Goal: Task Accomplishment & Management: Manage account settings

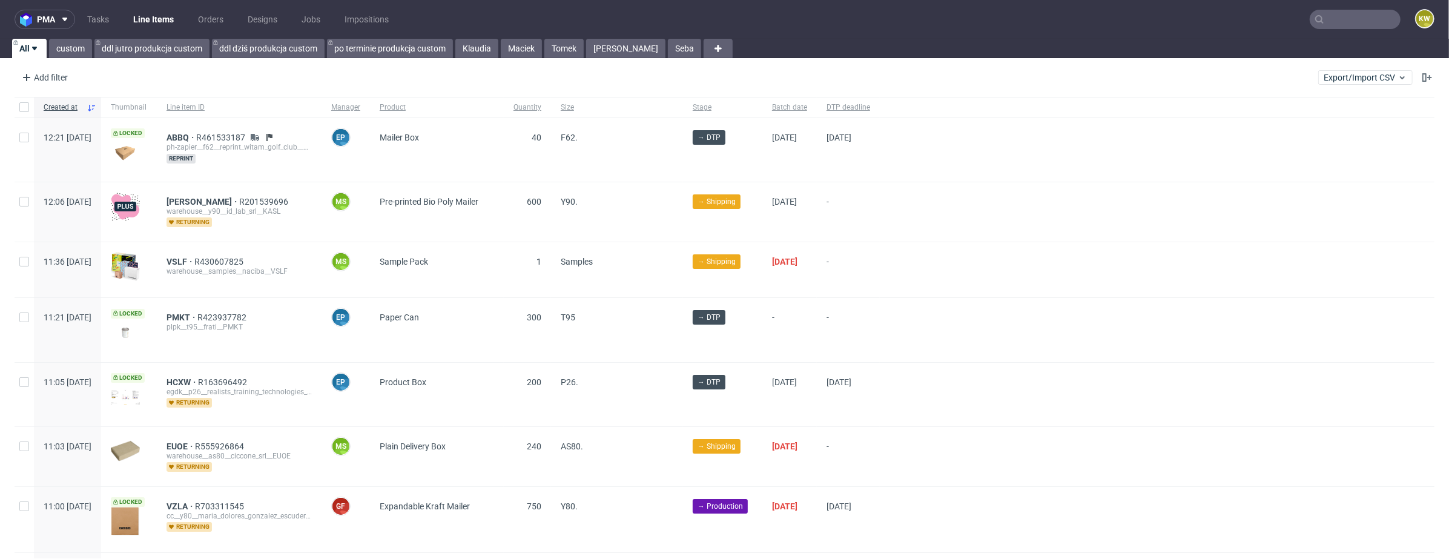
click at [1336, 13] on input "text" at bounding box center [1355, 19] width 91 height 19
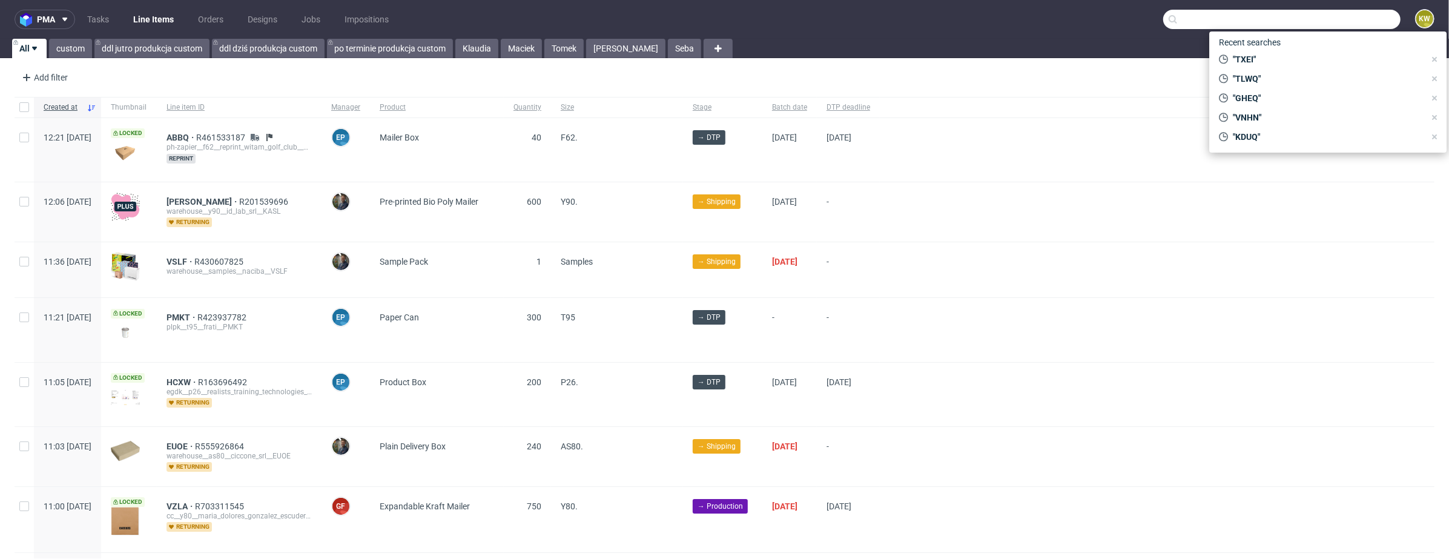
paste input "OKDB"
type input "OKDB"
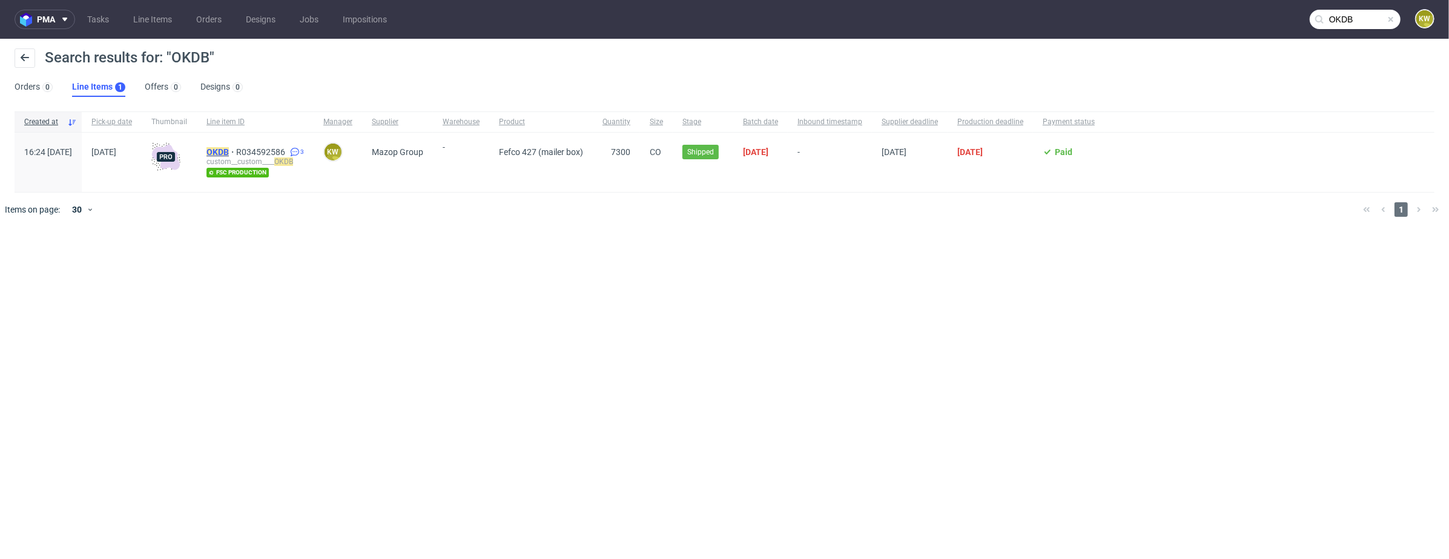
click at [229, 153] on mark "OKDB" at bounding box center [218, 152] width 22 height 10
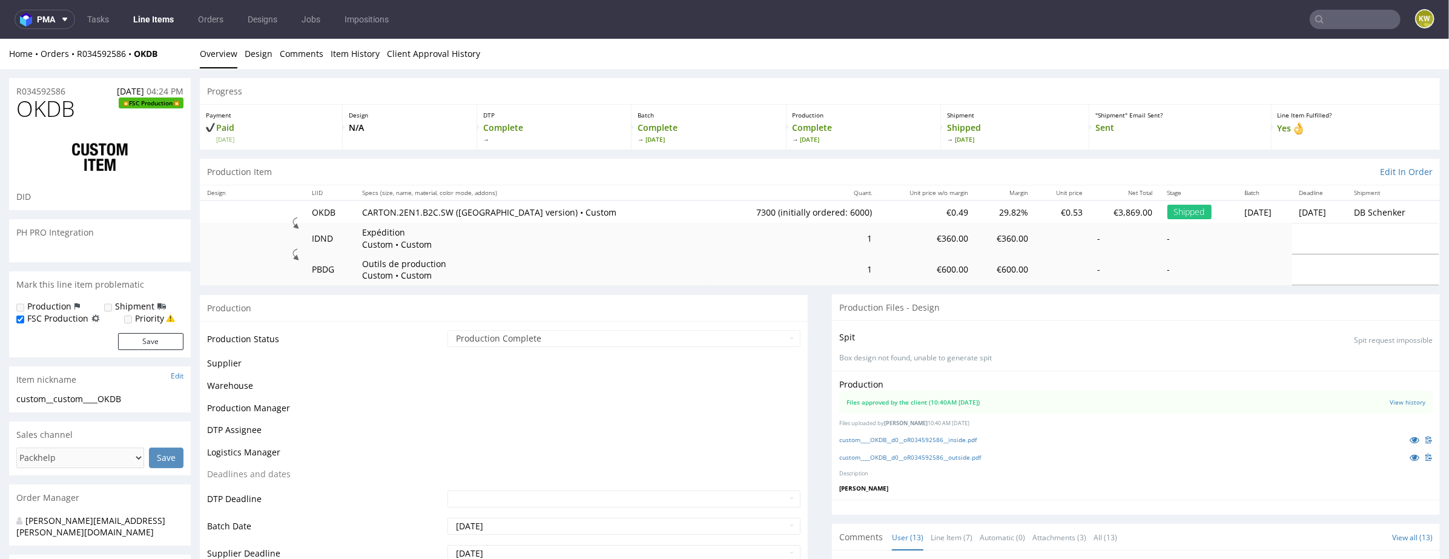
scroll to position [454, 0]
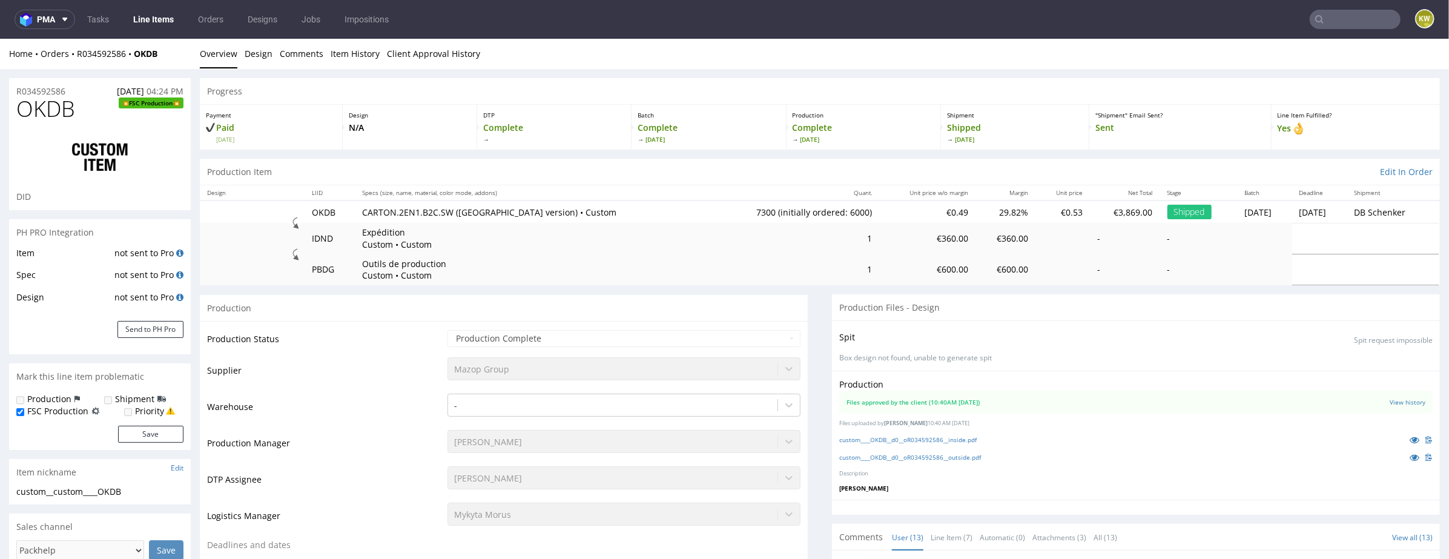
select select "in_progress"
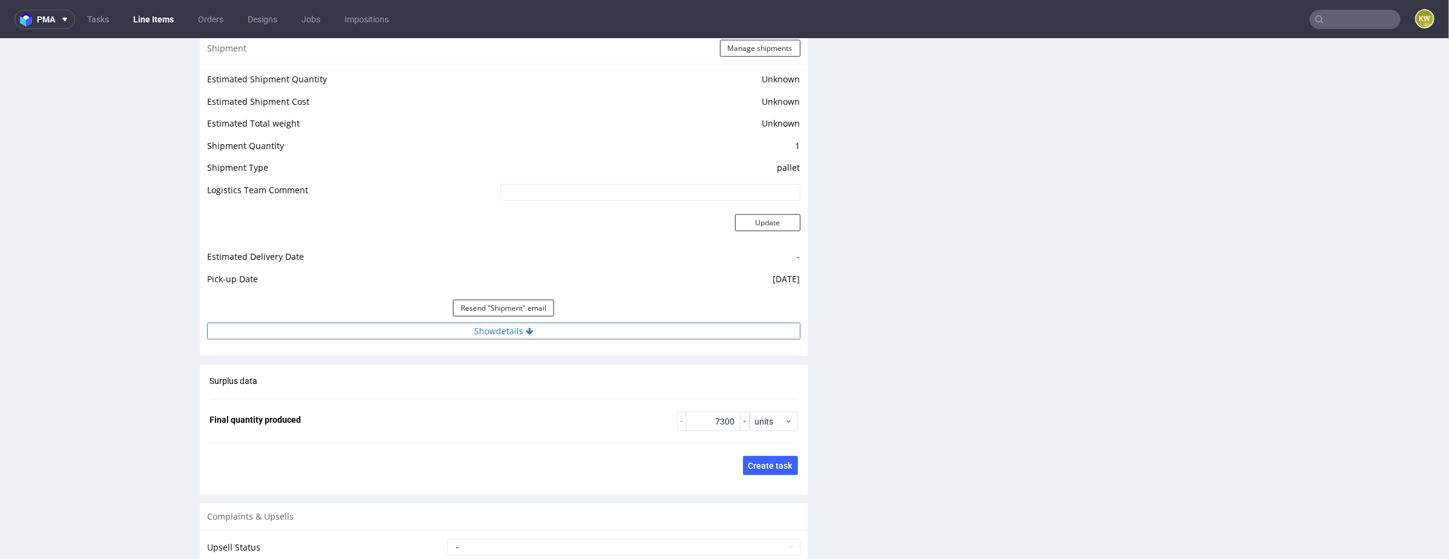
click at [646, 328] on button "Show details" at bounding box center [504, 330] width 594 height 17
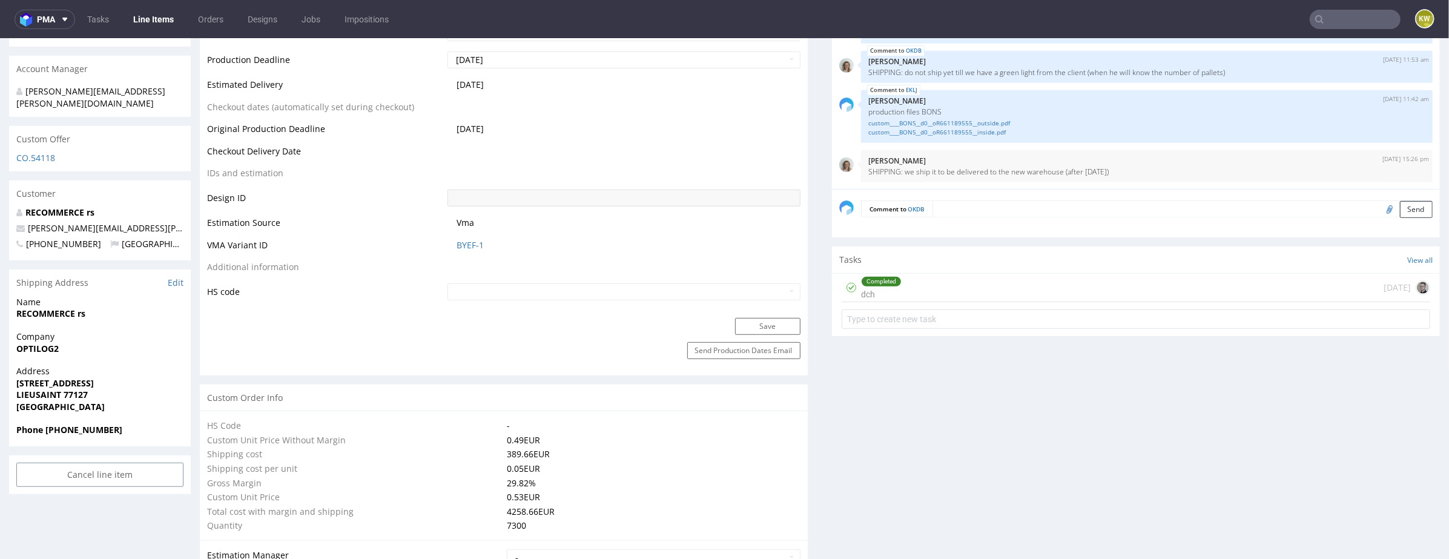
scroll to position [0, 0]
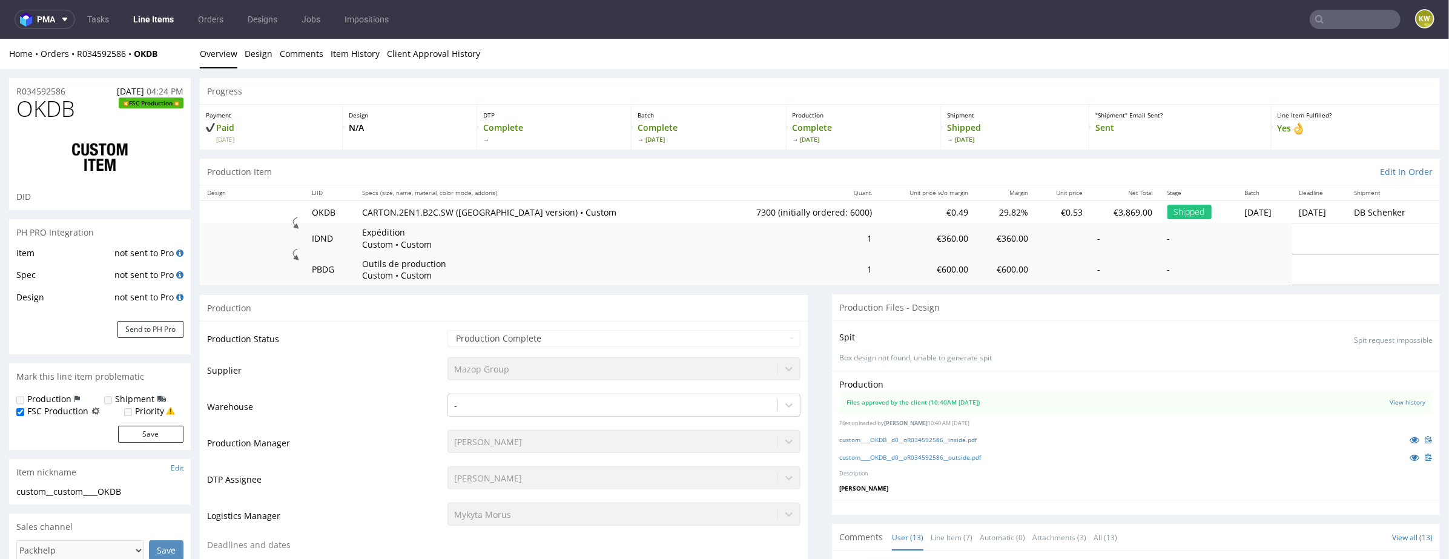
click at [142, 16] on link "Line Items" at bounding box center [153, 19] width 55 height 19
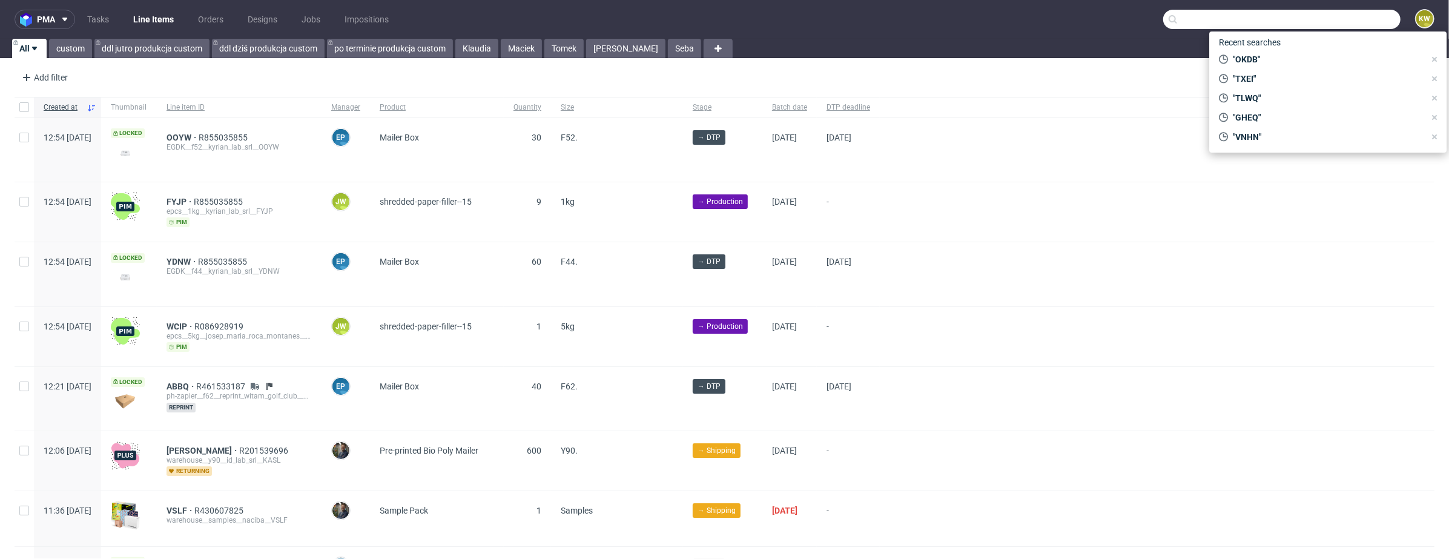
click at [1353, 22] on input "text" at bounding box center [1282, 19] width 237 height 19
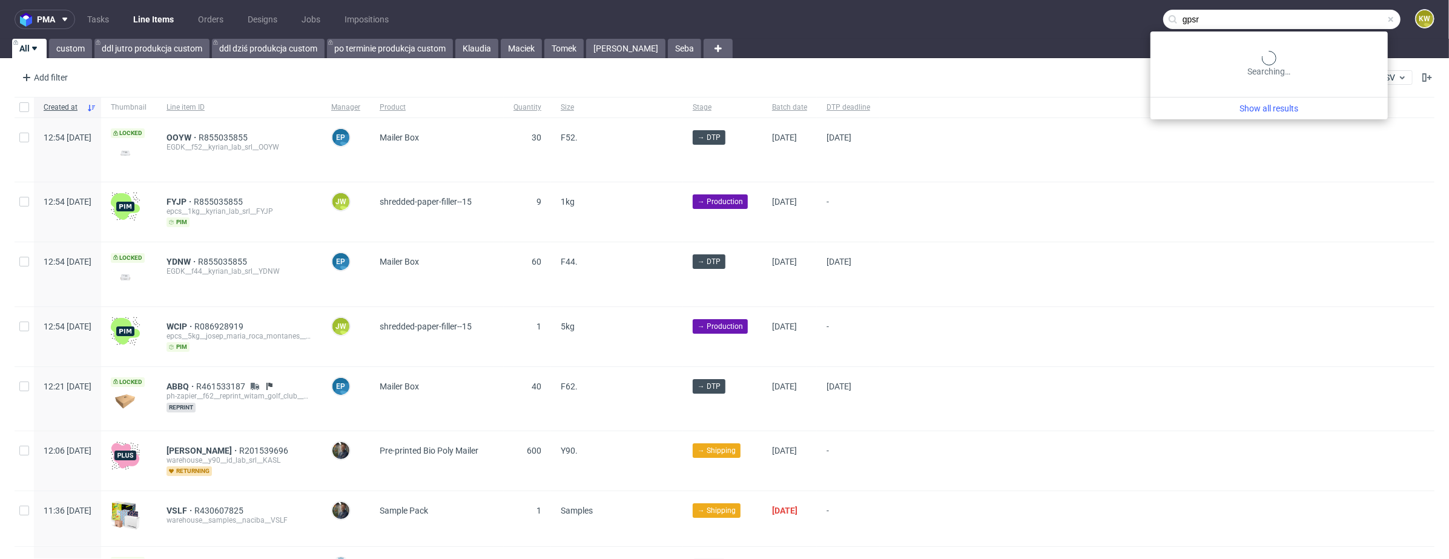
type input "gpsr"
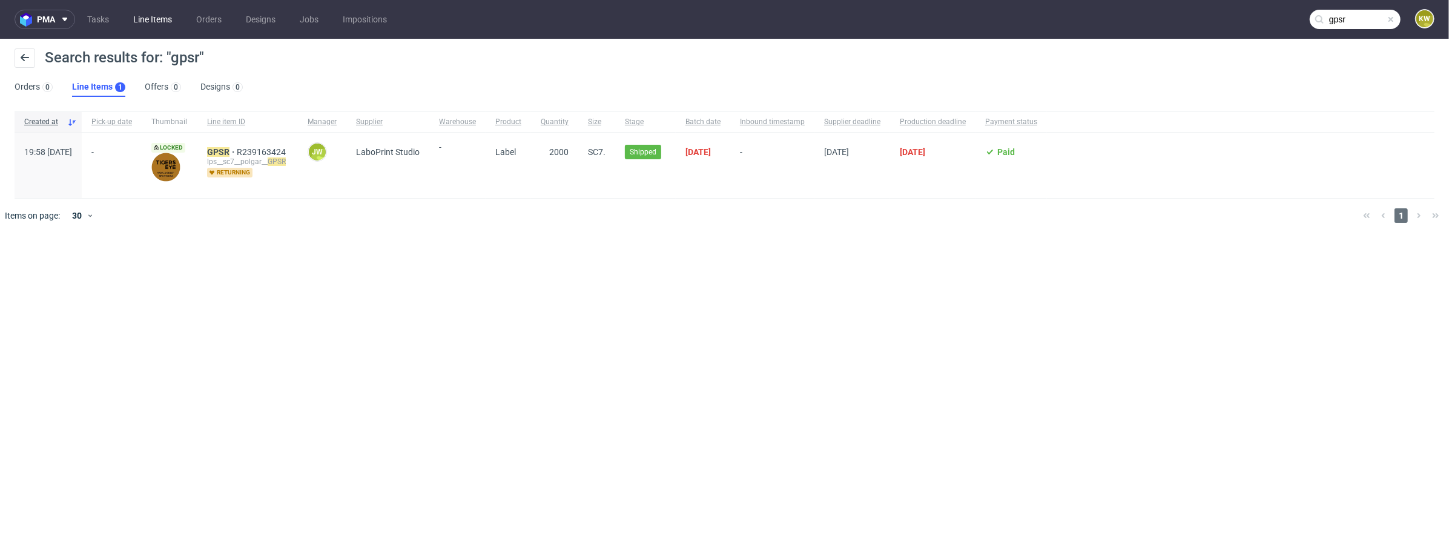
click at [157, 16] on link "Line Items" at bounding box center [152, 19] width 53 height 19
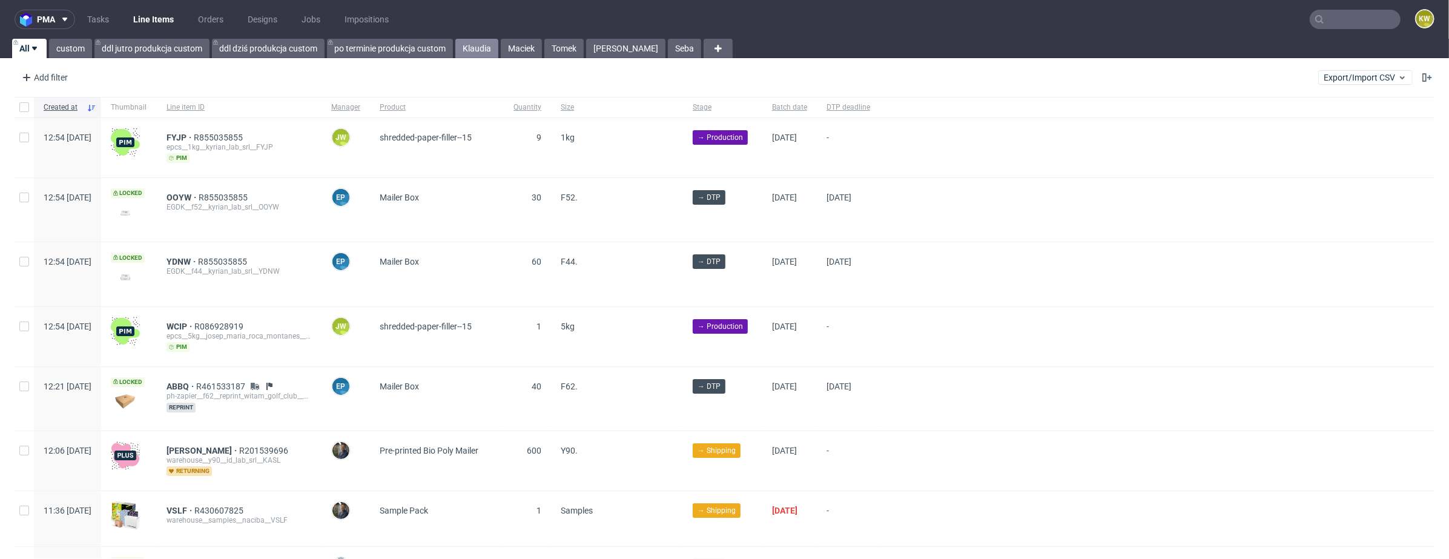
click at [474, 50] on link "Klaudia" at bounding box center [477, 48] width 43 height 19
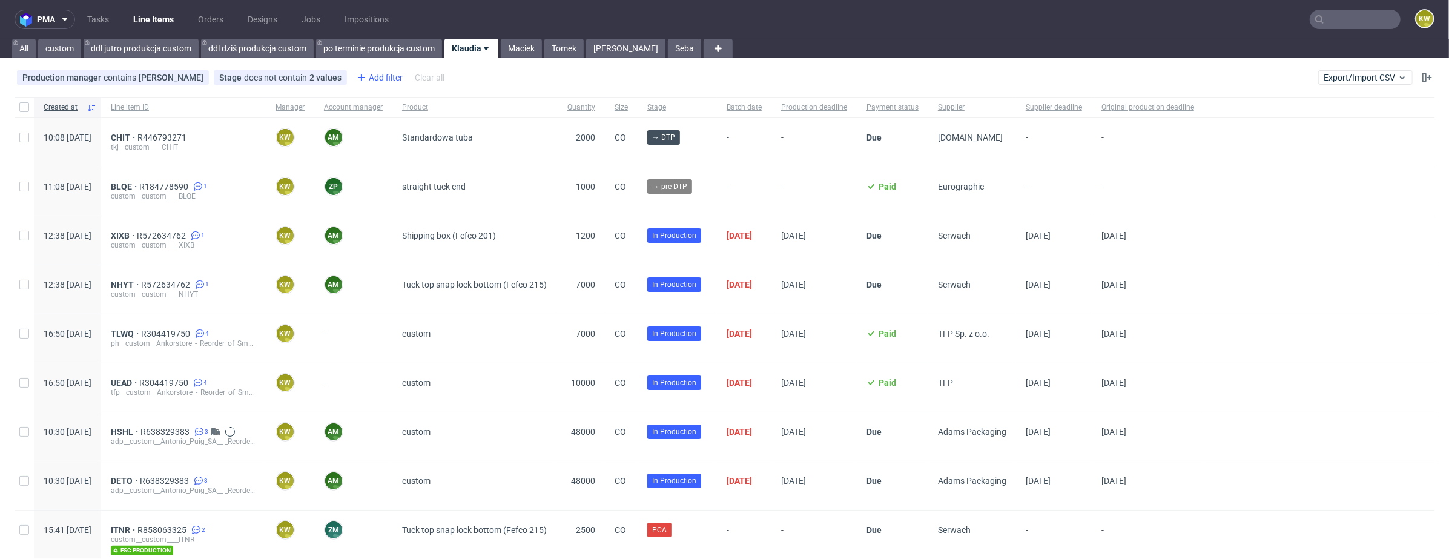
click at [379, 79] on div "Add filter" at bounding box center [378, 77] width 53 height 19
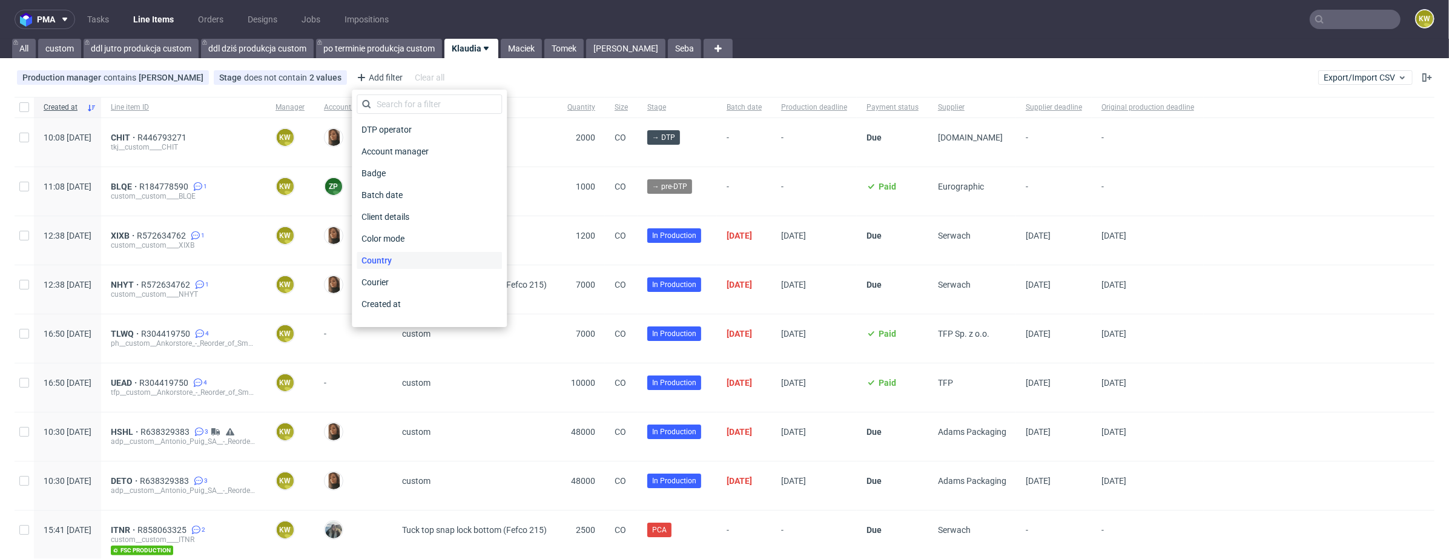
scroll to position [952, 0]
click at [411, 170] on div "Supplier deadline" at bounding box center [429, 181] width 145 height 22
click at [395, 179] on span "Supplier deadline" at bounding box center [393, 180] width 73 height 17
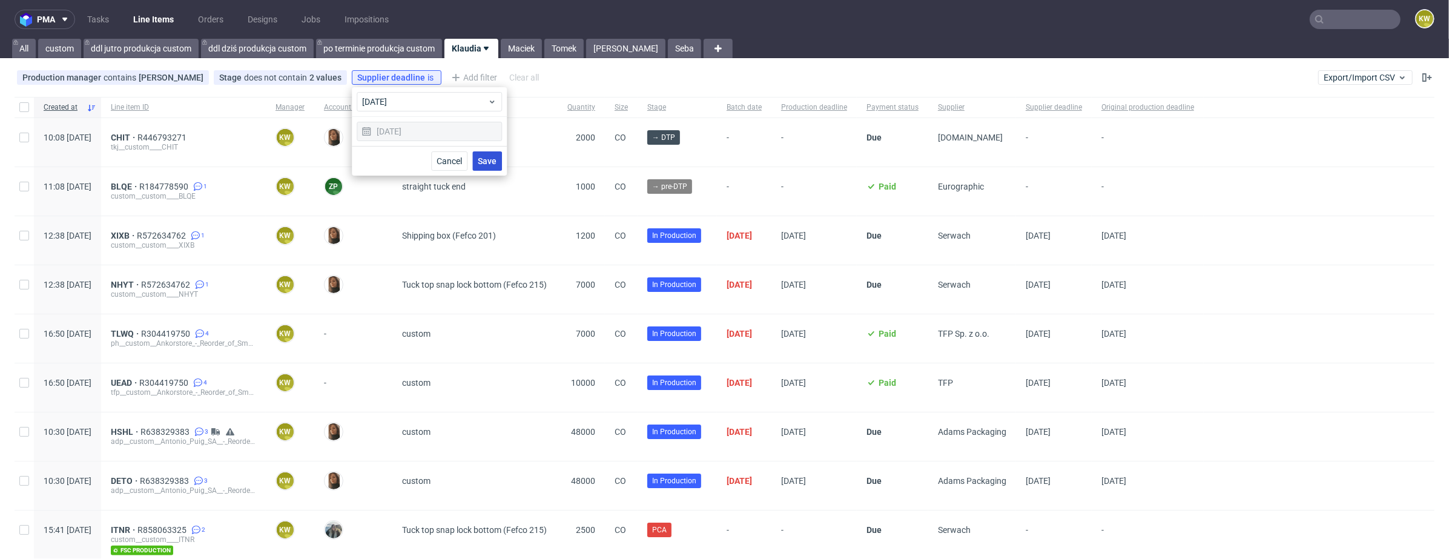
click at [484, 154] on button "Save" at bounding box center [487, 160] width 30 height 19
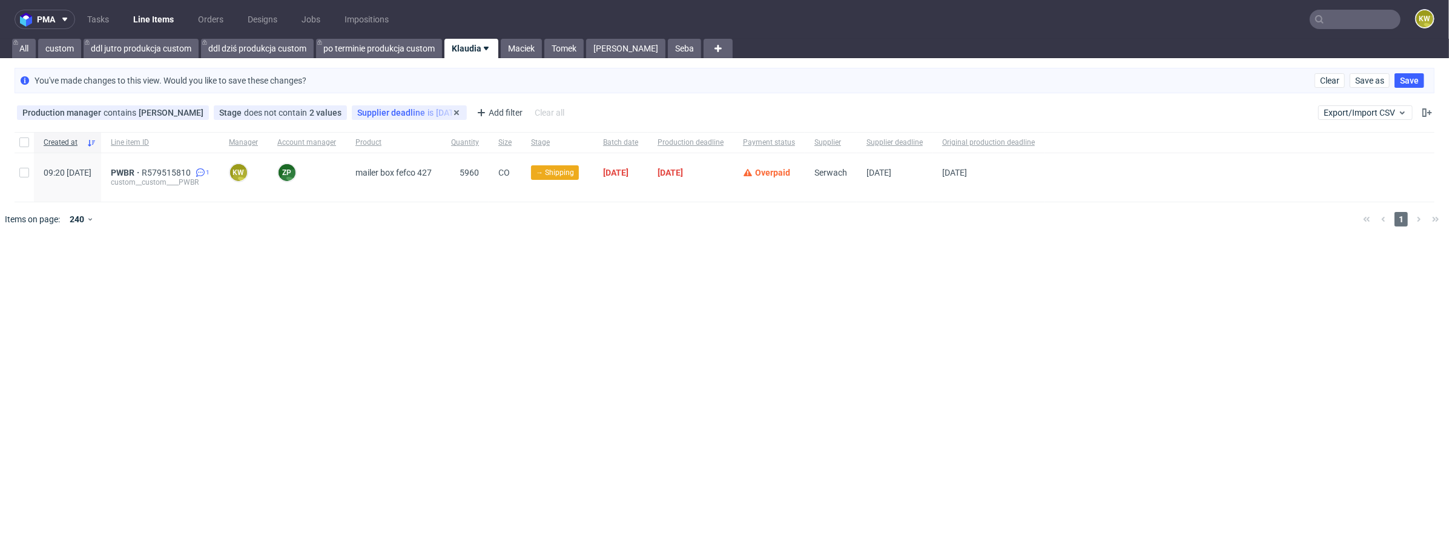
click at [383, 113] on span "Supplier deadline" at bounding box center [392, 113] width 70 height 10
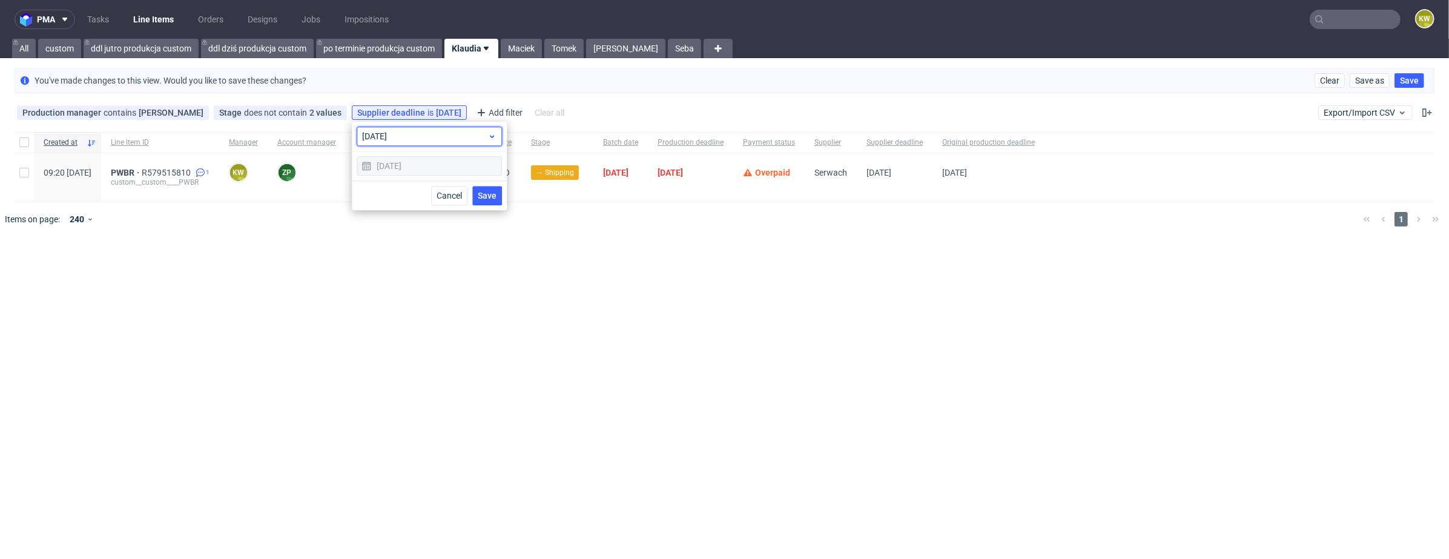
click at [386, 144] on div "today" at bounding box center [429, 136] width 145 height 19
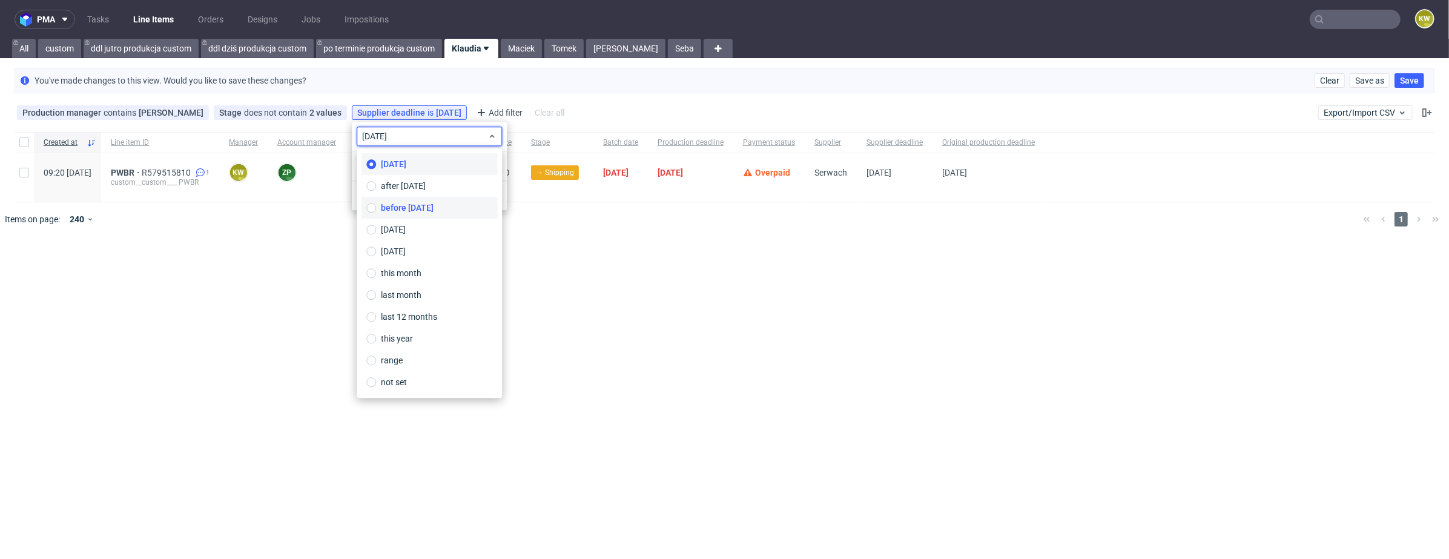
click at [389, 207] on span "before today" at bounding box center [407, 208] width 53 height 12
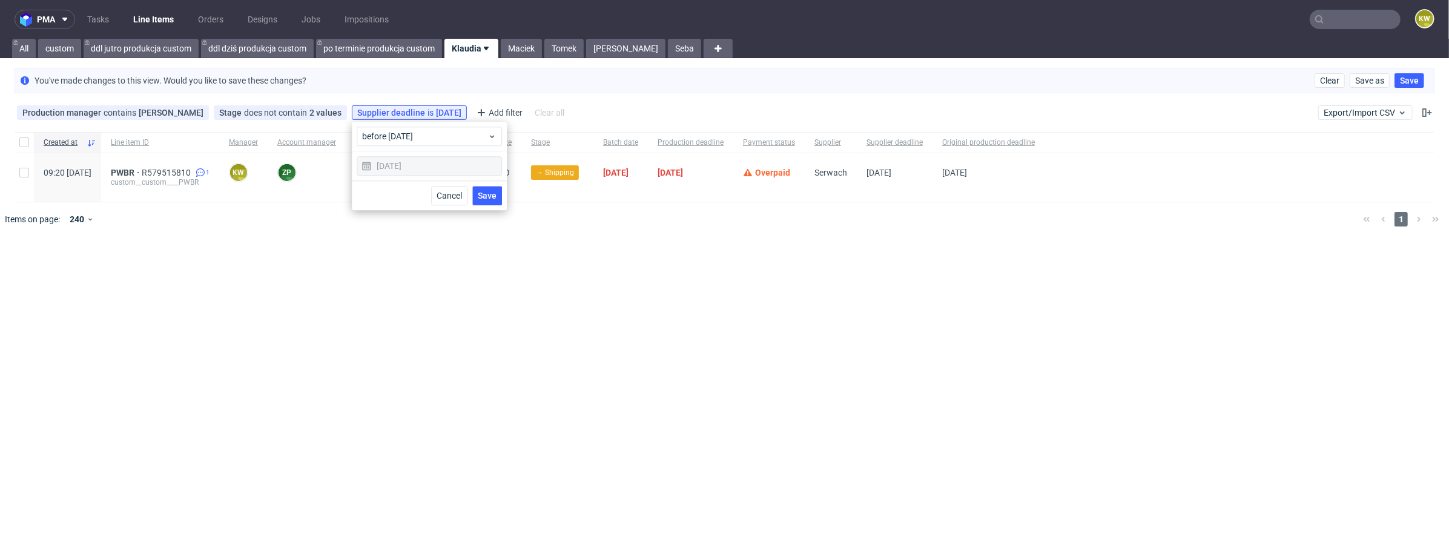
click at [485, 199] on span "Save" at bounding box center [487, 195] width 19 height 8
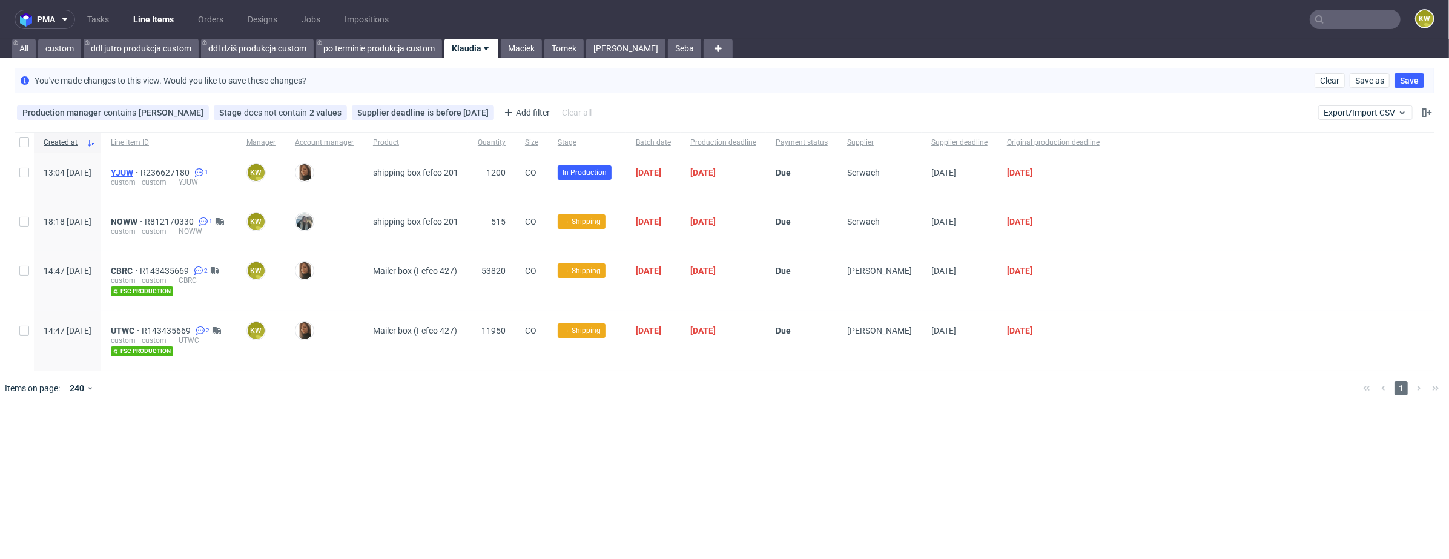
click at [141, 168] on span "YJUW" at bounding box center [126, 173] width 30 height 10
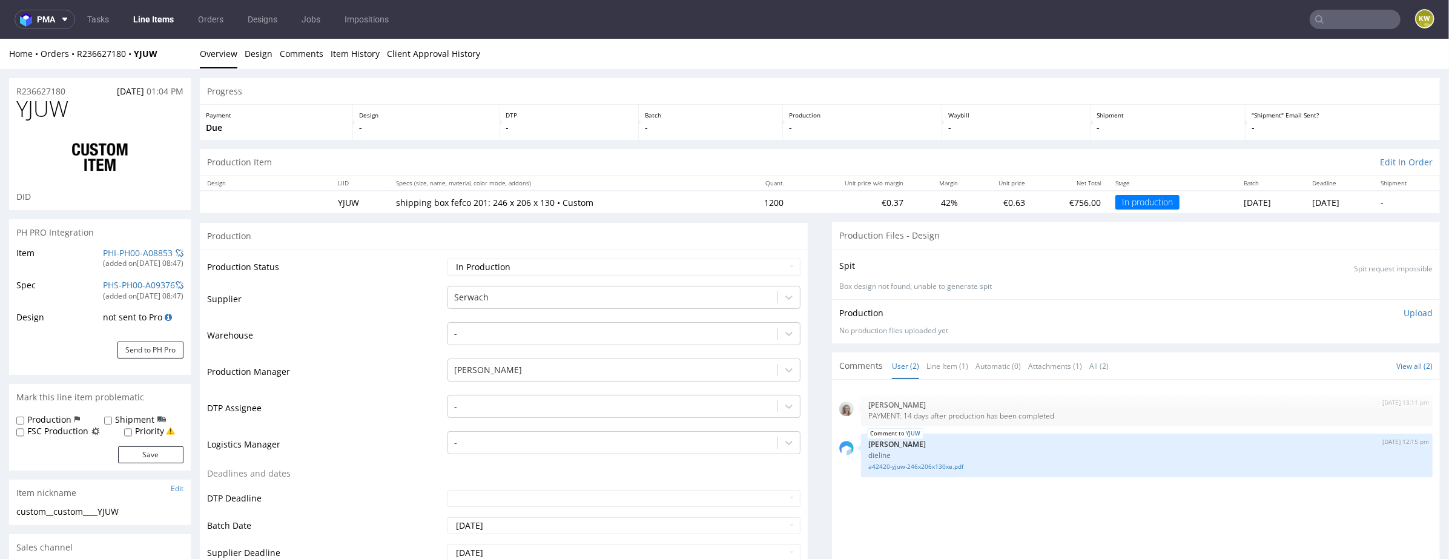
click at [40, 109] on span "YJUW" at bounding box center [42, 108] width 52 height 24
click at [40, 110] on span "YJUW" at bounding box center [42, 108] width 52 height 24
copy span "YJUW"
click at [118, 257] on div "PHI-PH00-A08853" at bounding box center [138, 253] width 70 height 12
click at [122, 245] on td "PHI-PH00-A08853 (added on 29.07.2025, 08:47 )" at bounding box center [142, 261] width 84 height 32
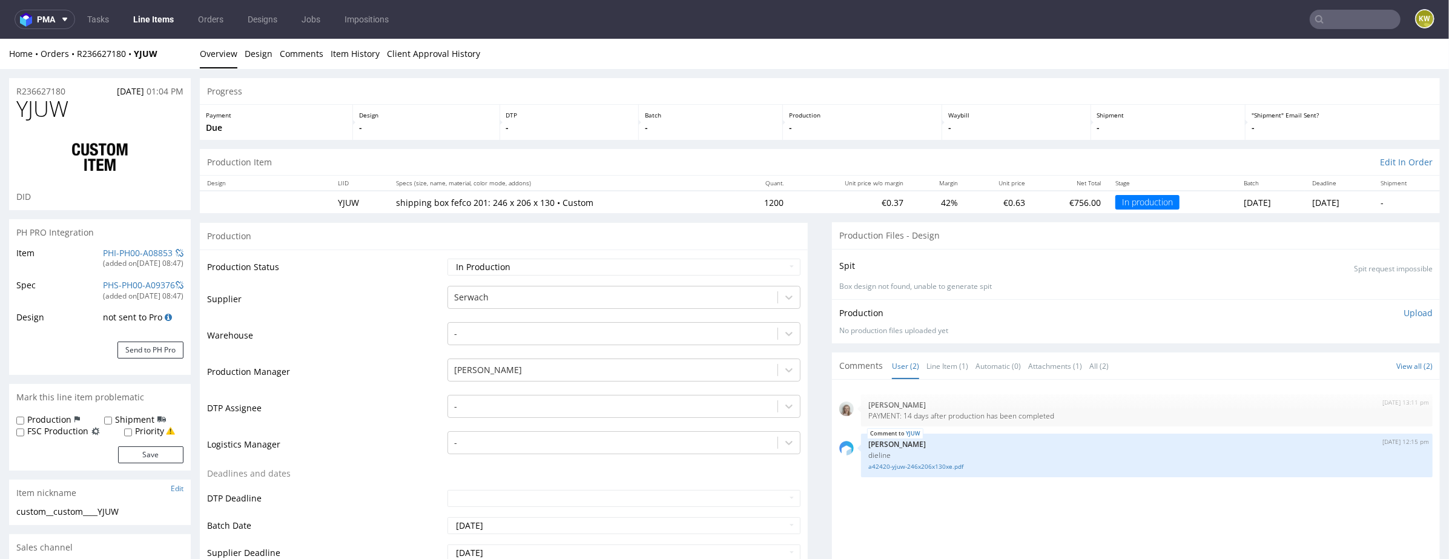
click at [116, 245] on td "PHI-PH00-A08853 (added on 29.07.2025, 08:47 )" at bounding box center [142, 261] width 84 height 32
click at [108, 251] on link "PHI-PH00-A08853" at bounding box center [138, 253] width 70 height 12
click at [149, 15] on link "Line Items" at bounding box center [153, 19] width 55 height 19
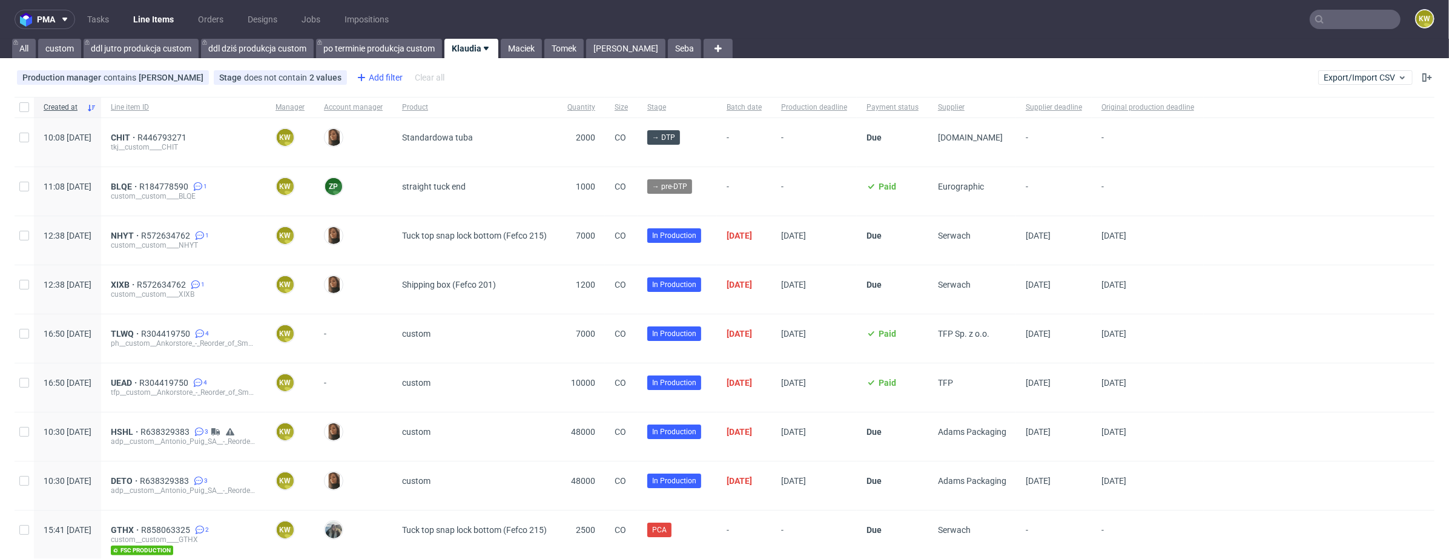
click at [384, 84] on div "Add filter" at bounding box center [378, 77] width 53 height 19
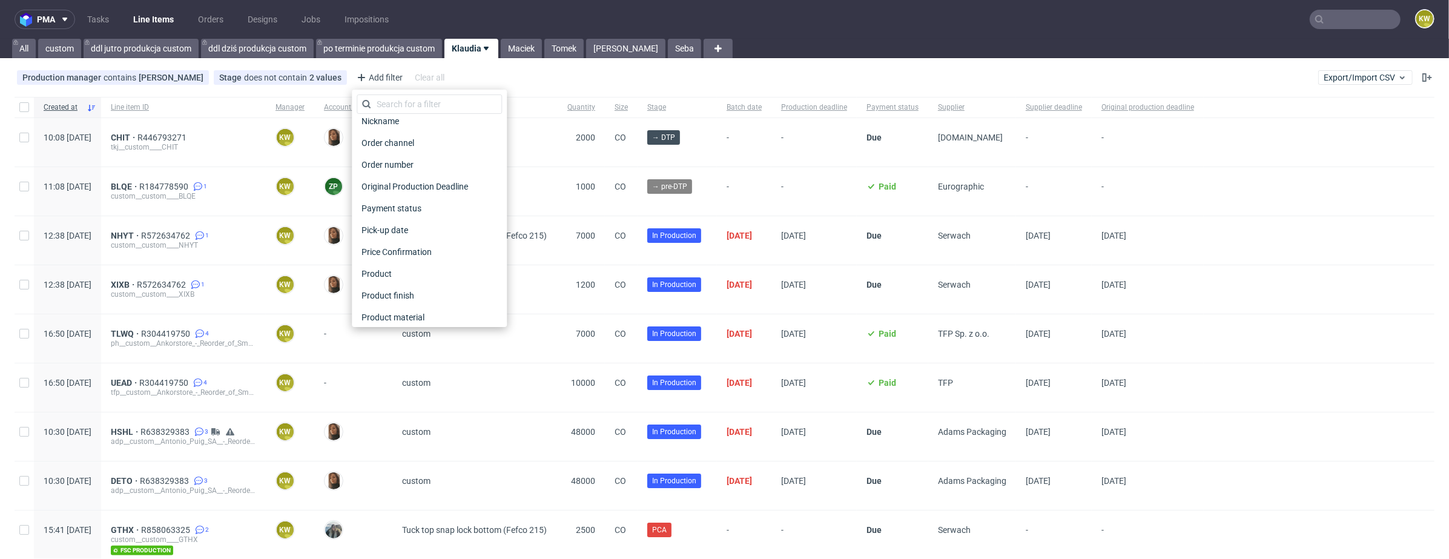
scroll to position [952, 0]
click at [400, 176] on span "Supplier deadline" at bounding box center [396, 180] width 78 height 17
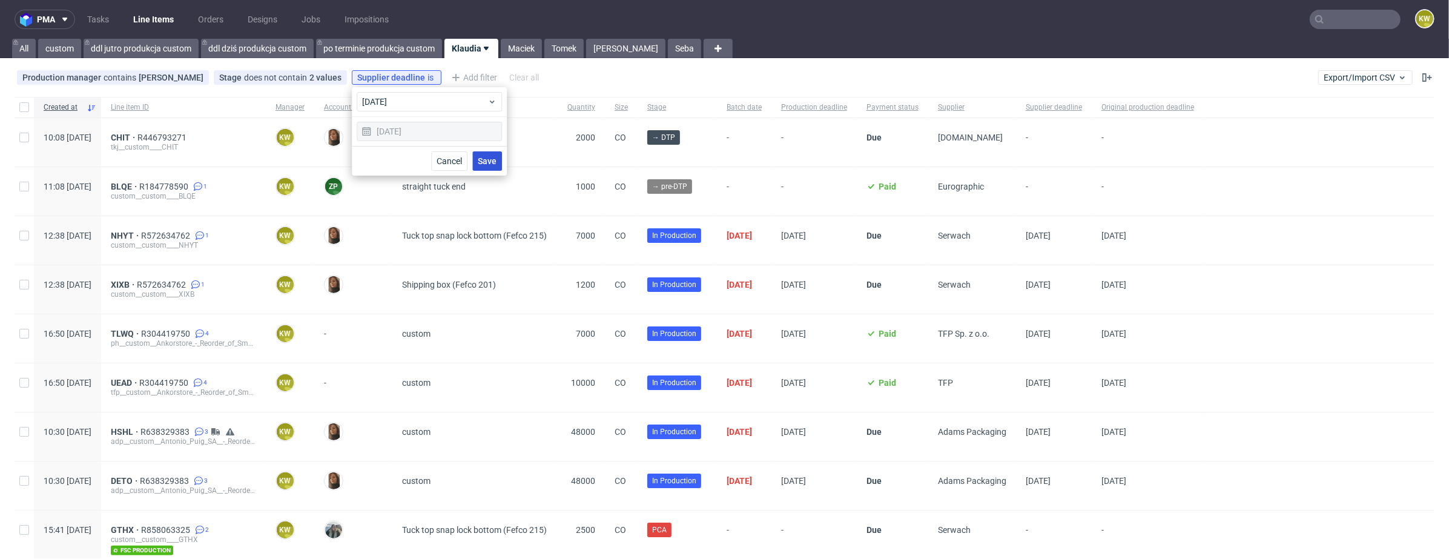
click at [488, 159] on span "Save" at bounding box center [487, 161] width 19 height 8
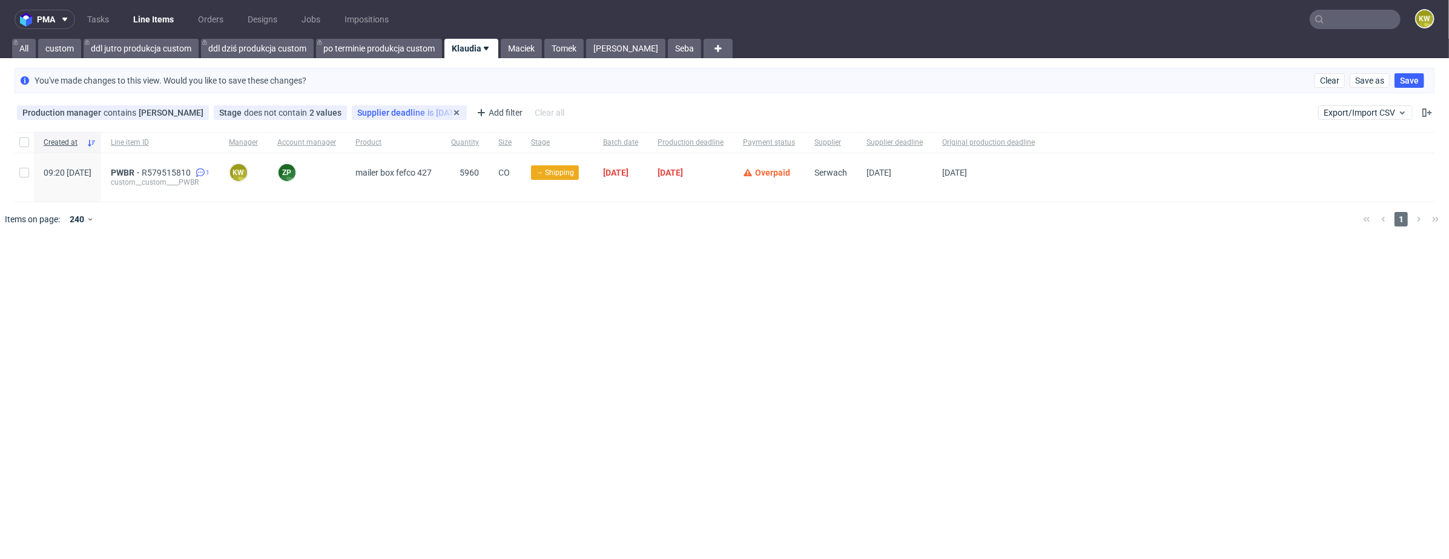
click at [400, 106] on div "Supplier deadline is today" at bounding box center [409, 112] width 115 height 15
click at [405, 127] on div "Created at Line item ID Manager Account manager Product Quantity Size Stage Bat…" at bounding box center [724, 184] width 1449 height 114
click at [408, 111] on div "Supplier deadline is today" at bounding box center [409, 113] width 104 height 10
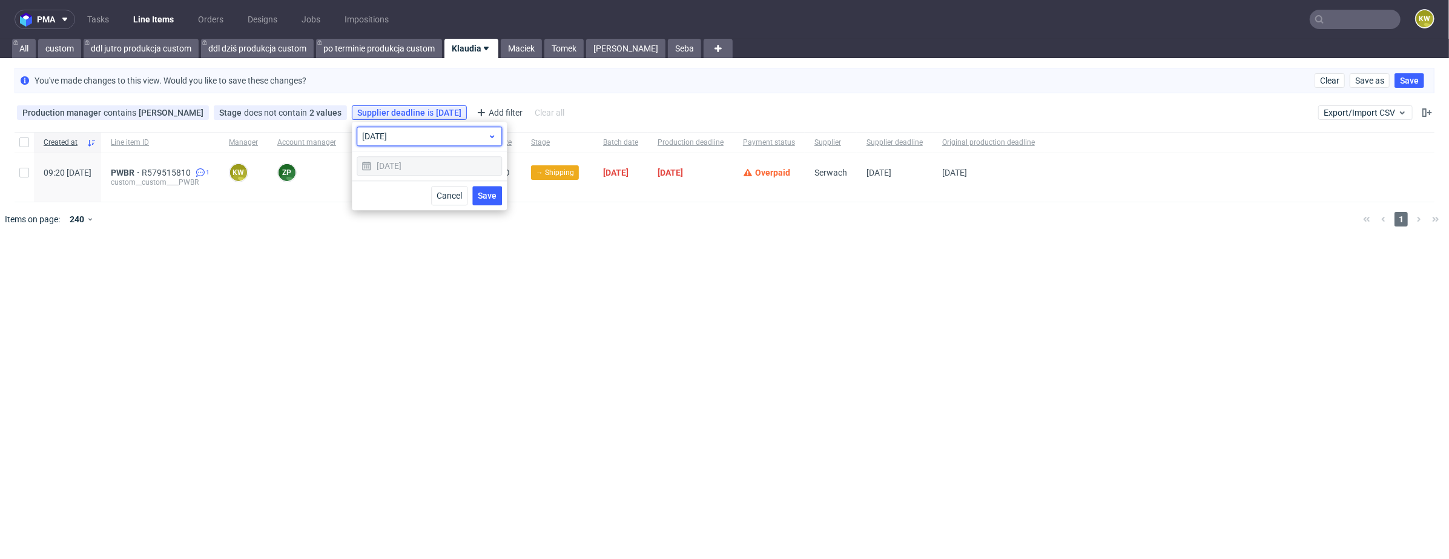
click at [409, 139] on span "today" at bounding box center [424, 136] width 125 height 12
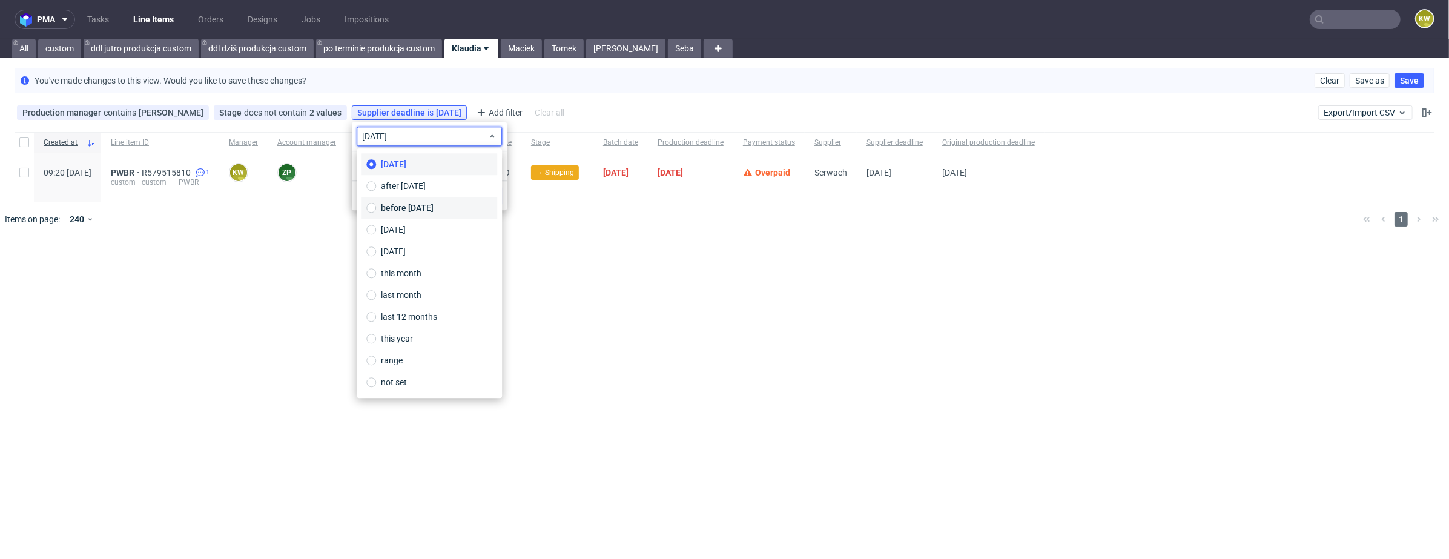
click at [406, 207] on span "before today" at bounding box center [407, 208] width 53 height 12
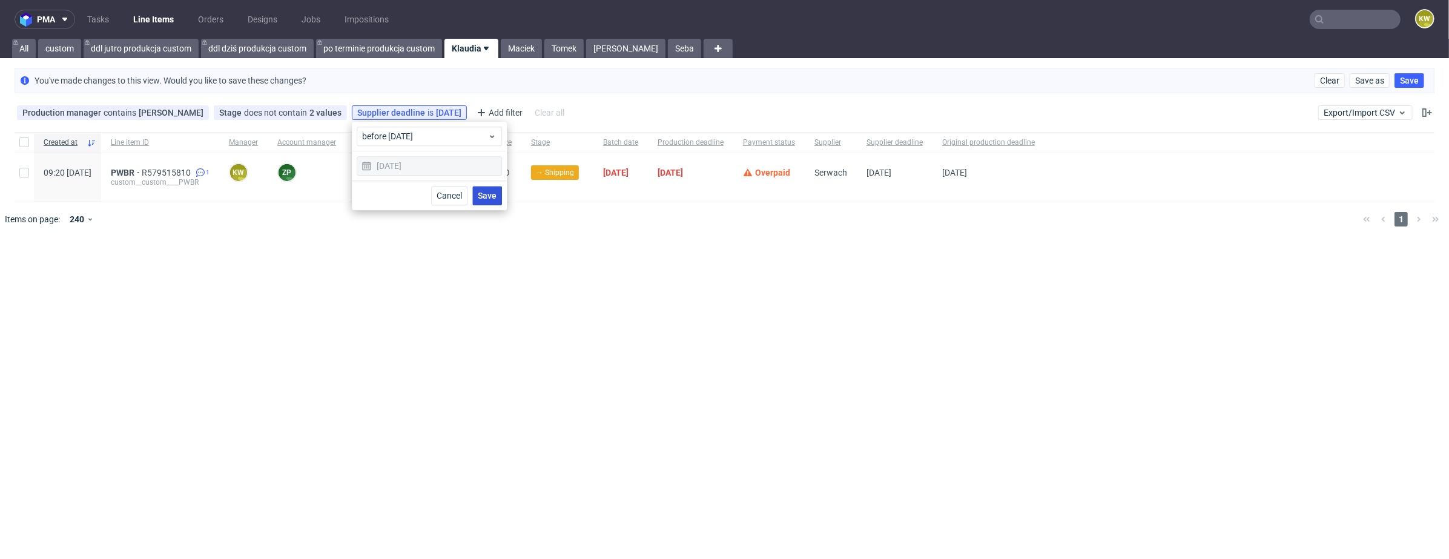
click at [495, 193] on span "Save" at bounding box center [487, 195] width 19 height 8
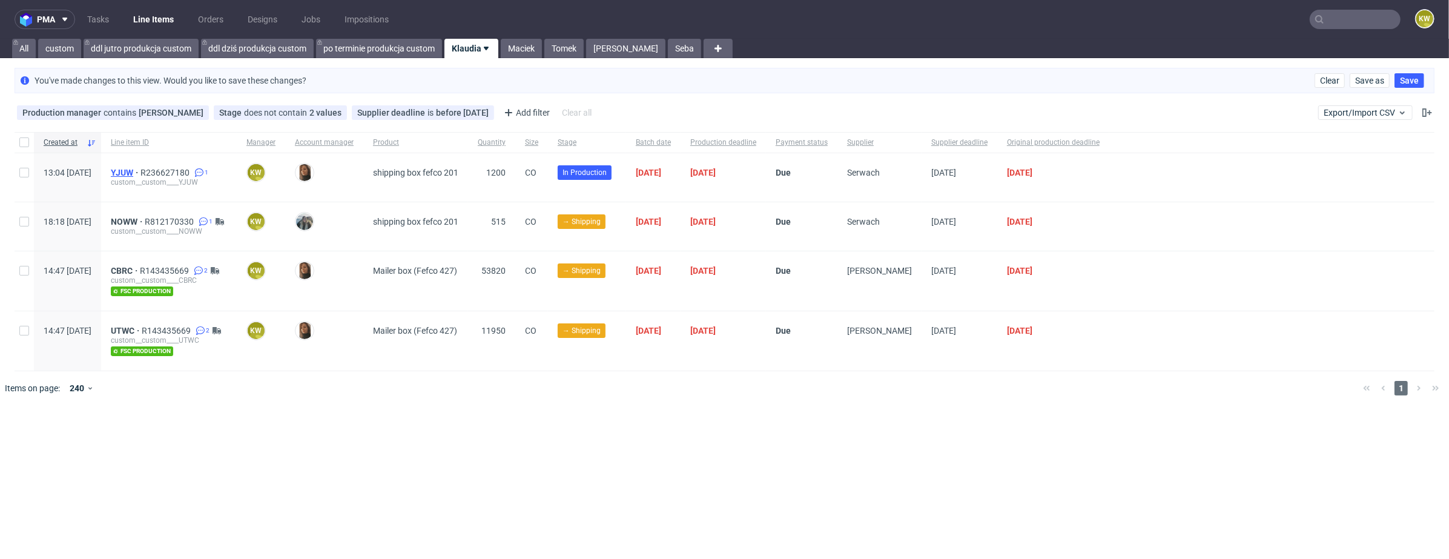
click at [141, 170] on span "YJUW" at bounding box center [126, 173] width 30 height 10
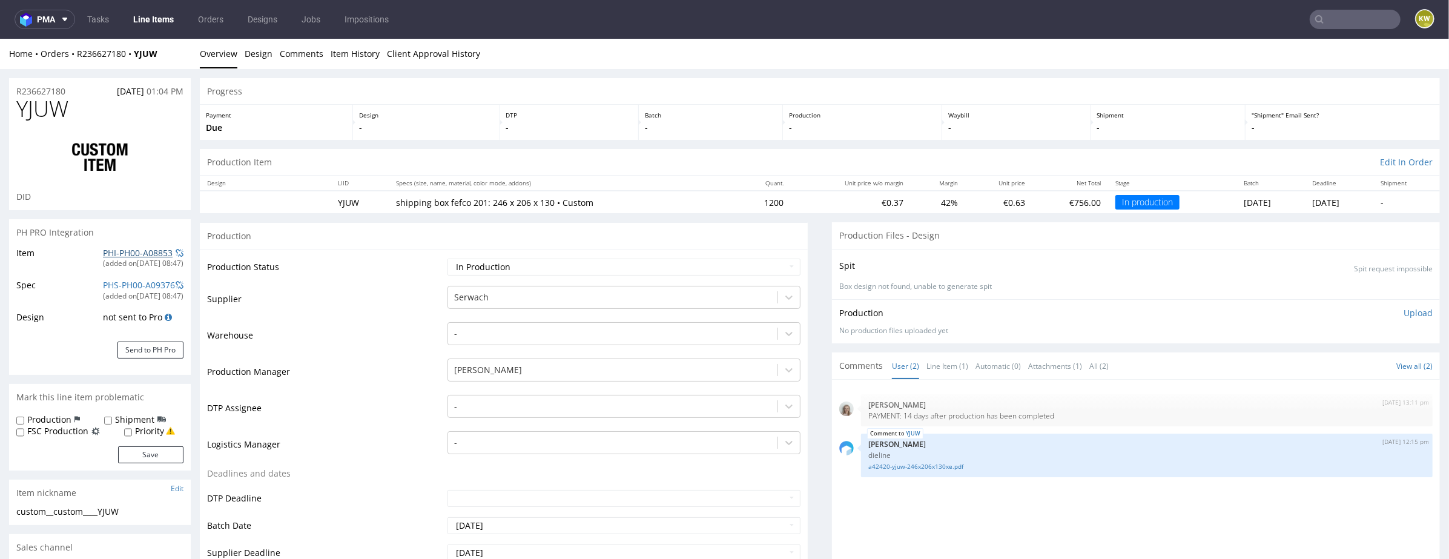
click at [127, 256] on link "PHI-PH00-A08853" at bounding box center [138, 253] width 70 height 12
click at [1324, 21] on input "text" at bounding box center [1355, 19] width 91 height 19
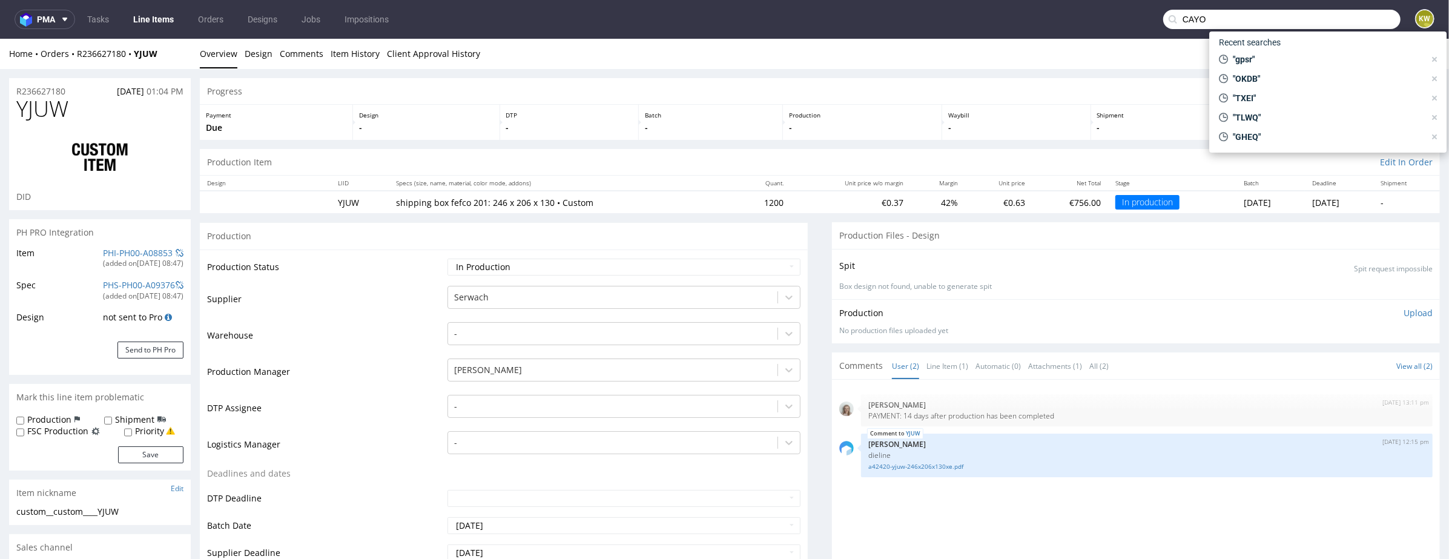
type input "CAYO"
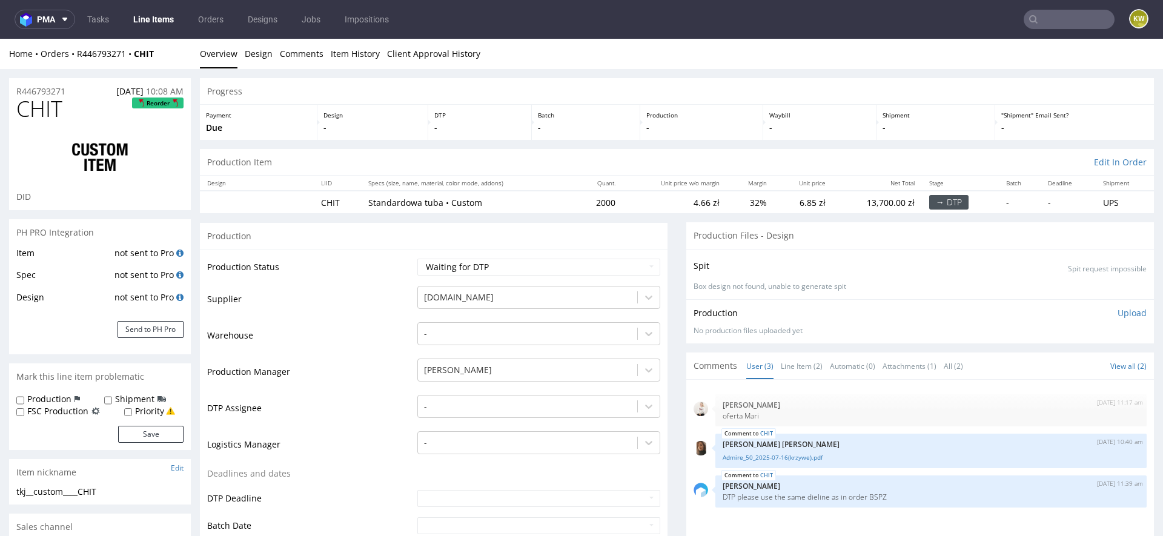
click at [330, 323] on td "Warehouse" at bounding box center [310, 339] width 207 height 36
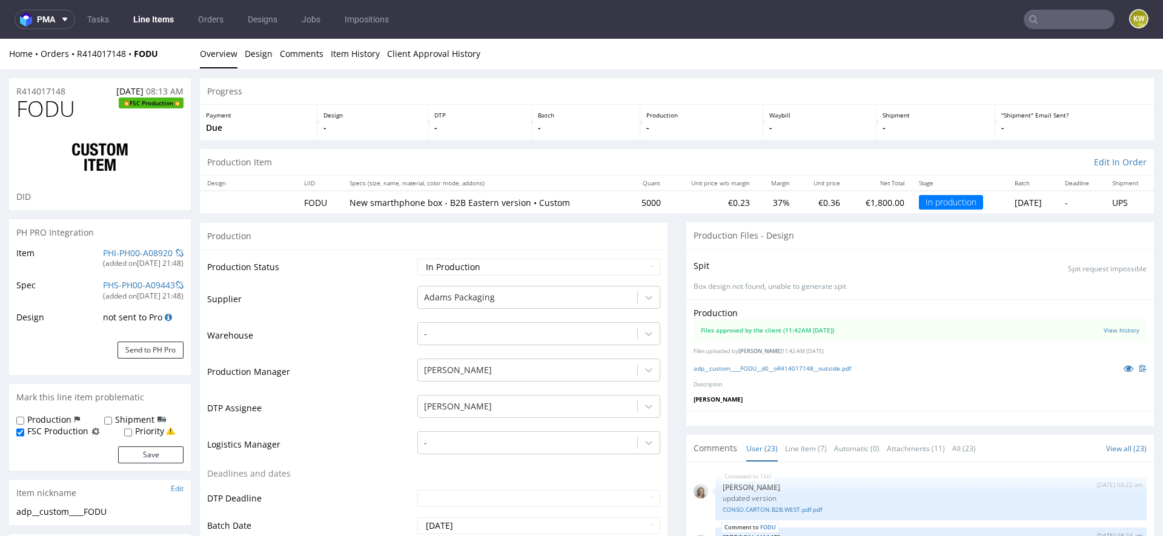
scroll to position [1026, 0]
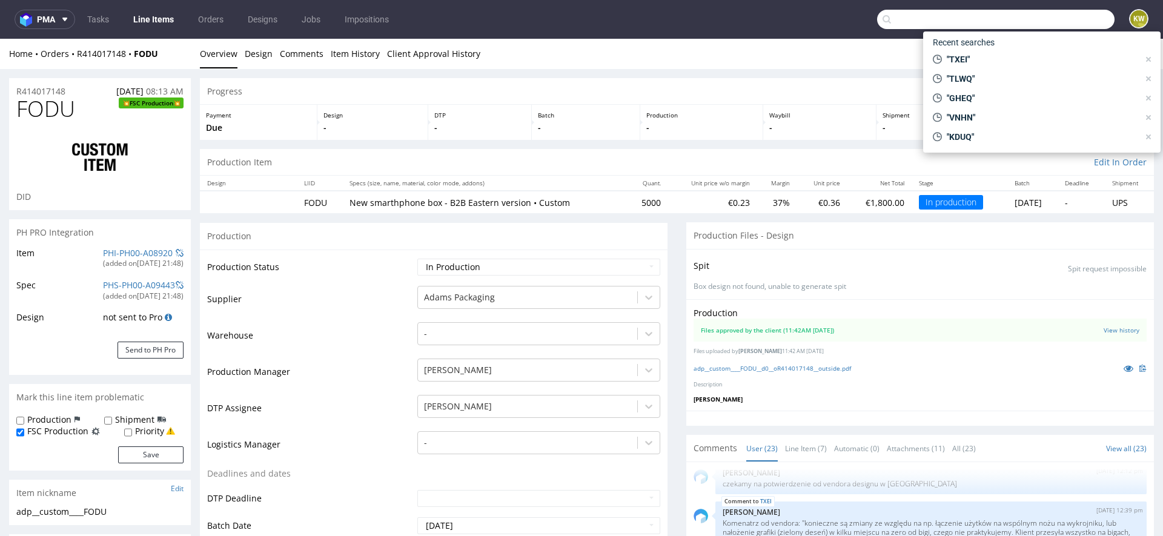
click at [1053, 15] on input "text" at bounding box center [995, 19] width 237 height 19
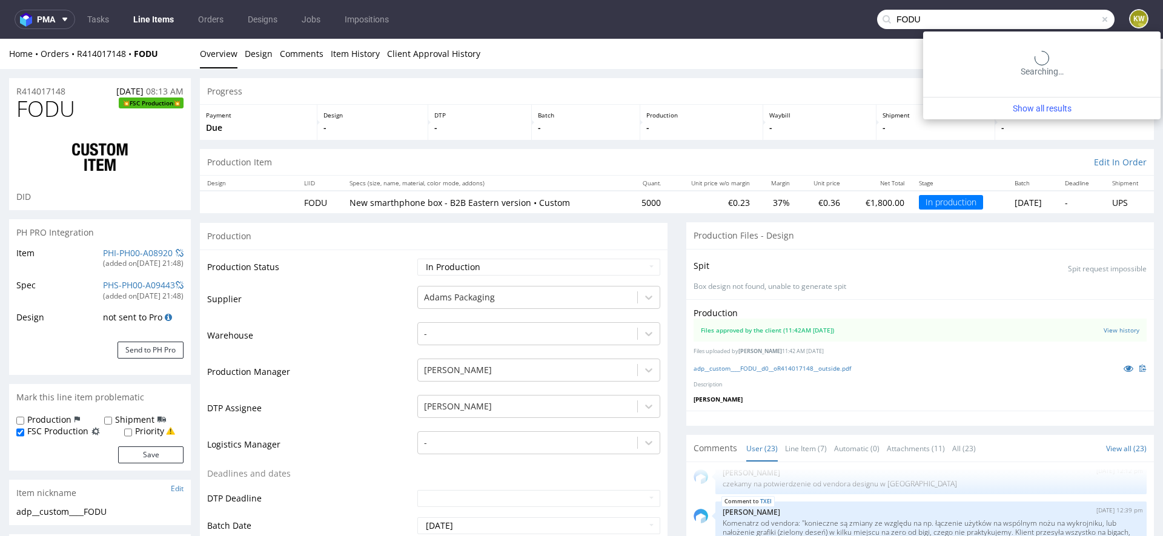
type input "FODU"
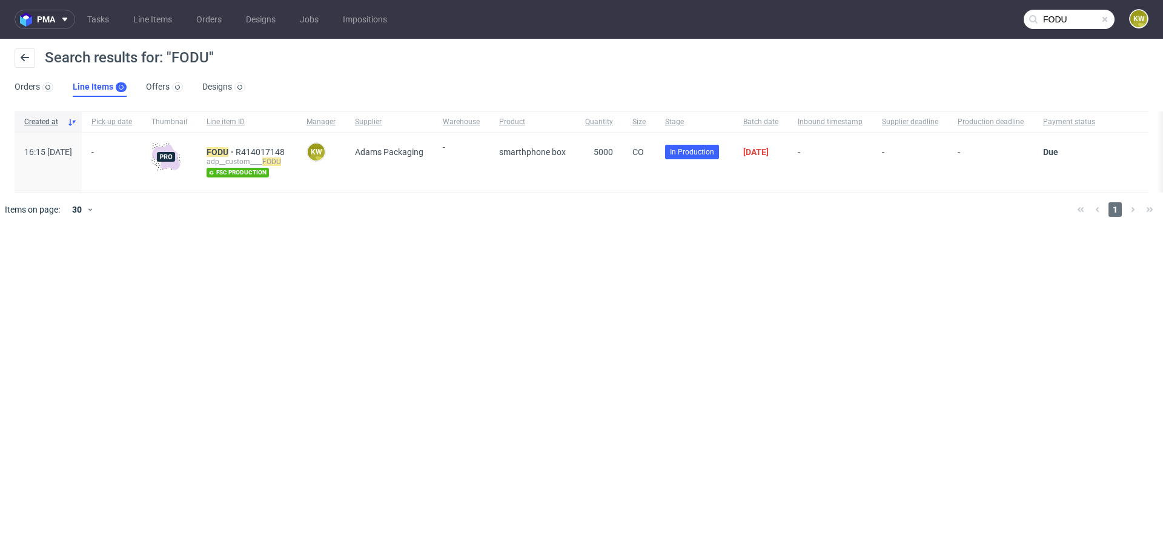
click at [237, 145] on div "FODU R414017148 adp__custom____ FODU fsc production" at bounding box center [247, 162] width 100 height 59
click at [243, 145] on div "FODU R414017148 adp__custom____ FODU fsc production" at bounding box center [247, 162] width 100 height 59
click at [228, 151] on mark "FODU" at bounding box center [218, 152] width 22 height 10
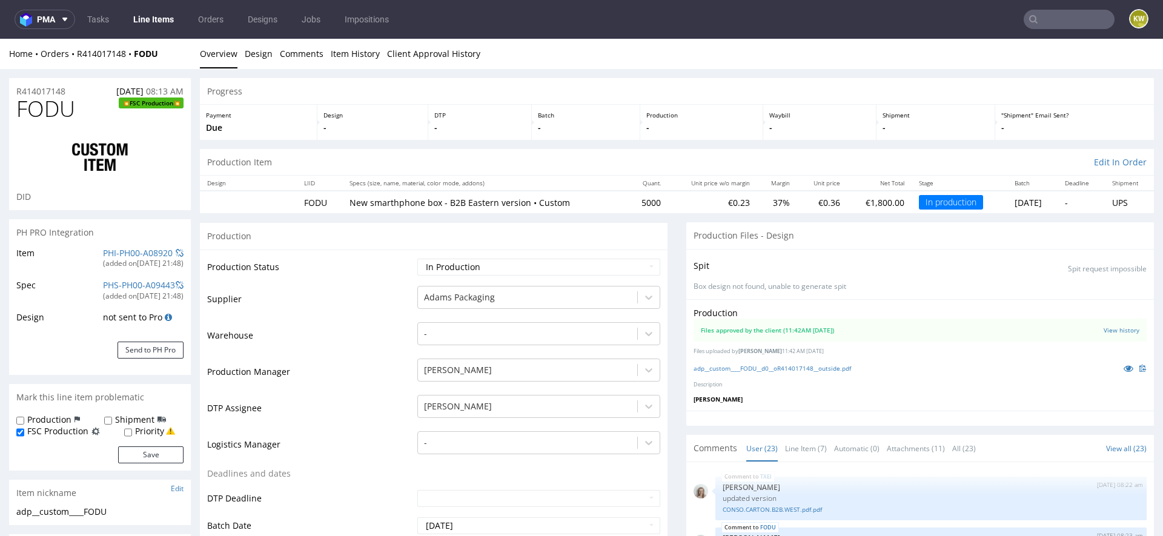
scroll to position [1026, 0]
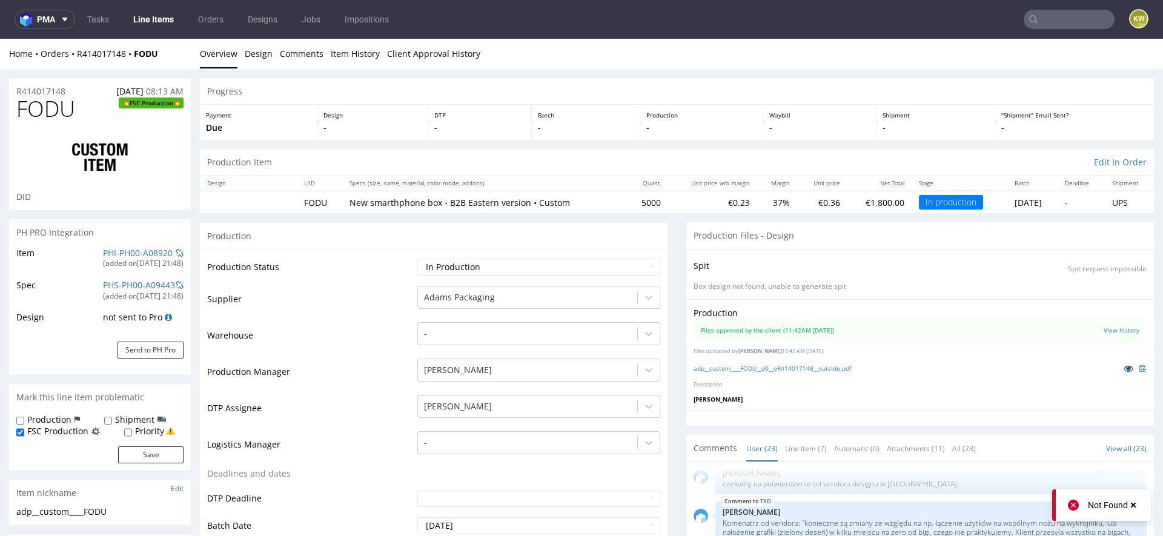
click at [1124, 366] on icon at bounding box center [1129, 368] width 10 height 8
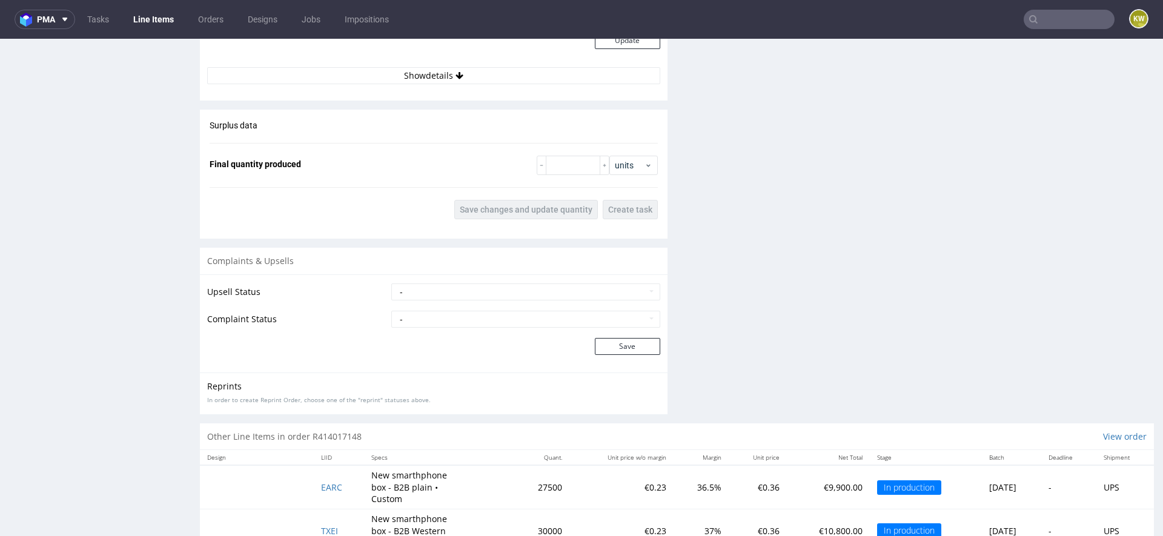
scroll to position [1669, 0]
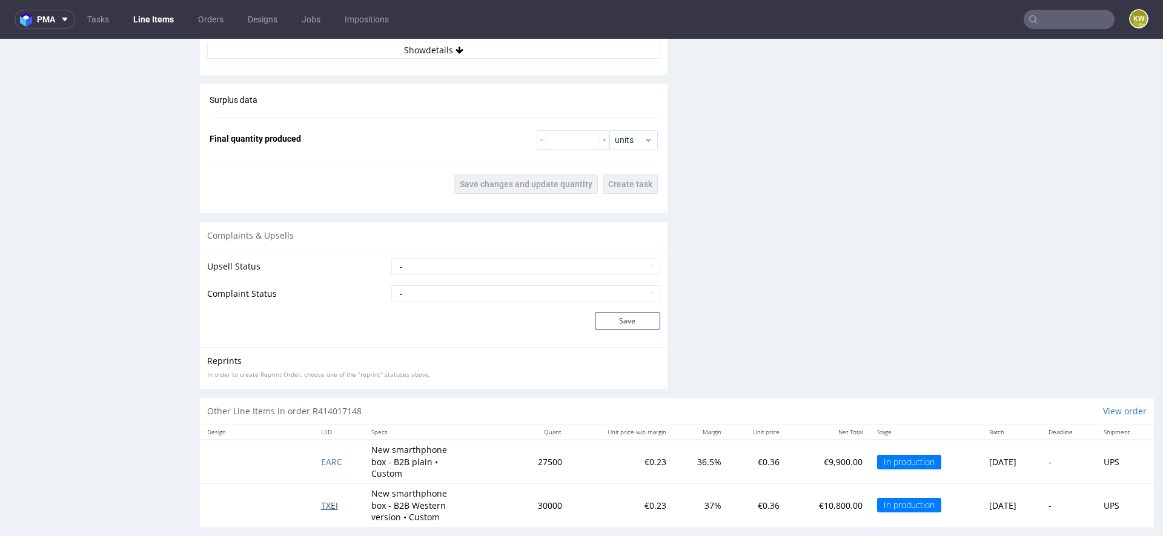
click at [325, 500] on span "TXEI" at bounding box center [329, 506] width 17 height 12
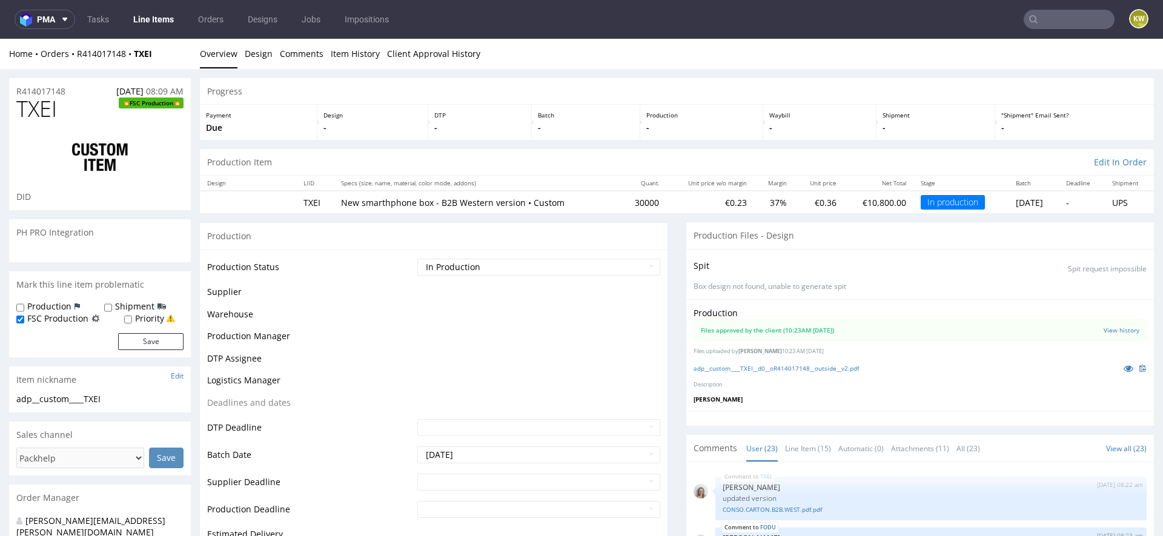
scroll to position [1026, 0]
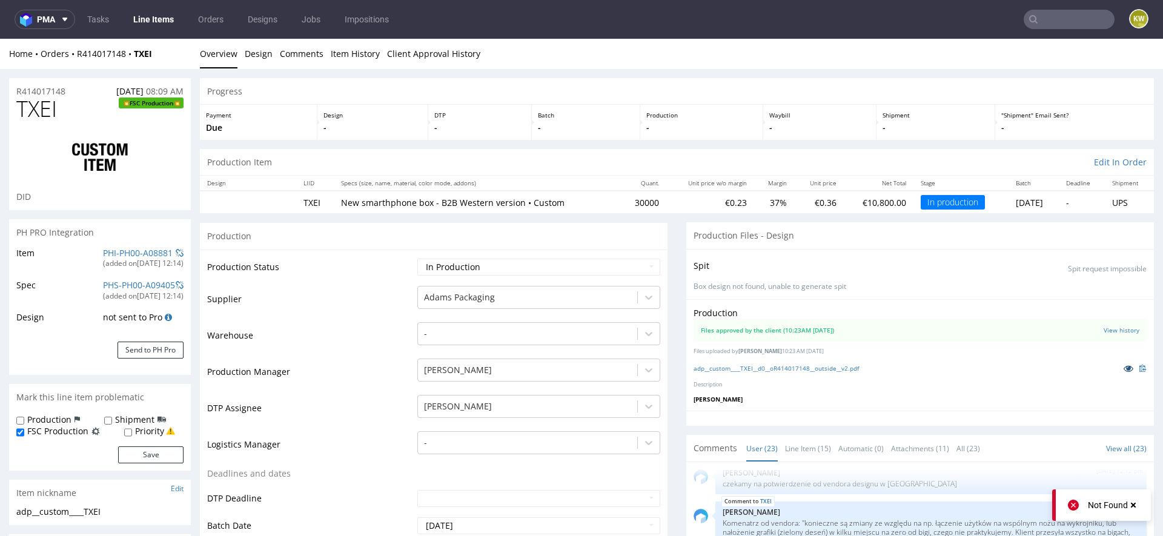
click at [1124, 368] on icon at bounding box center [1129, 368] width 10 height 8
click at [159, 21] on link "Line Items" at bounding box center [153, 19] width 55 height 19
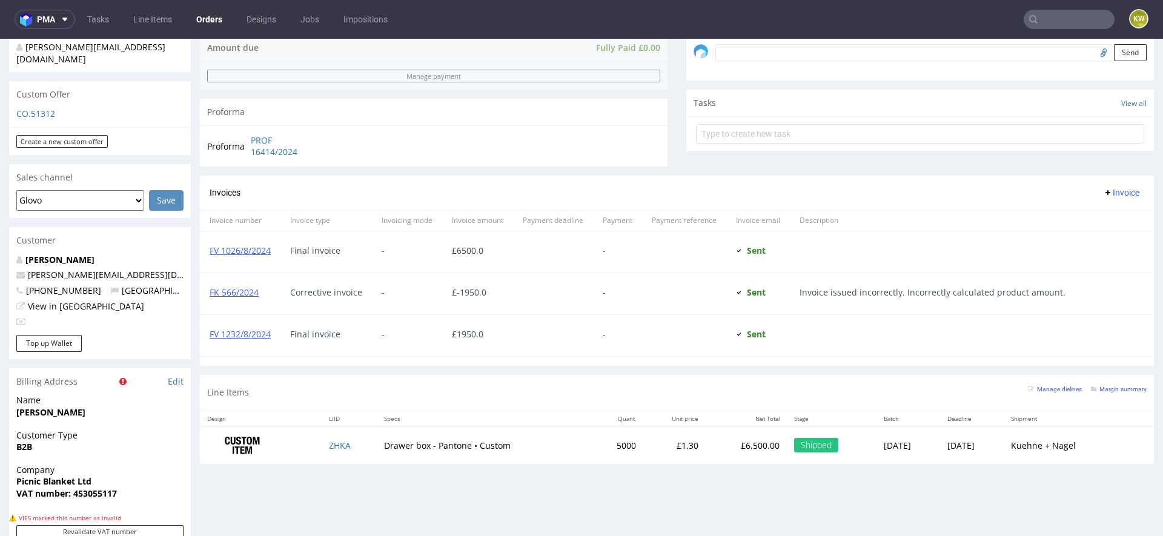
scroll to position [388, 0]
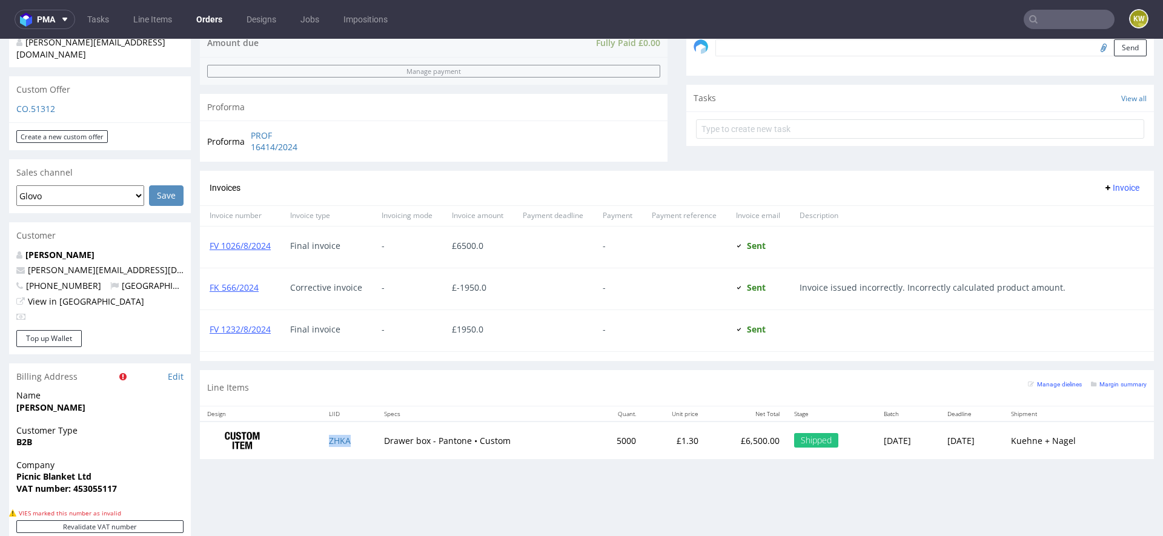
click at [357, 440] on td "ZHKA" at bounding box center [349, 441] width 55 height 38
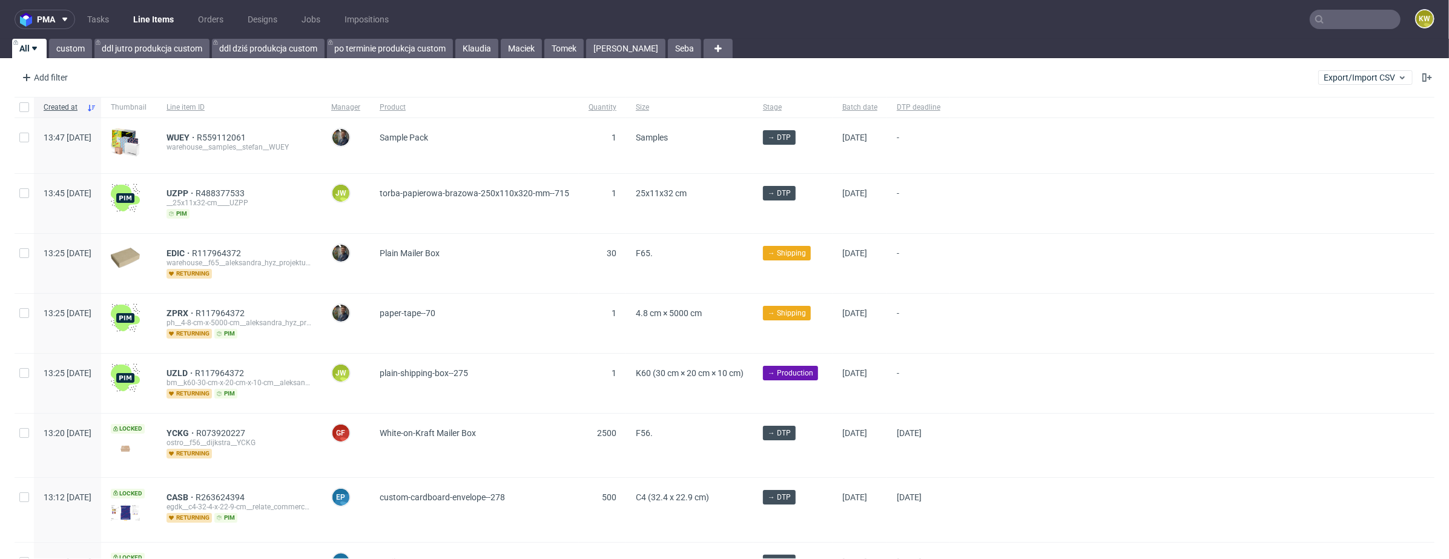
click at [1320, 16] on input "text" at bounding box center [1355, 19] width 91 height 19
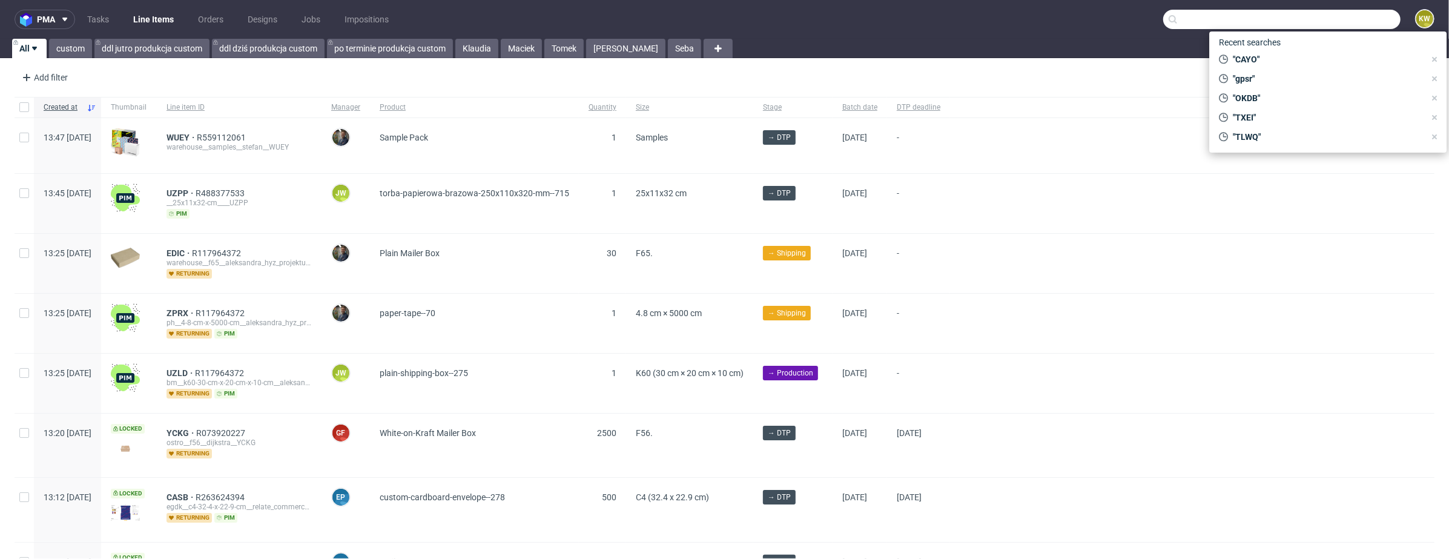
paste input "VNHN"
type input "VNHN"
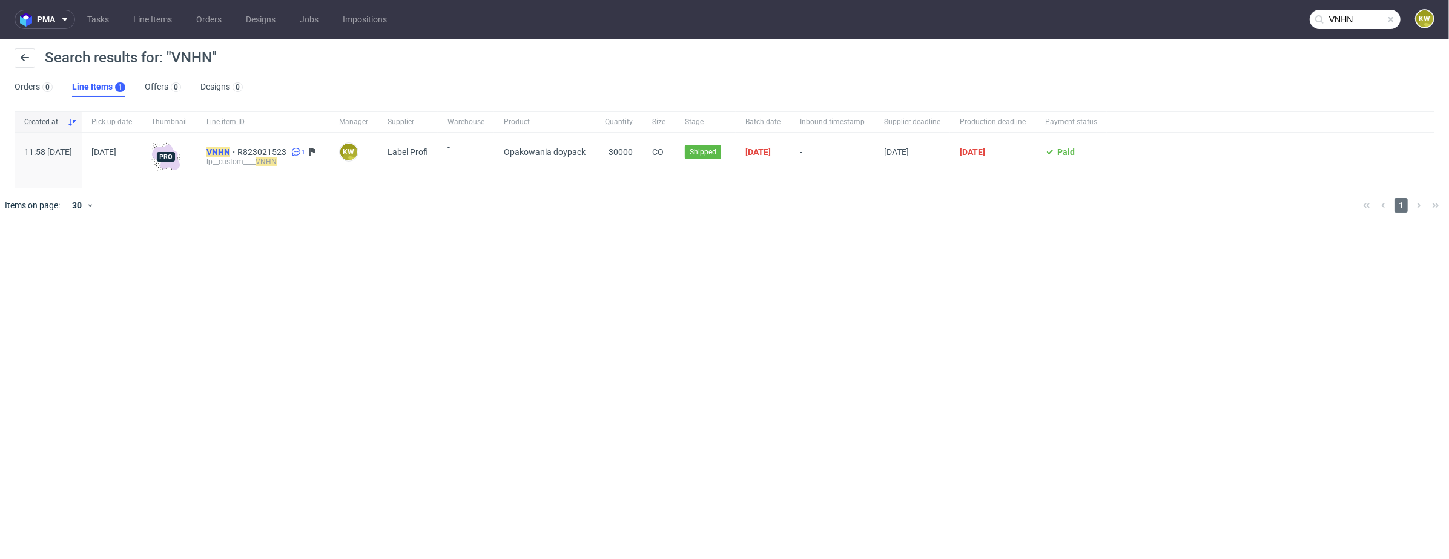
click at [230, 152] on mark "VNHN" at bounding box center [219, 152] width 24 height 10
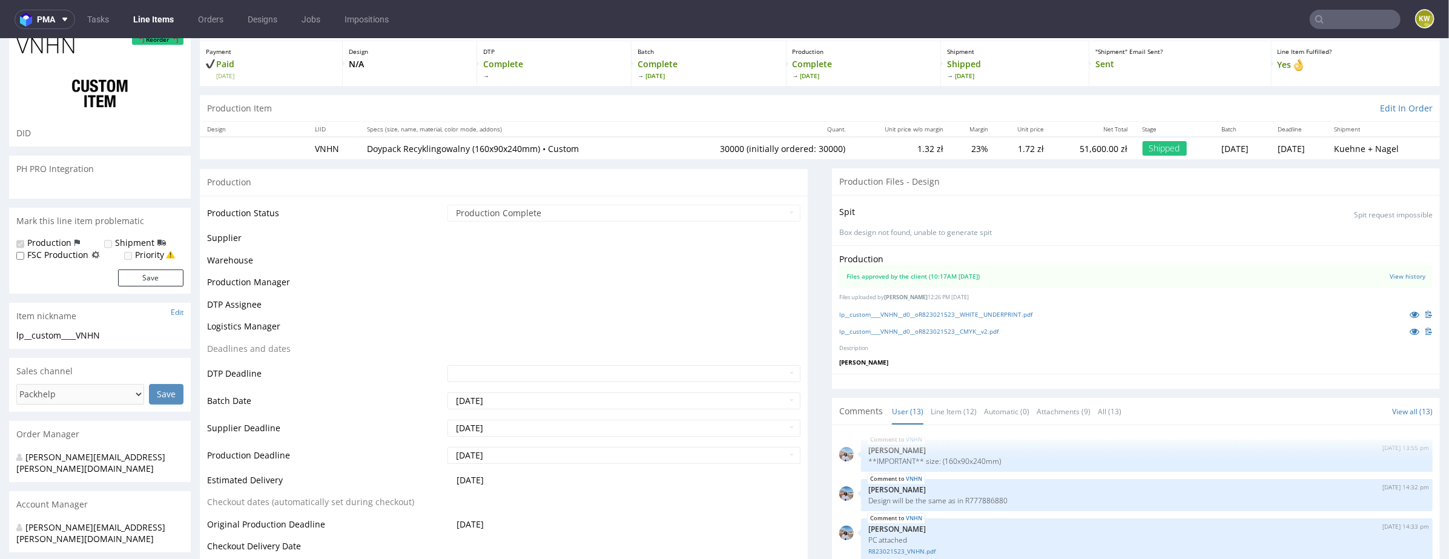
scroll to position [802, 0]
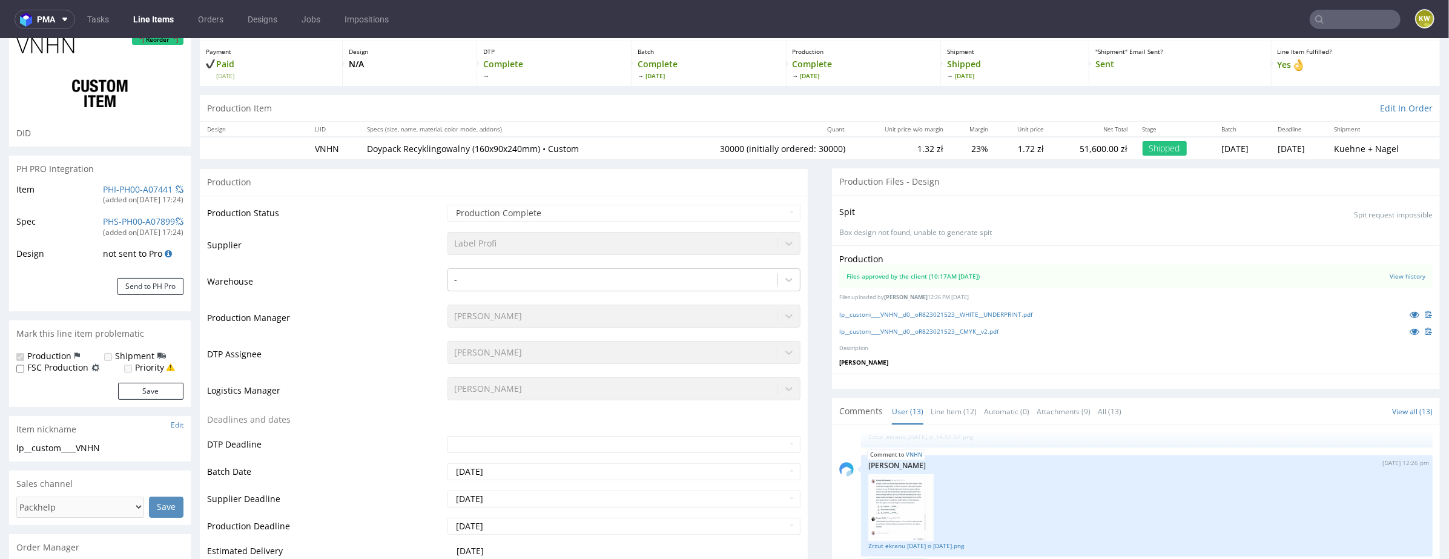
select select "in_progress"
click at [115, 187] on link "PHI-PH00-A07441" at bounding box center [138, 189] width 70 height 12
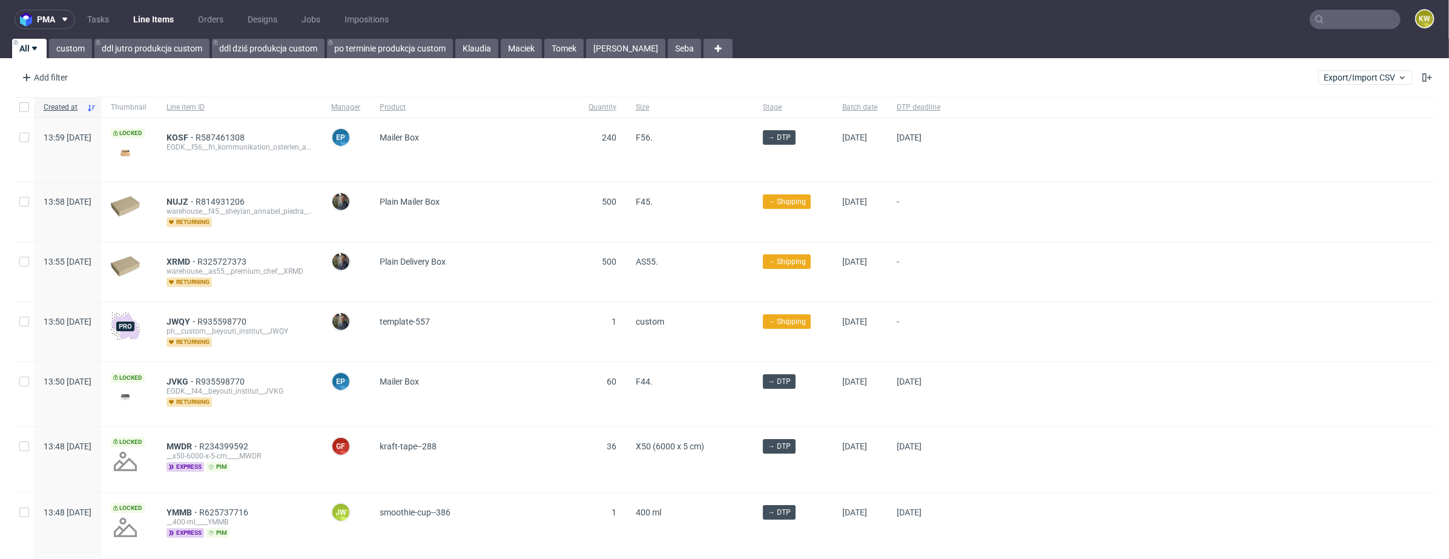
click at [1334, 16] on input "text" at bounding box center [1355, 19] width 91 height 19
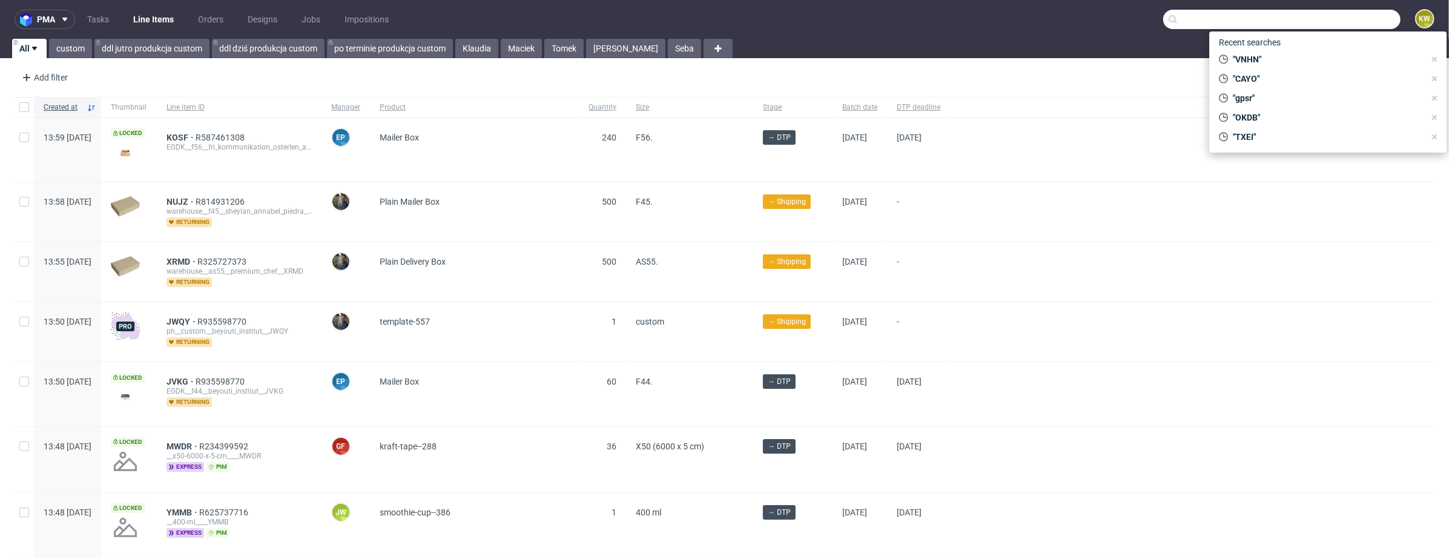
paste input "VNHN"
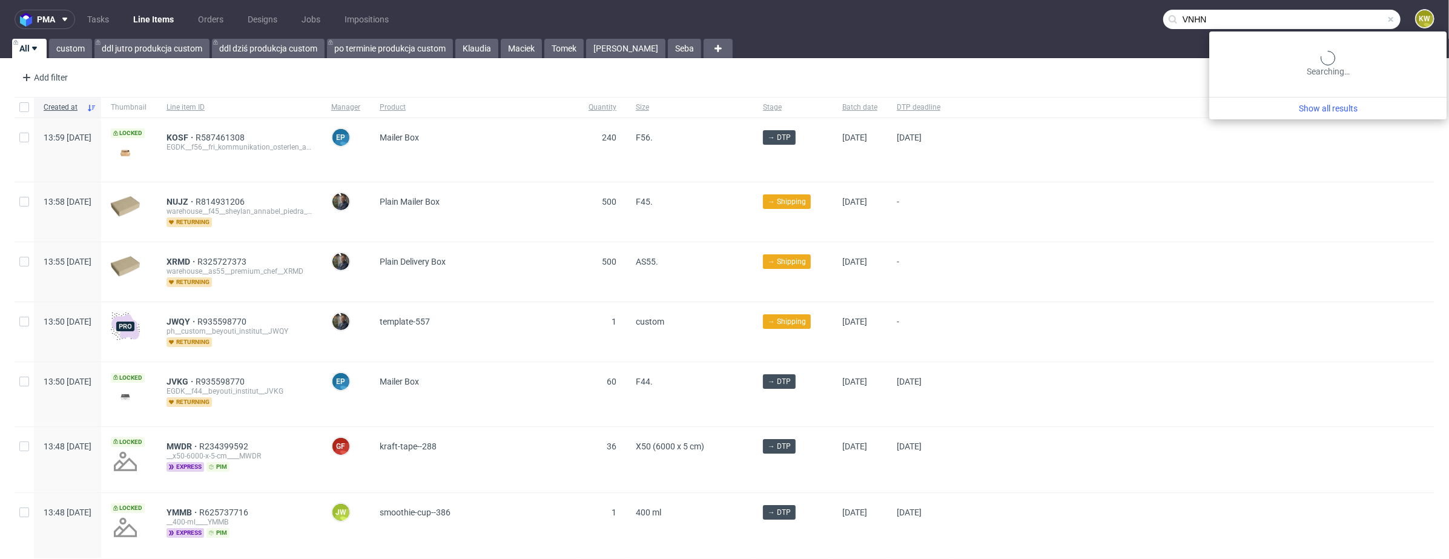
type input "VNHN"
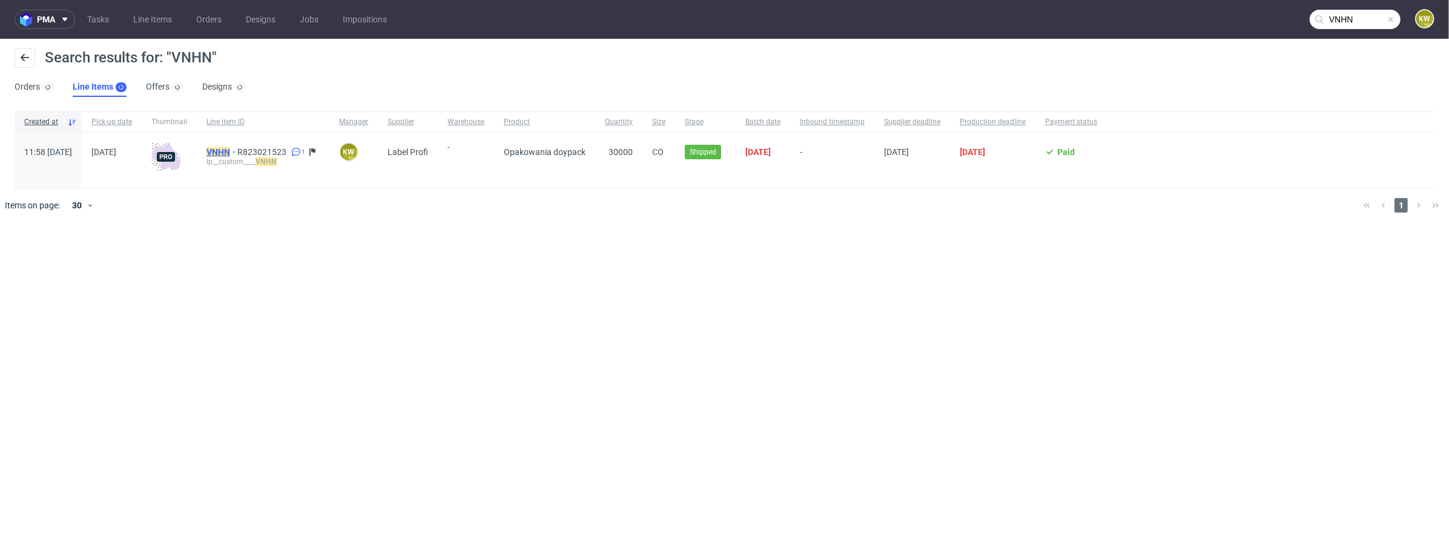
click at [230, 148] on mark "VNHN" at bounding box center [219, 152] width 24 height 10
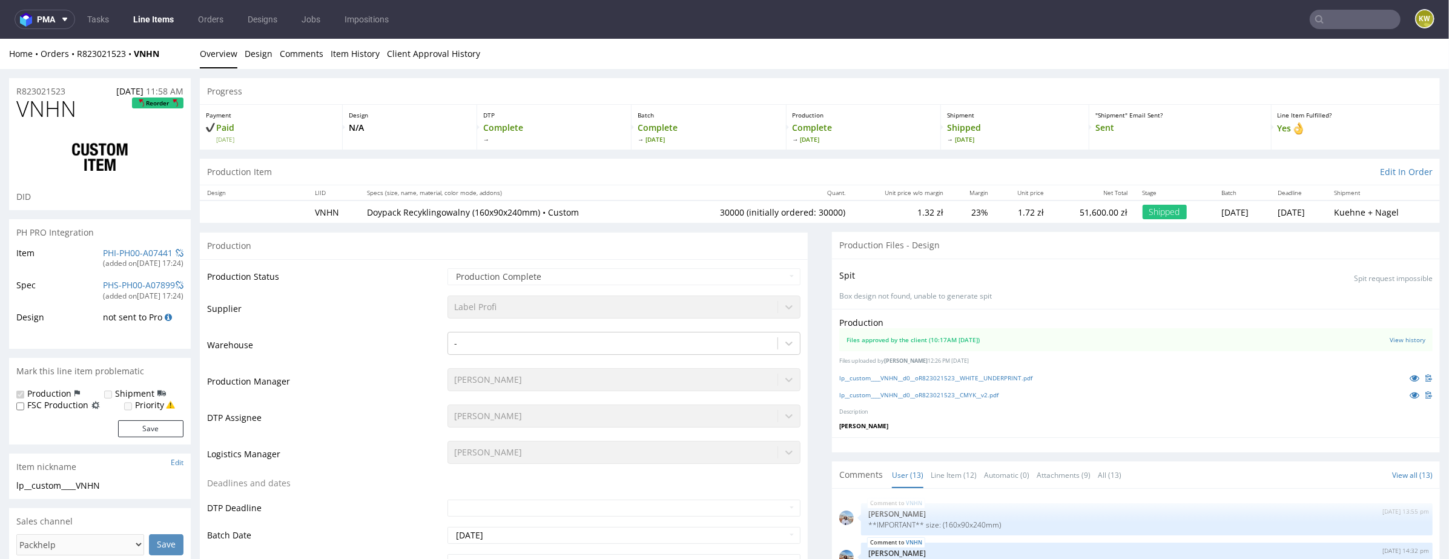
scroll to position [802, 0]
select select "in_progress"
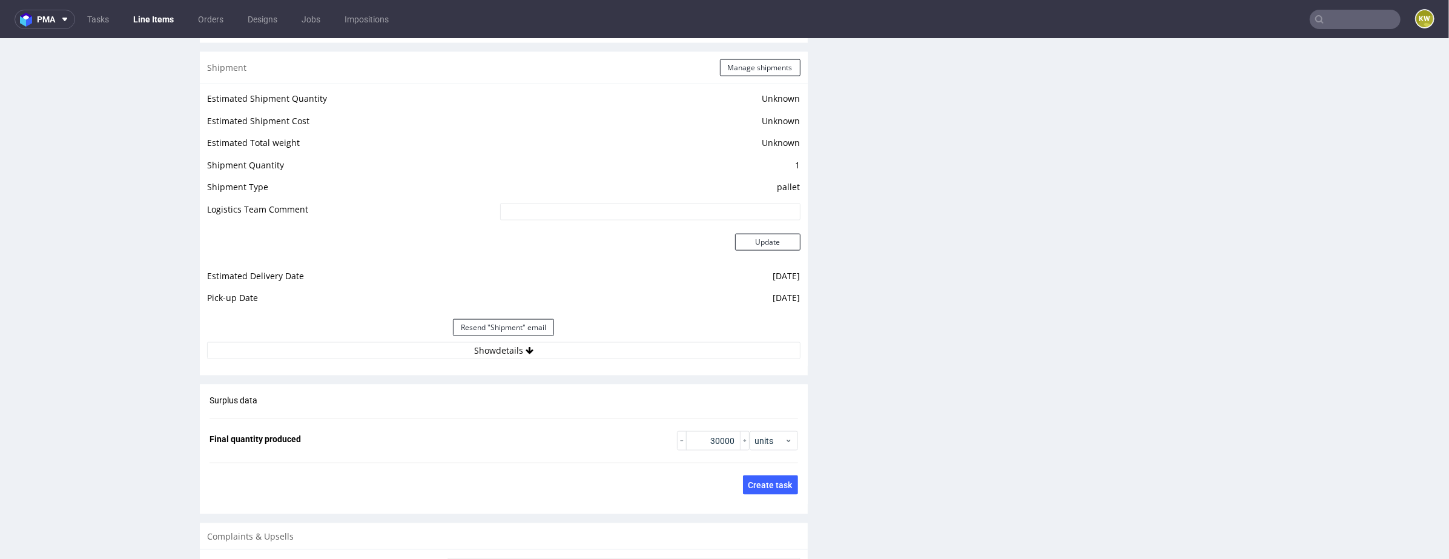
scroll to position [1627, 0]
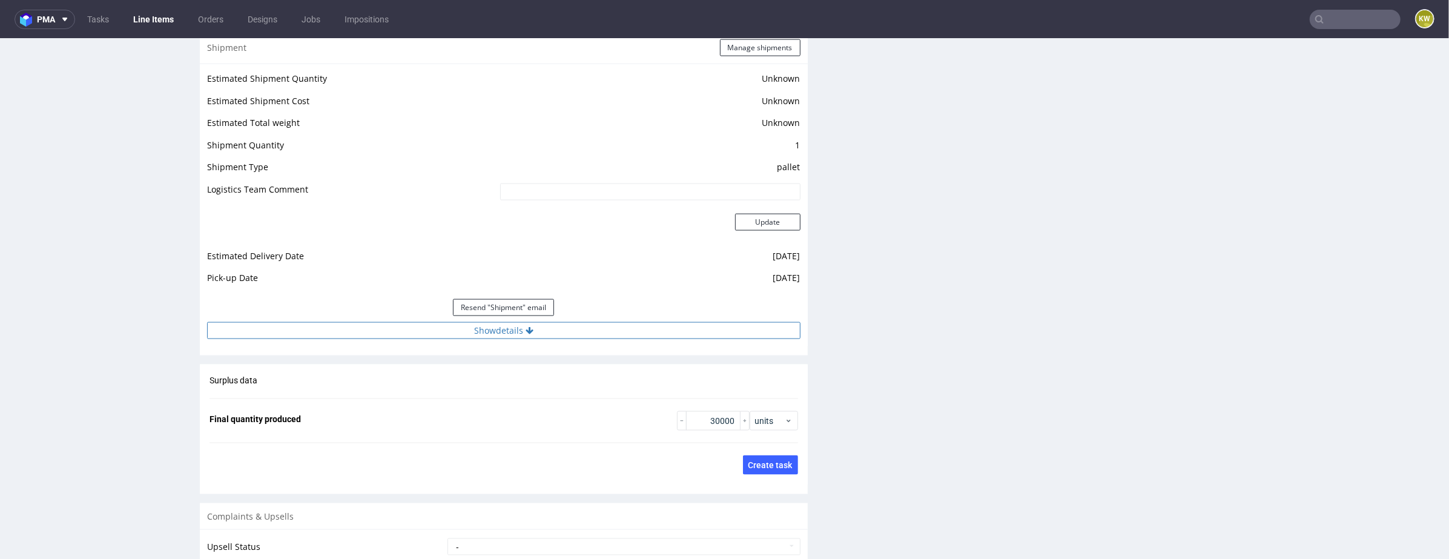
click at [580, 329] on button "Show details" at bounding box center [504, 330] width 594 height 17
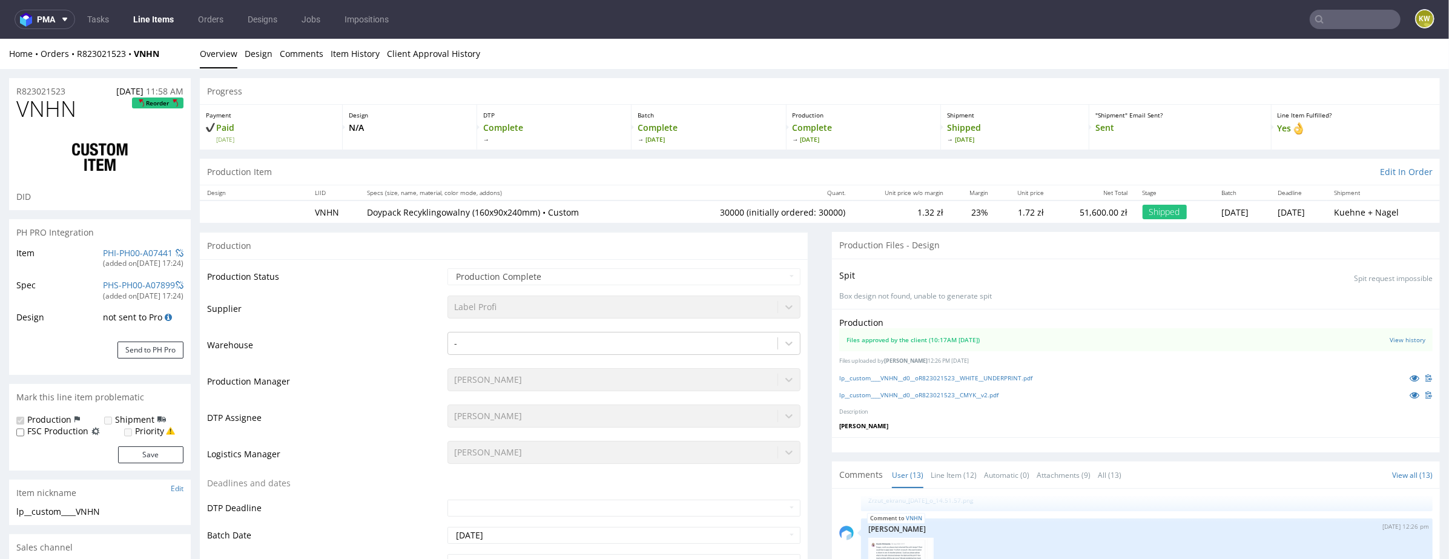
scroll to position [267, 0]
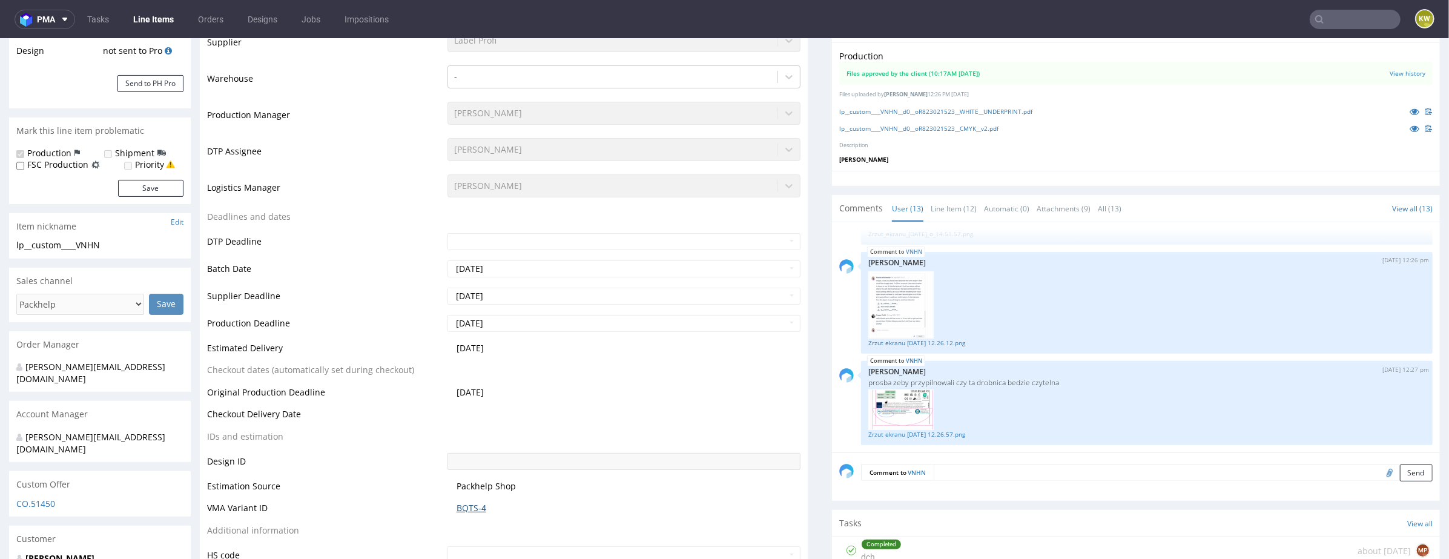
click at [459, 504] on link "BQTS-4" at bounding box center [472, 508] width 30 height 12
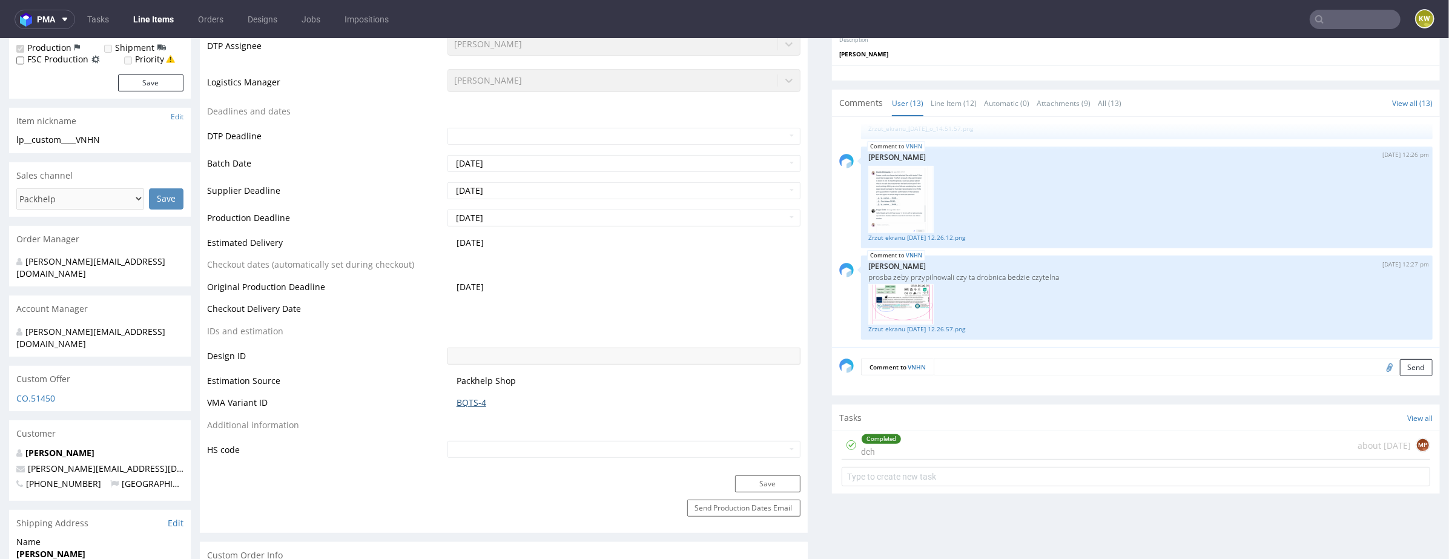
scroll to position [0, 0]
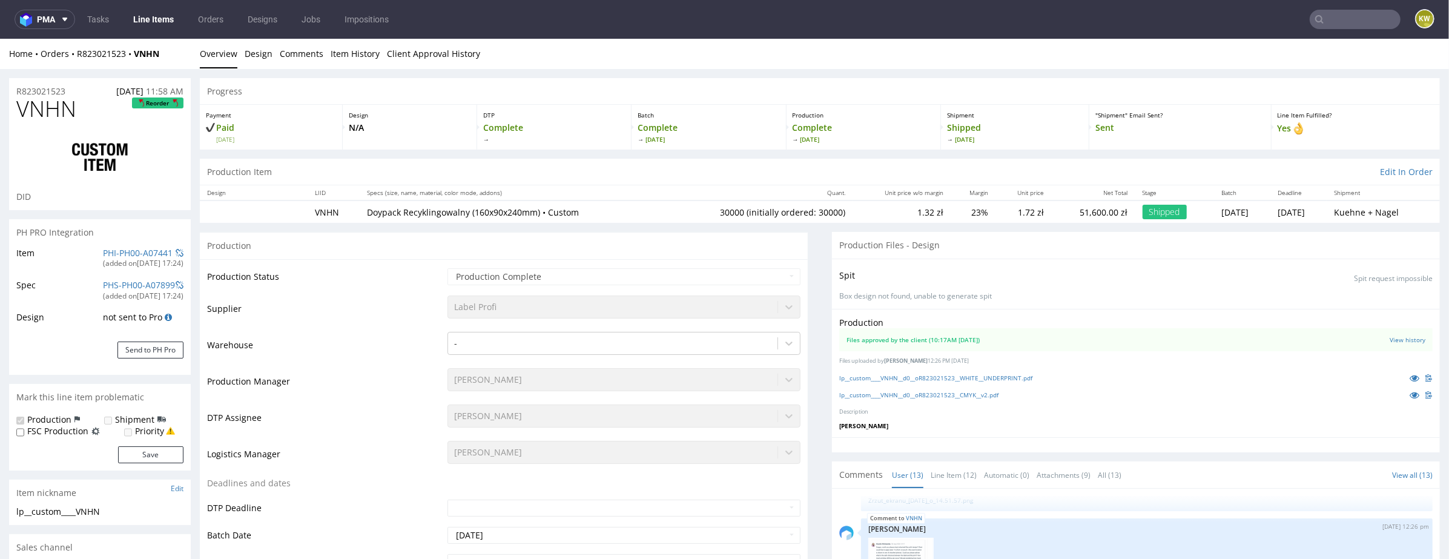
click at [47, 114] on span "VNHN" at bounding box center [46, 108] width 60 height 24
click at [46, 116] on span "VNHN" at bounding box center [46, 108] width 60 height 24
copy span "VNHN"
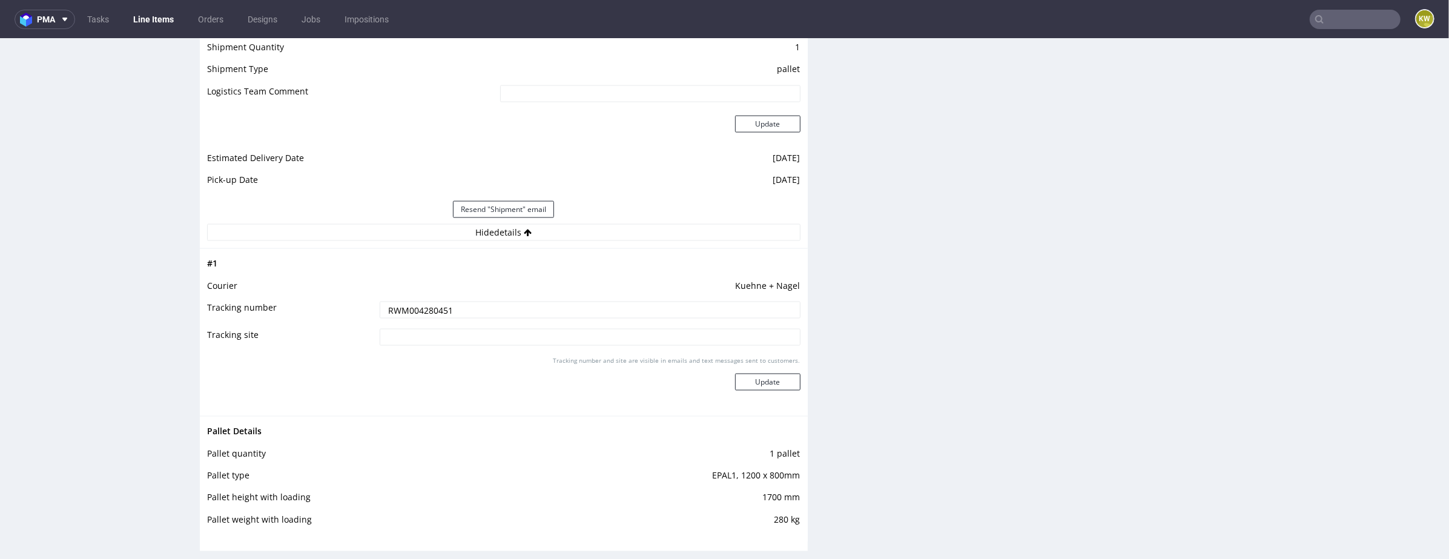
scroll to position [1832, 0]
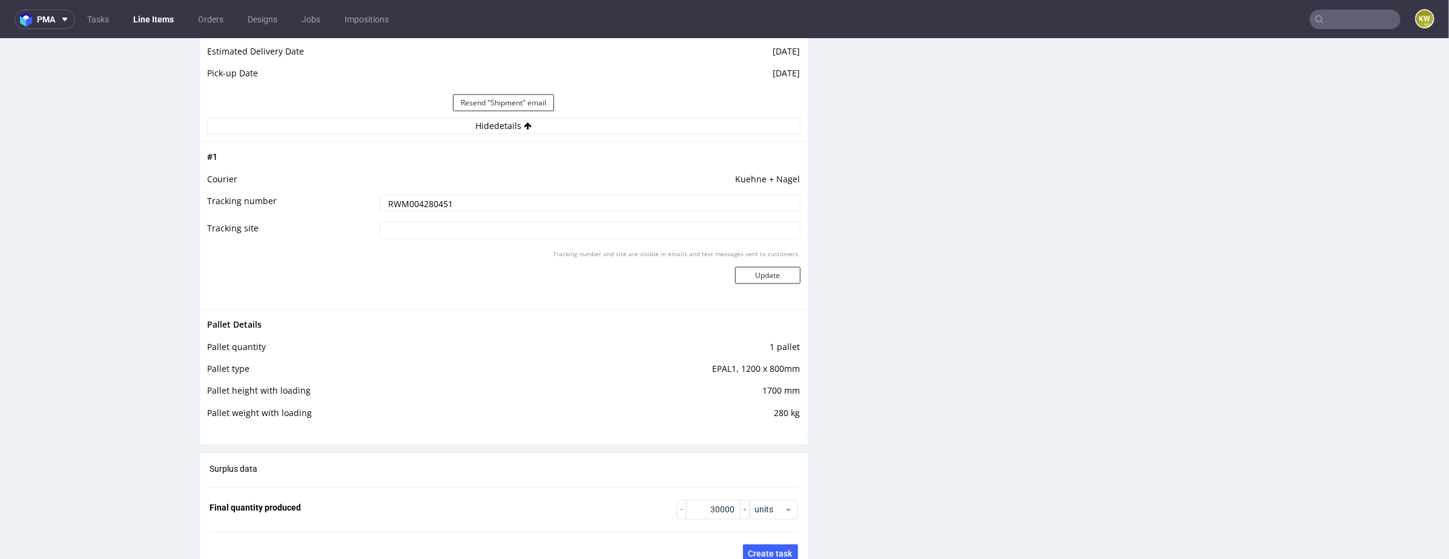
click at [159, 12] on link "Line Items" at bounding box center [153, 19] width 55 height 19
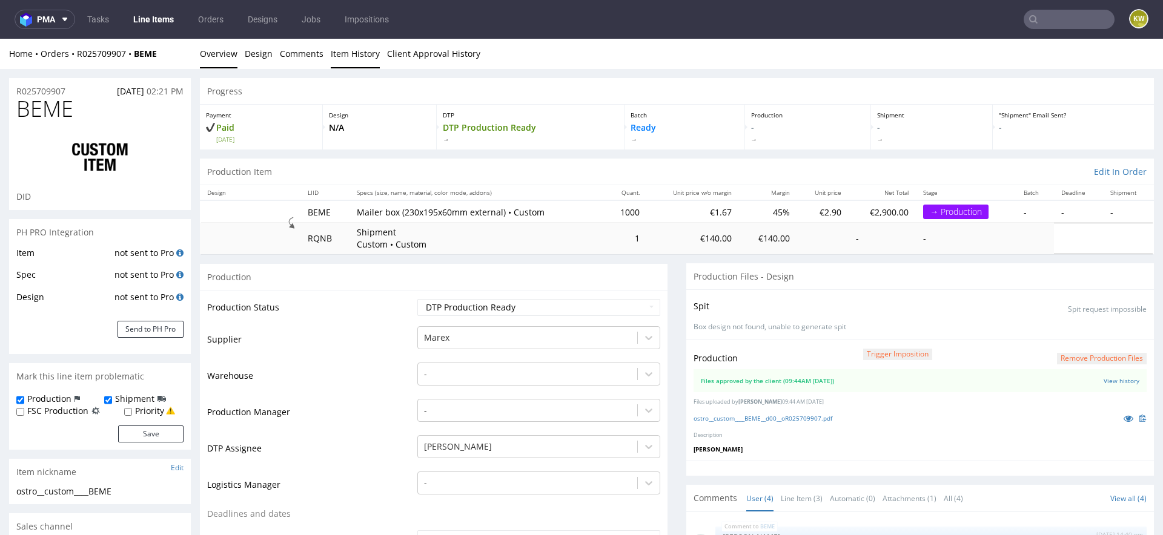
click at [354, 55] on link "Item History" at bounding box center [355, 54] width 49 height 30
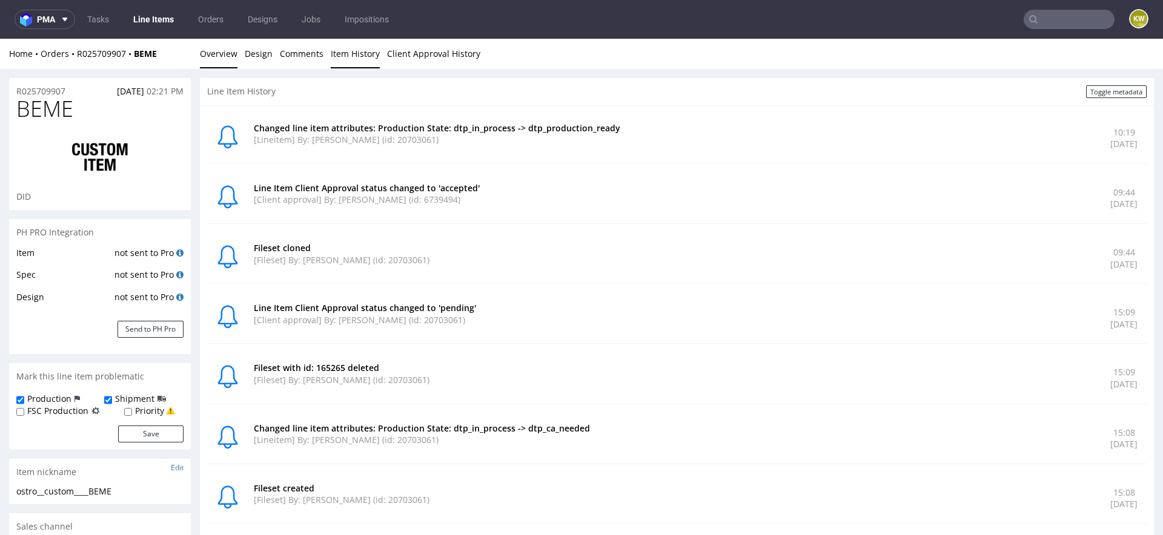
click at [218, 51] on link "Overview" at bounding box center [219, 54] width 38 height 30
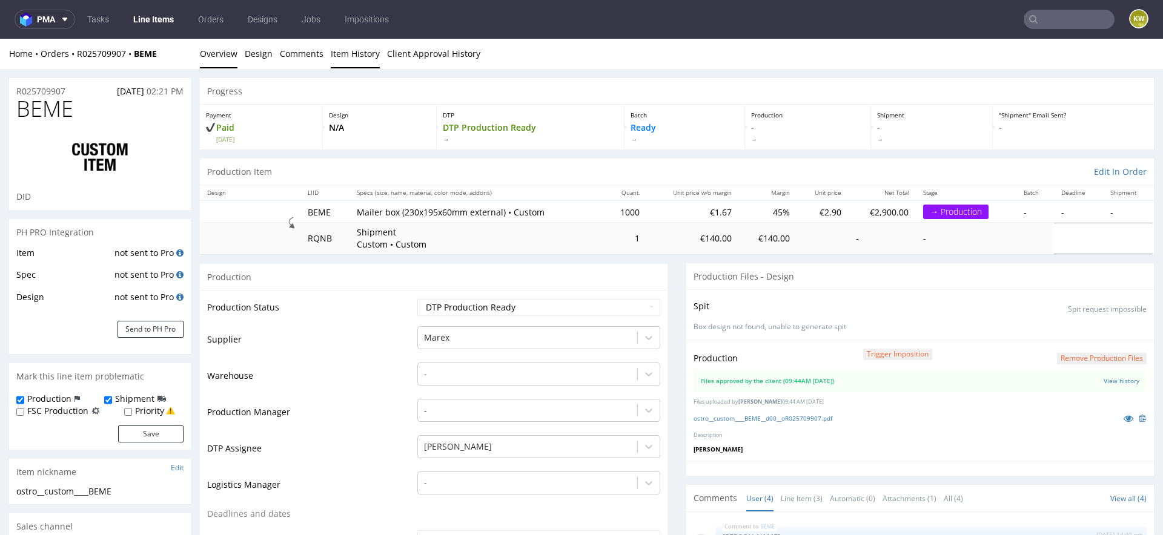
click at [366, 52] on link "Item History" at bounding box center [355, 54] width 49 height 30
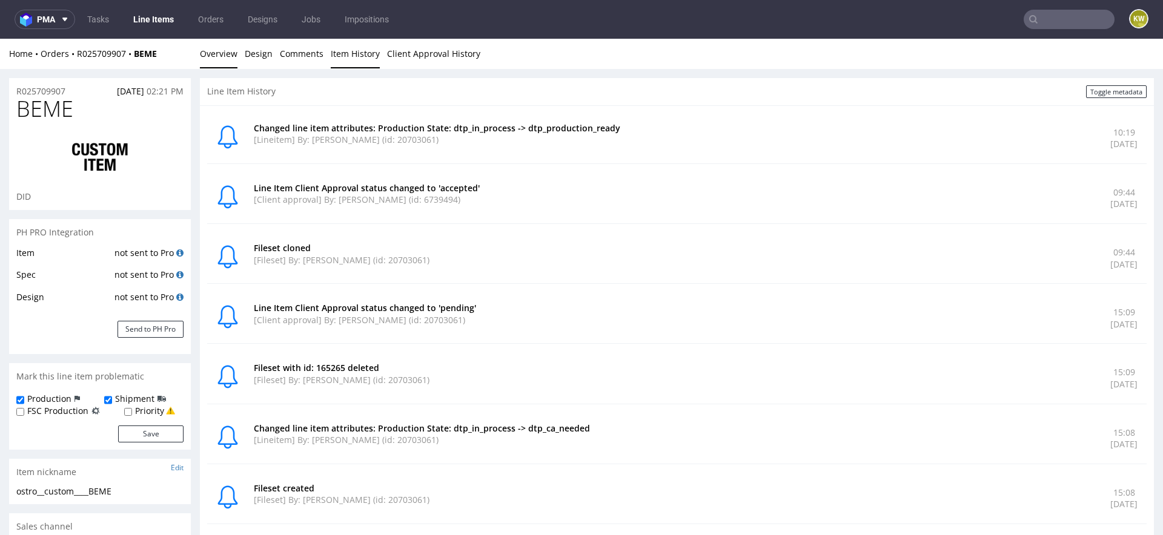
click at [218, 65] on link "Overview" at bounding box center [219, 54] width 38 height 30
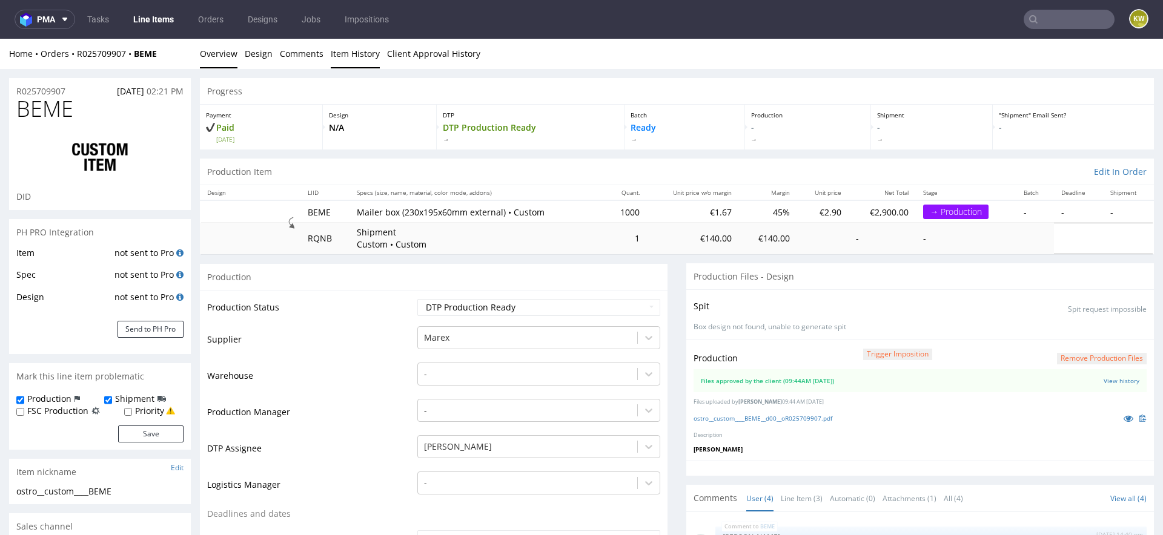
click at [338, 53] on link "Item History" at bounding box center [355, 54] width 49 height 30
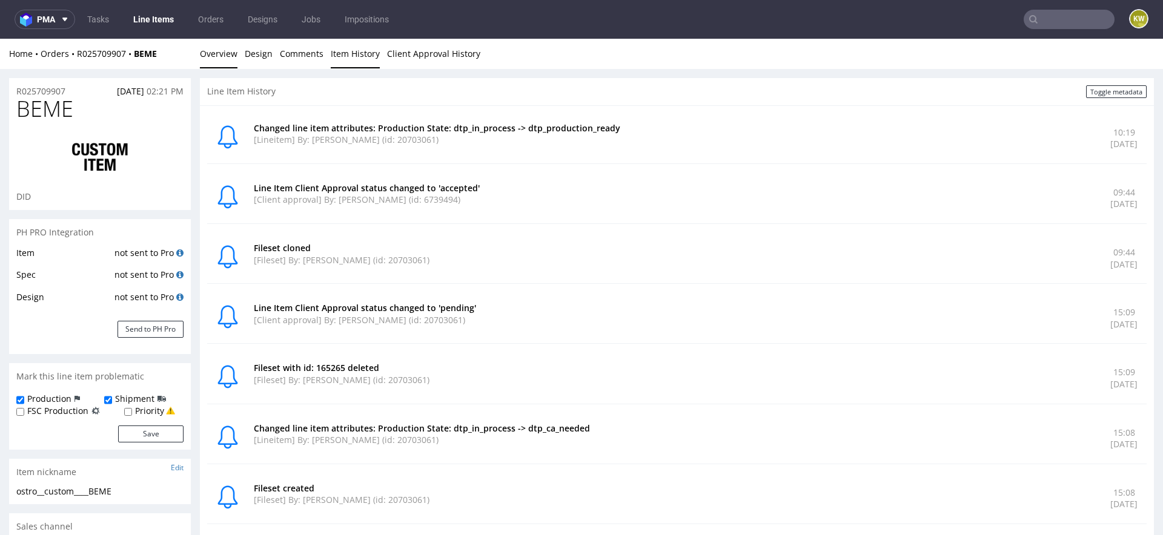
click at [207, 59] on link "Overview" at bounding box center [219, 54] width 38 height 30
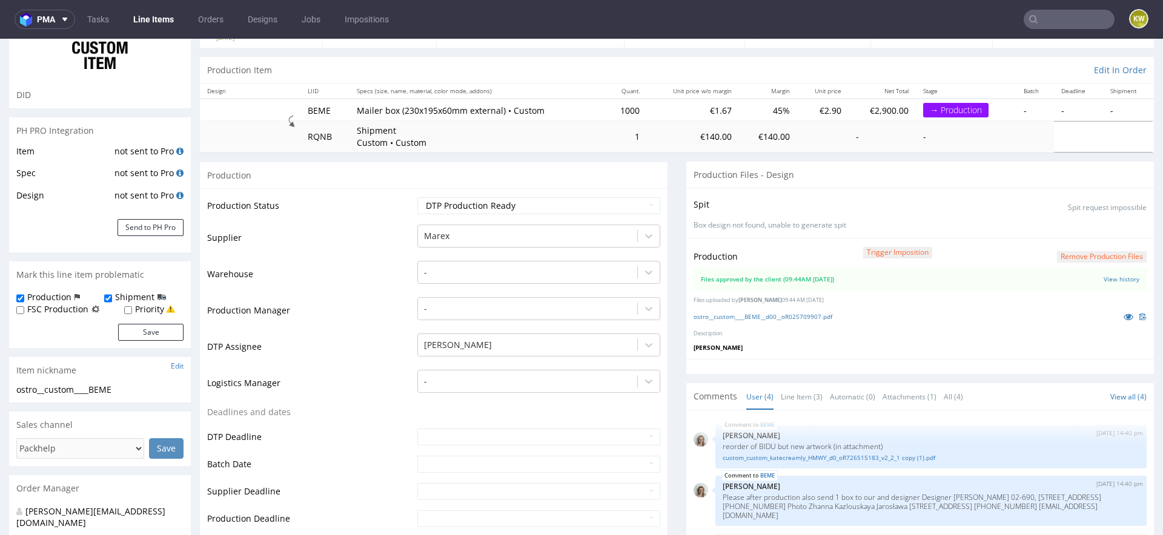
scroll to position [118, 0]
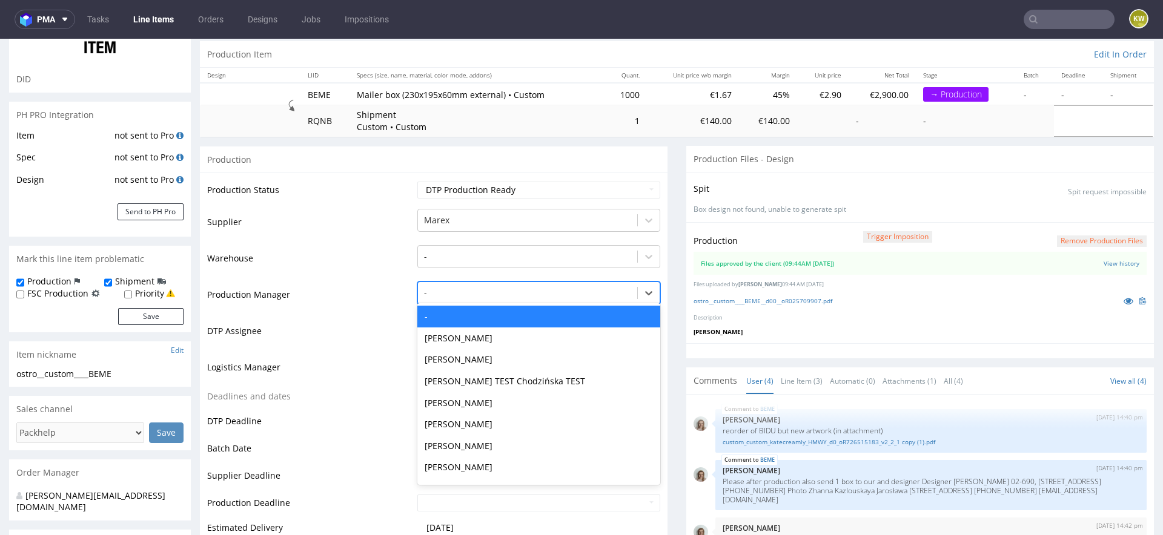
click at [440, 291] on div at bounding box center [527, 293] width 207 height 15
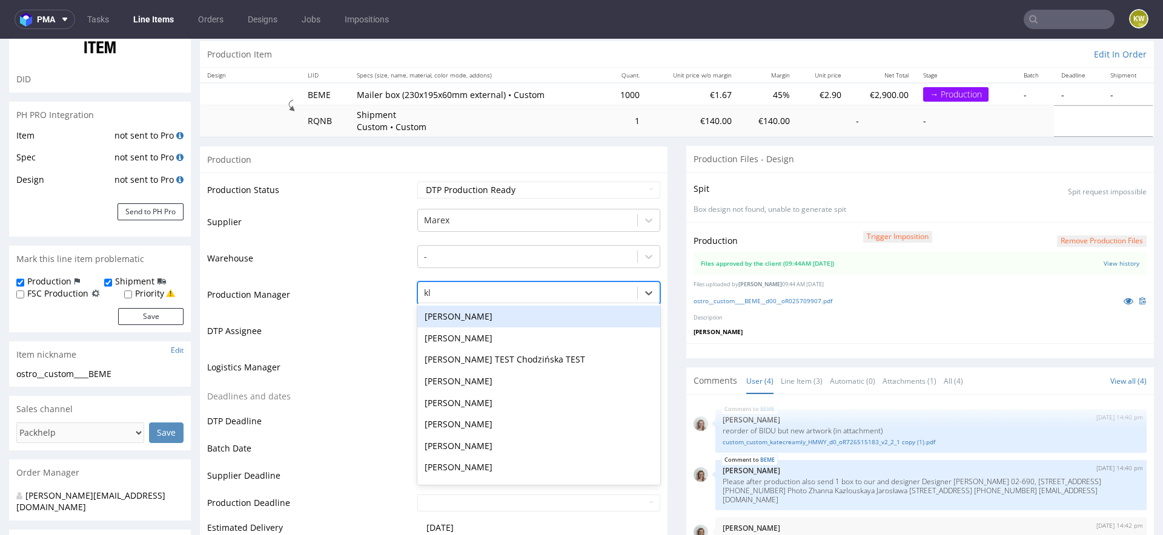
type input "kla"
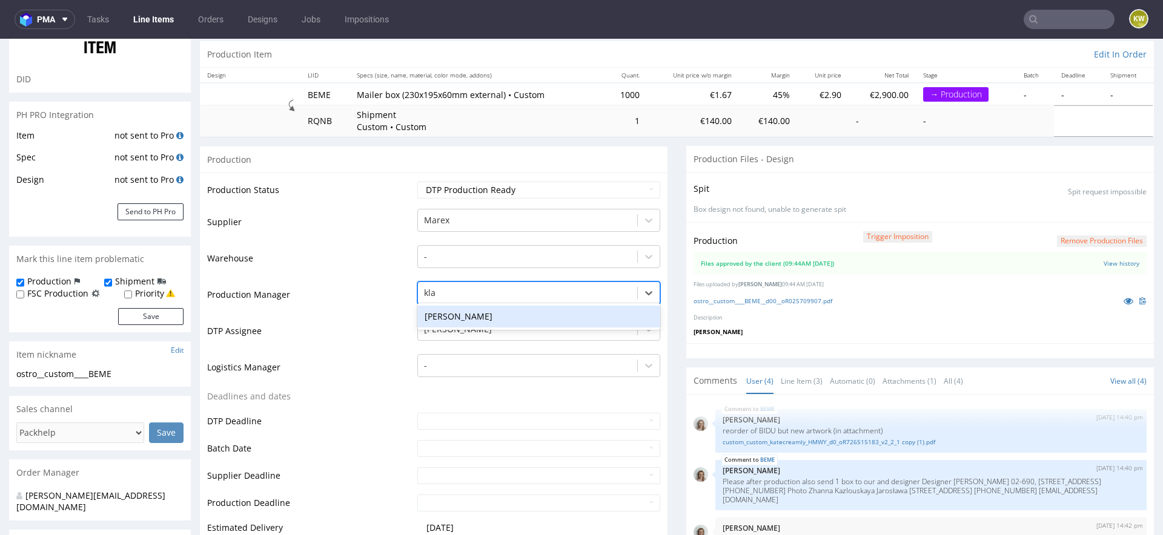
click at [441, 315] on div "[PERSON_NAME]" at bounding box center [538, 317] width 243 height 22
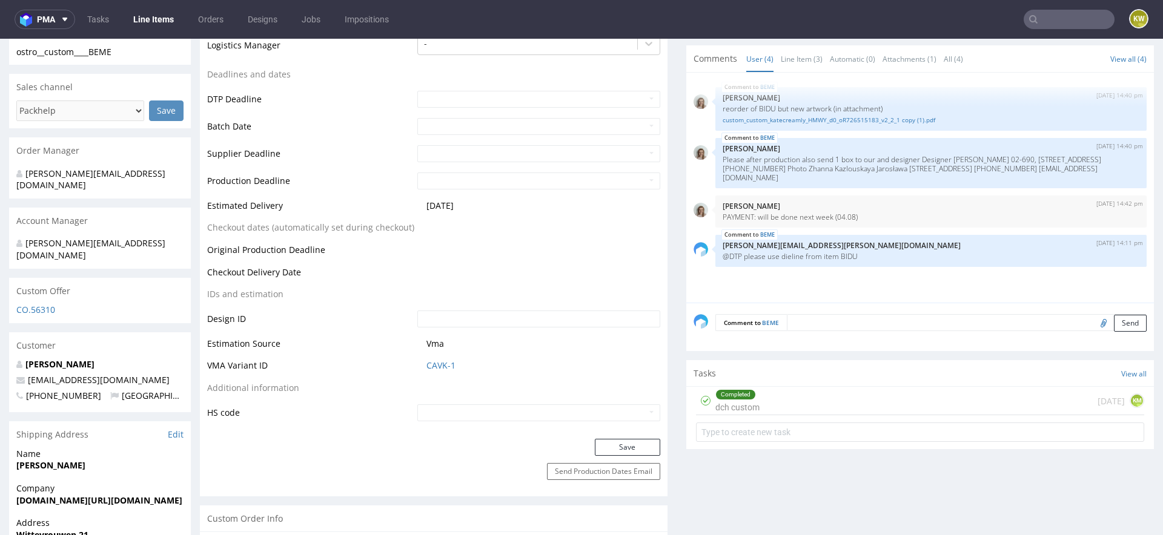
scroll to position [442, 0]
click at [608, 443] on button "Save" at bounding box center [627, 445] width 65 height 17
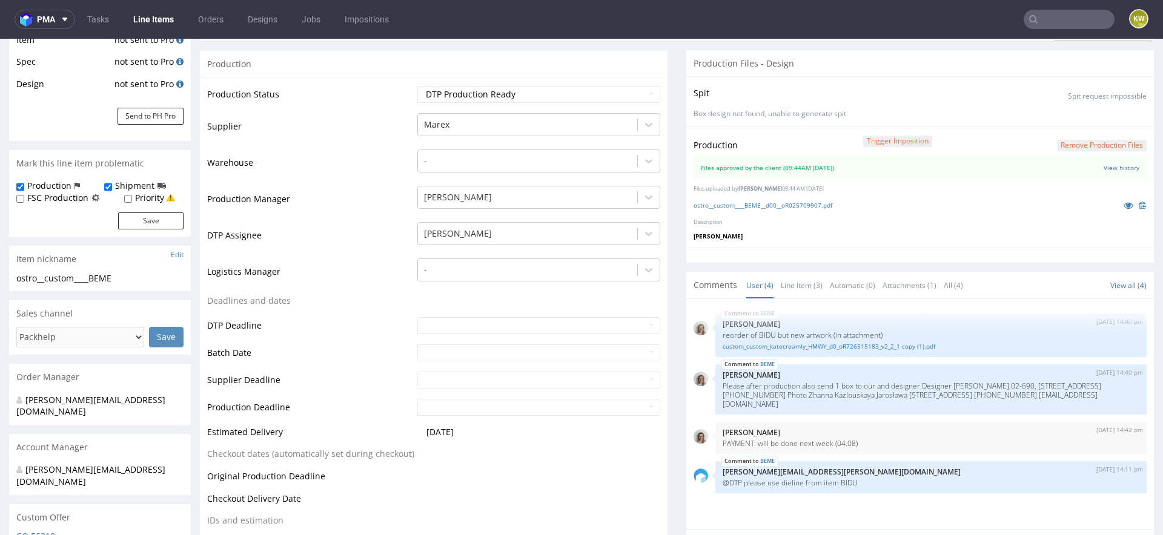
scroll to position [0, 0]
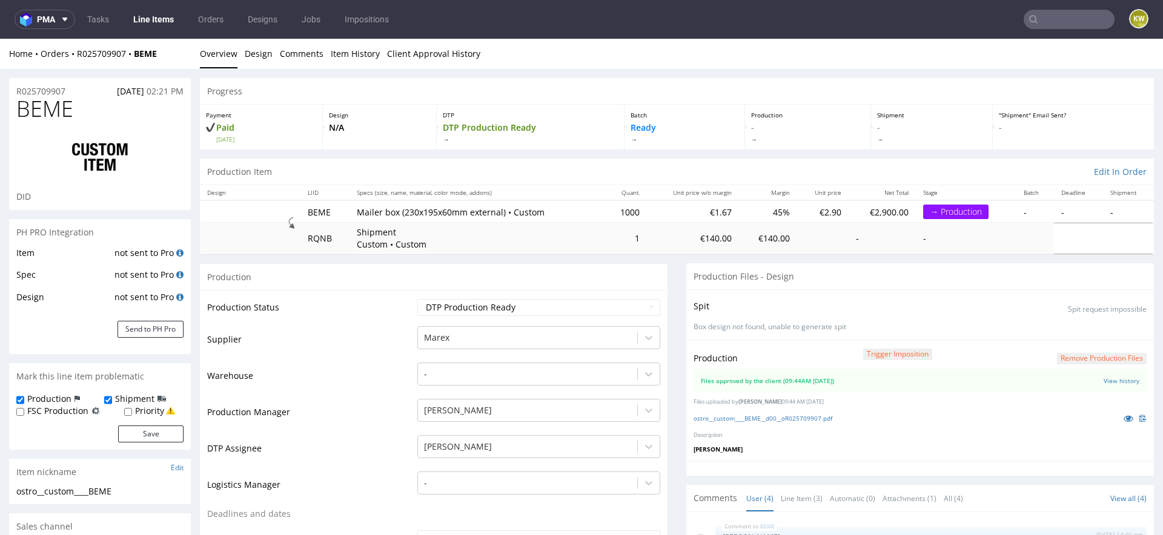
click at [61, 108] on span "BEME" at bounding box center [44, 109] width 57 height 24
copy span "BEME"
click at [340, 57] on link "Item History" at bounding box center [355, 54] width 49 height 30
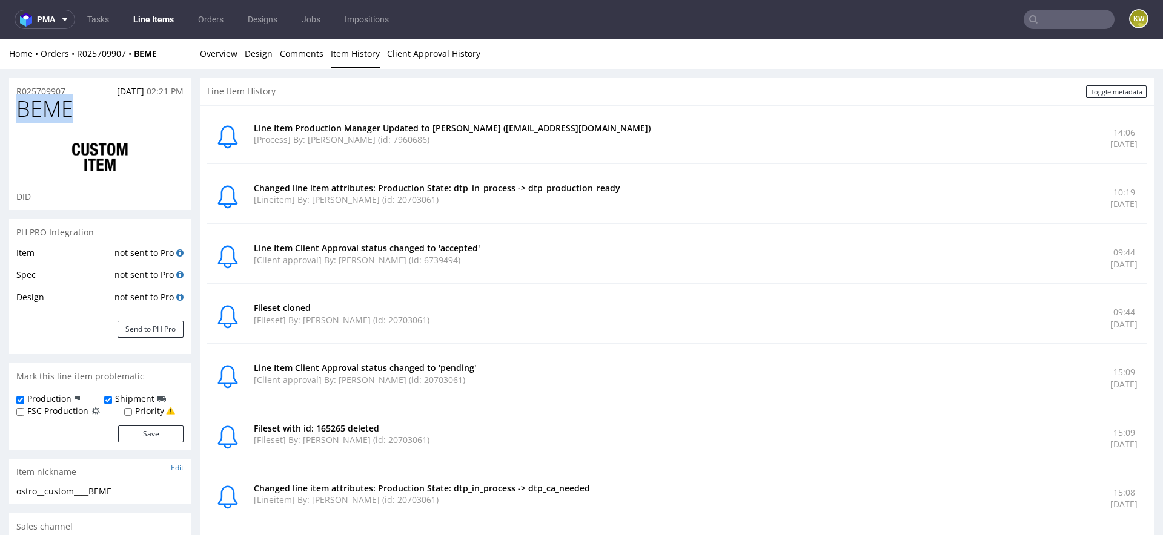
click at [34, 113] on span "BEME" at bounding box center [44, 109] width 57 height 24
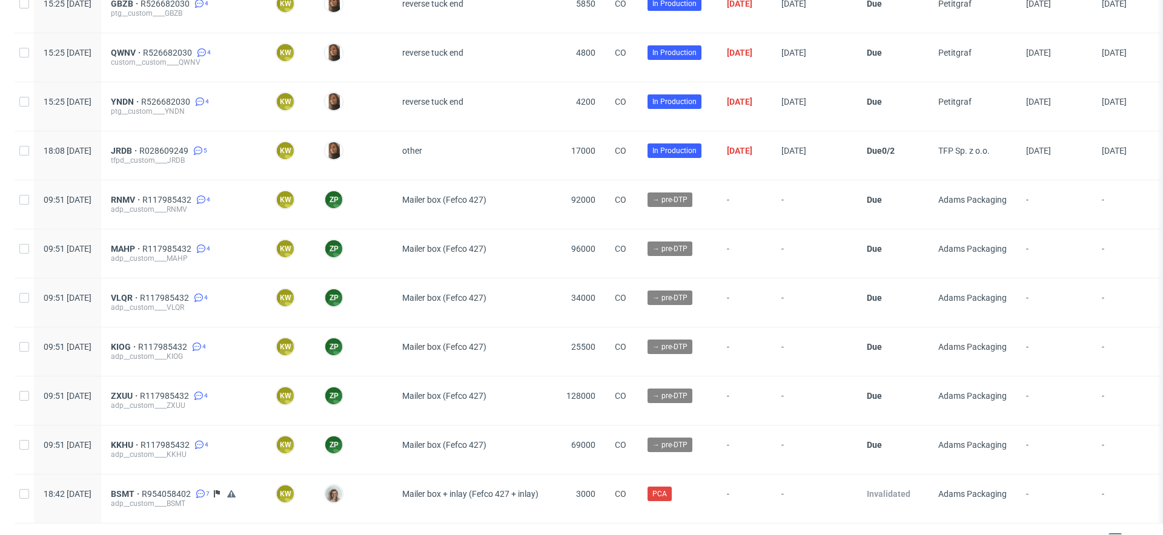
scroll to position [2410, 0]
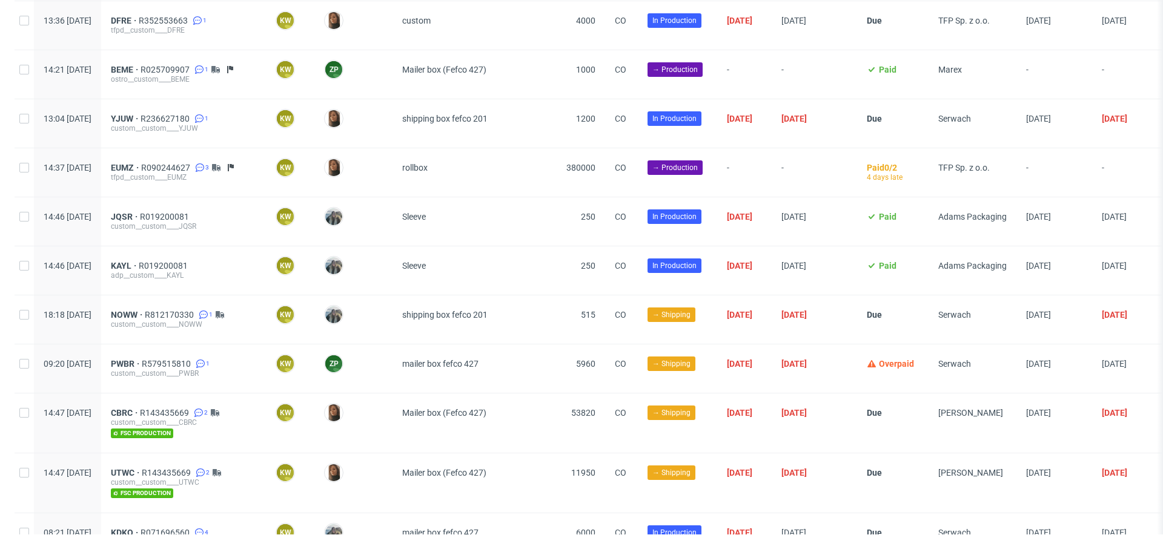
scroll to position [1718, 0]
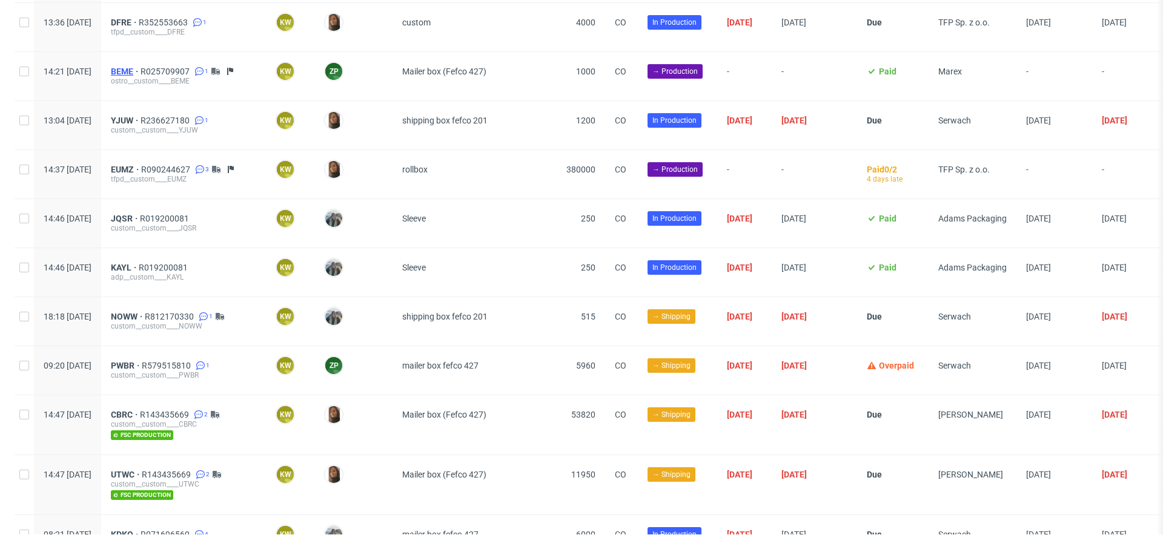
click at [141, 67] on span "BEME" at bounding box center [126, 72] width 30 height 10
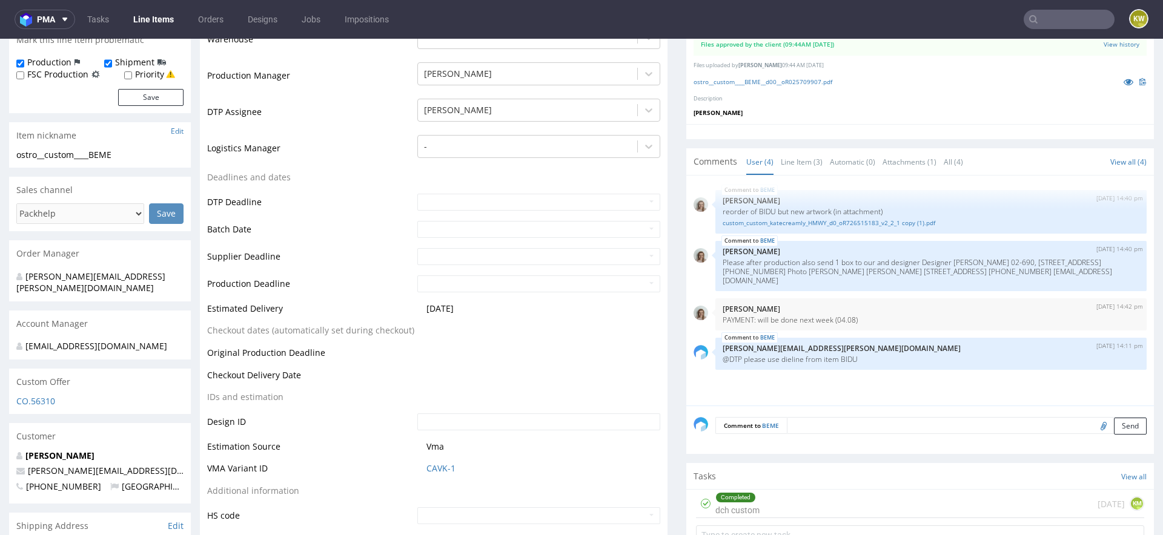
scroll to position [345, 0]
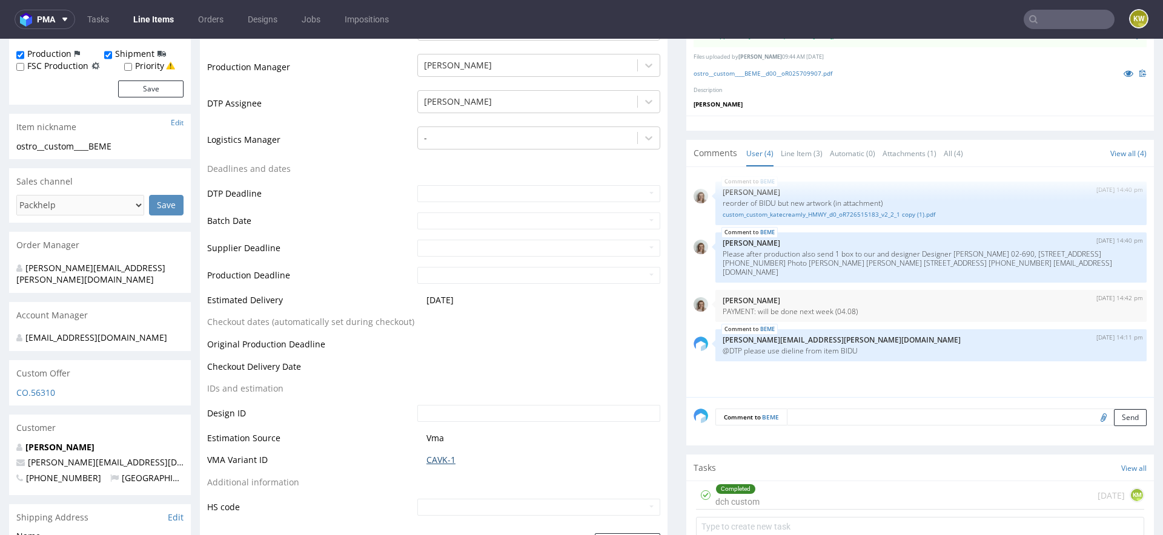
click at [435, 461] on link "CAVK-1" at bounding box center [440, 460] width 29 height 12
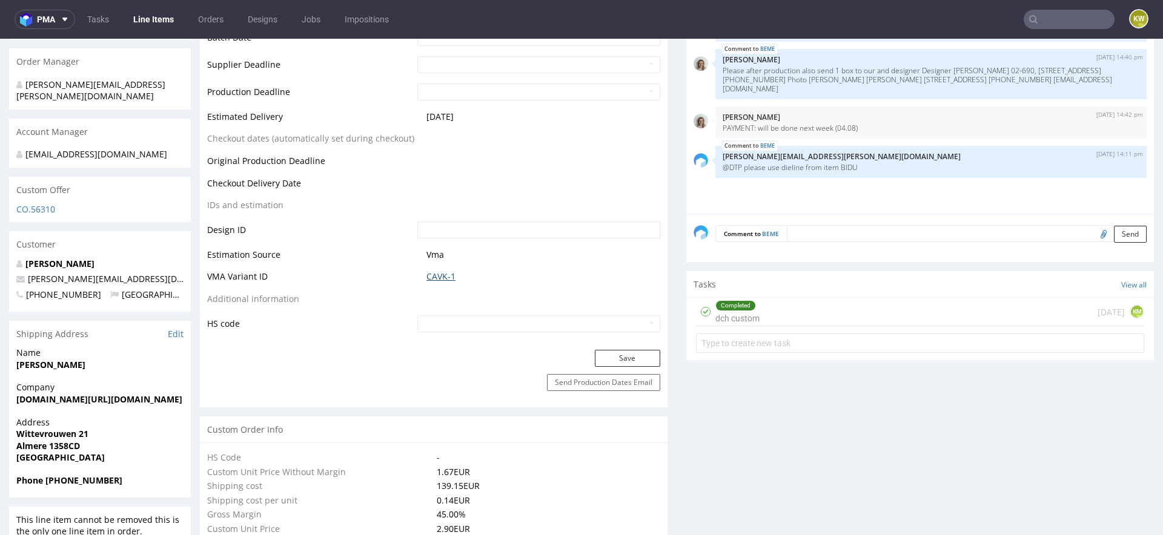
scroll to position [0, 0]
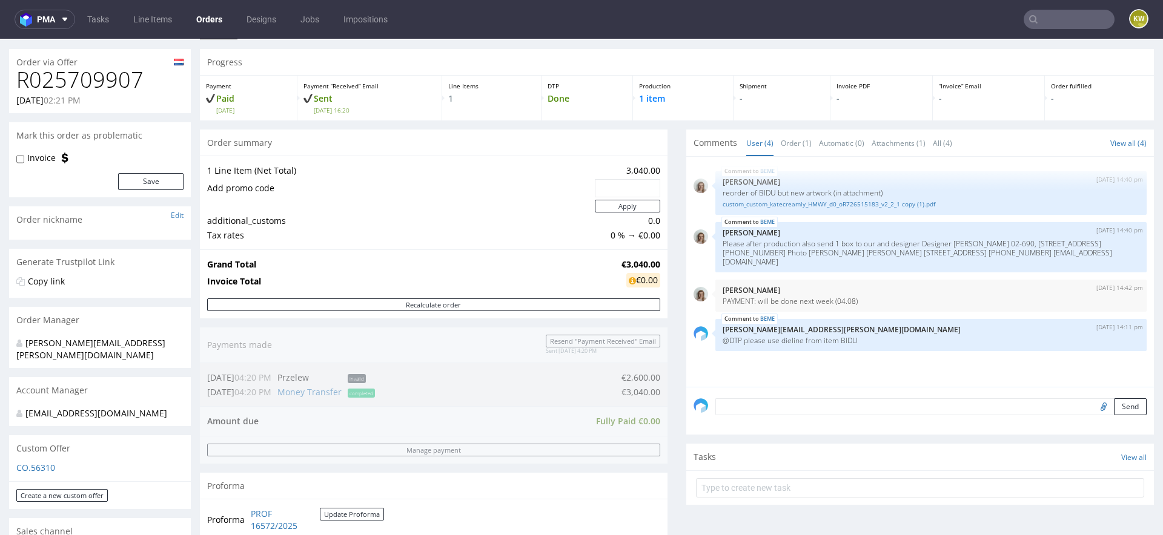
scroll to position [313, 0]
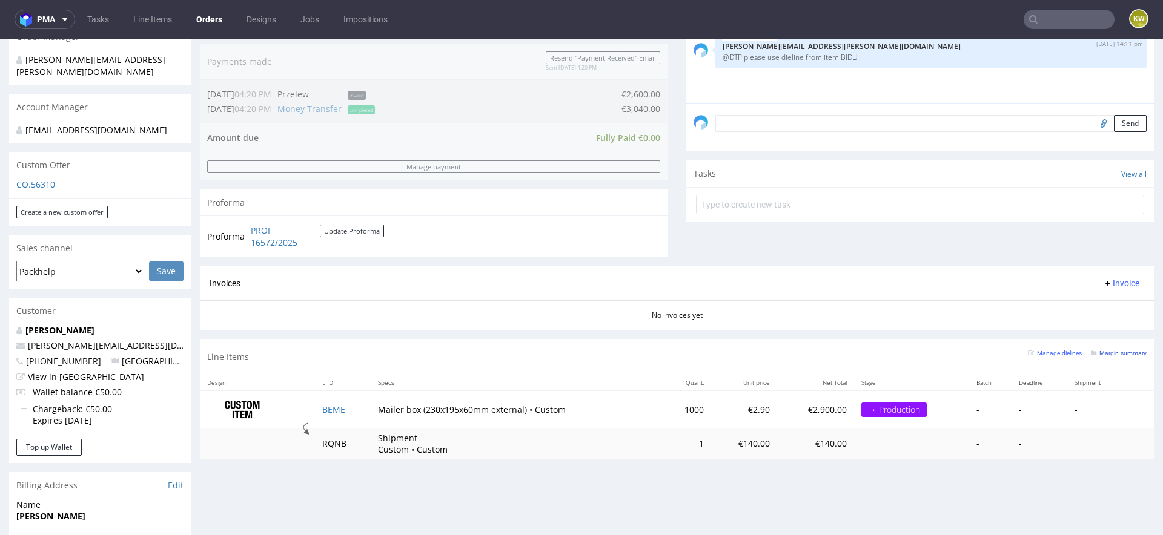
click at [1118, 351] on small "Margin summary" at bounding box center [1119, 353] width 56 height 7
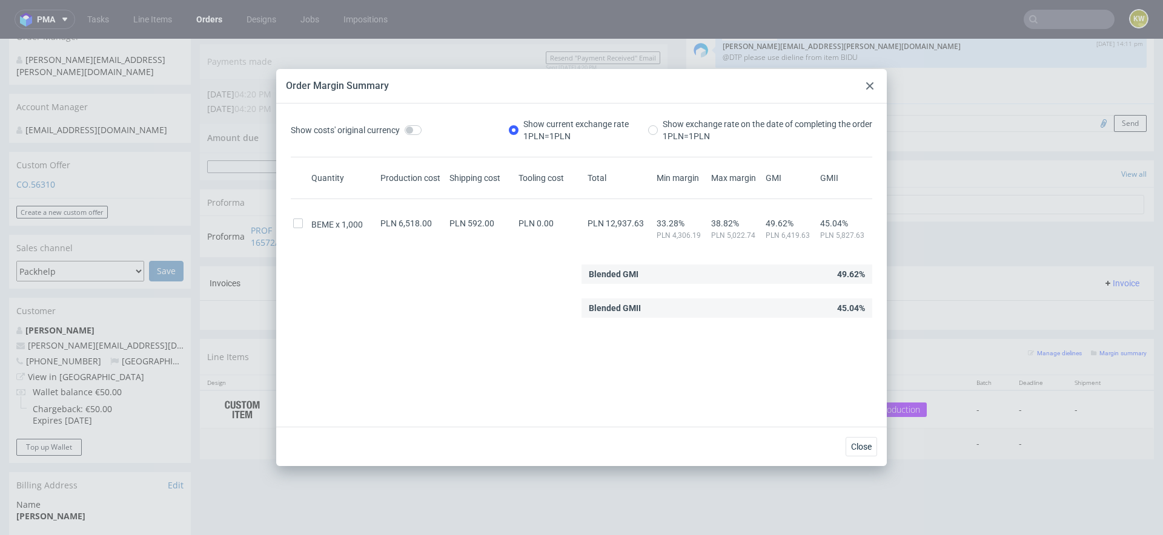
click at [626, 225] on span "PLN 12,937.63" at bounding box center [616, 224] width 56 height 10
copy span "12,937.63"
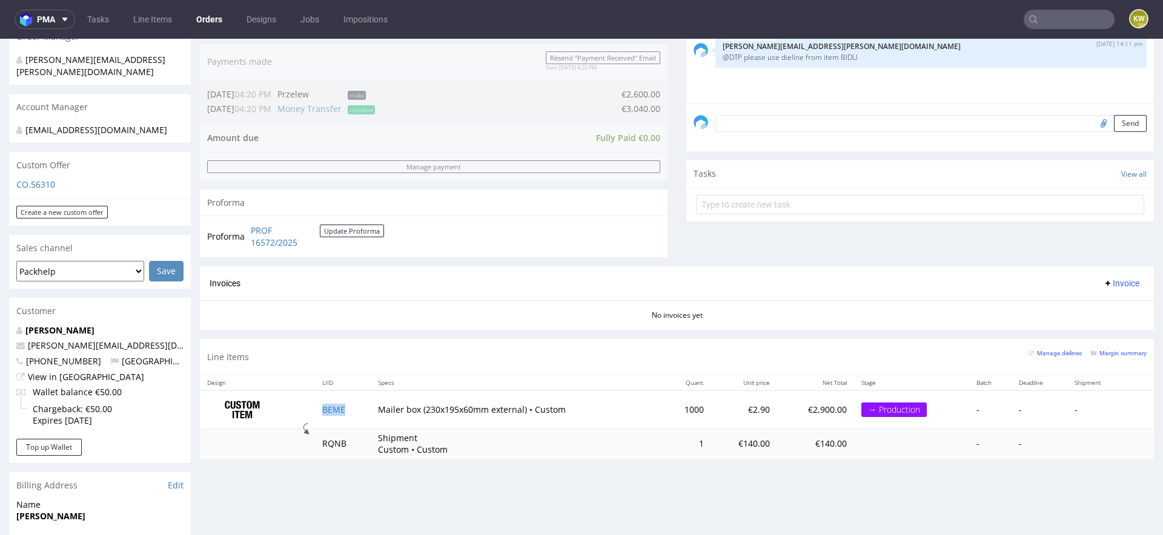
click at [320, 425] on td "BEME" at bounding box center [343, 410] width 56 height 38
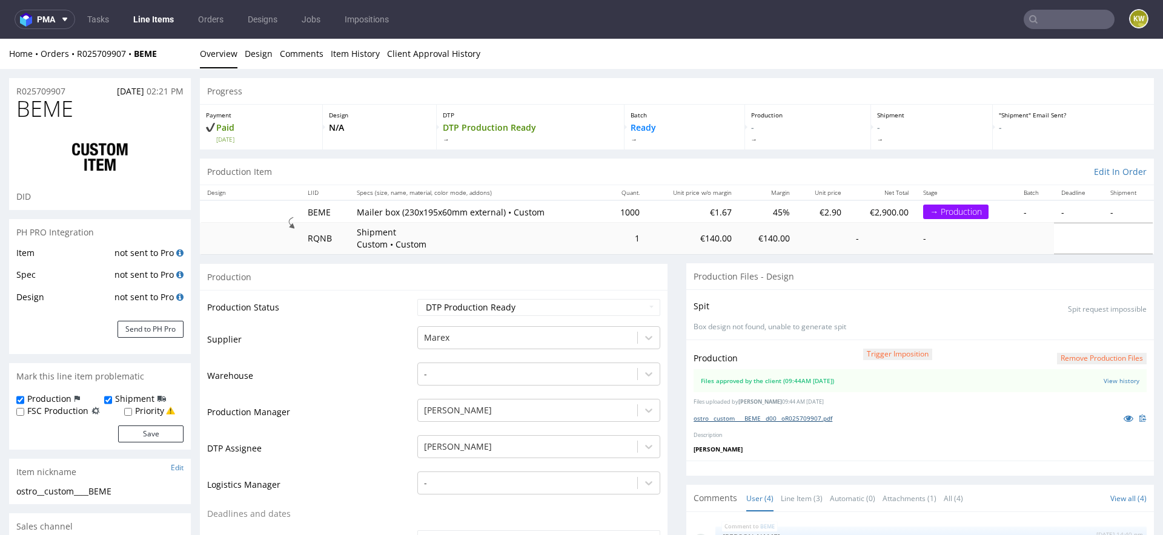
click at [797, 417] on link "ostro__custom____BEME__d00__oR025709907.pdf" at bounding box center [763, 418] width 139 height 8
click at [154, 333] on button "Send to PH Pro" at bounding box center [151, 329] width 66 height 17
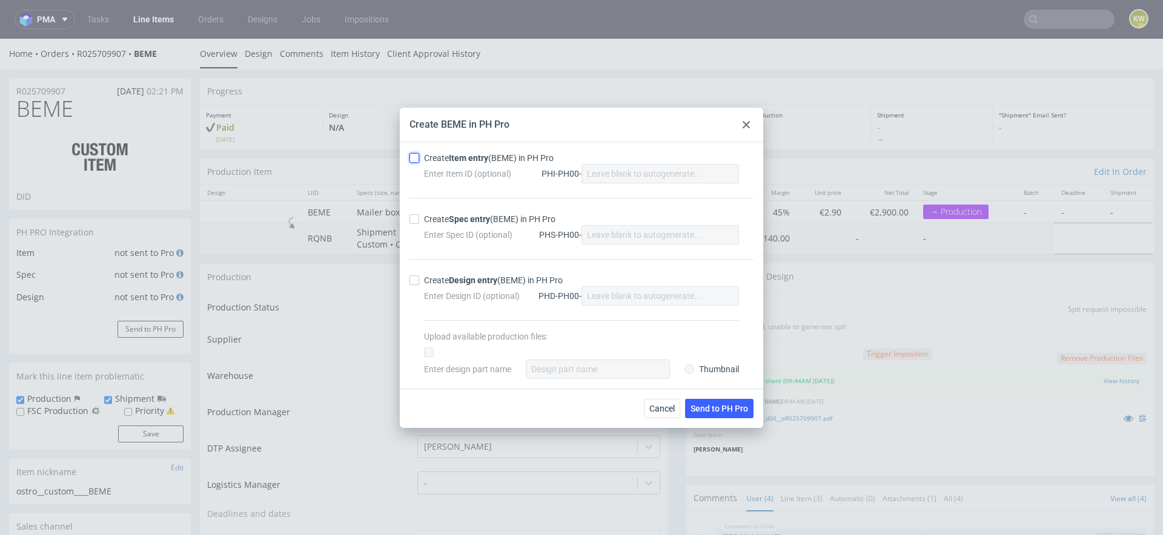
click at [414, 156] on input "Create Item entry (BEME) in PH Pro" at bounding box center [414, 158] width 10 height 10
checkbox input "true"
click at [415, 211] on div "Create Spec entry (BEME) in PH Pro Enter Spec ID (optional) PHS-PH00-" at bounding box center [581, 228] width 344 height 61
click at [415, 222] on input "Create Spec entry (BEME) in PH Pro" at bounding box center [414, 219] width 10 height 10
checkbox input "true"
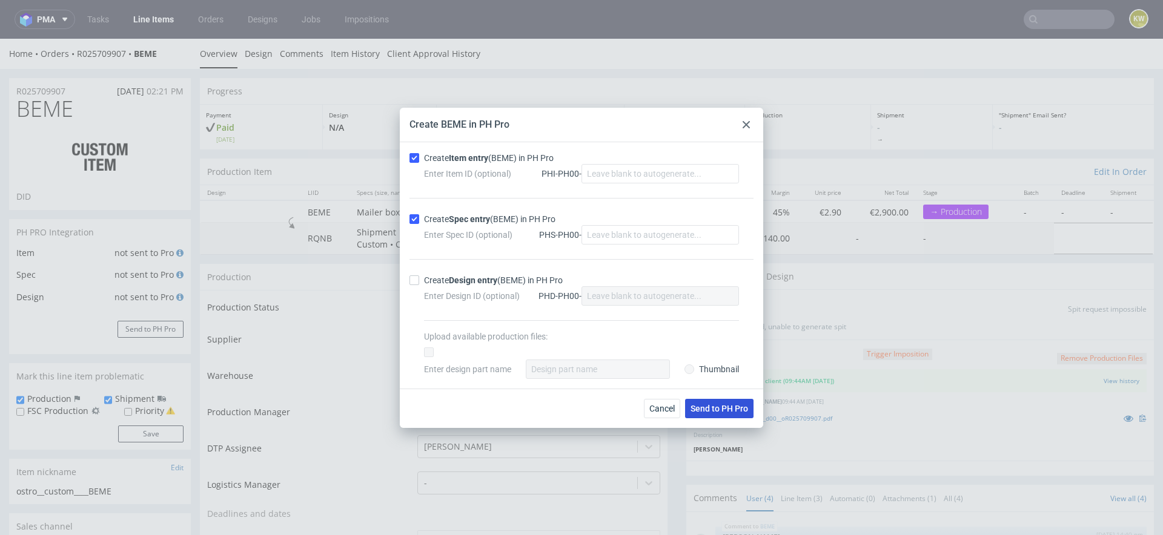
click at [719, 408] on span "Send to PH Pro" at bounding box center [720, 409] width 58 height 8
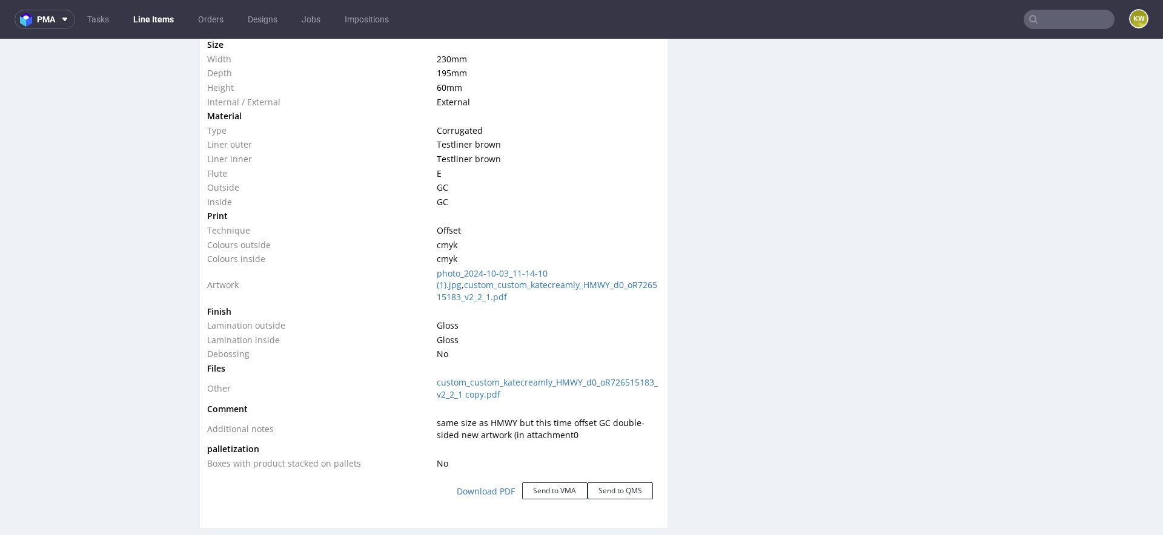
scroll to position [1125, 0]
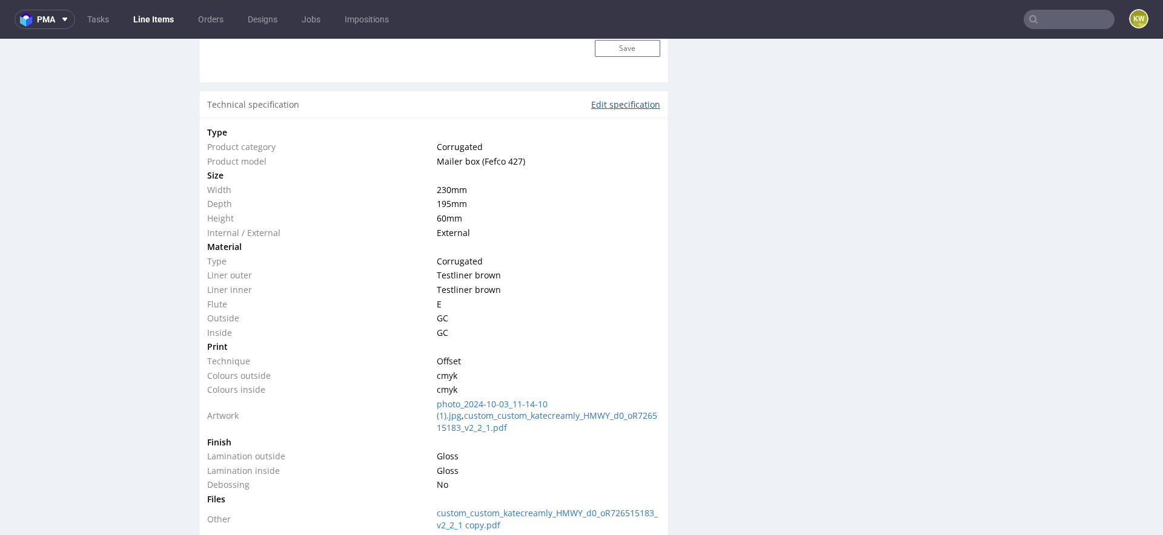
click at [624, 100] on link "Edit specification" at bounding box center [625, 105] width 69 height 12
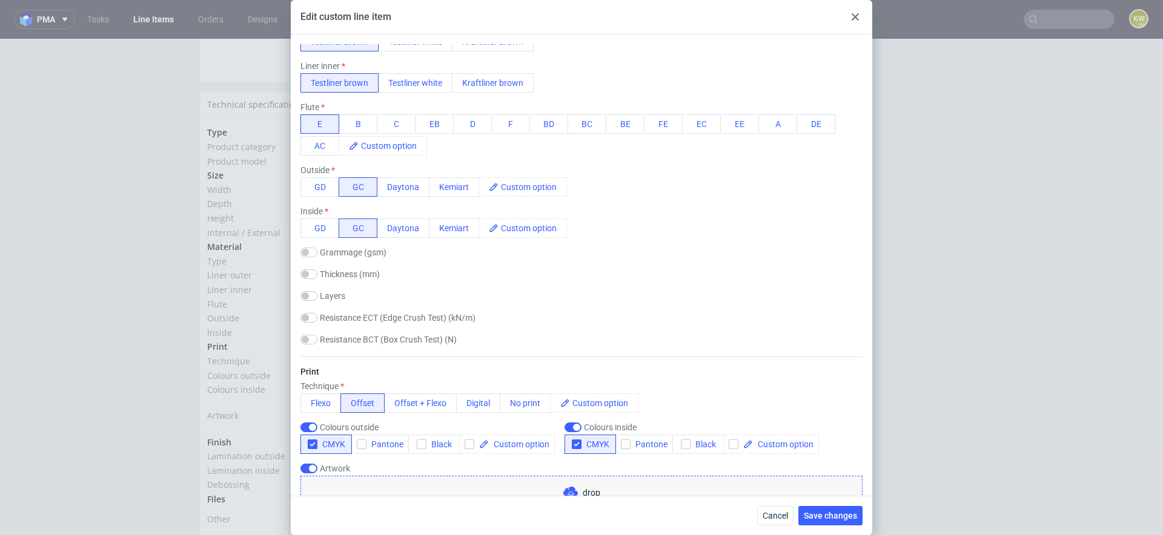
scroll to position [609, 0]
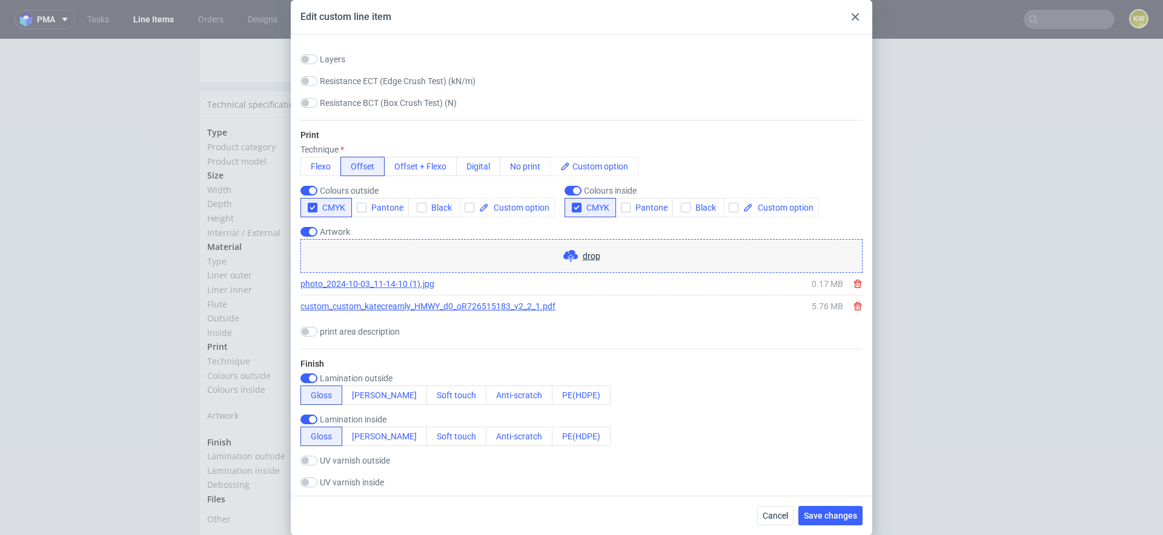
click at [609, 361] on div "Finish Lamination outside Gloss Matt Soft touch Anti-scratch PE(HDPE) Laminatio…" at bounding box center [581, 488] width 562 height 279
click at [315, 230] on input "checkbox" at bounding box center [308, 232] width 17 height 10
checkbox input "false"
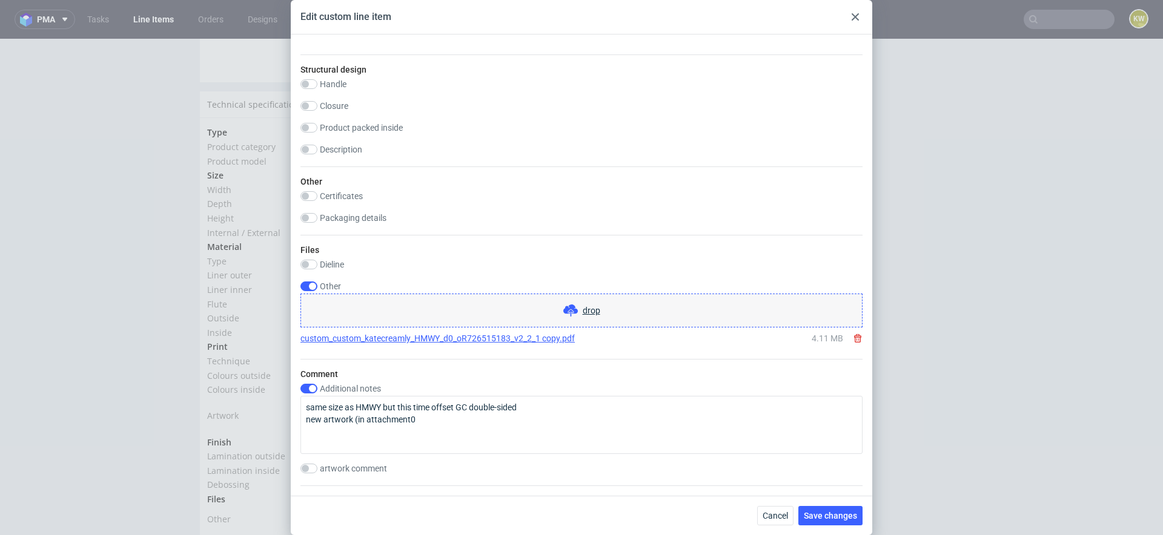
scroll to position [1178, 0]
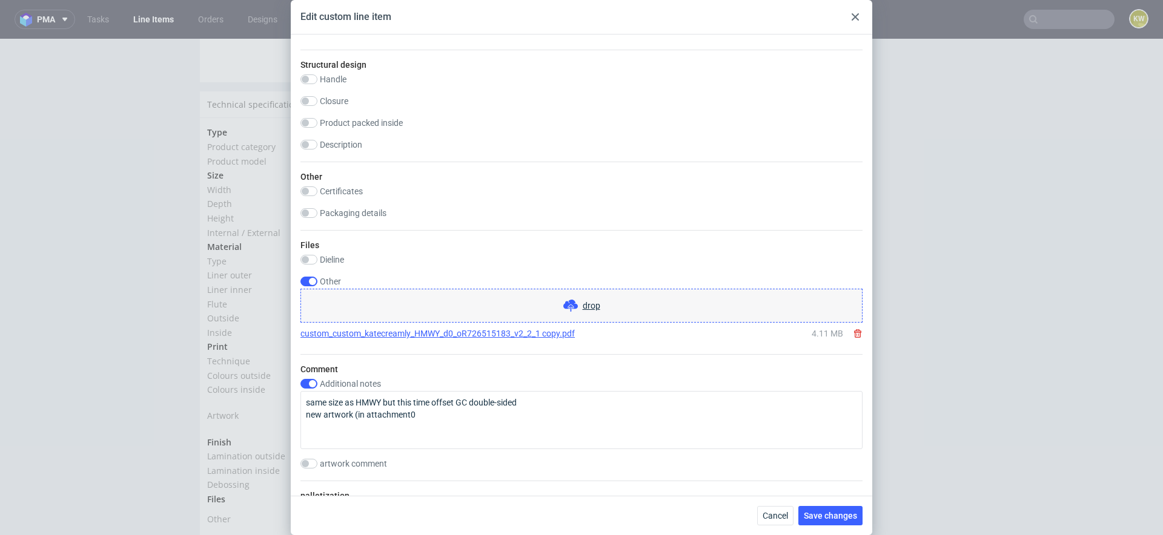
click at [309, 273] on div "Files Dieline drop Other drop custom_custom_katecreamly_HMWY_d0_oR726515183_v2_…" at bounding box center [581, 292] width 562 height 124
click at [316, 380] on input "checkbox" at bounding box center [308, 384] width 17 height 10
checkbox input "false"
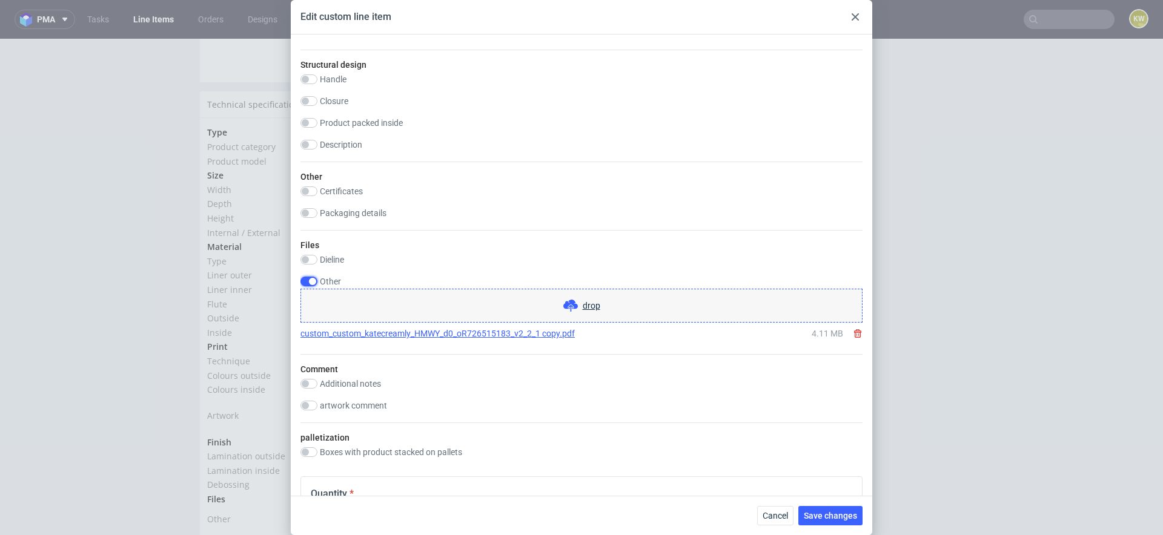
click at [316, 283] on input "checkbox" at bounding box center [308, 282] width 17 height 10
checkbox input "false"
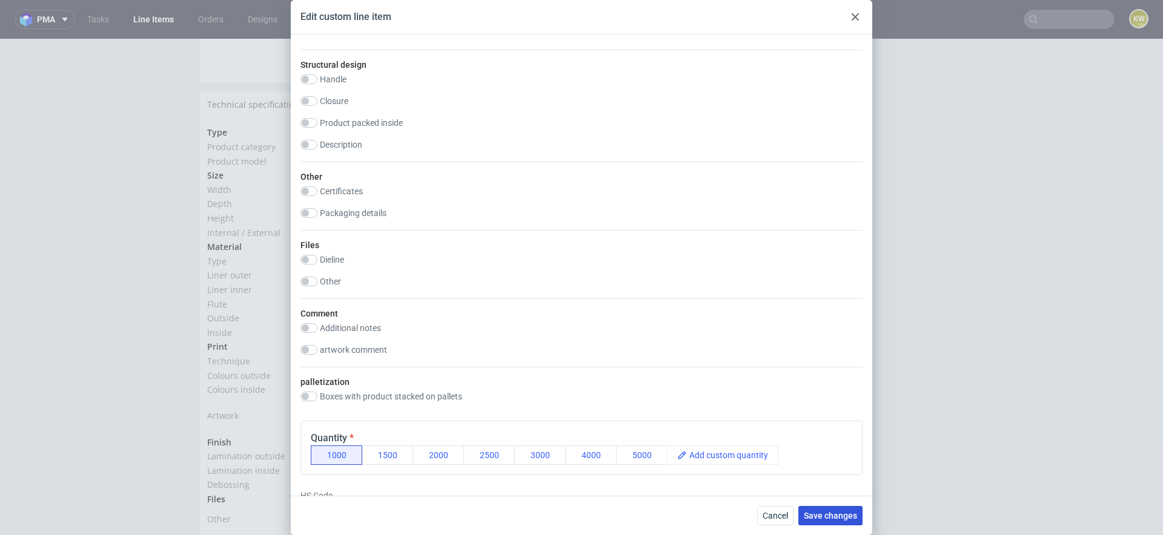
click at [827, 515] on span "Save changes" at bounding box center [830, 516] width 53 height 8
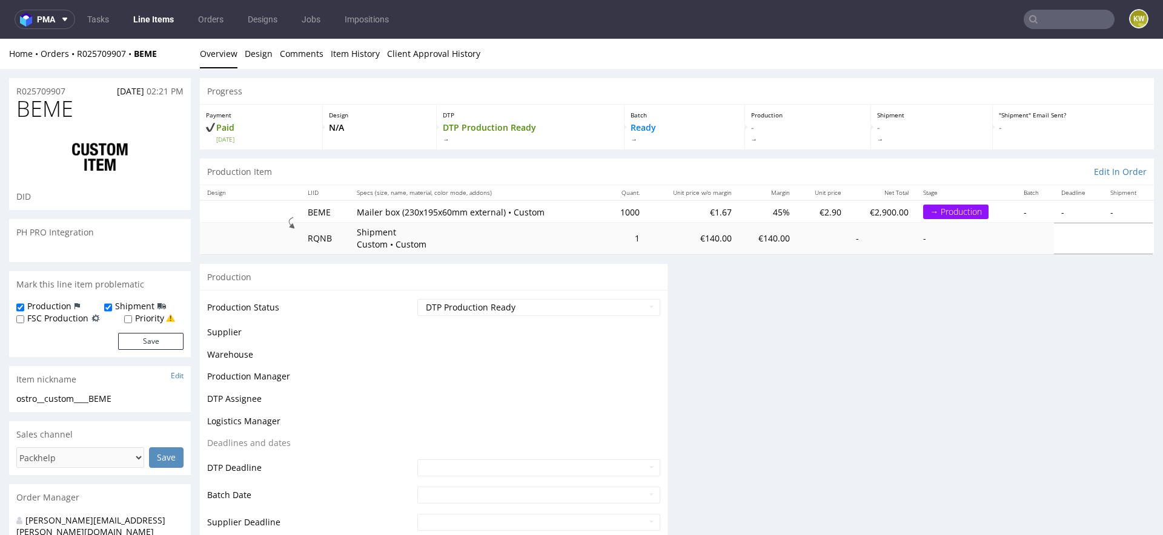
scroll to position [0, 0]
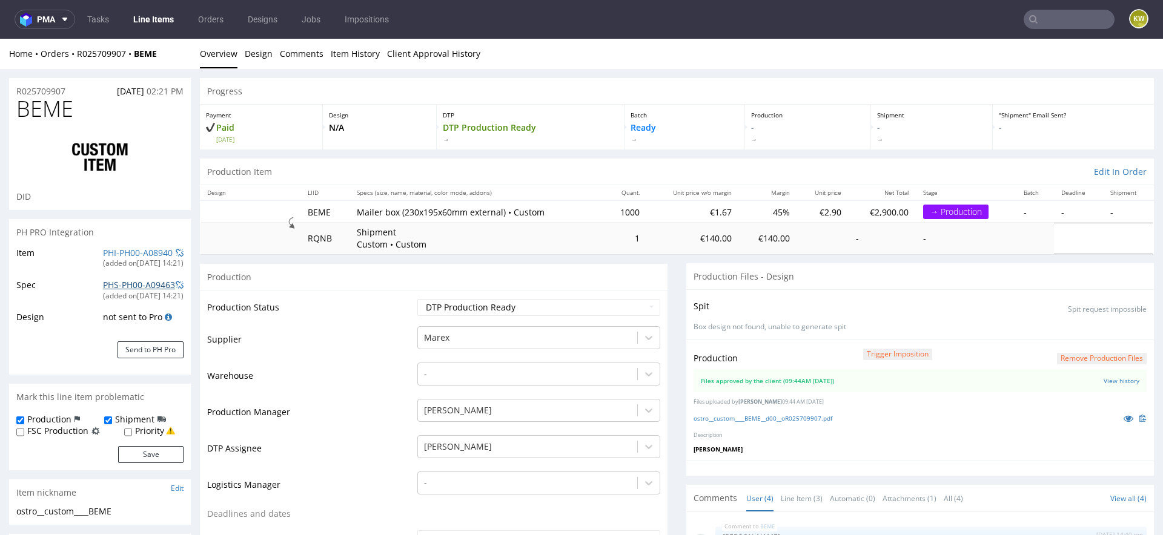
click at [109, 285] on link "PHS-PH00-A09463" at bounding box center [139, 285] width 72 height 12
click at [176, 287] on span at bounding box center [180, 285] width 8 height 8
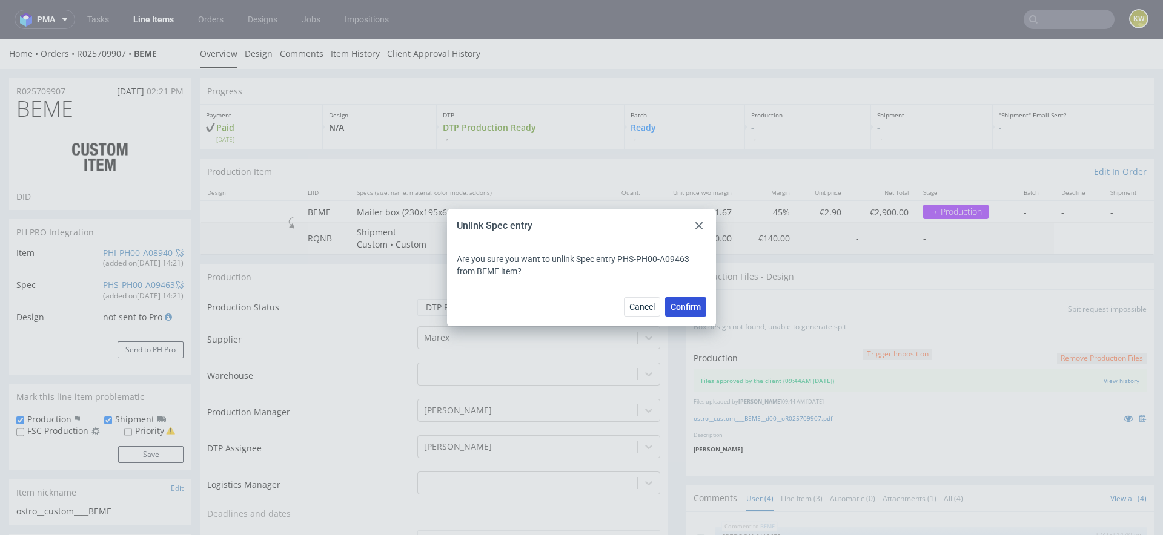
click at [678, 311] on span "Confirm" at bounding box center [686, 307] width 30 height 8
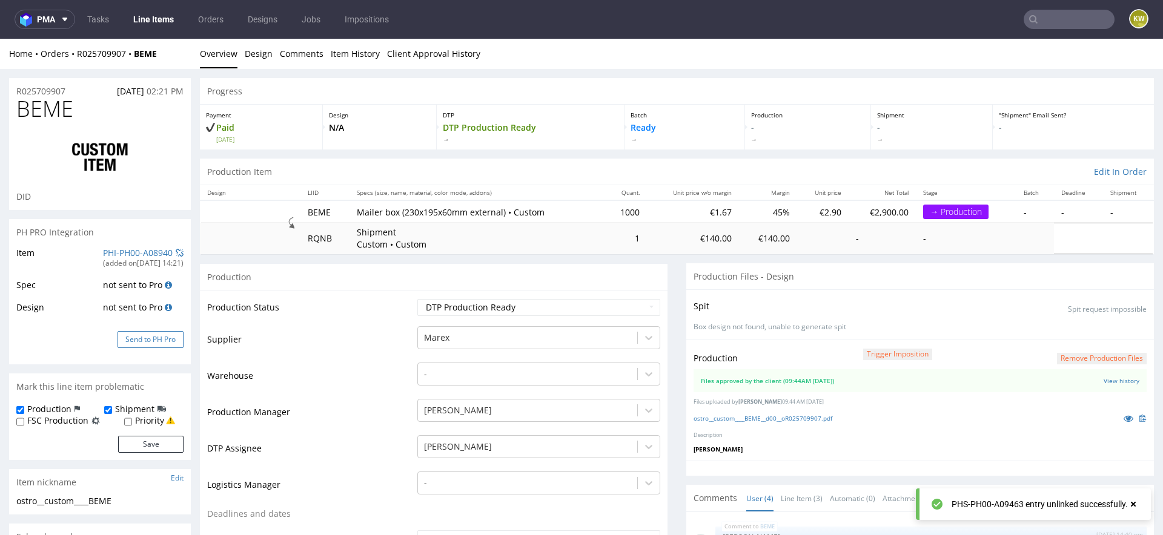
click at [166, 343] on button "Send to PH Pro" at bounding box center [151, 339] width 66 height 17
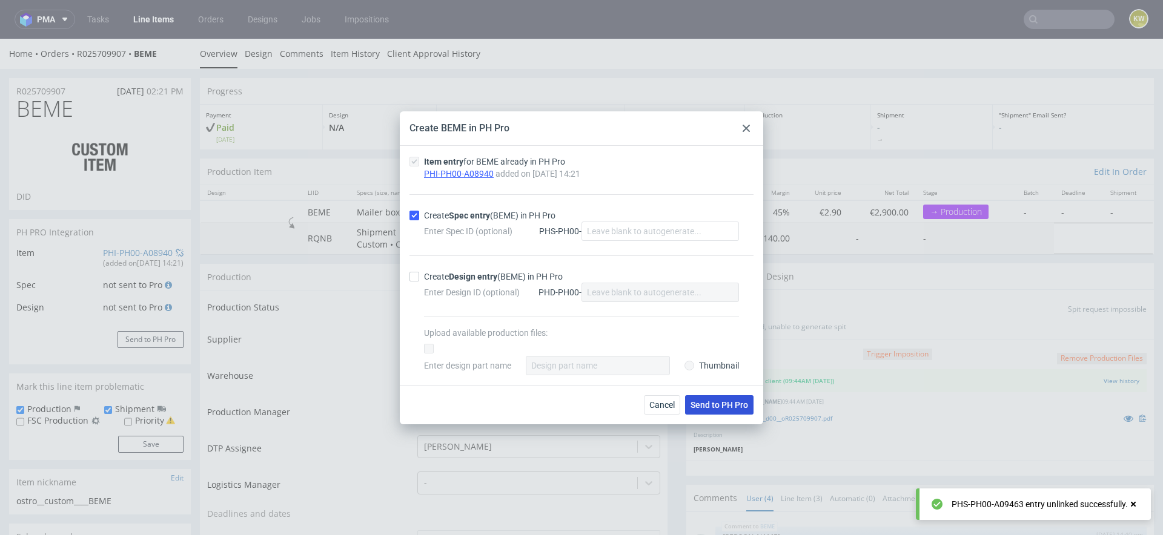
click at [735, 410] on button "Send to PH Pro" at bounding box center [719, 405] width 68 height 19
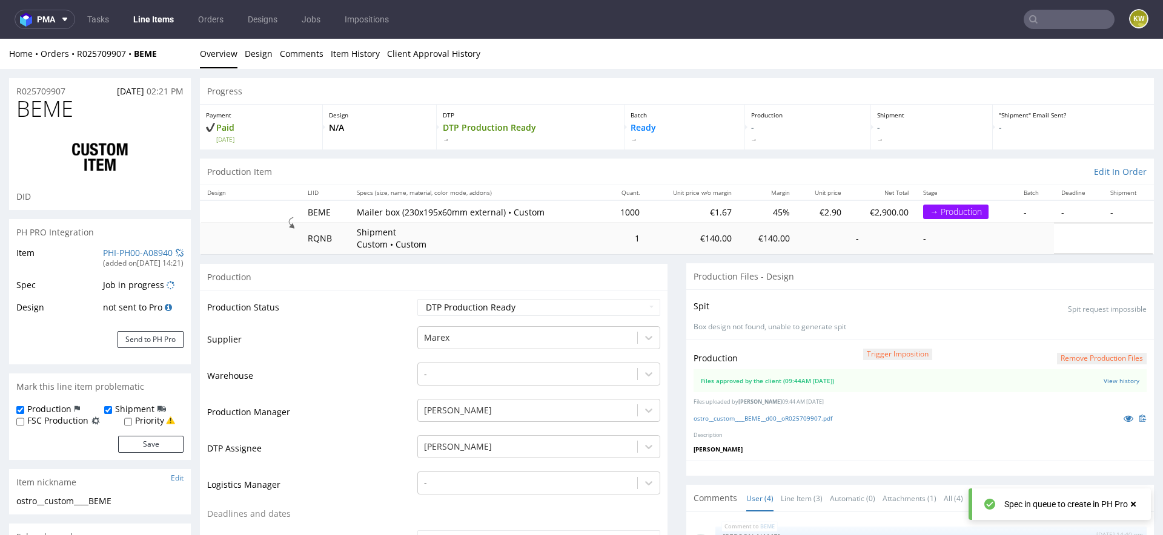
click at [55, 109] on span "BEME" at bounding box center [44, 109] width 57 height 24
copy span "BEME"
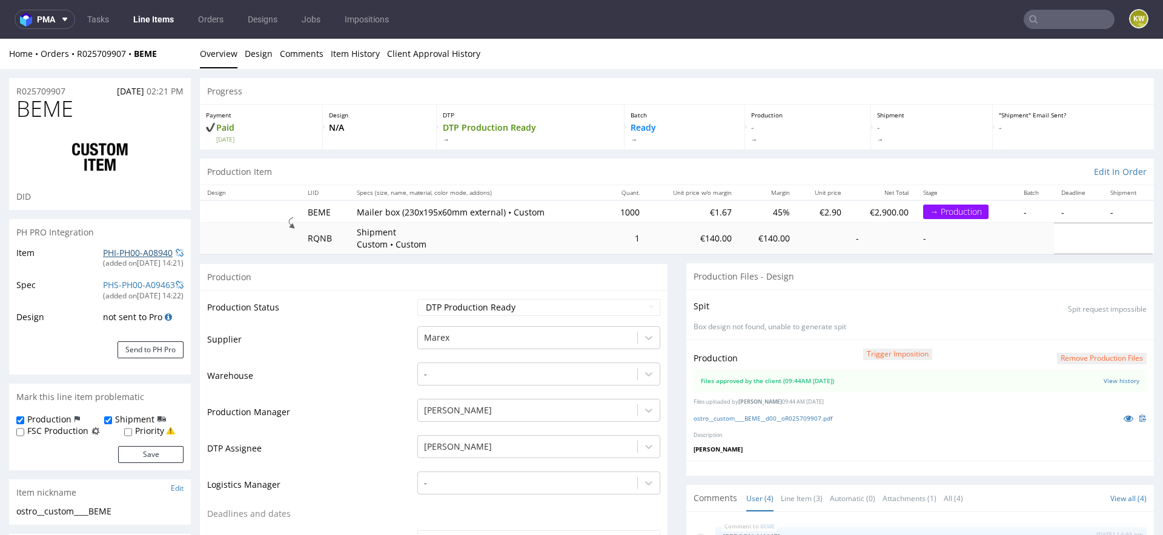
click at [113, 255] on link "PHI-PH00-A08940" at bounding box center [138, 253] width 70 height 12
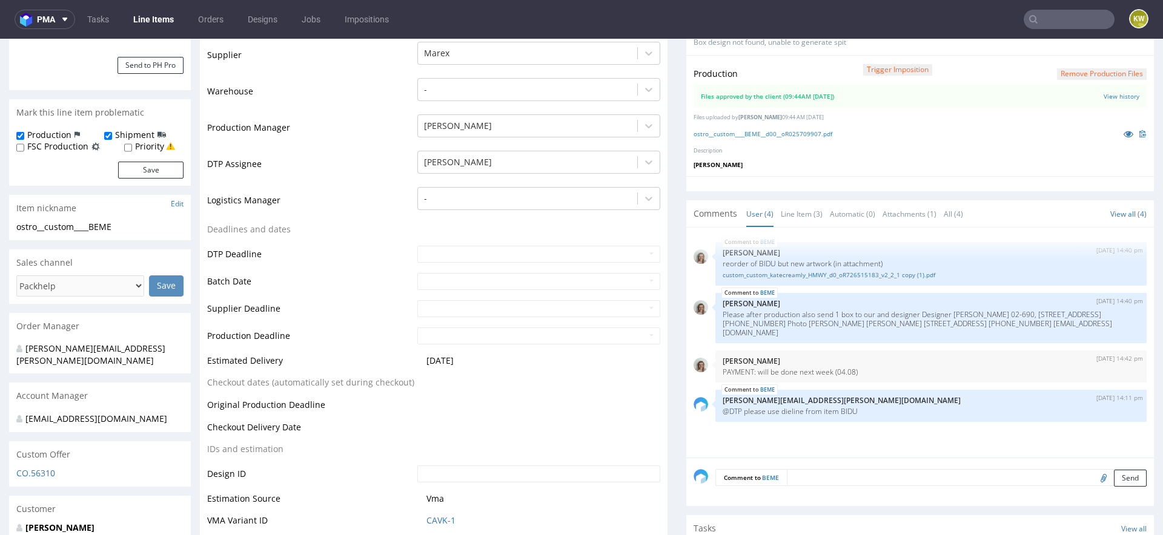
scroll to position [330, 0]
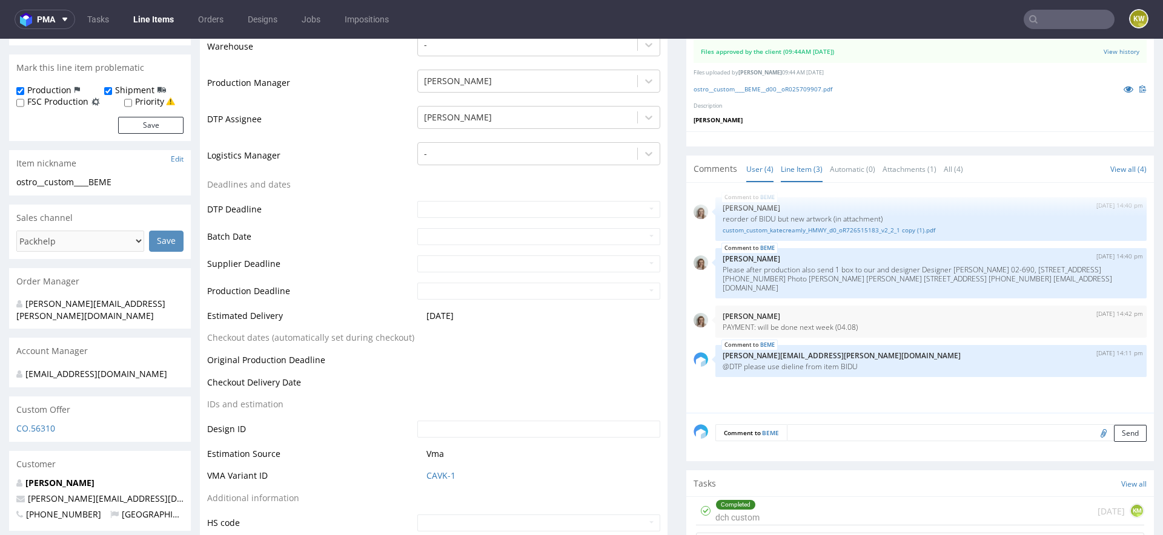
click at [797, 163] on link "Line Item (3)" at bounding box center [802, 169] width 42 height 26
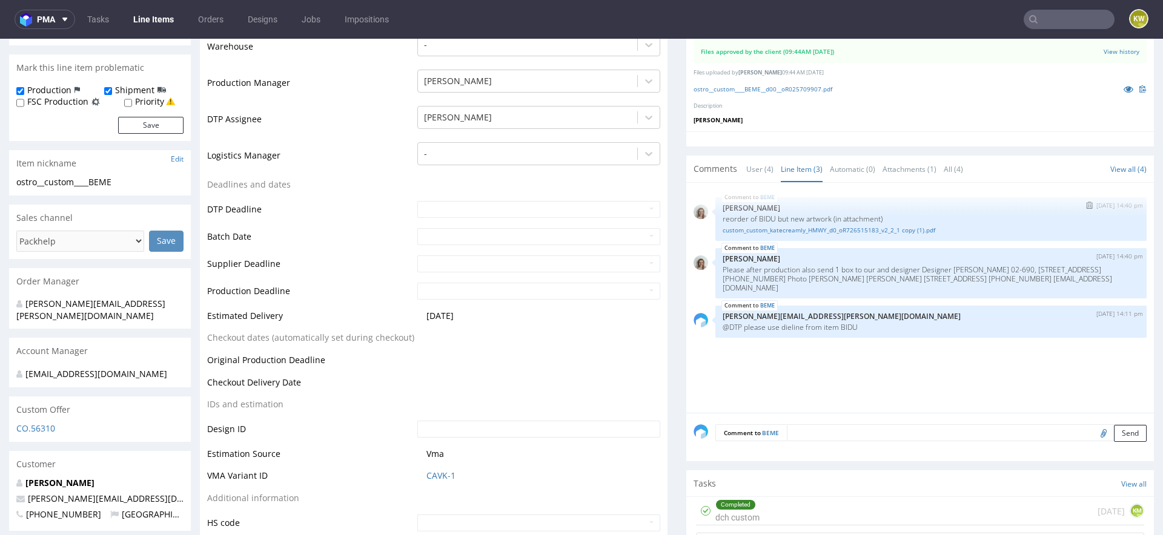
click at [762, 214] on p "reorder of BIDU but new artwork (in attachment)" at bounding box center [931, 218] width 417 height 9
copy p "BIDU"
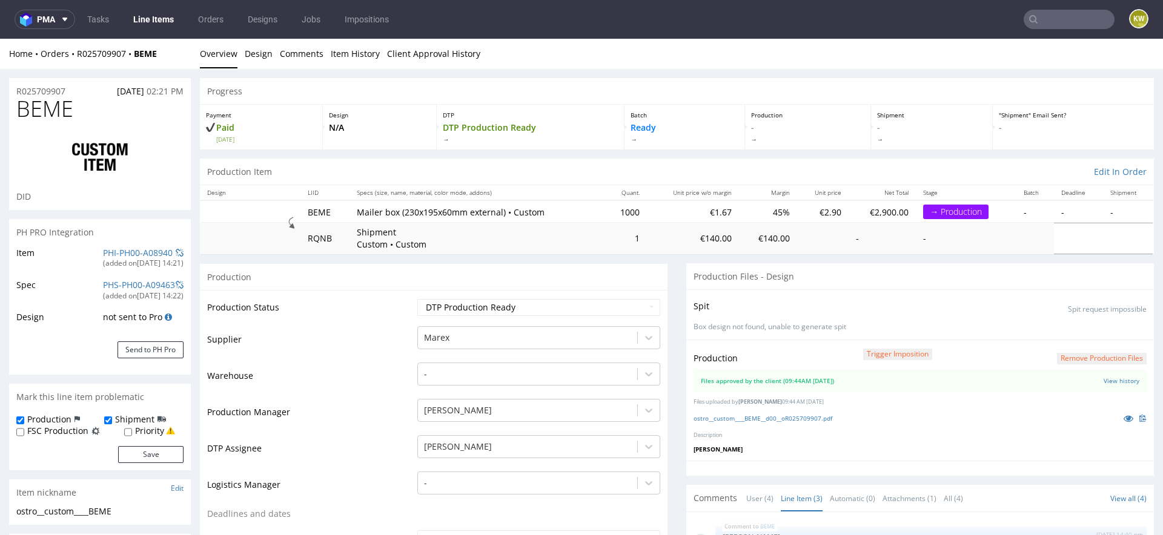
click at [32, 111] on span "BEME" at bounding box center [44, 109] width 57 height 24
copy span "BEME"
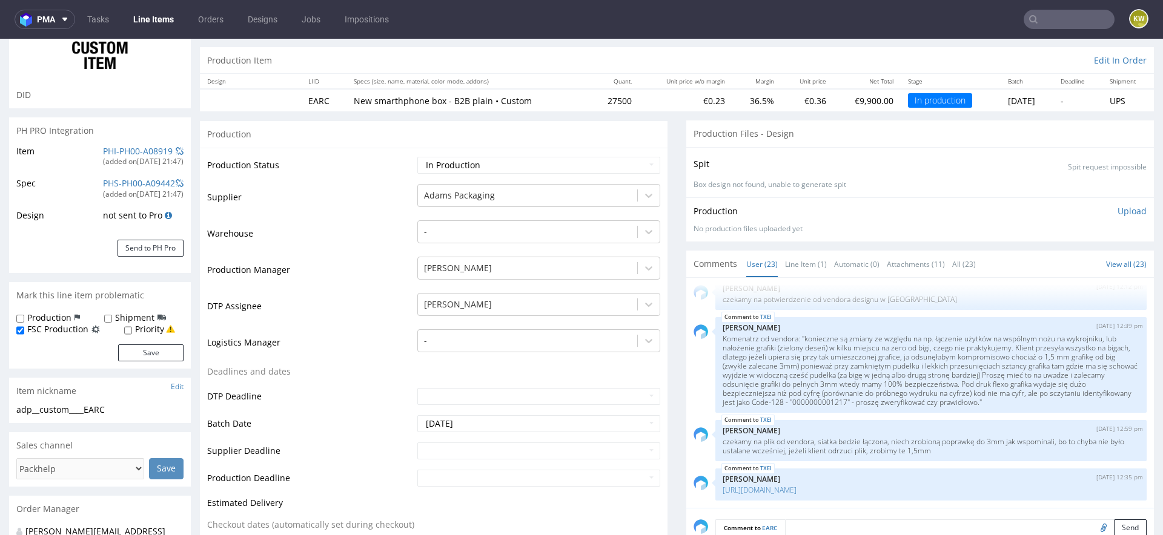
scroll to position [93, 0]
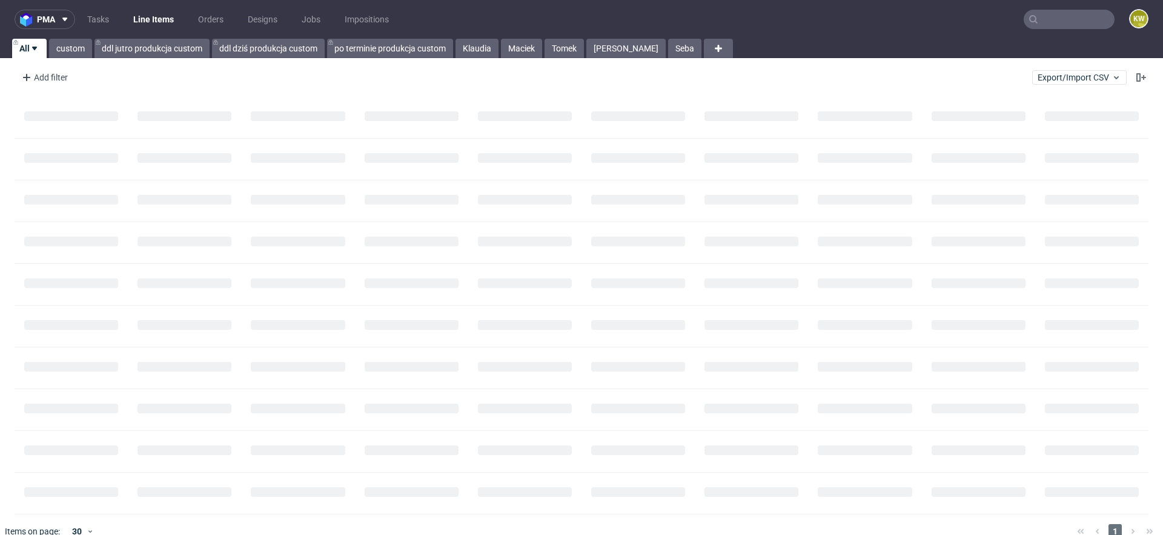
click at [1038, 18] on input "text" at bounding box center [1069, 19] width 91 height 19
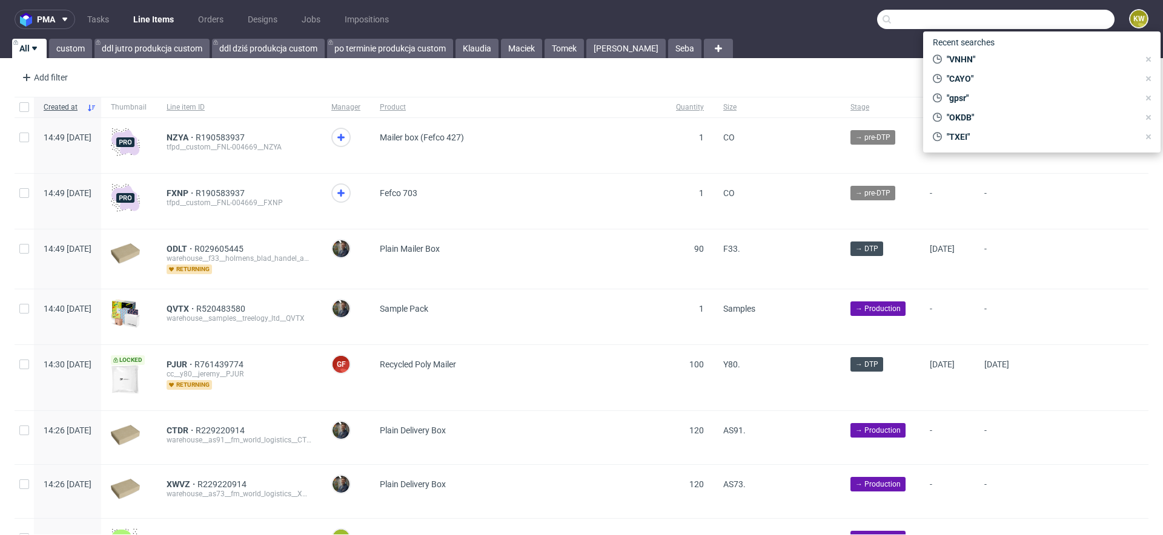
paste input "YJUW"
type input "YJUW"
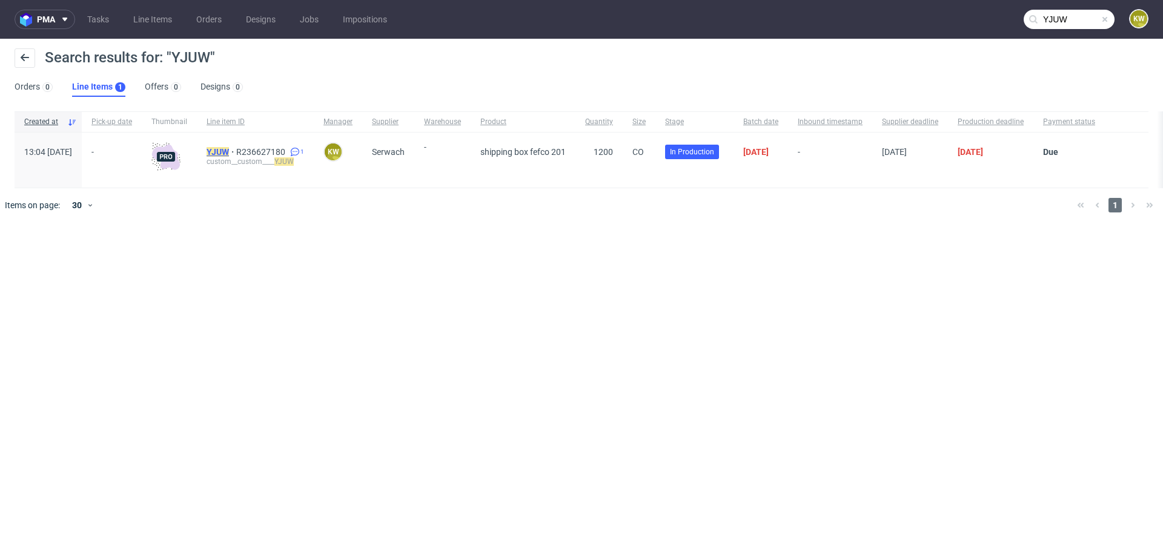
click at [229, 153] on mark "YJUW" at bounding box center [218, 152] width 22 height 10
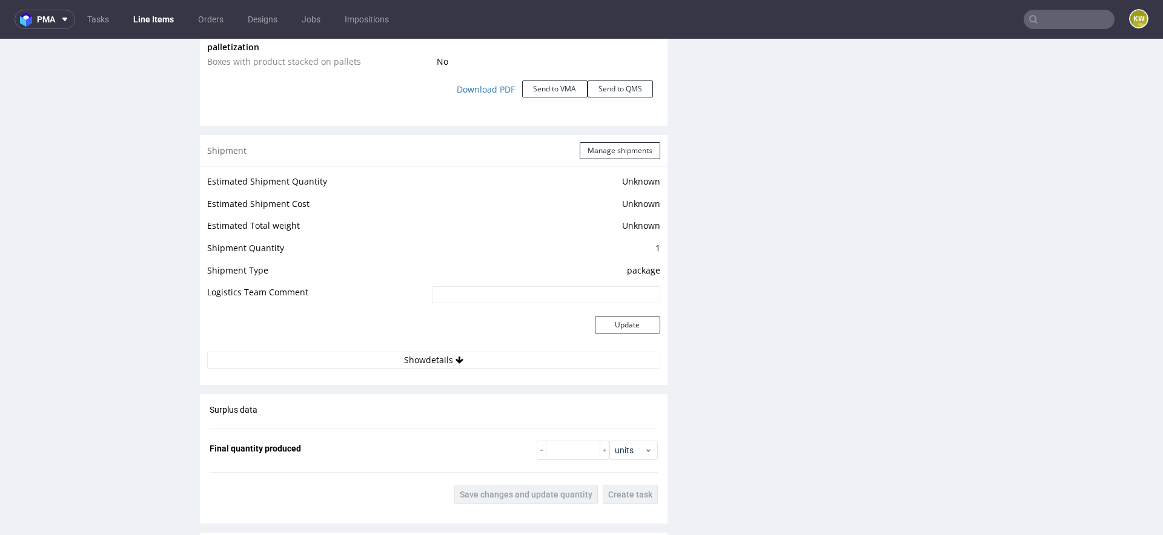
scroll to position [1481, 0]
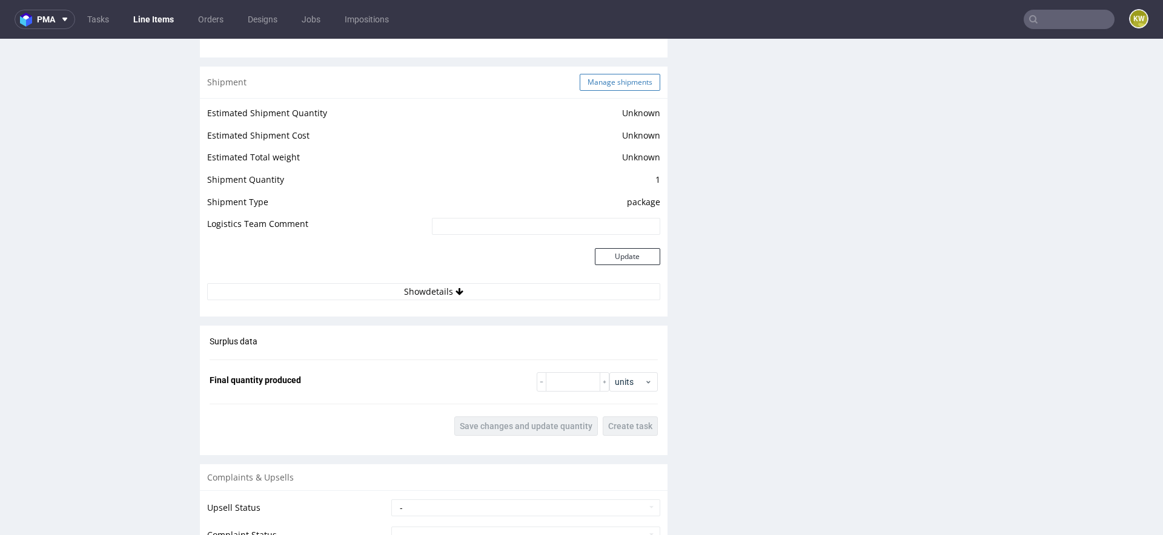
click at [610, 74] on button "Manage shipments" at bounding box center [620, 82] width 81 height 17
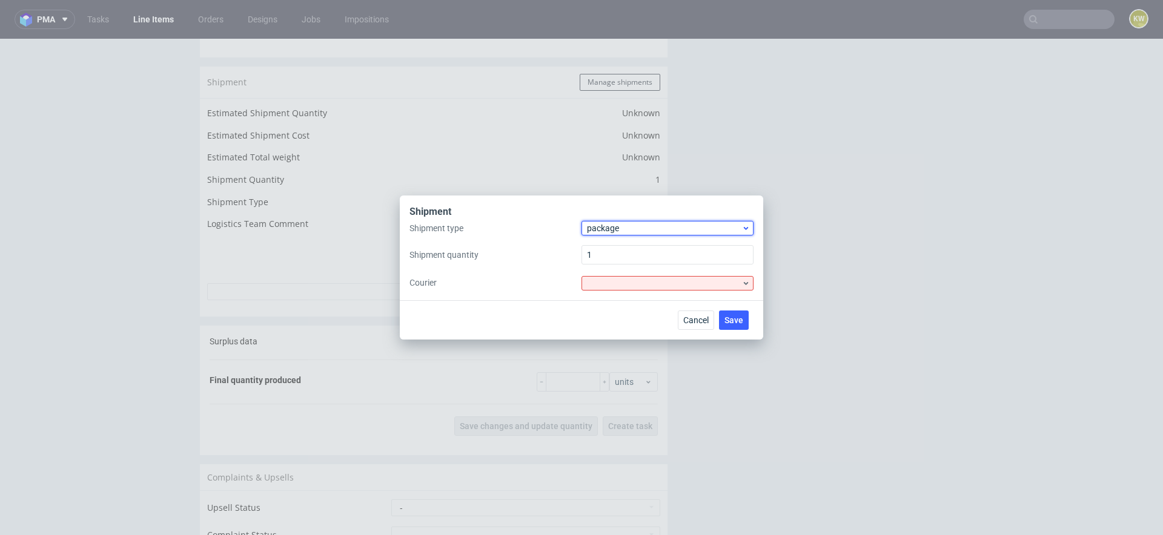
click at [615, 224] on span "package" at bounding box center [664, 228] width 154 height 12
click at [614, 240] on div "pallet package" at bounding box center [667, 264] width 172 height 53
click at [614, 248] on div "pallet" at bounding box center [667, 254] width 162 height 22
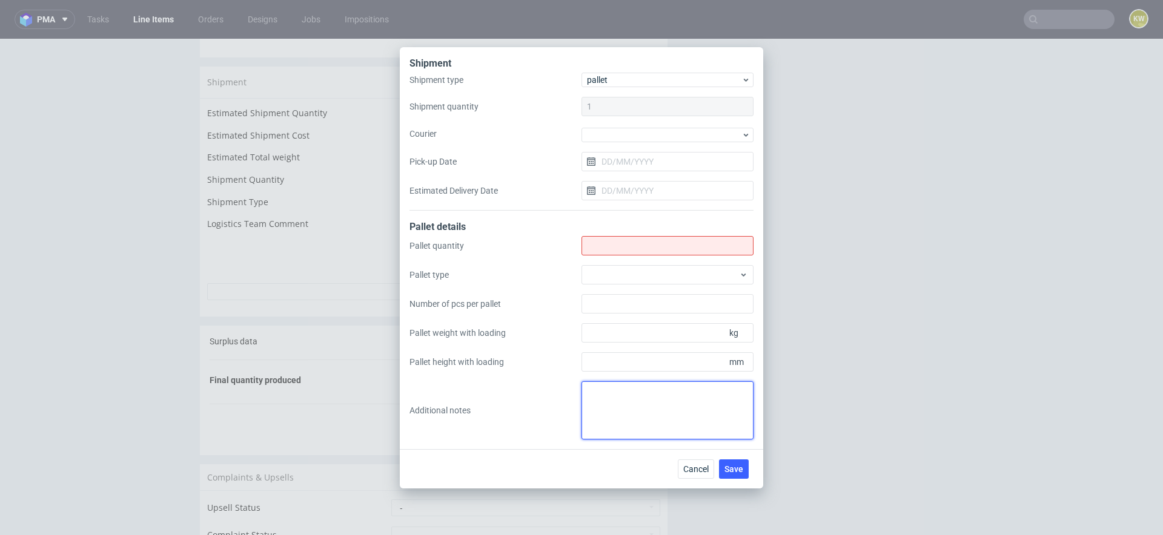
click at [605, 417] on textarea at bounding box center [667, 411] width 172 height 58
paste textarea "2. 1 3. 1200x900 4. 1230 5. 1400 6. 180"
type textarea "2. 1 3. 1200x900 4. 1230 5. 1400 6. 180"
click at [599, 249] on input "Shipment type" at bounding box center [667, 245] width 172 height 19
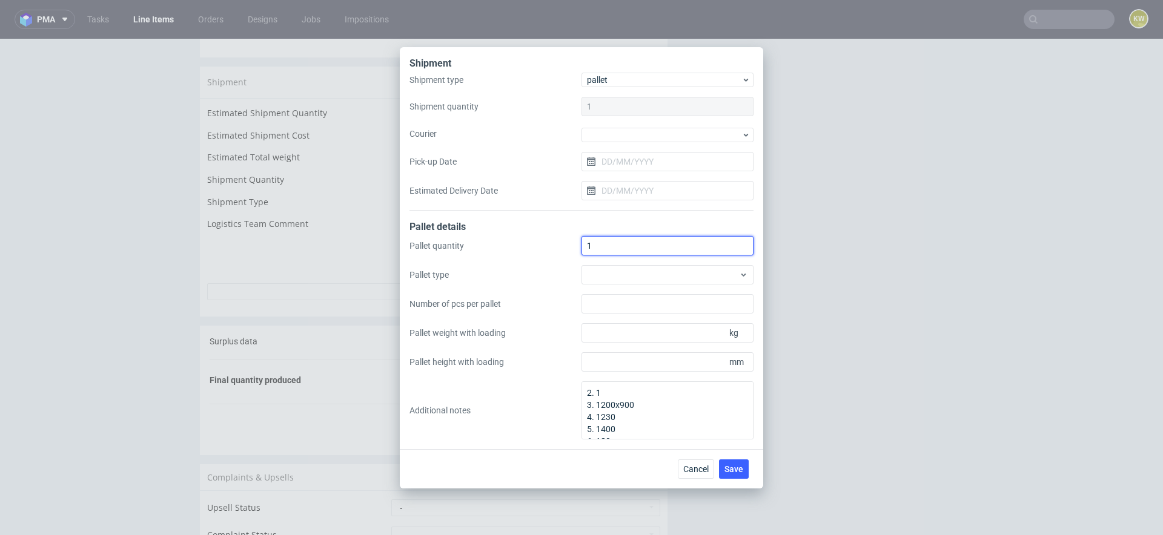
type input "1"
click at [599, 286] on div "Pallet quantity 1 Pallet type Number of pcs per pallet Pallet weight with loadi…" at bounding box center [581, 338] width 344 height 204
click at [608, 279] on div at bounding box center [667, 274] width 172 height 19
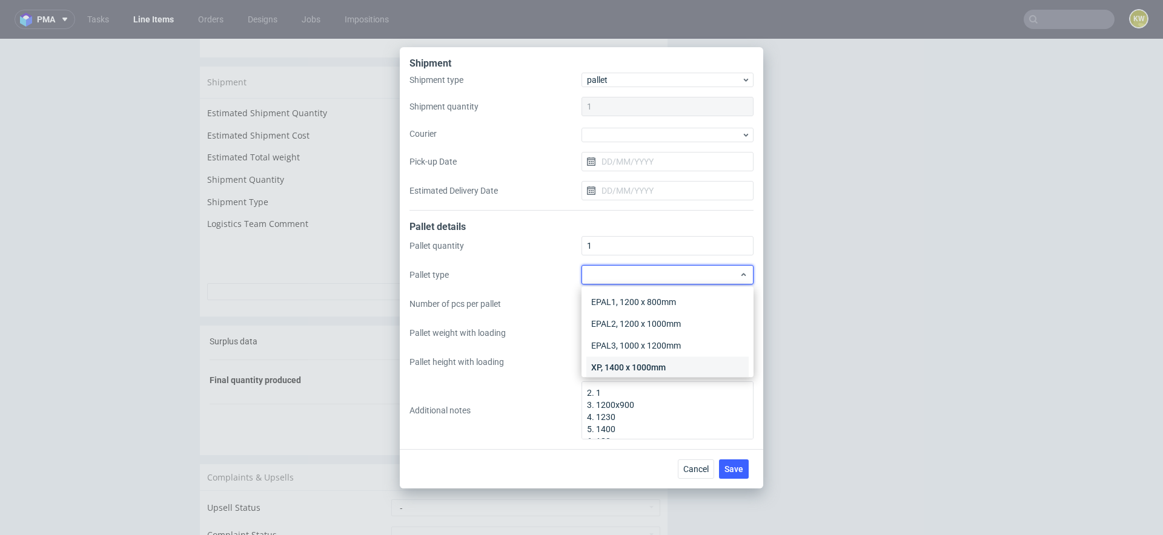
scroll to position [28, 0]
click at [621, 355] on div "Other" at bounding box center [667, 362] width 162 height 22
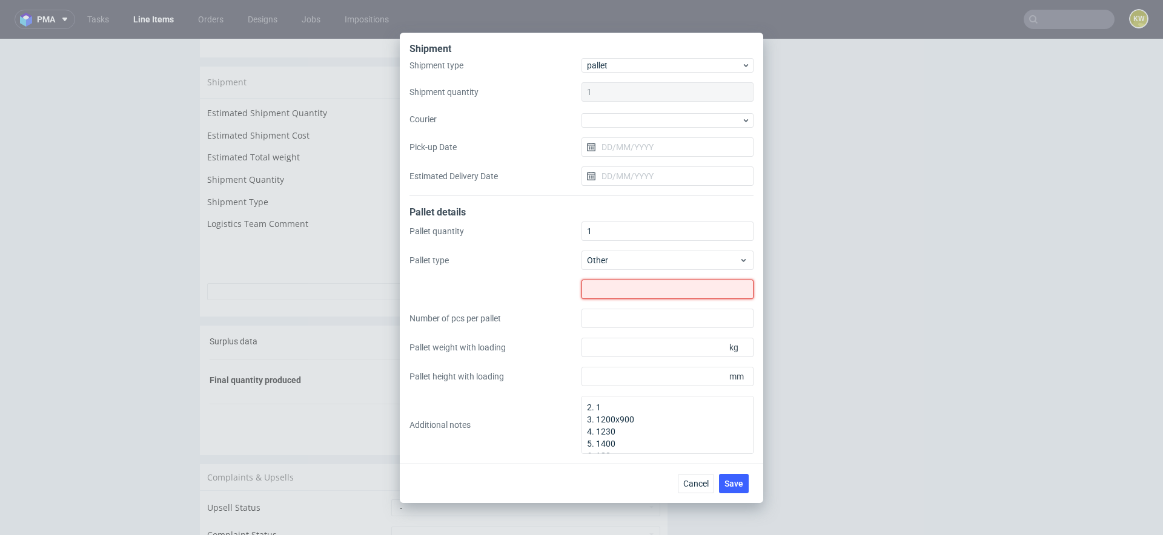
click at [606, 288] on input "text" at bounding box center [667, 289] width 172 height 19
type input "1200x900"
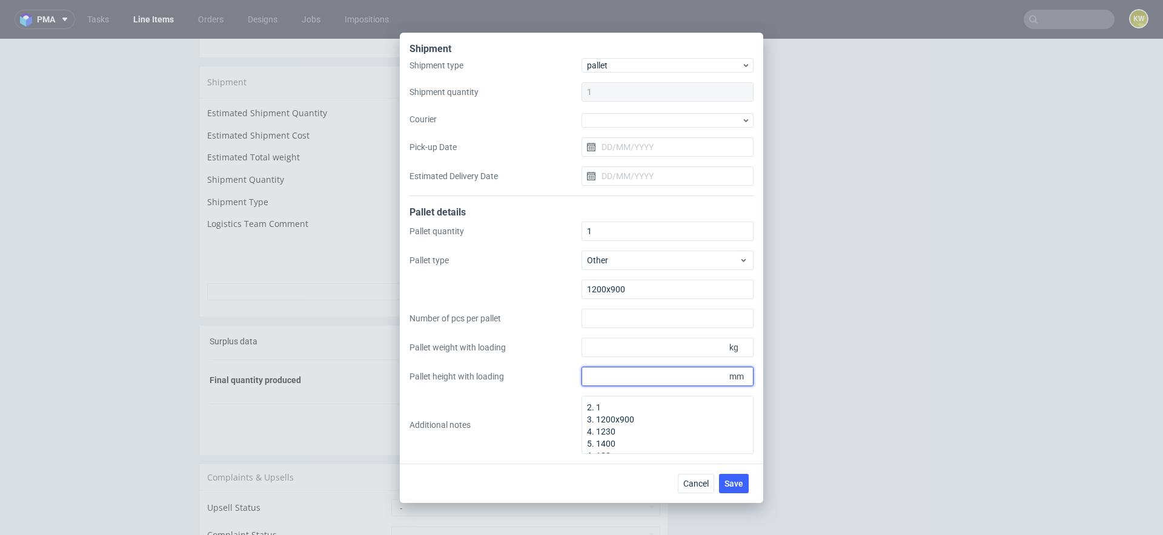
click at [598, 382] on input "Pallet height with loading" at bounding box center [667, 376] width 172 height 19
type input "1400"
click at [609, 343] on input "Pallet weight with loading" at bounding box center [667, 347] width 172 height 19
type input "180"
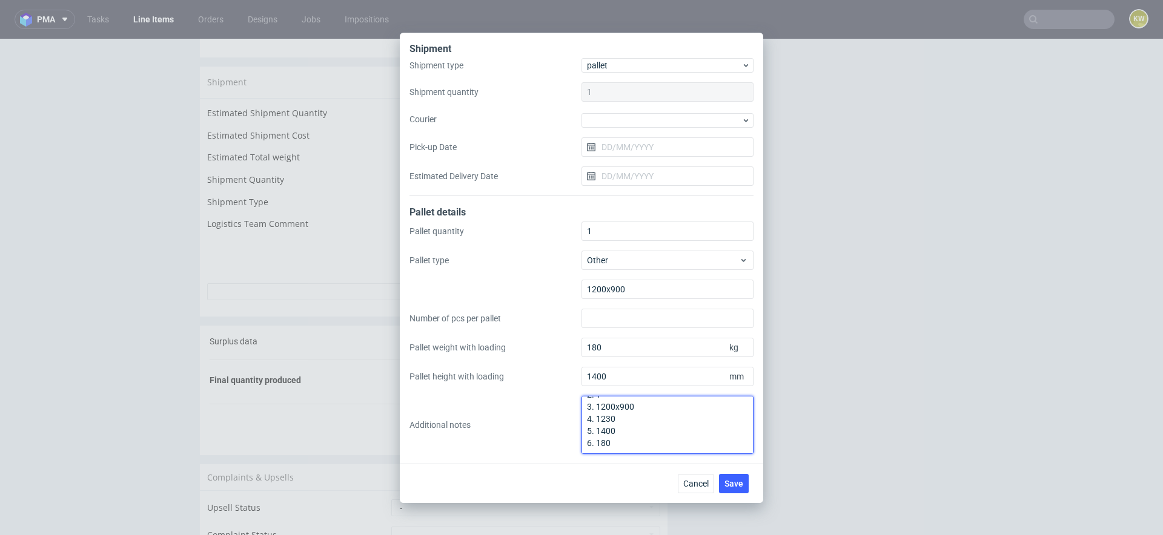
scroll to position [0, 0]
drag, startPoint x: 631, startPoint y: 446, endPoint x: 440, endPoint y: 283, distance: 250.5
click at [440, 283] on div "Pallet quantity 1 Pallet type Other 1200x900 Number of pcs per pallet Pallet we…" at bounding box center [581, 338] width 344 height 233
click at [740, 485] on span "Save" at bounding box center [733, 484] width 19 height 8
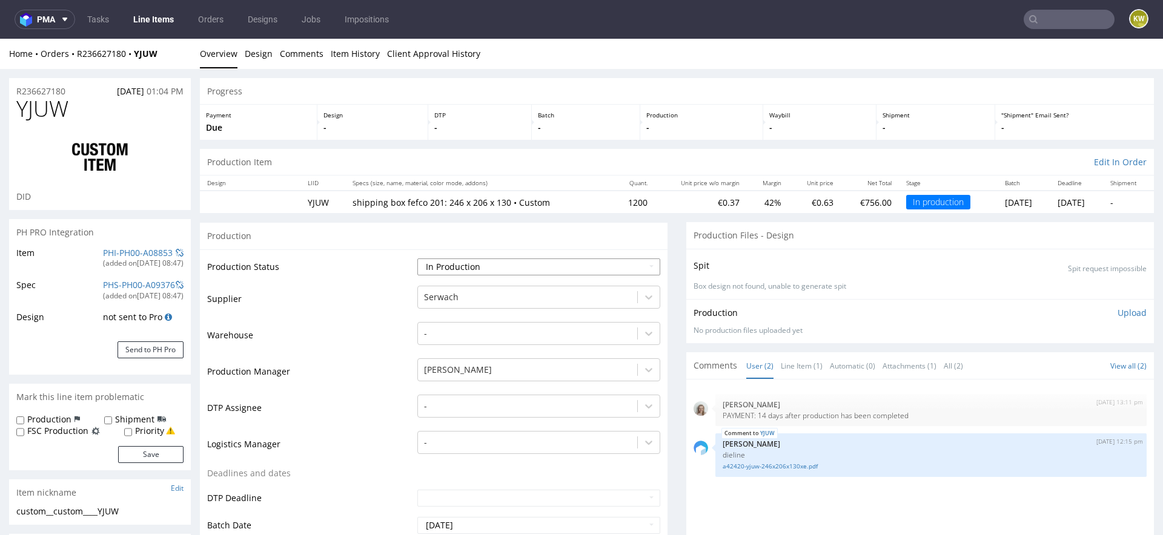
click at [516, 266] on select "Waiting for Artwork Waiting for Diecut Waiting for Mockup Waiting for DTP Waiti…" at bounding box center [538, 267] width 243 height 17
select select "production_complete"
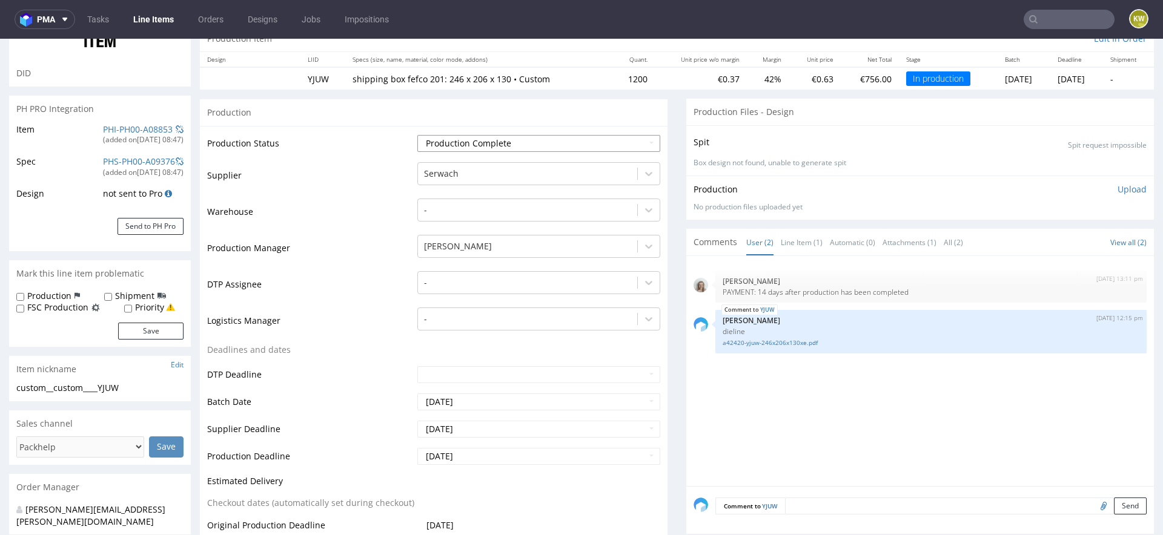
scroll to position [130, 0]
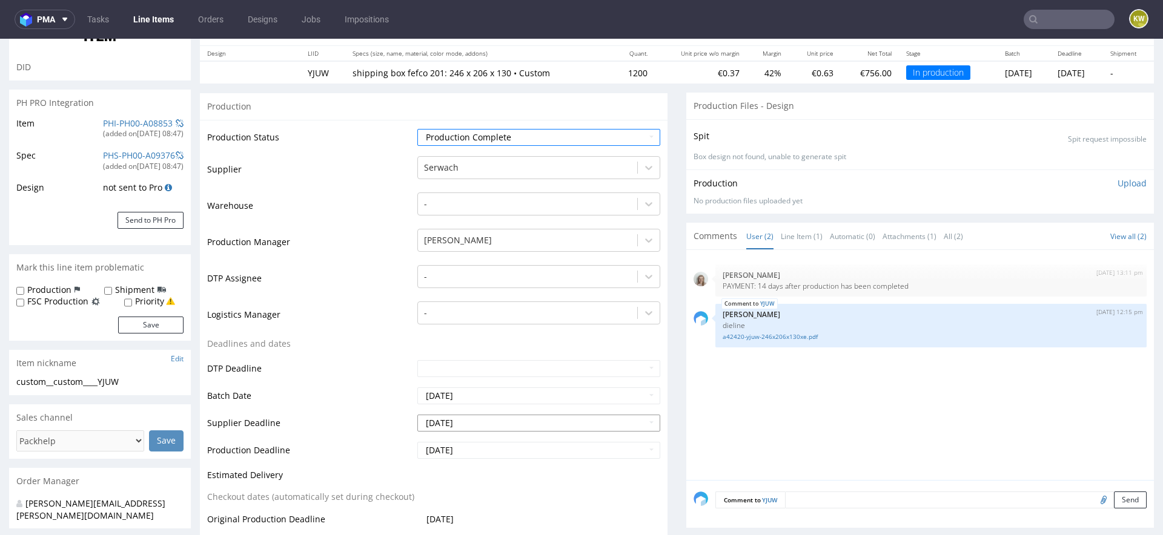
click at [477, 425] on input "[DATE]" at bounding box center [538, 423] width 243 height 17
click at [466, 369] on td "19" at bounding box center [462, 368] width 18 height 18
type input "[DATE]"
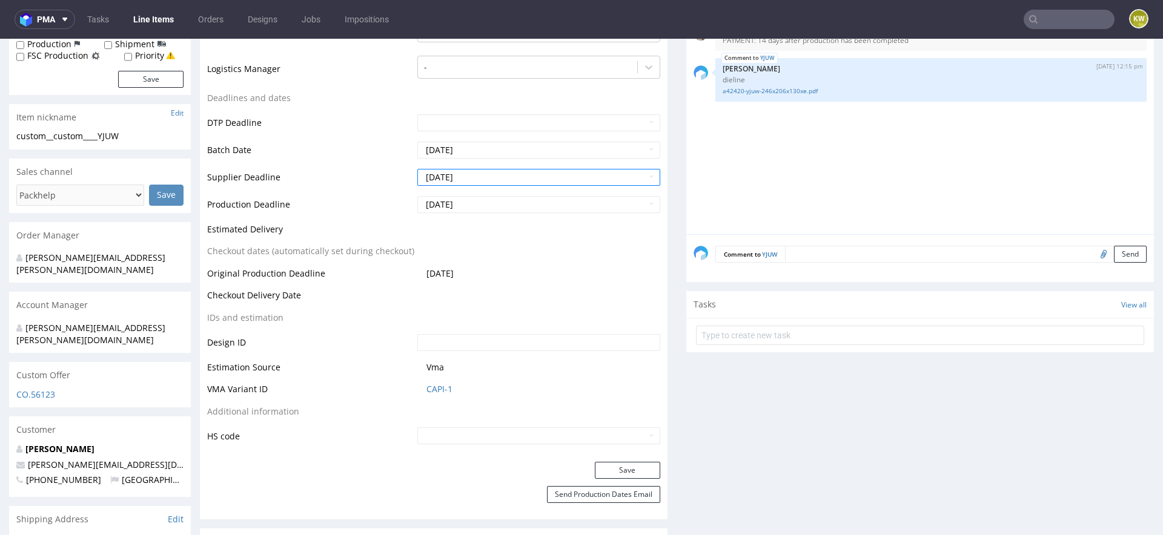
scroll to position [398, 0]
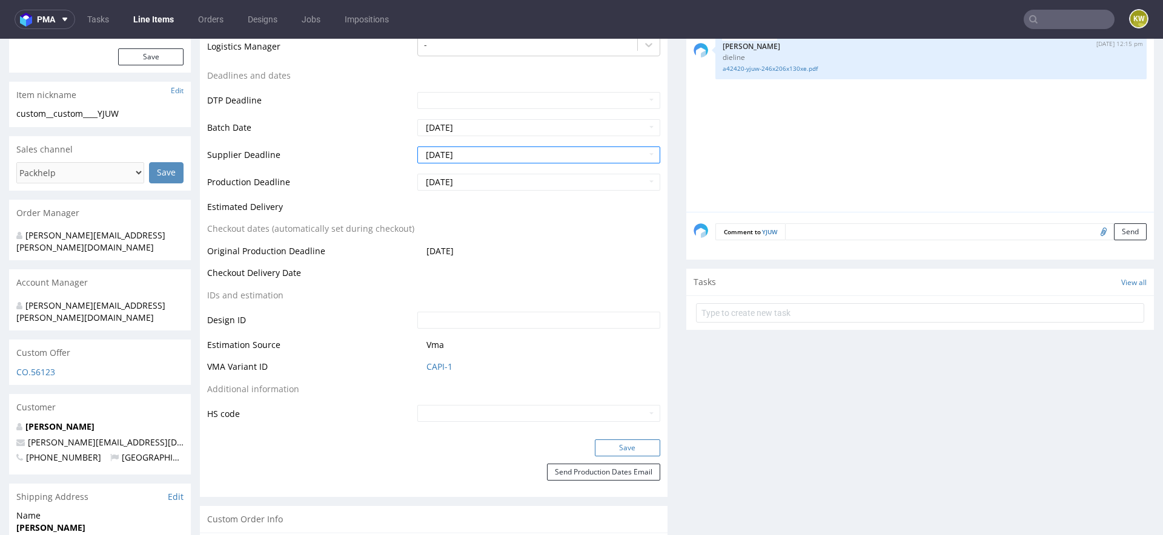
click at [612, 451] on button "Save" at bounding box center [627, 448] width 65 height 17
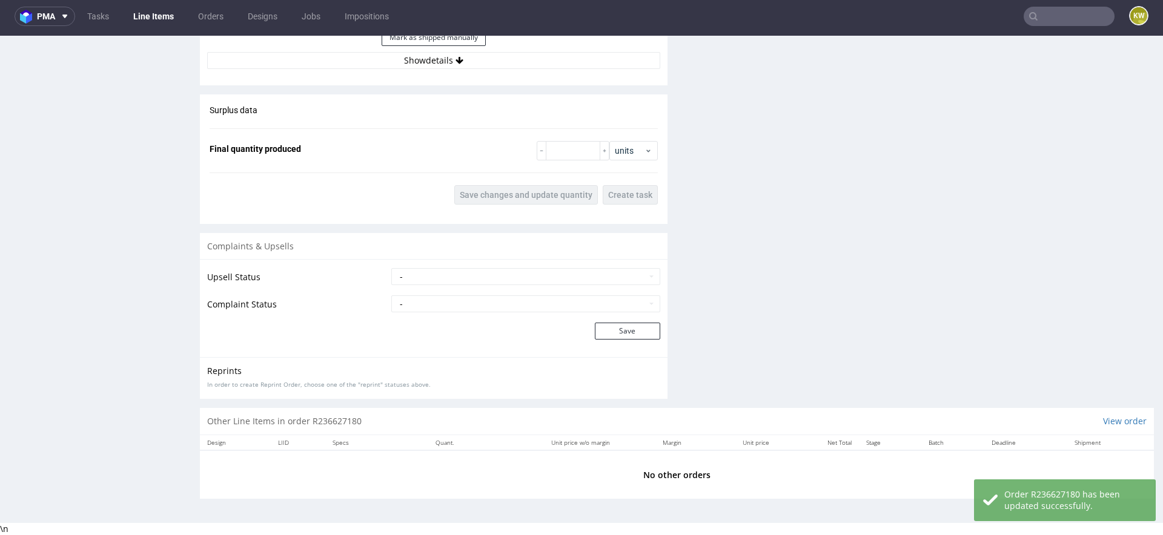
scroll to position [0, 0]
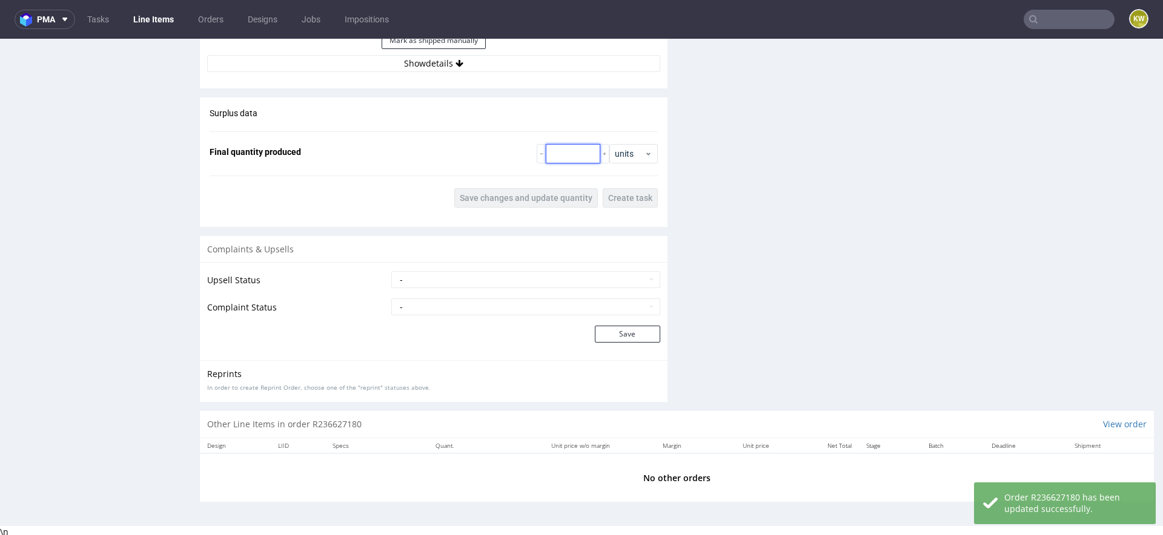
click at [568, 147] on input "number" at bounding box center [573, 153] width 55 height 19
paste input "1230"
type input "1230"
click at [543, 188] on button "Save changes and update quantity" at bounding box center [526, 197] width 144 height 19
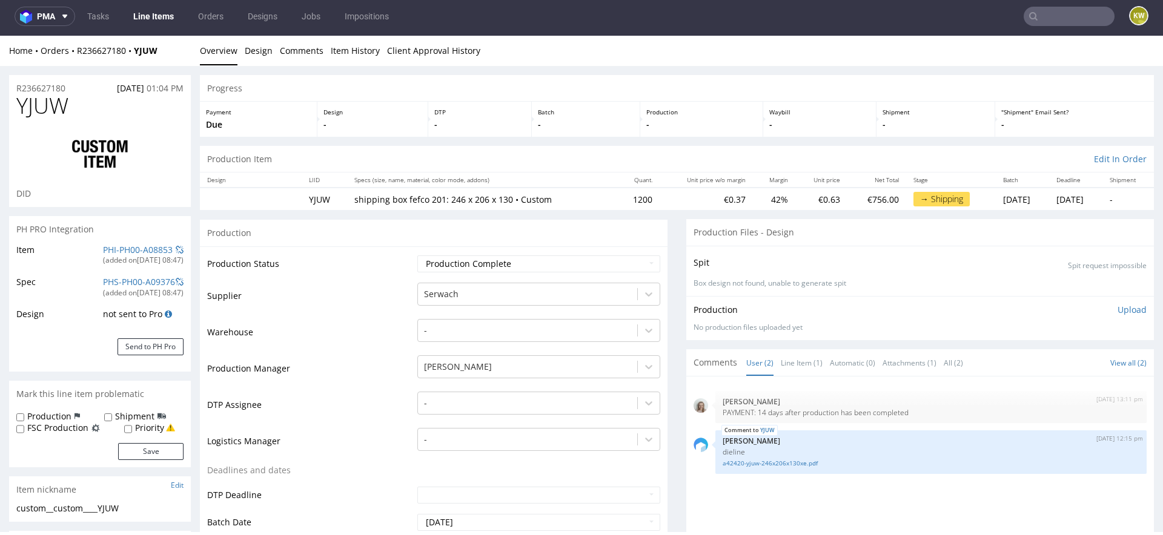
click at [1057, 16] on input "text" at bounding box center [1069, 16] width 91 height 19
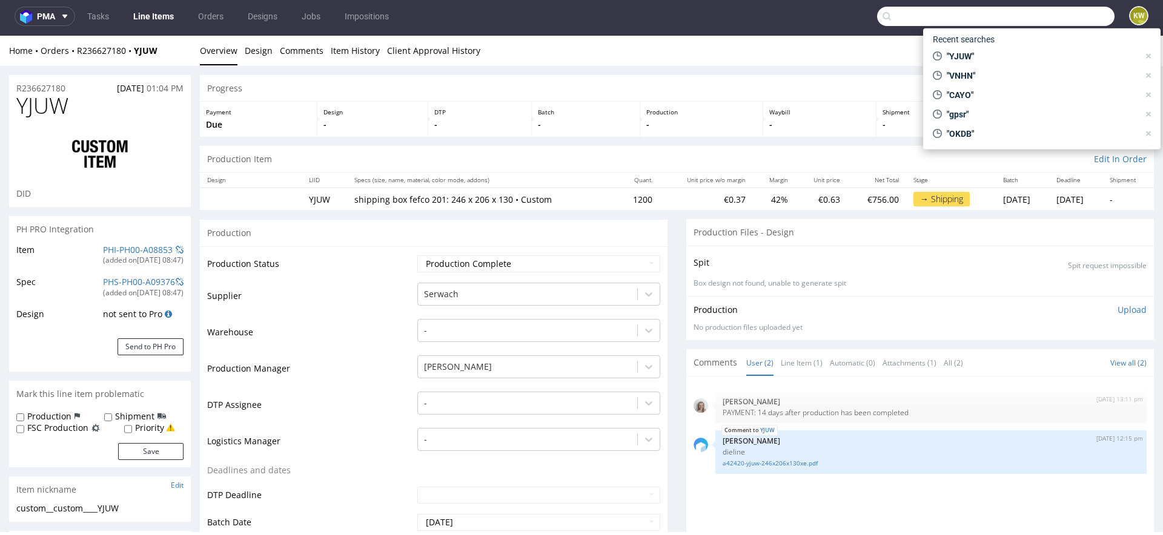
paste input "LARK"
type input "LARK"
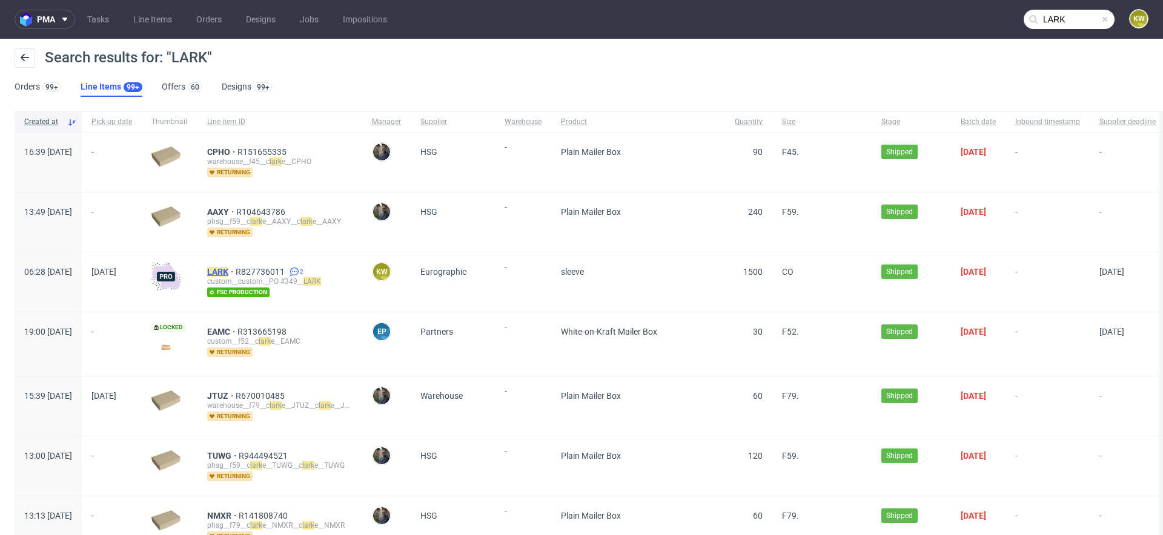
click at [228, 274] on mark "LARK" at bounding box center [217, 272] width 21 height 10
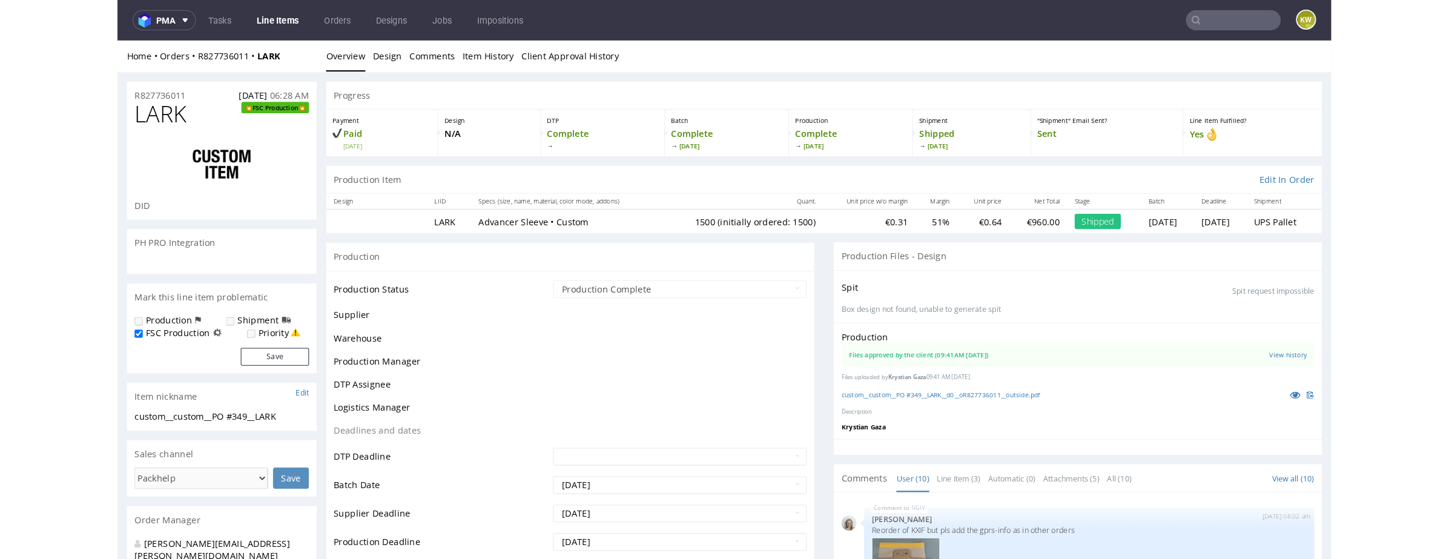
scroll to position [358, 0]
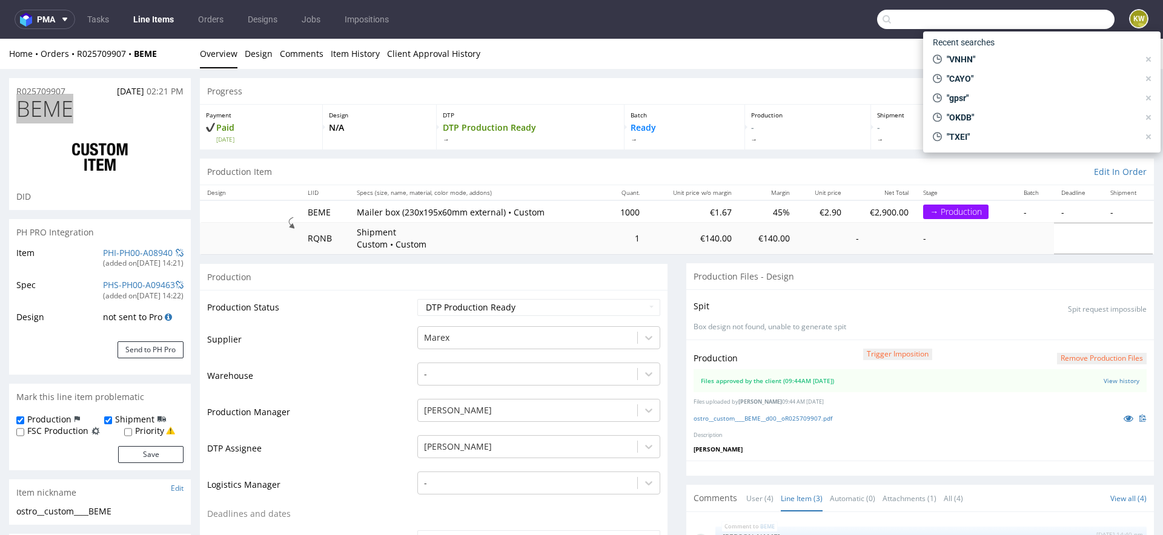
click at [1041, 16] on input "text" at bounding box center [995, 19] width 237 height 19
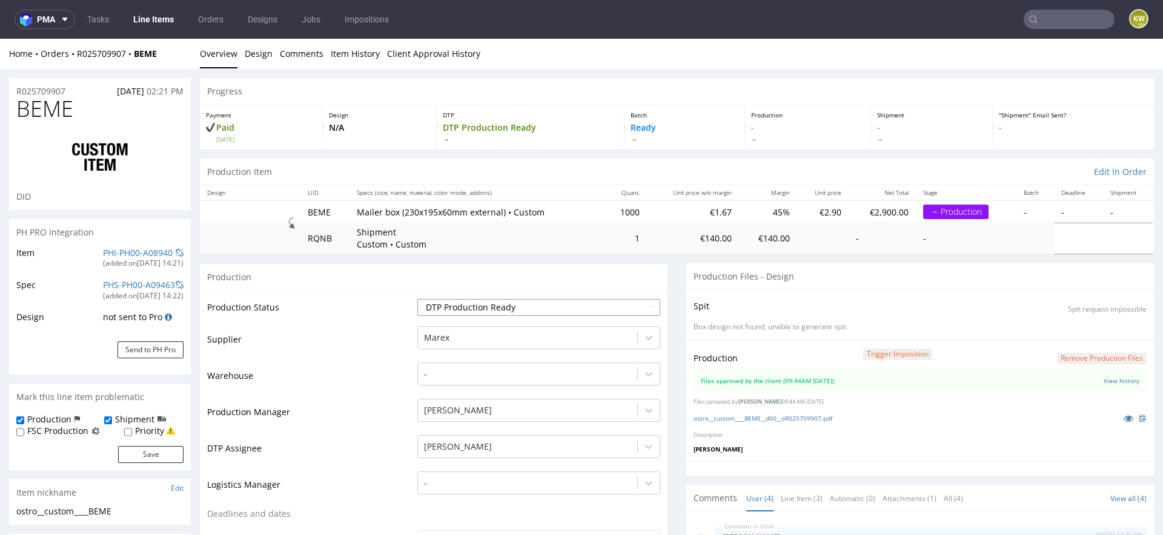
click at [436, 302] on select "Waiting for Artwork Waiting for Diecut Waiting for Mockup Waiting for DTP Waiti…" at bounding box center [538, 307] width 243 height 17
select select "production_in_process"
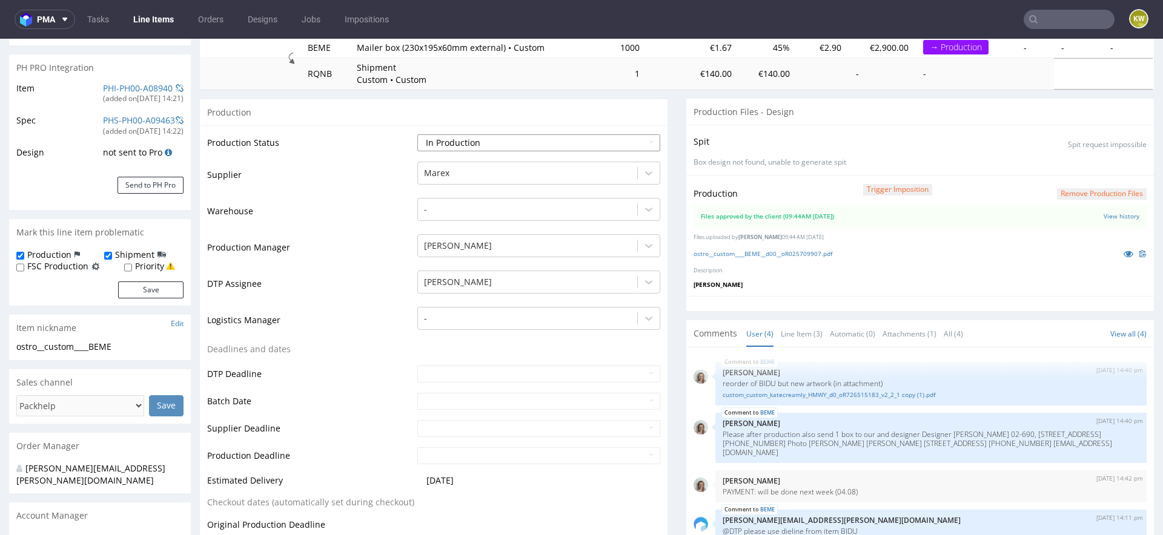
scroll to position [168, 0]
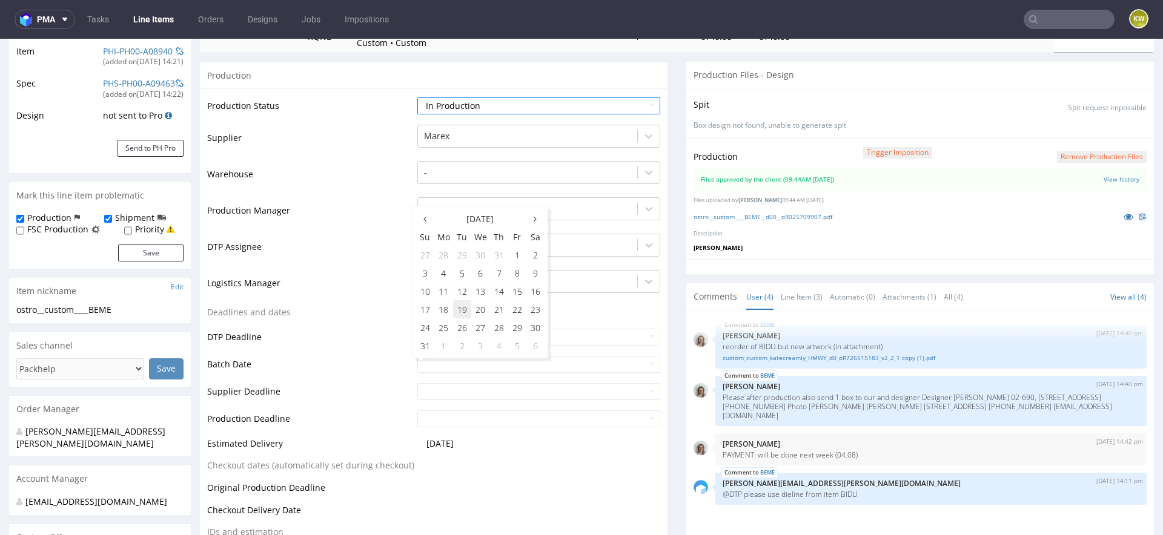
click at [460, 311] on td "19" at bounding box center [462, 309] width 18 height 18
type input "[DATE]"
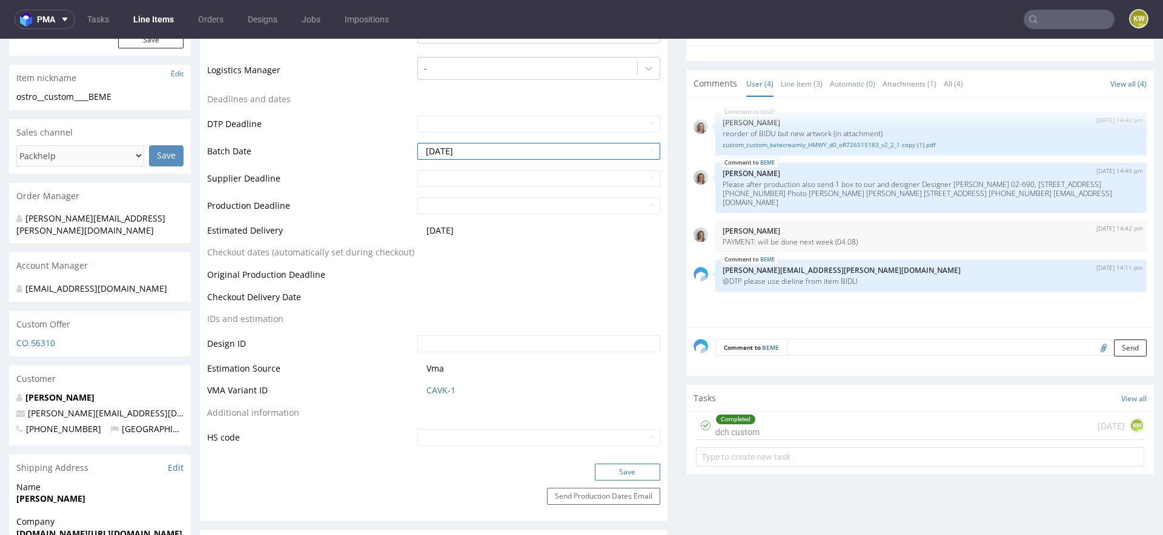
click at [621, 471] on button "Save" at bounding box center [627, 472] width 65 height 17
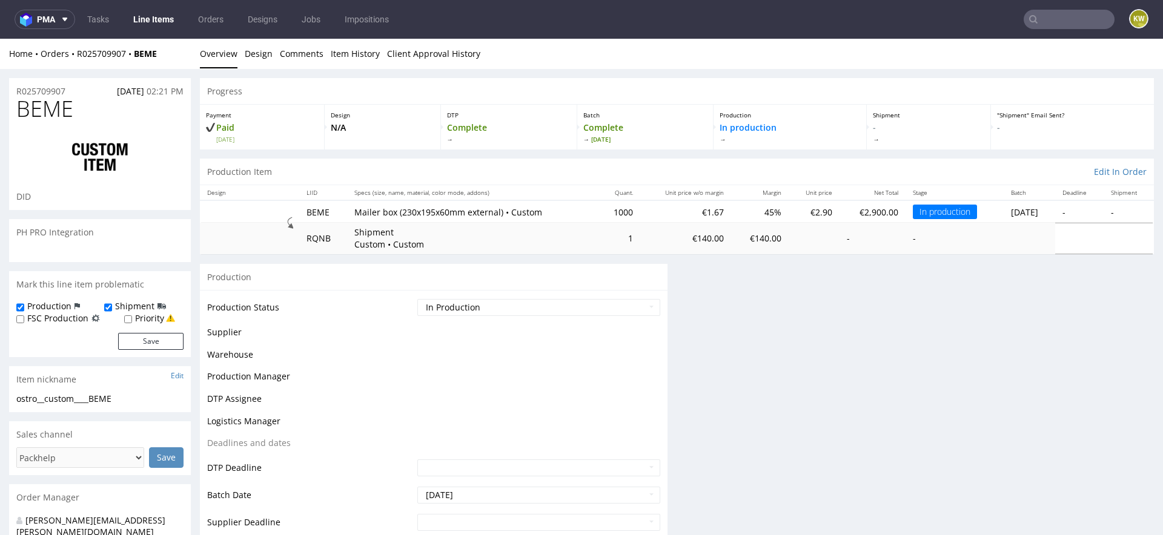
scroll to position [0, 0]
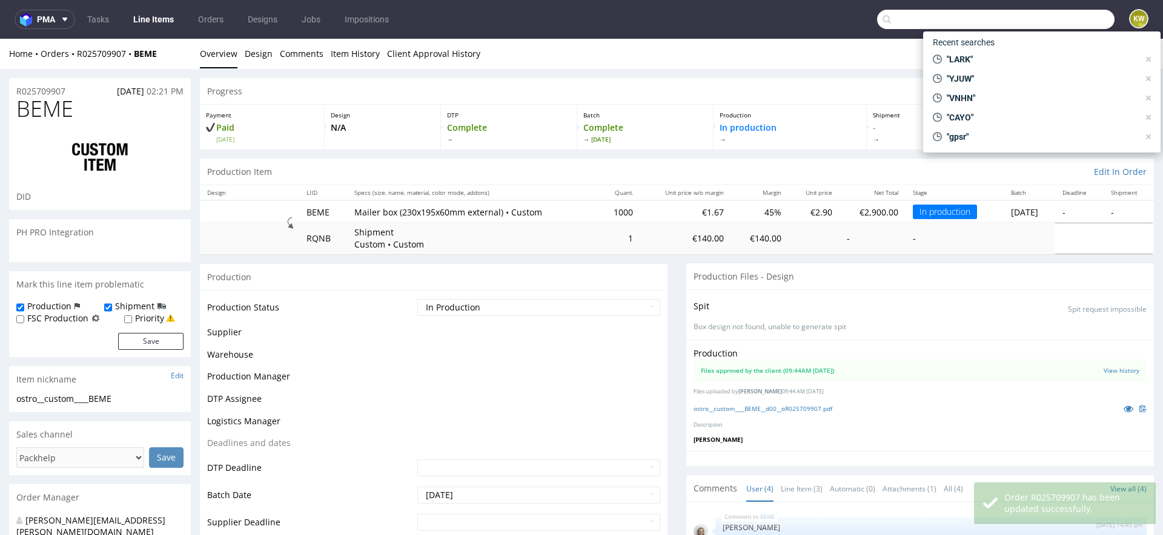
click at [1042, 18] on input "text" at bounding box center [995, 19] width 237 height 19
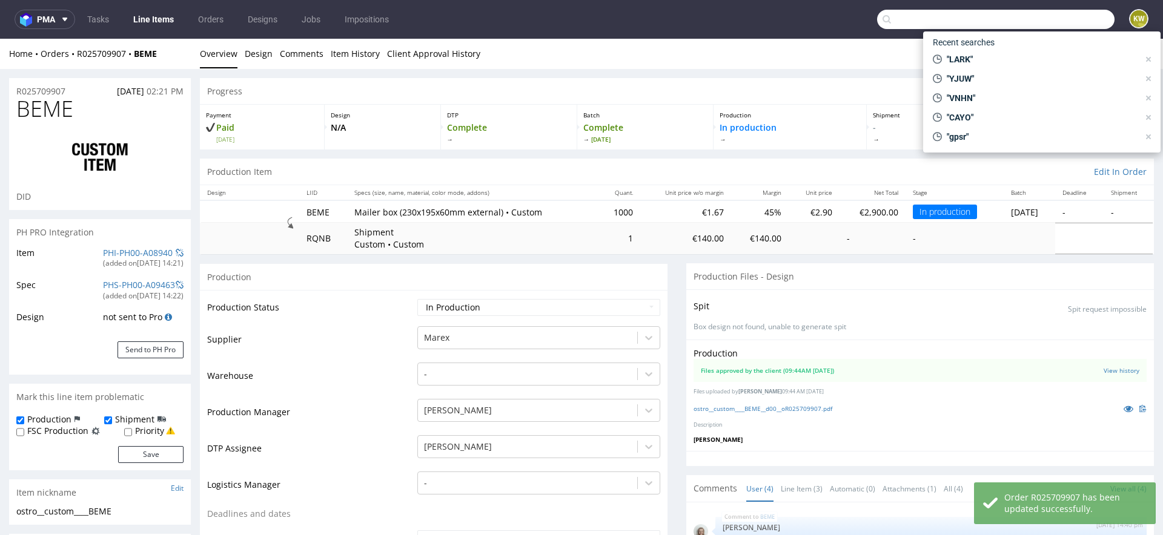
paste input "AETU"
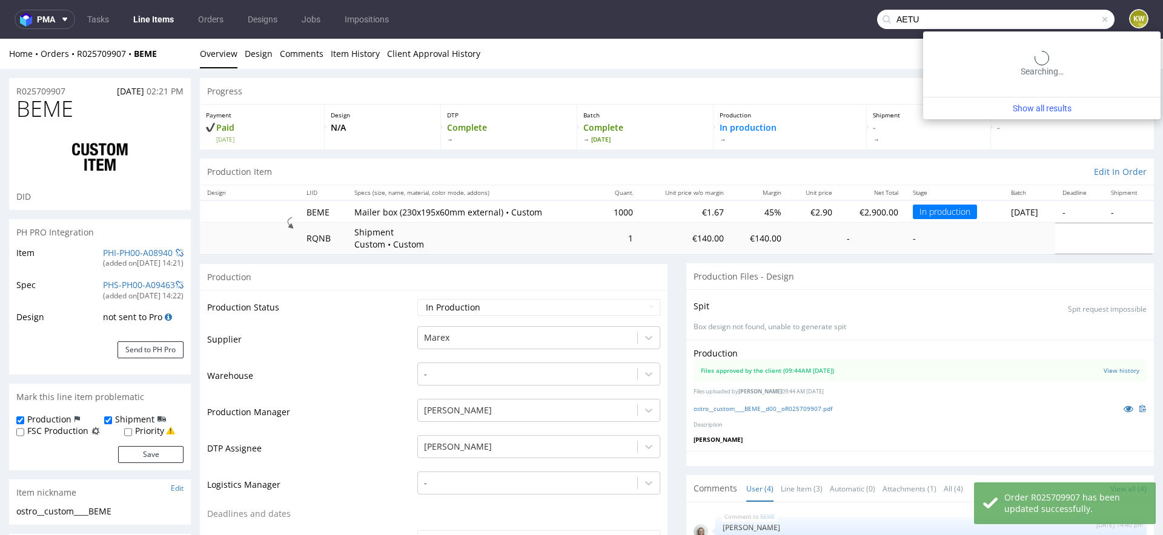
type input "AETU"
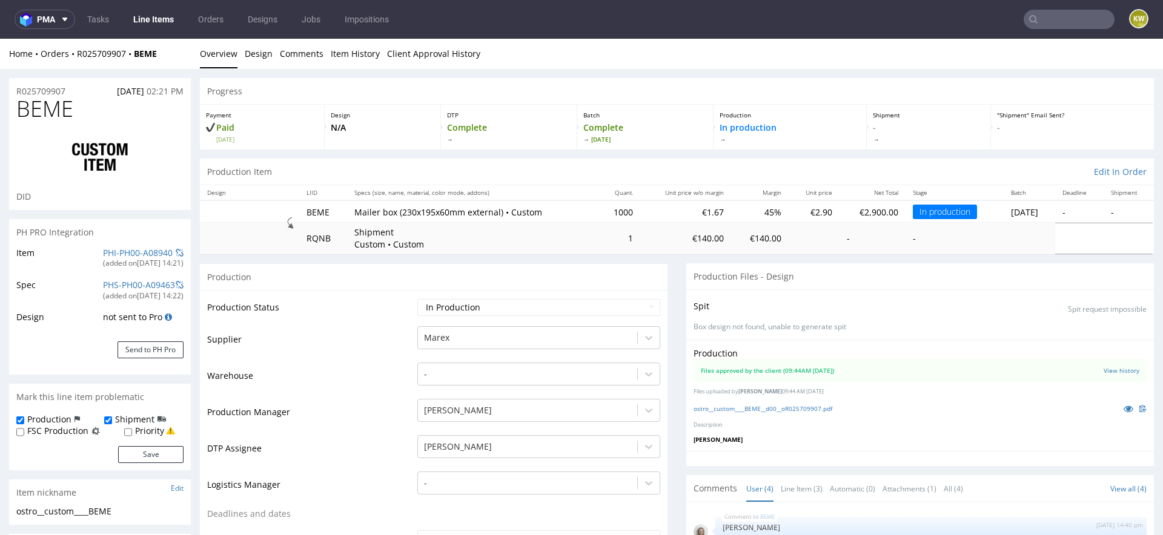
click at [1041, 22] on input "text" at bounding box center [1069, 19] width 91 height 19
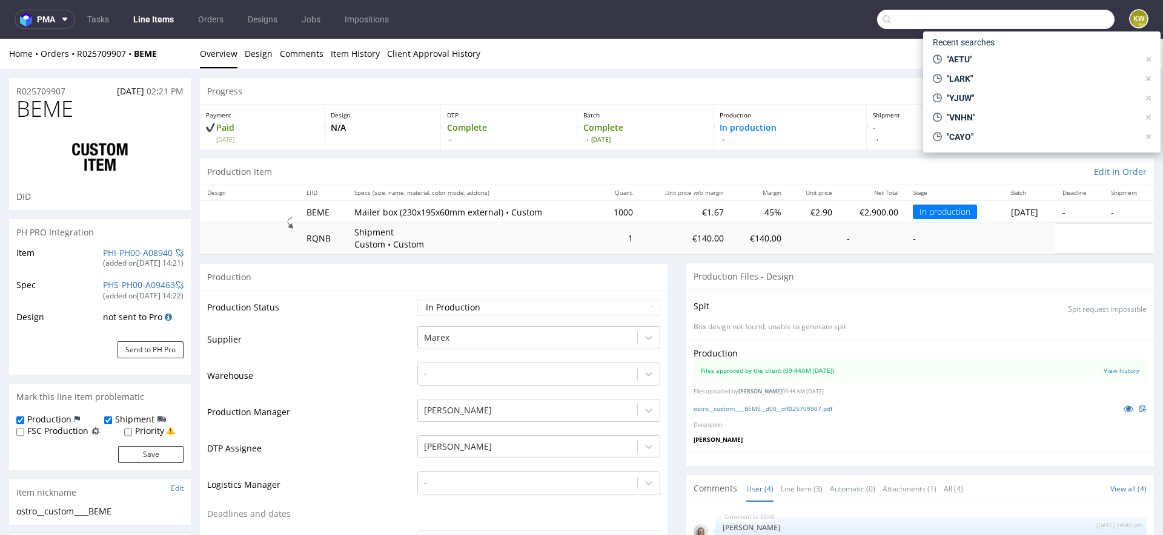
paste input "KDUP"
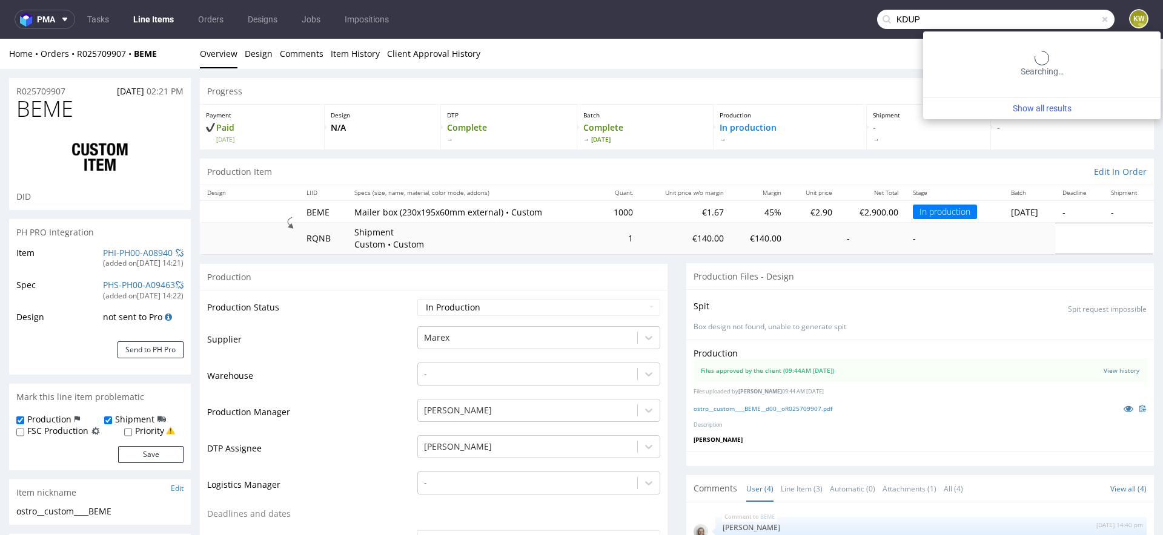
type input "KDUP"
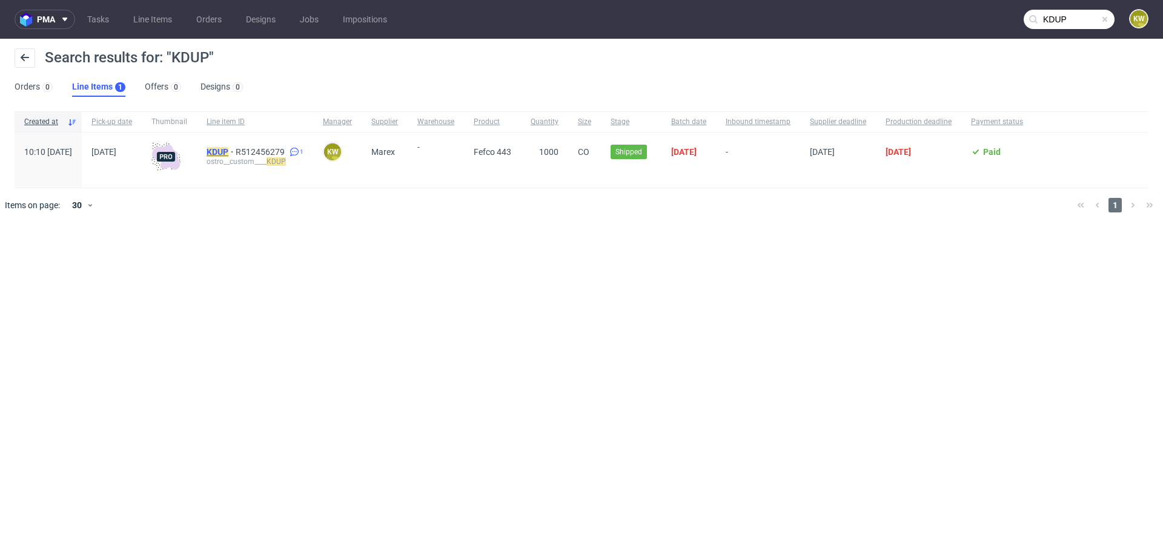
click at [228, 149] on mark "KDUP" at bounding box center [218, 152] width 22 height 10
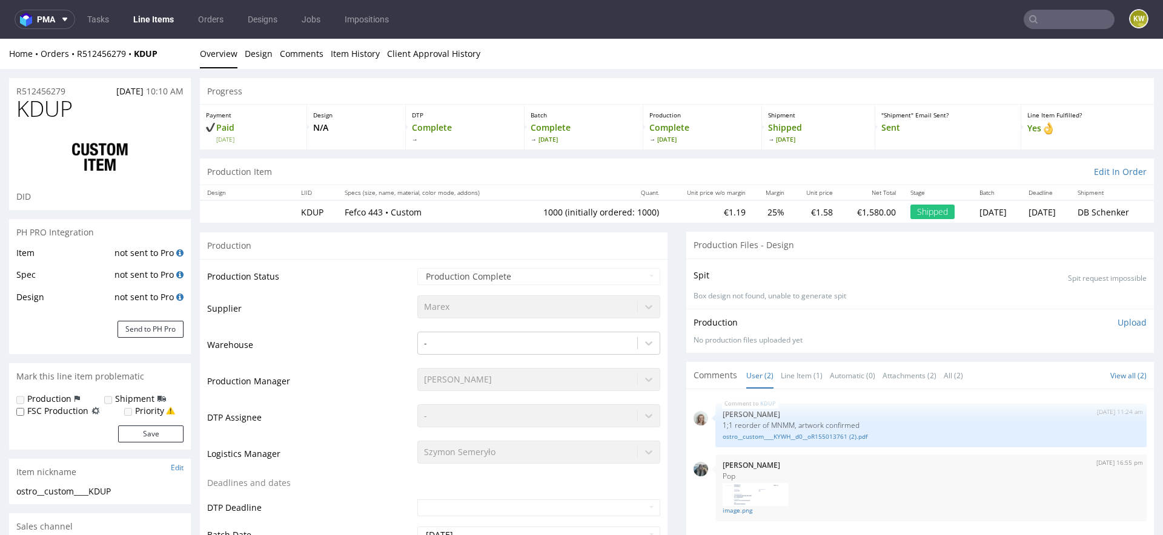
click at [1064, 28] on input "text" at bounding box center [1069, 19] width 91 height 19
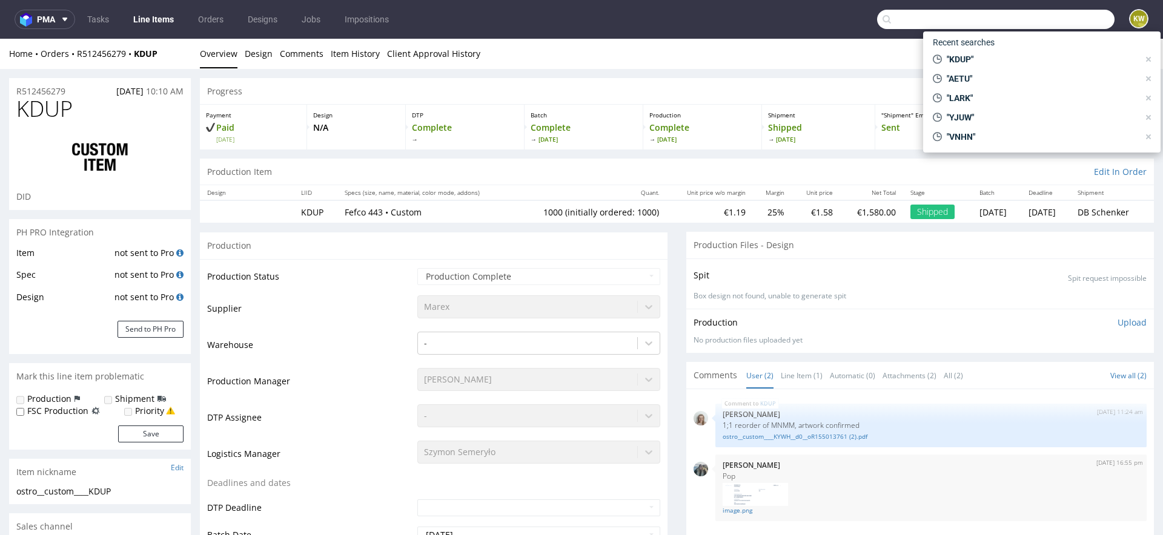
paste input "GACP"
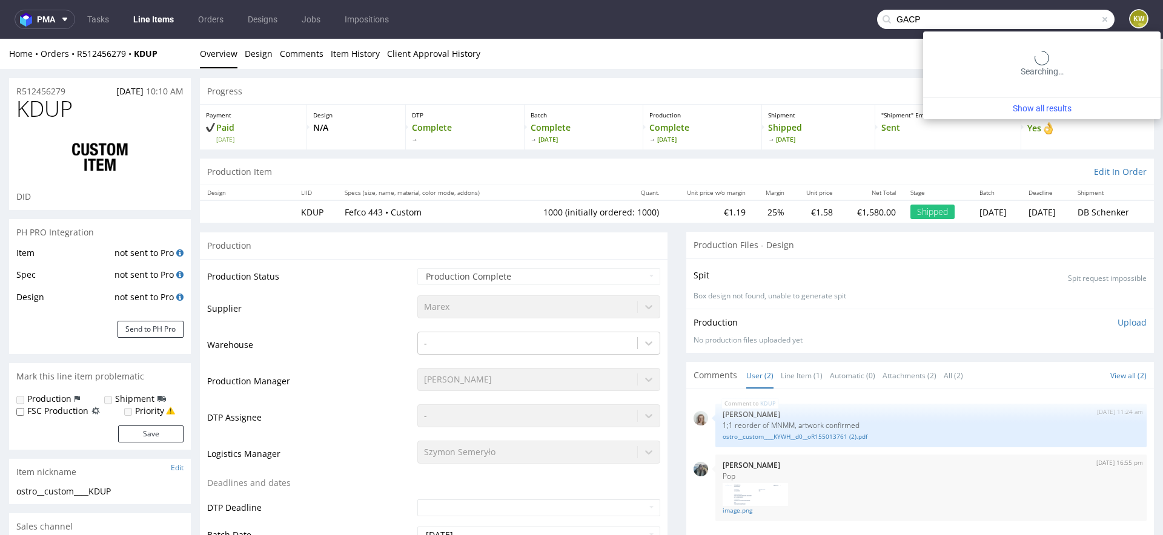
type input "GACP"
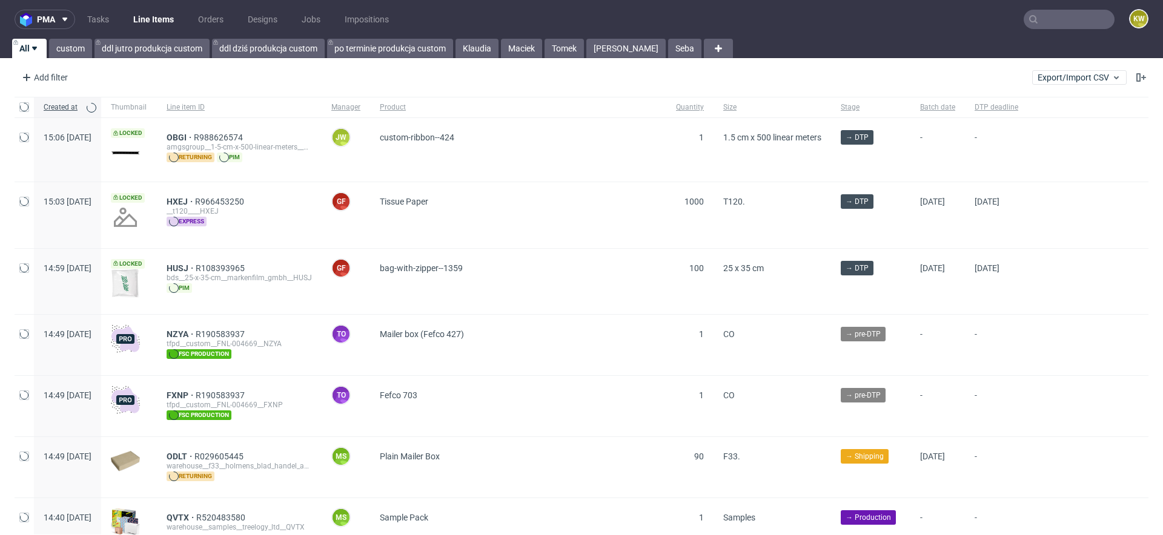
click at [1050, 21] on input "text" at bounding box center [1069, 19] width 91 height 19
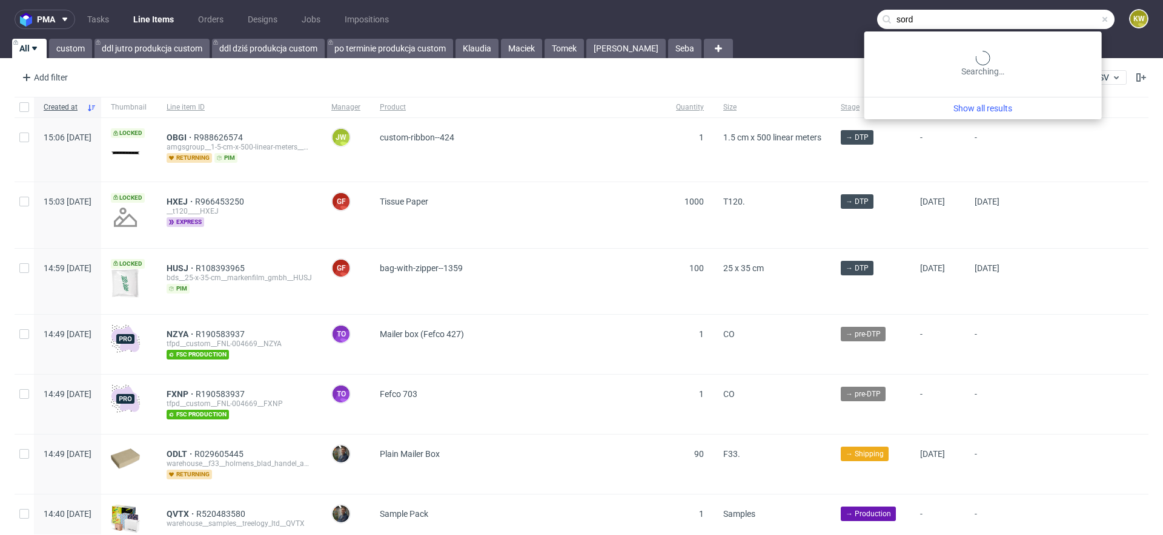
type input "sord"
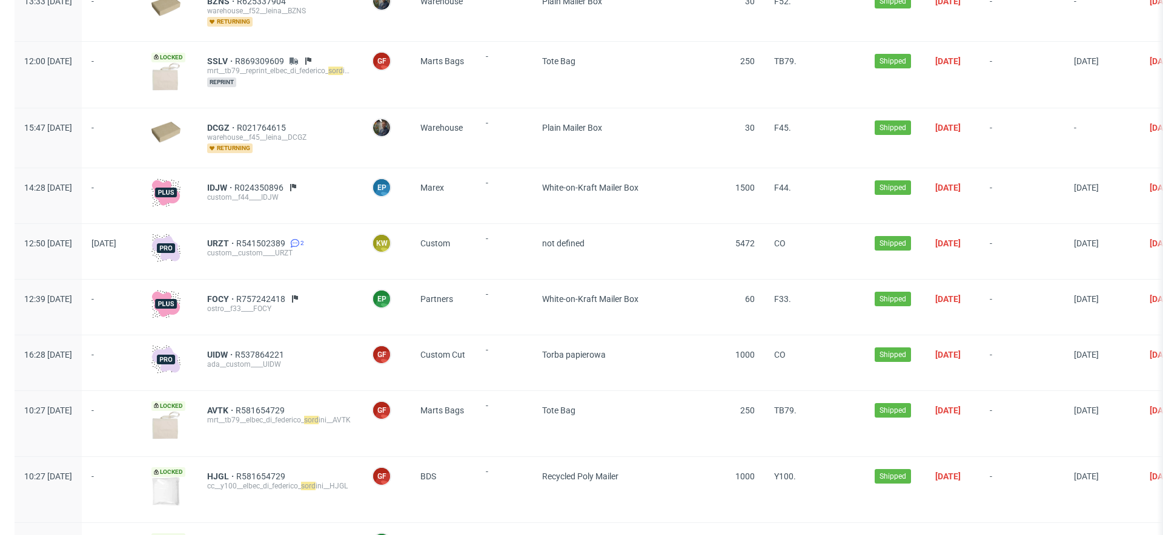
scroll to position [218, 0]
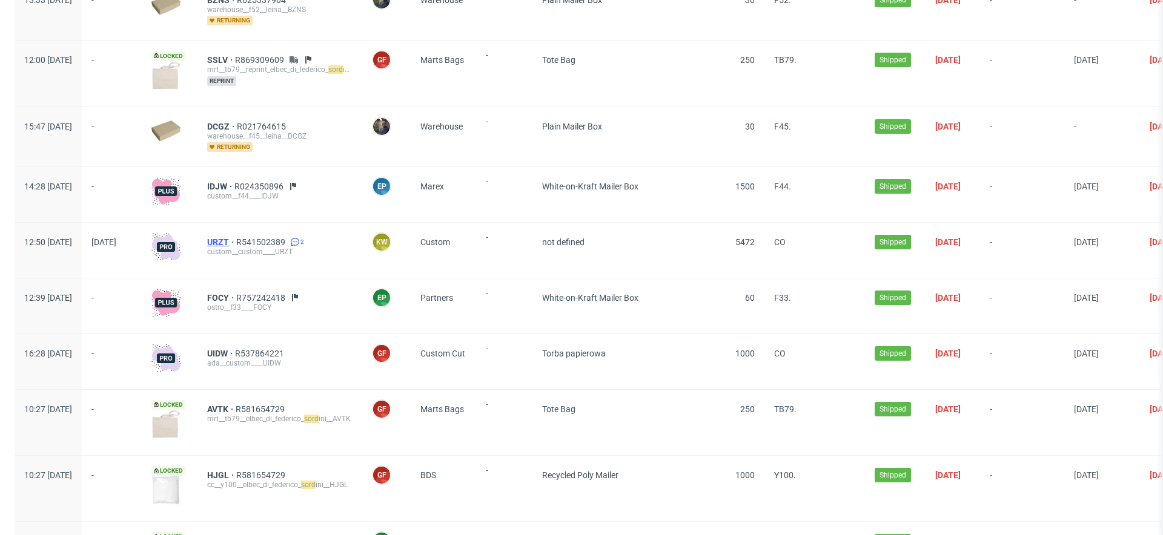
click at [236, 242] on span "URZT" at bounding box center [221, 242] width 29 height 10
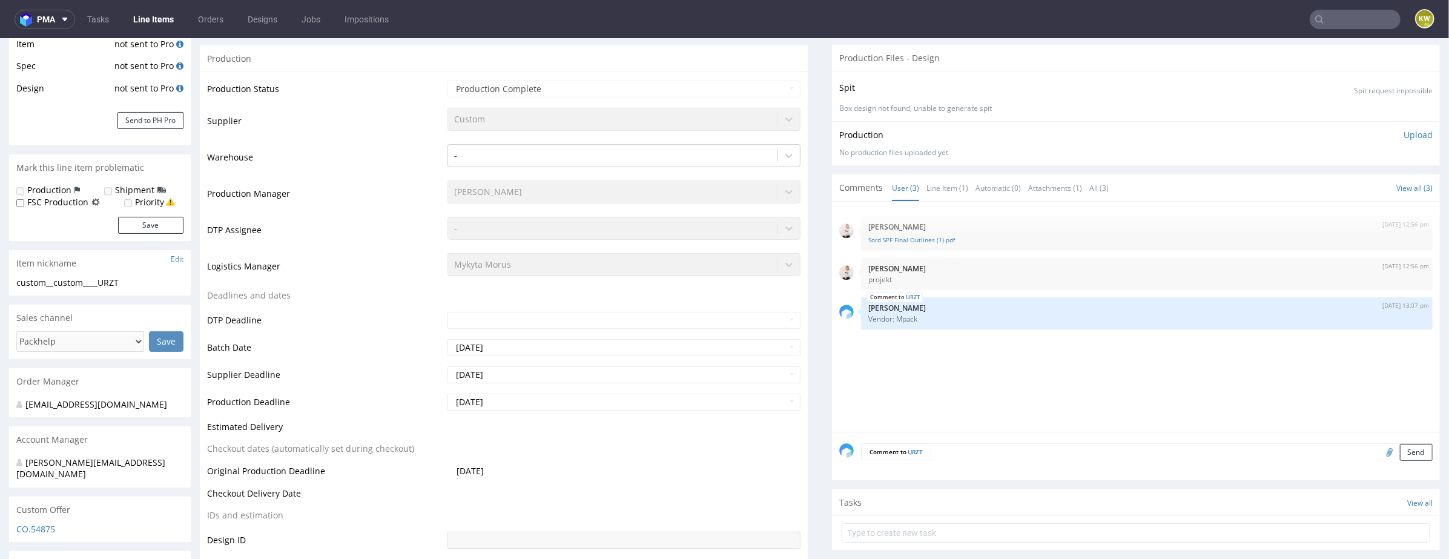
scroll to position [281, 0]
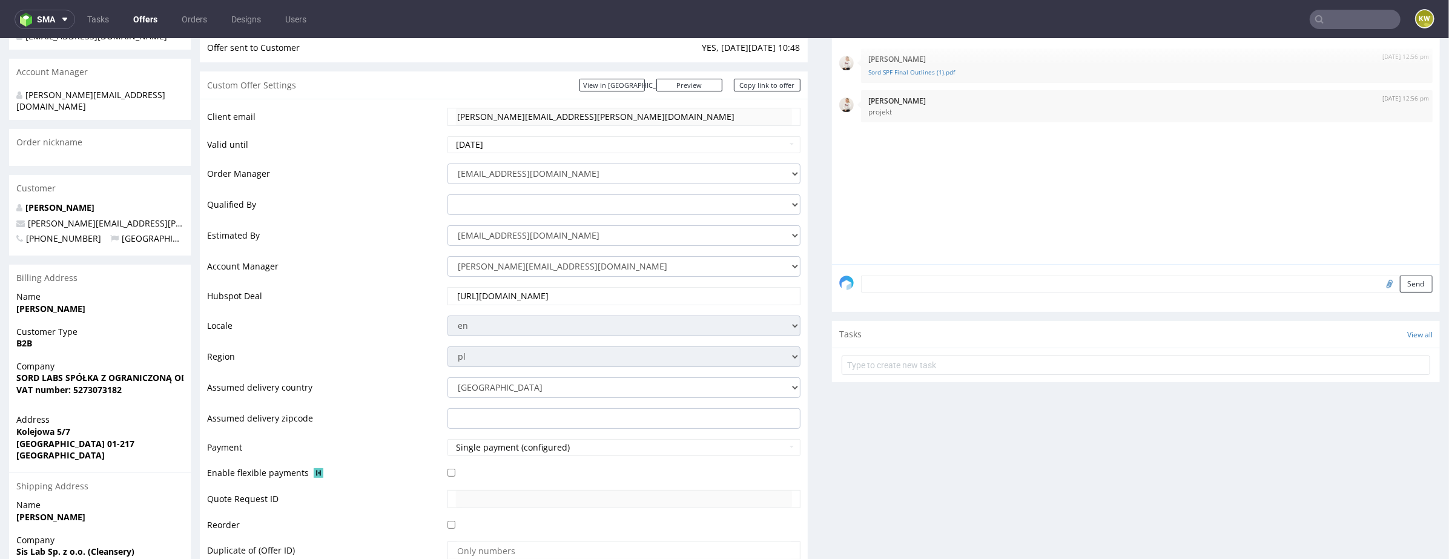
scroll to position [216, 0]
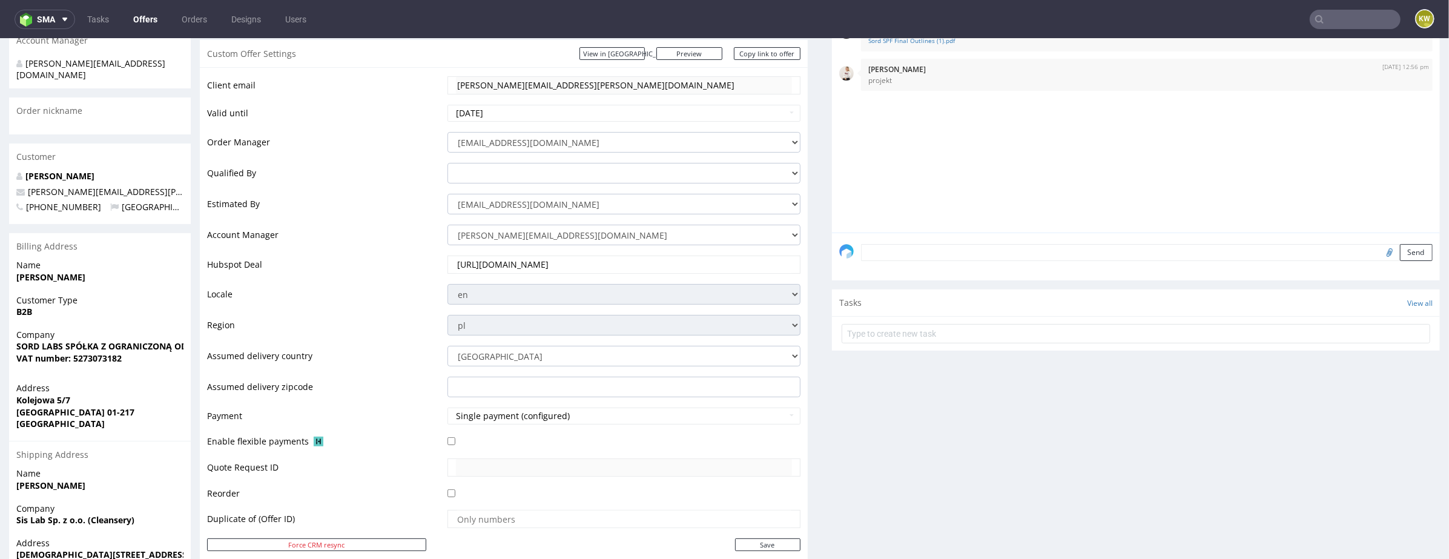
click at [70, 170] on p "[PERSON_NAME]" at bounding box center [99, 176] width 167 height 12
click at [54, 170] on strong "[PERSON_NAME]" at bounding box center [55, 176] width 78 height 12
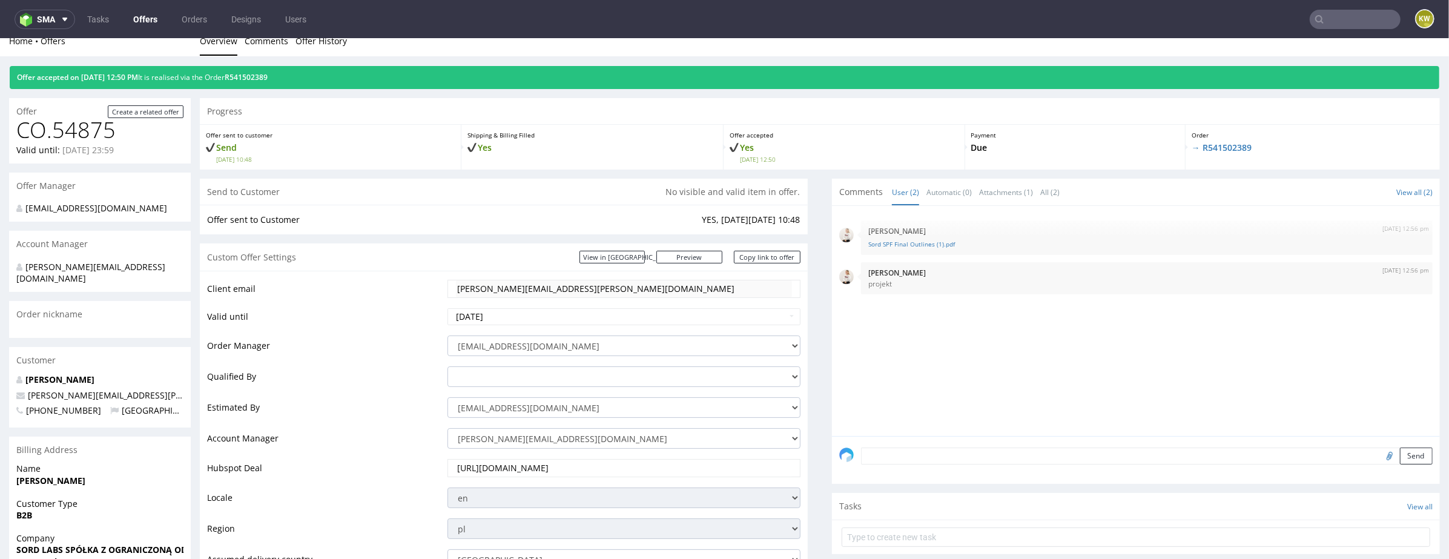
scroll to position [0, 0]
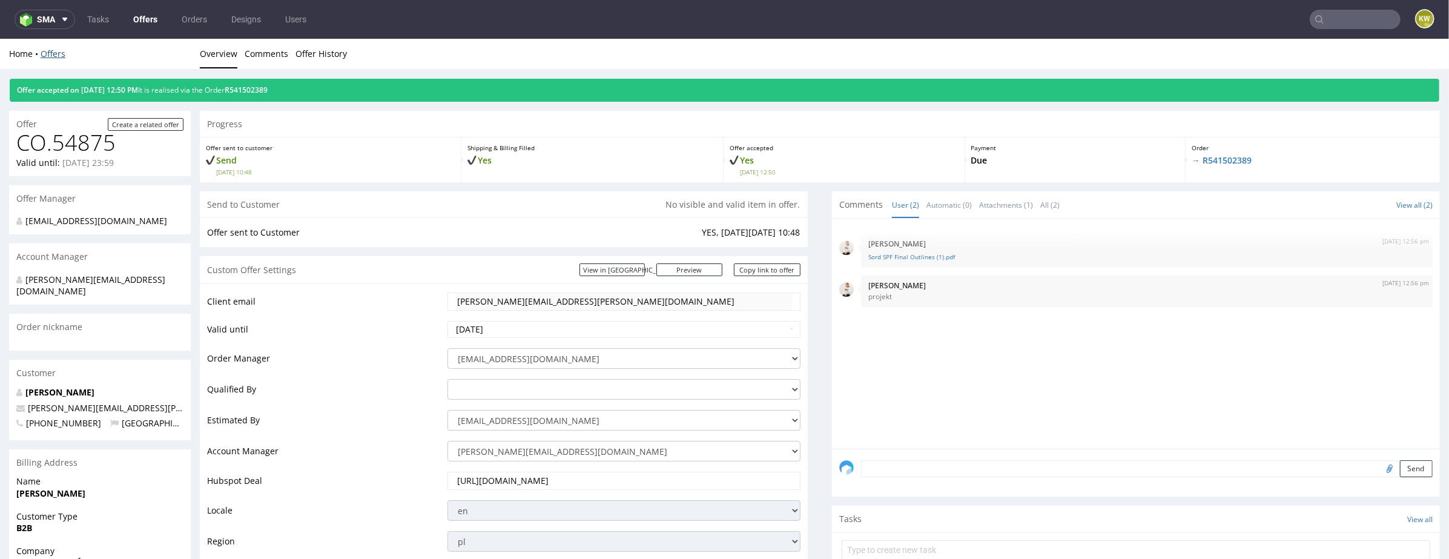
click at [46, 53] on link "Offers" at bounding box center [53, 53] width 25 height 12
click at [55, 53] on link "Offers" at bounding box center [53, 53] width 25 height 12
click at [148, 23] on link "Offers" at bounding box center [145, 19] width 39 height 19
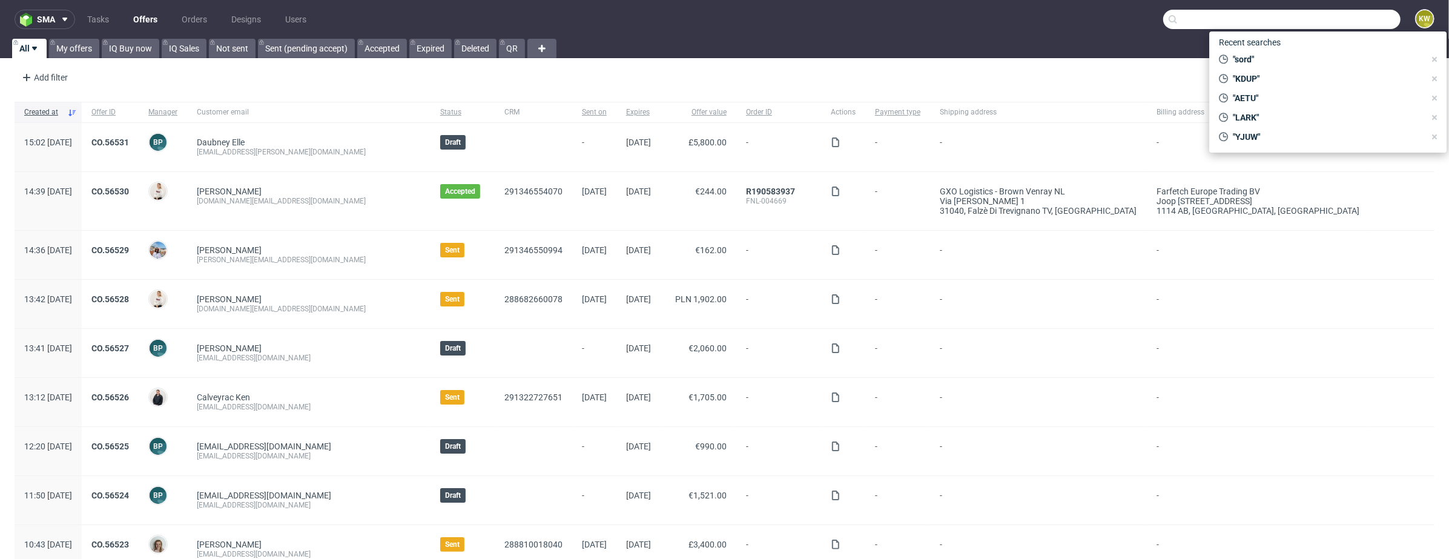
click at [1321, 27] on input "text" at bounding box center [1282, 19] width 237 height 19
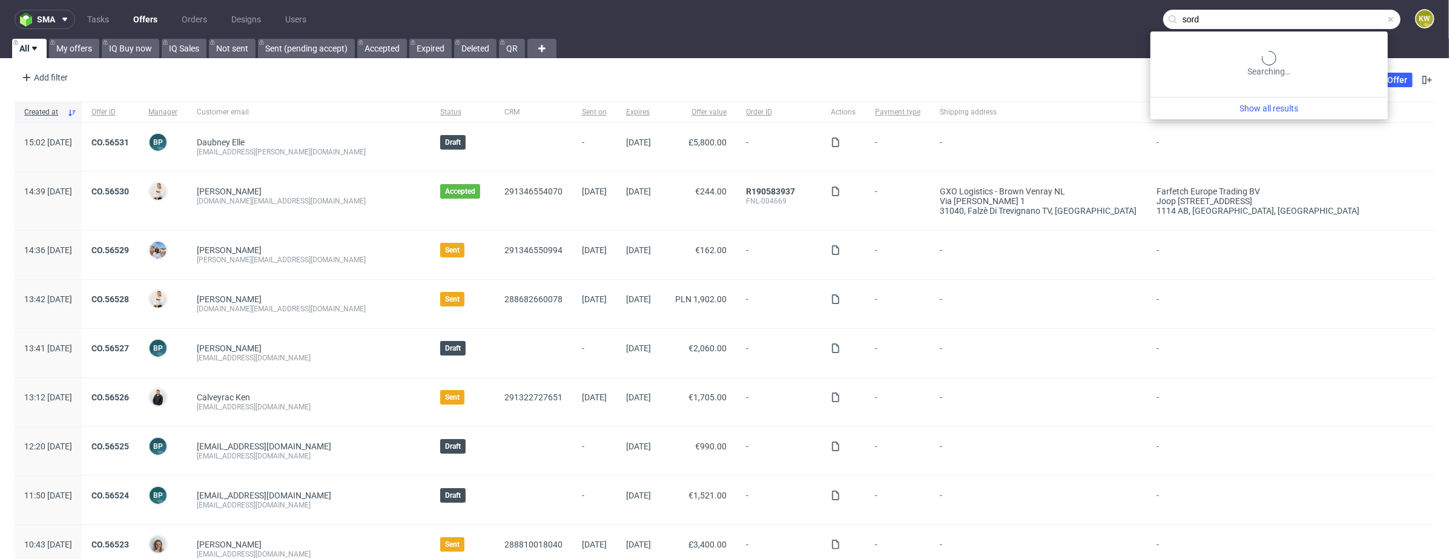
type input "sord"
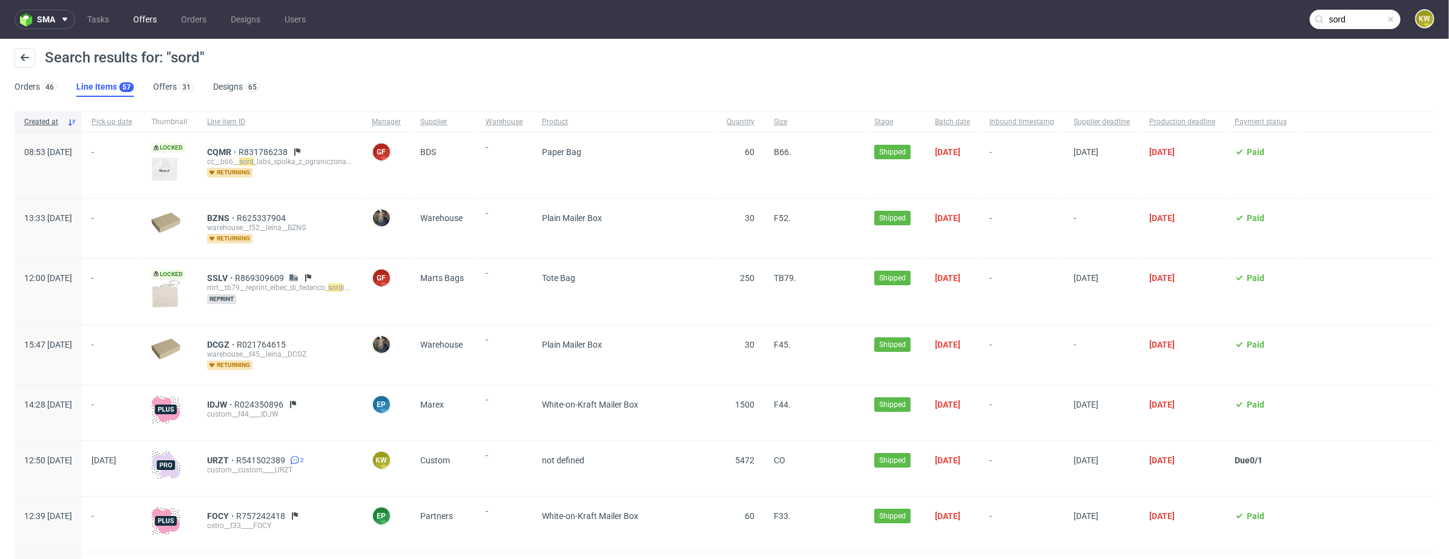
click at [142, 10] on link "Offers" at bounding box center [145, 19] width 38 height 19
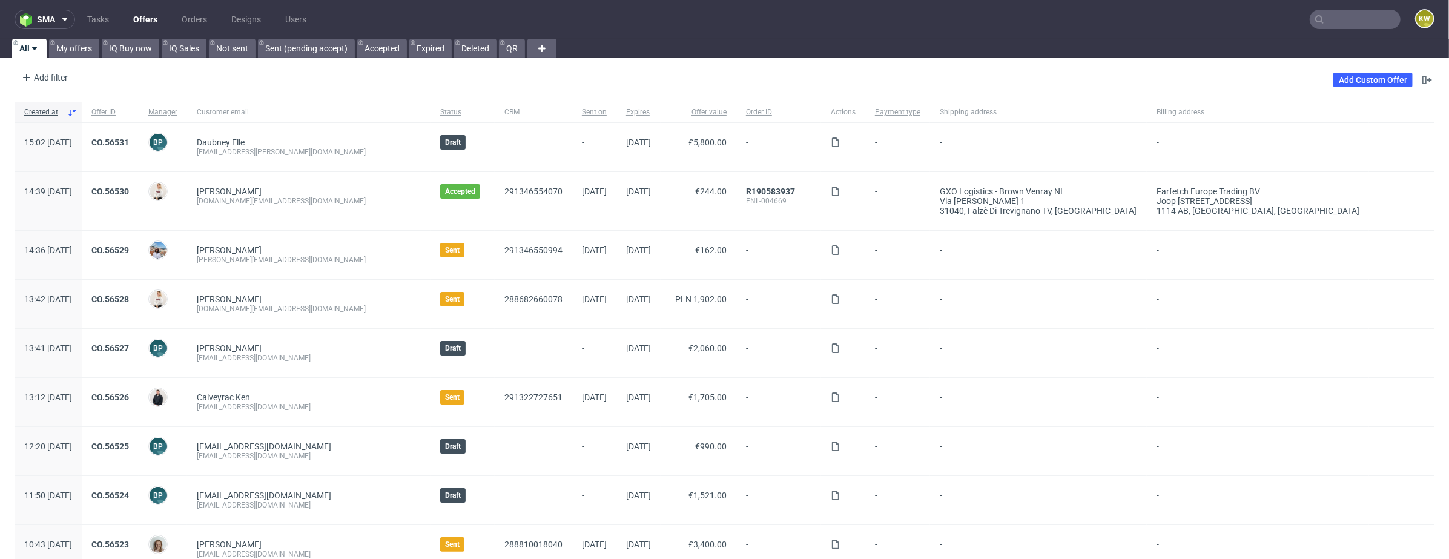
click at [1328, 26] on input "text" at bounding box center [1355, 19] width 91 height 19
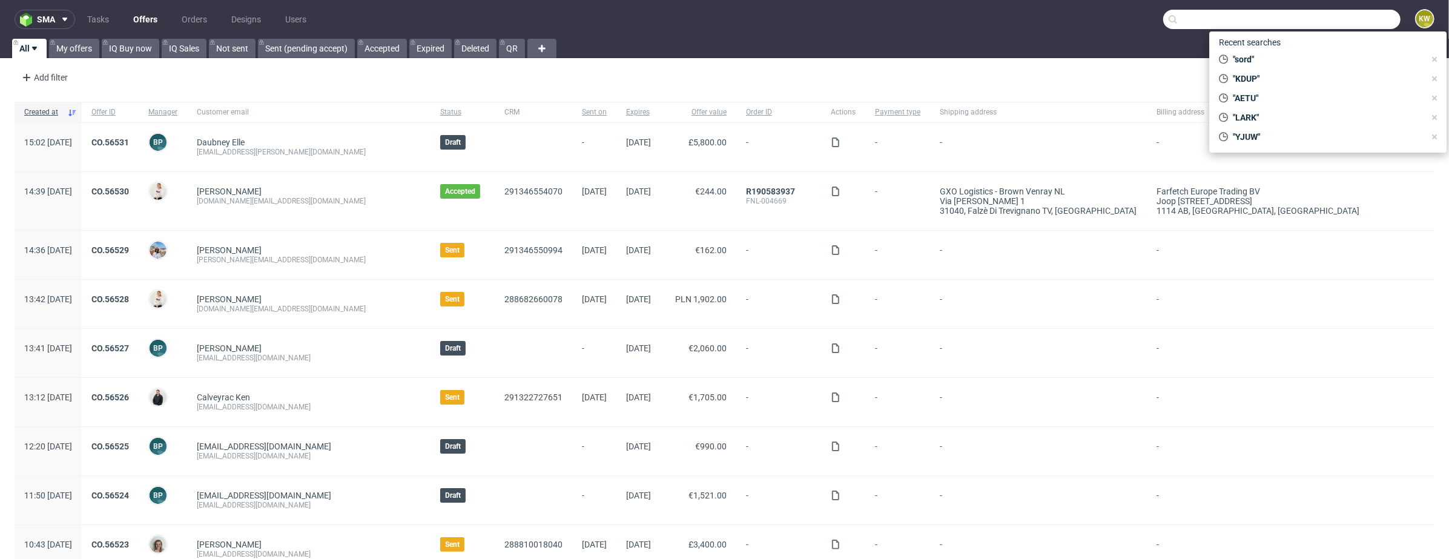
paste input "CO.56328"
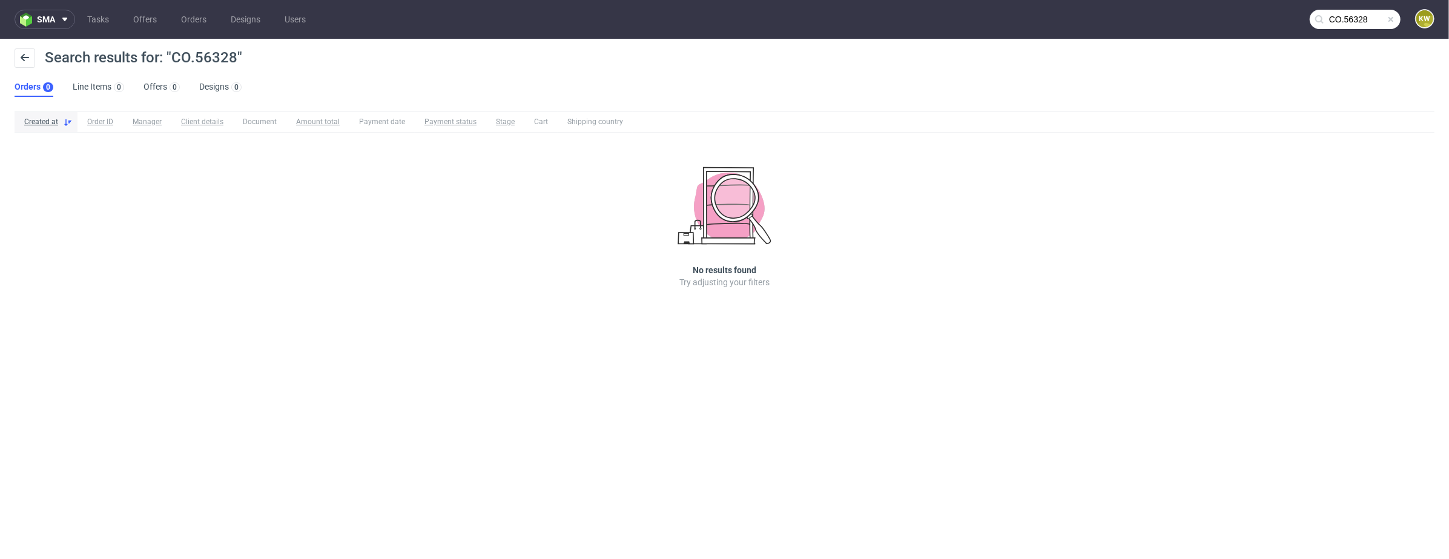
click at [1343, 21] on input "CO.56328" at bounding box center [1355, 19] width 91 height 19
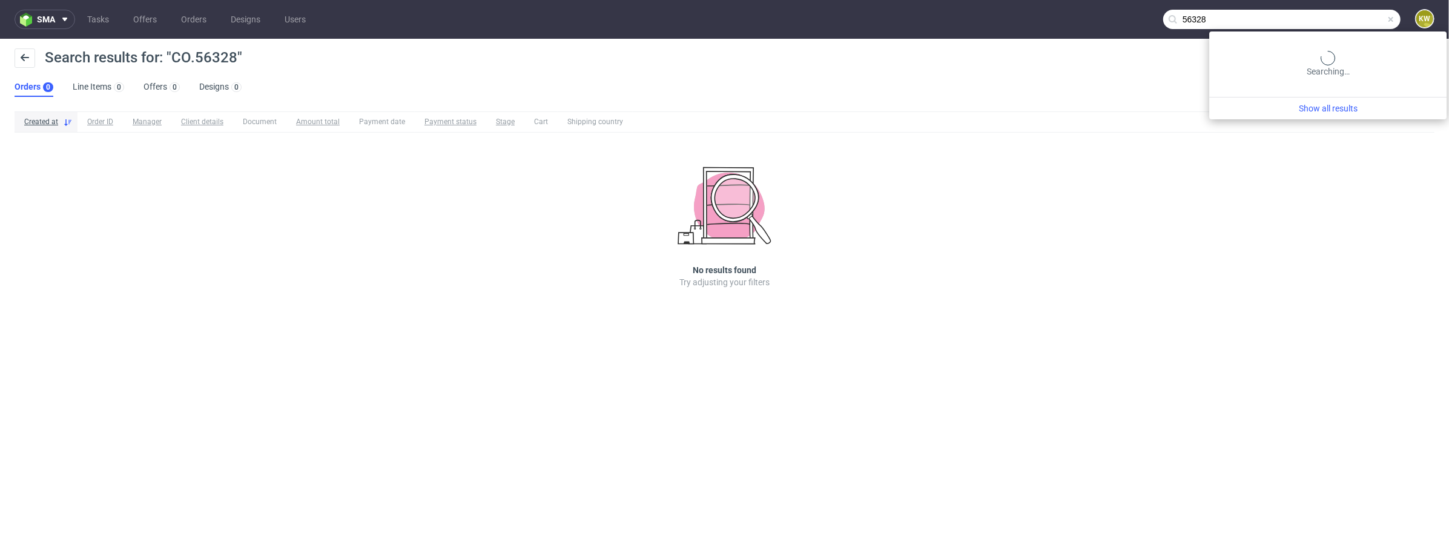
type input "56328"
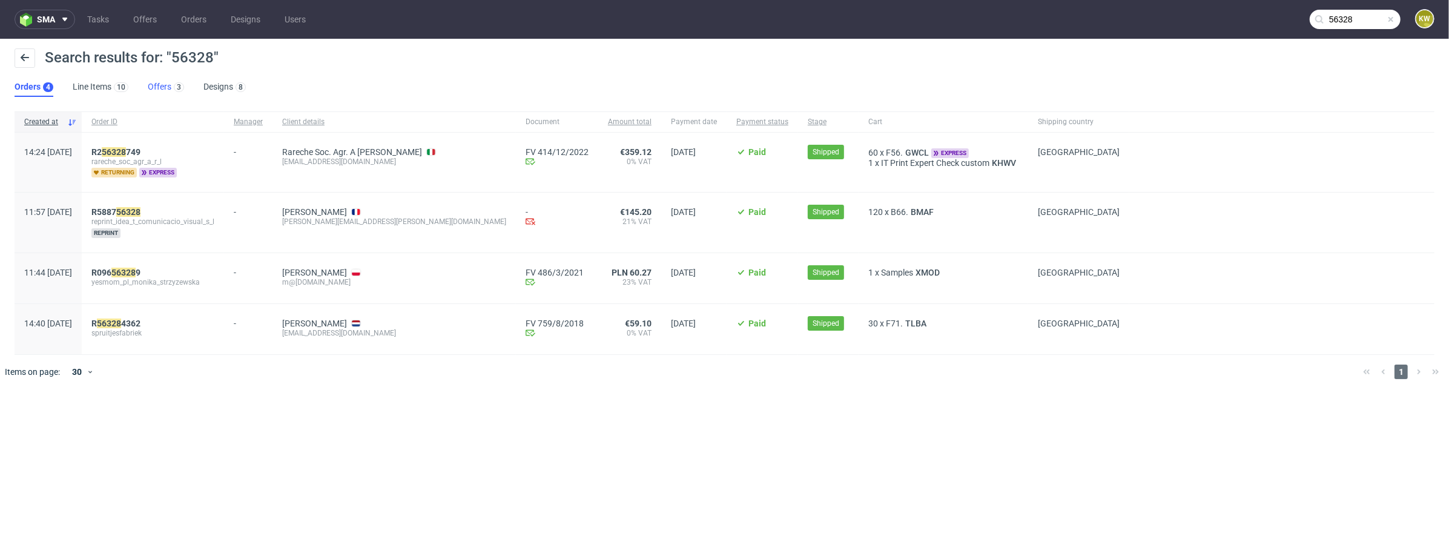
click at [154, 85] on link "Offers 3" at bounding box center [166, 87] width 36 height 19
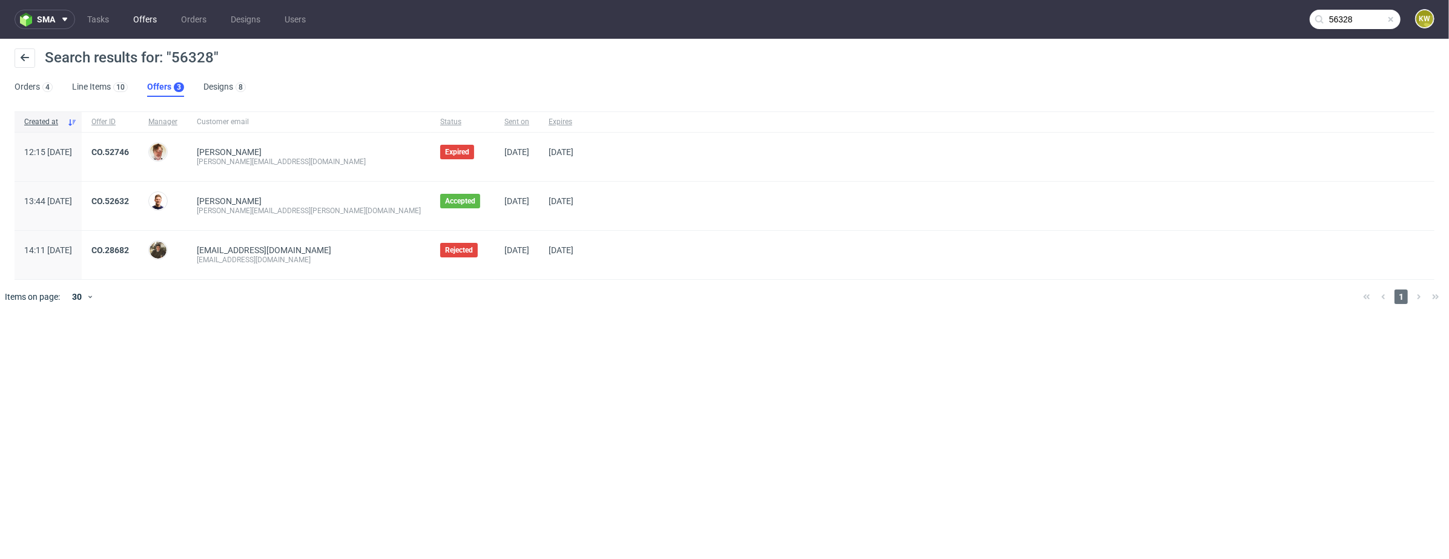
click at [143, 25] on link "Offers" at bounding box center [145, 19] width 38 height 19
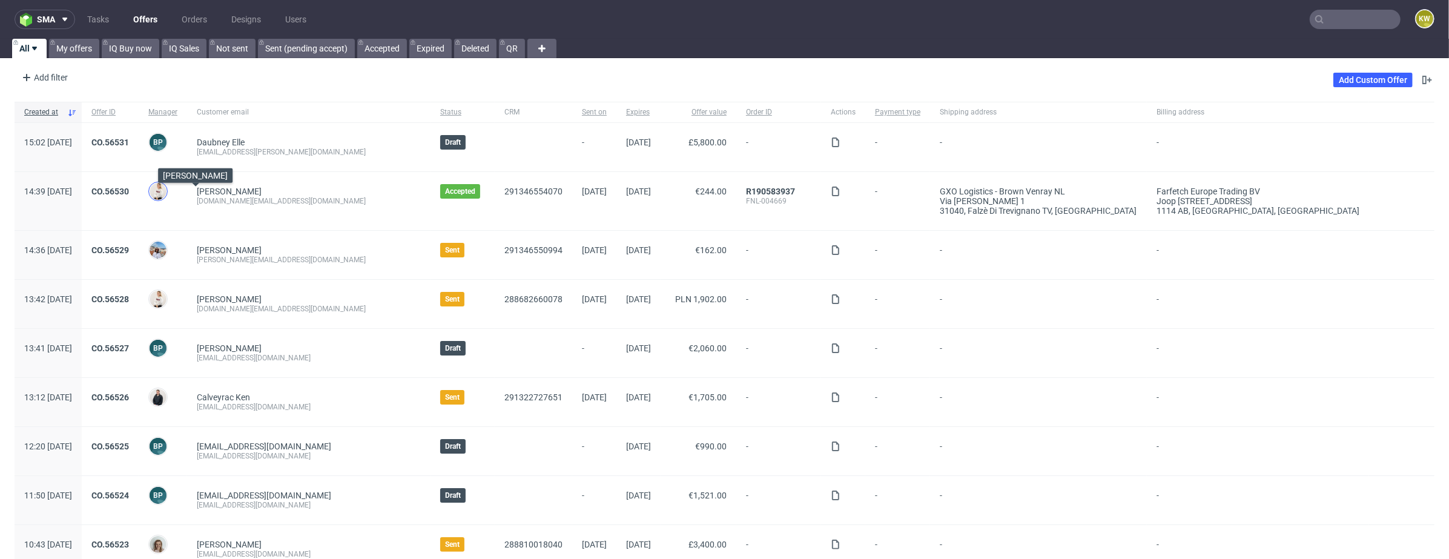
click at [167, 196] on img at bounding box center [158, 191] width 17 height 17
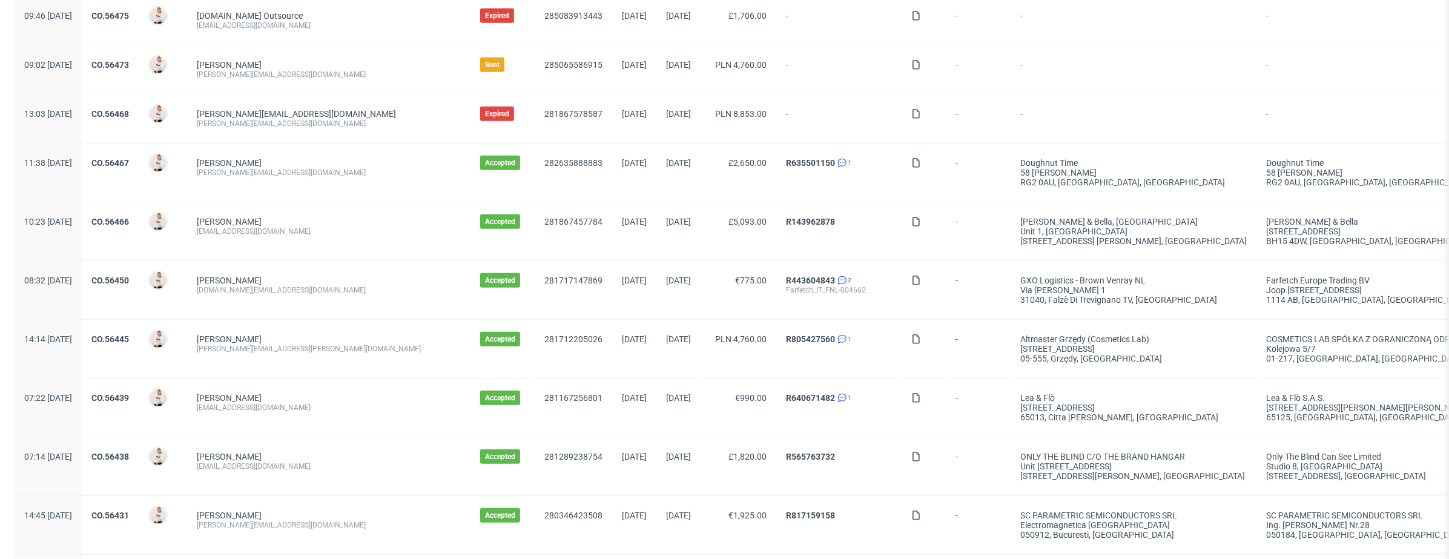
scroll to position [846, 0]
click at [129, 336] on link "CO.56445" at bounding box center [110, 341] width 38 height 10
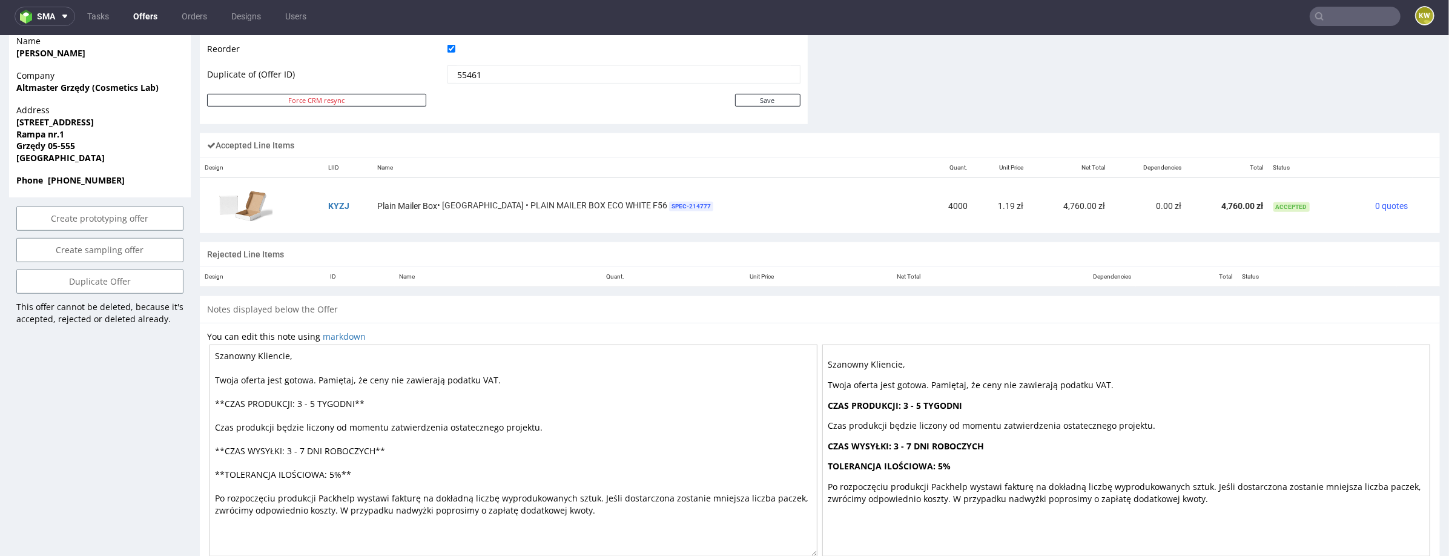
scroll to position [703, 0]
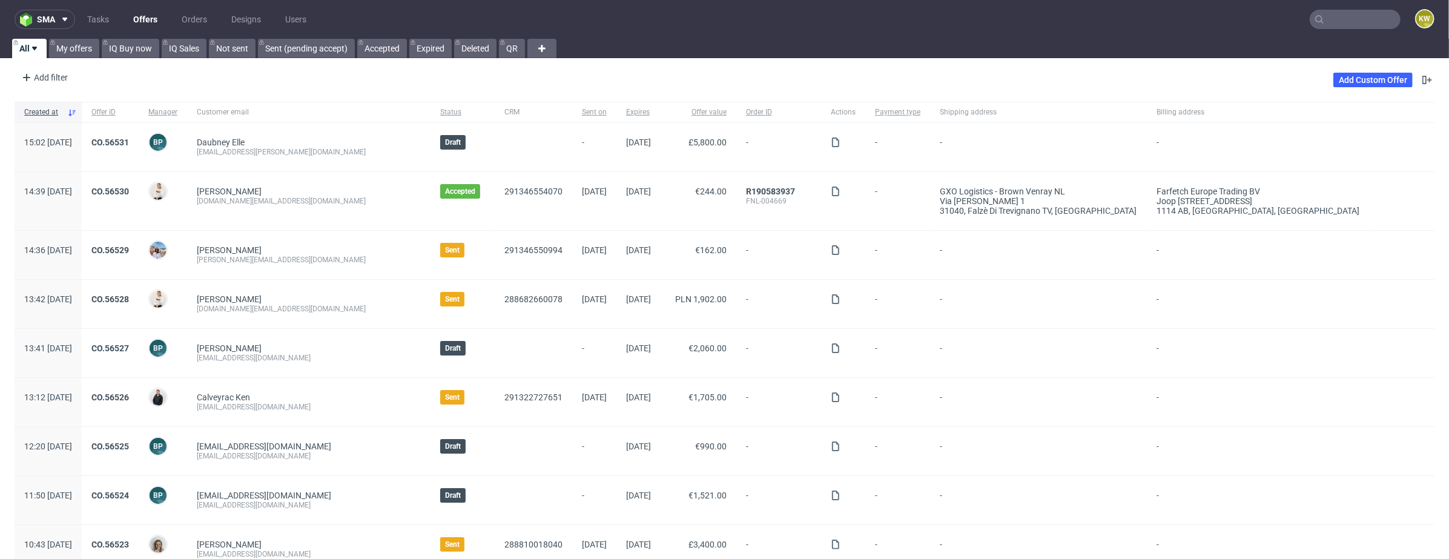
click at [177, 200] on div "Mari Fok" at bounding box center [162, 191] width 29 height 19
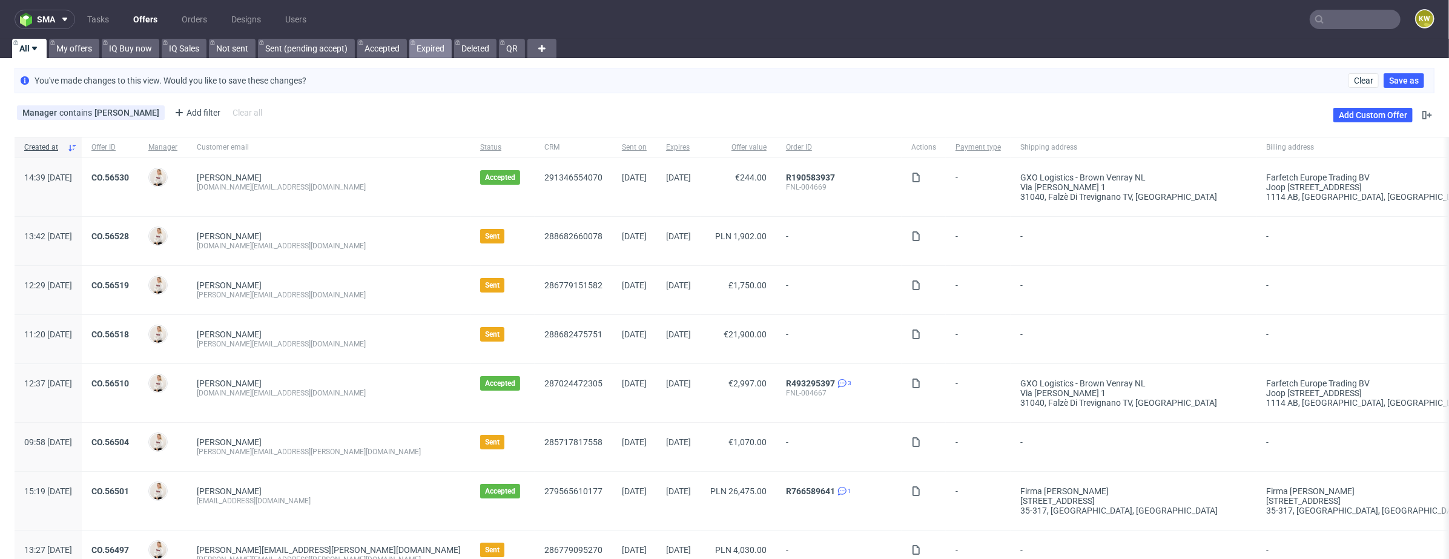
click at [431, 50] on link "Expired" at bounding box center [430, 48] width 42 height 19
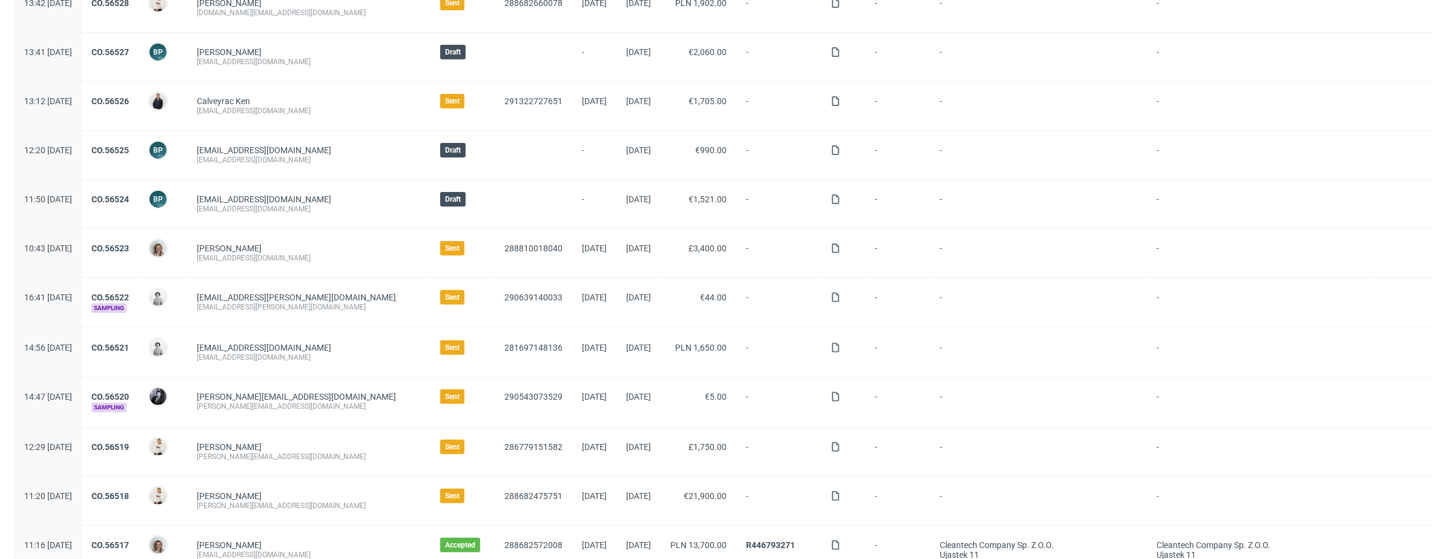
scroll to position [273, 0]
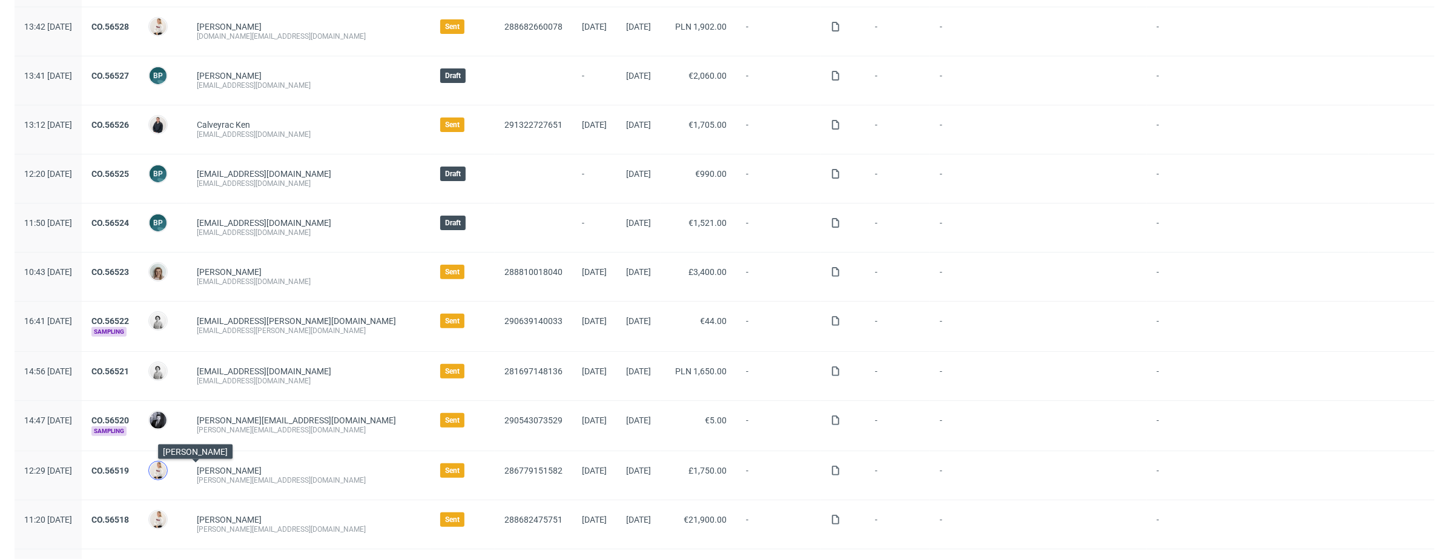
click at [167, 465] on img at bounding box center [158, 470] width 17 height 17
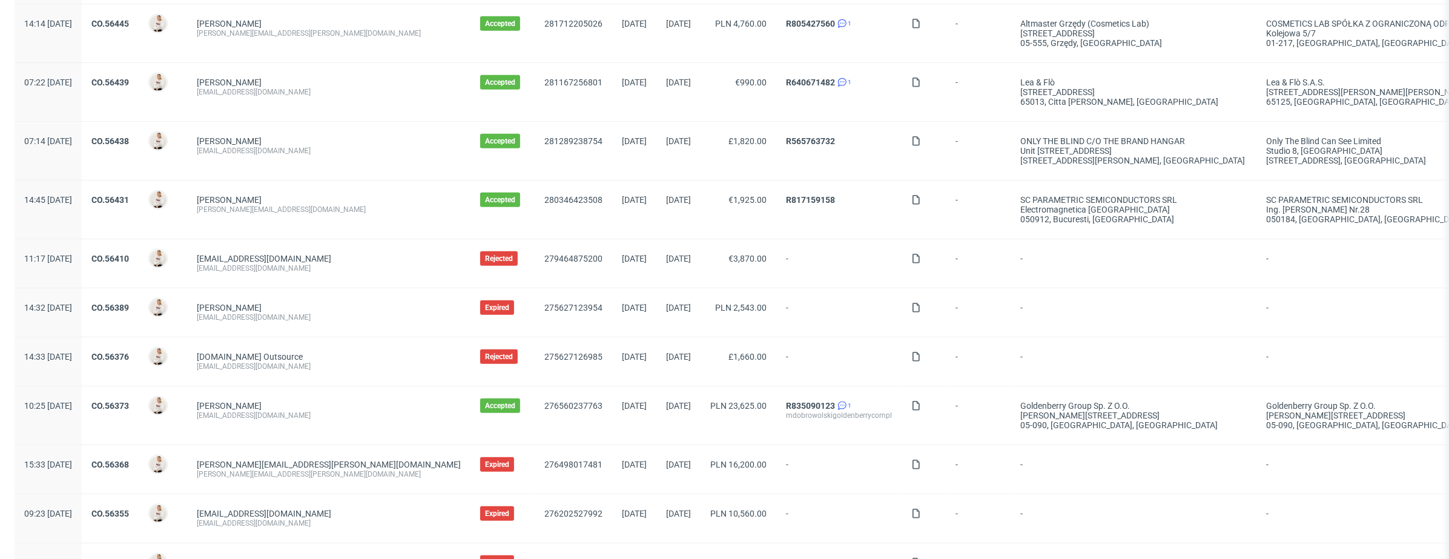
scroll to position [1229, 0]
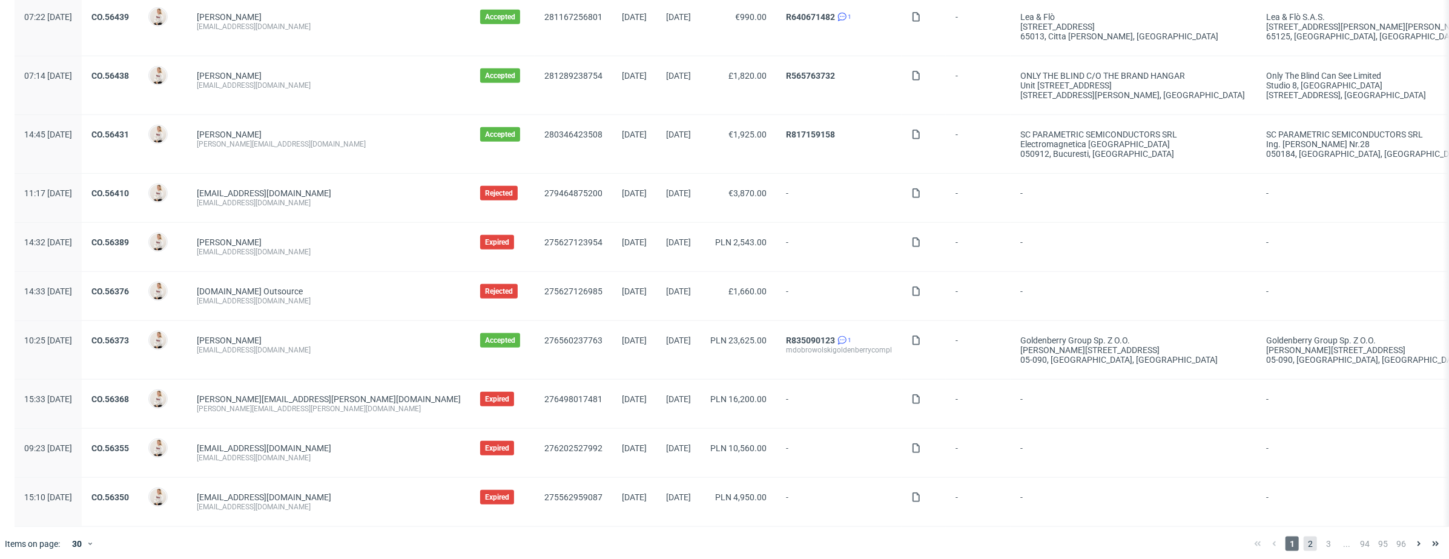
click at [1304, 540] on span "2" at bounding box center [1310, 544] width 13 height 15
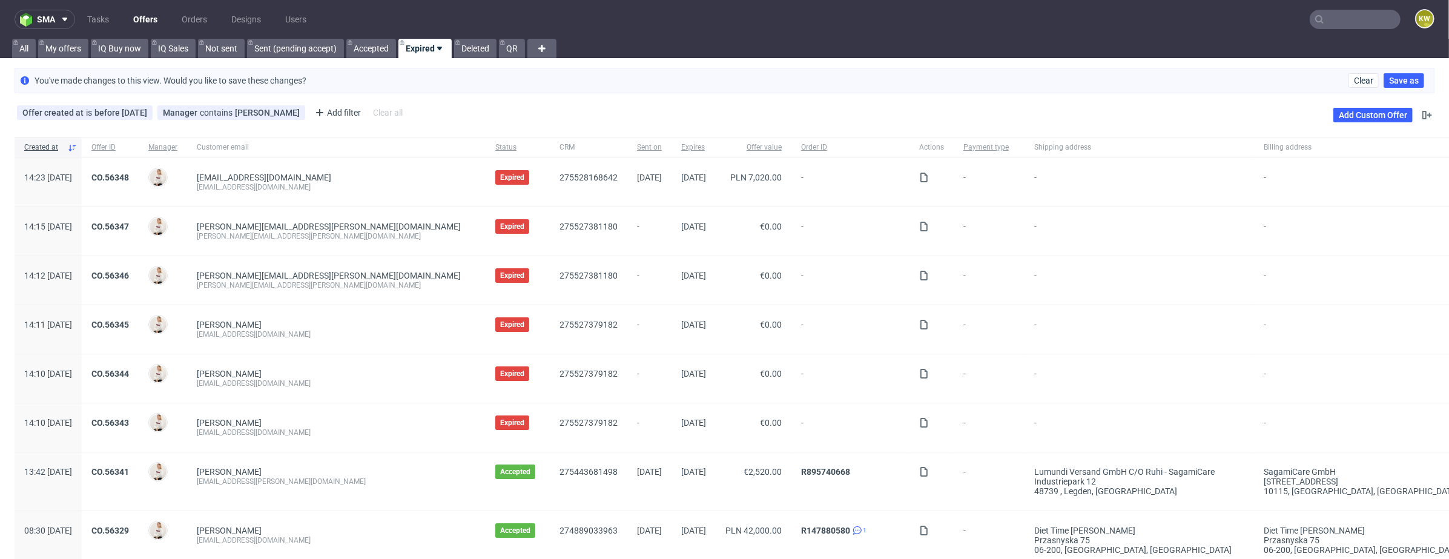
scroll to position [1200, 0]
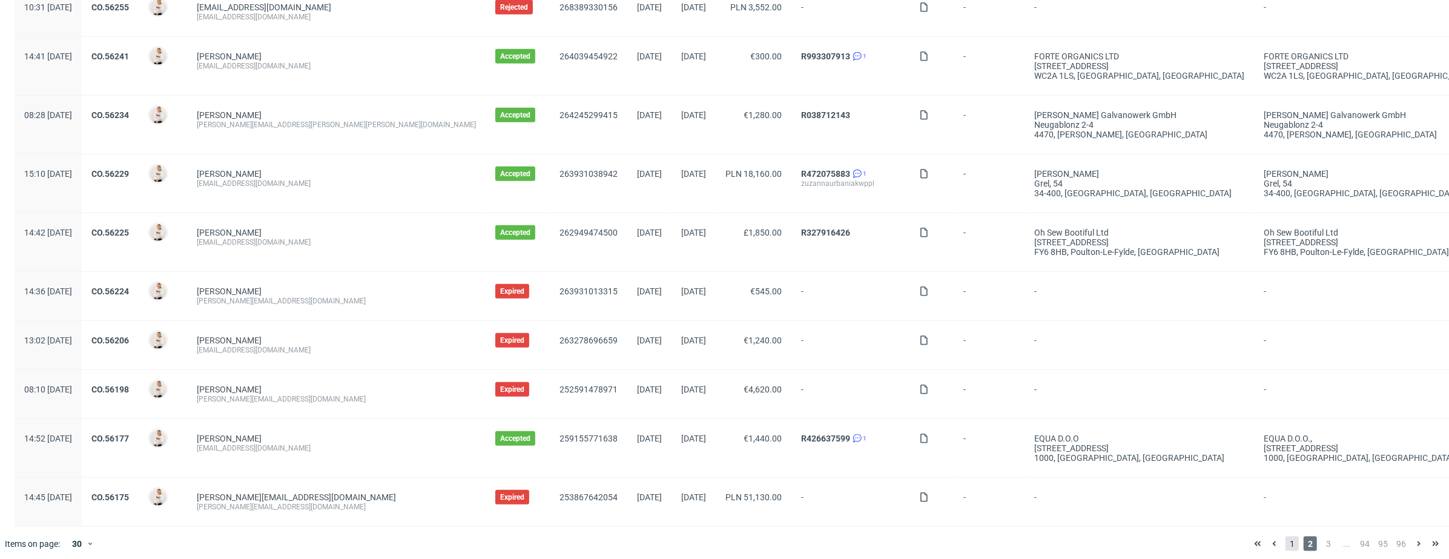
click at [1286, 537] on span "1" at bounding box center [1292, 544] width 13 height 15
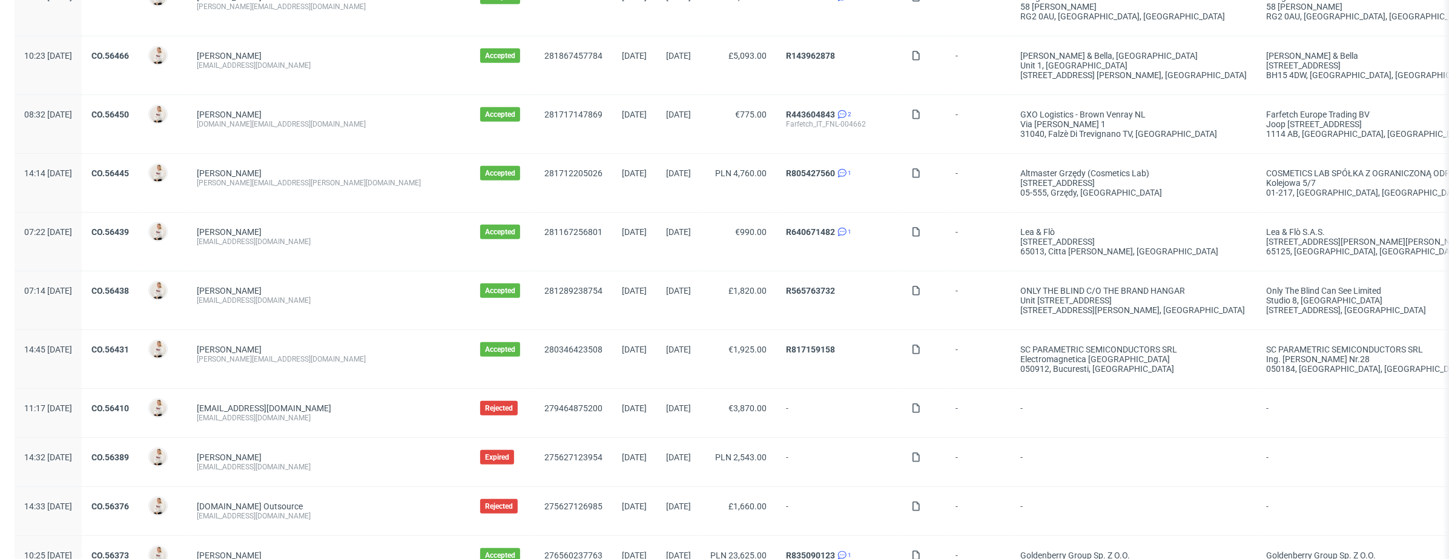
scroll to position [994, 0]
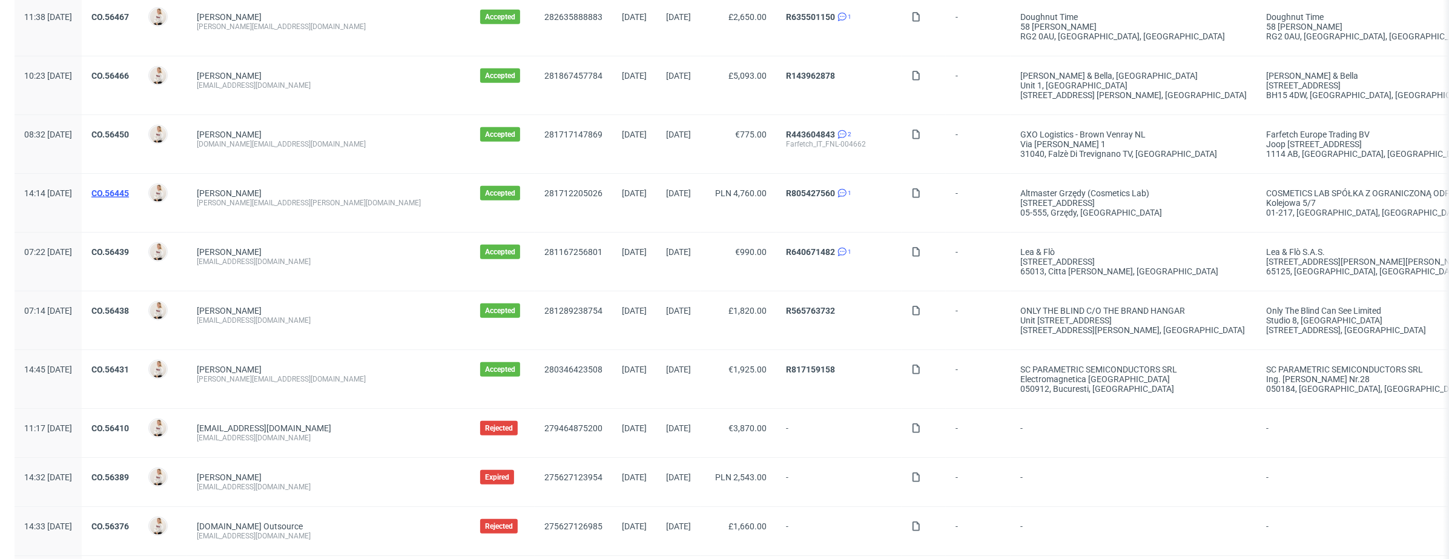
click at [129, 188] on link "CO.56445" at bounding box center [110, 193] width 38 height 10
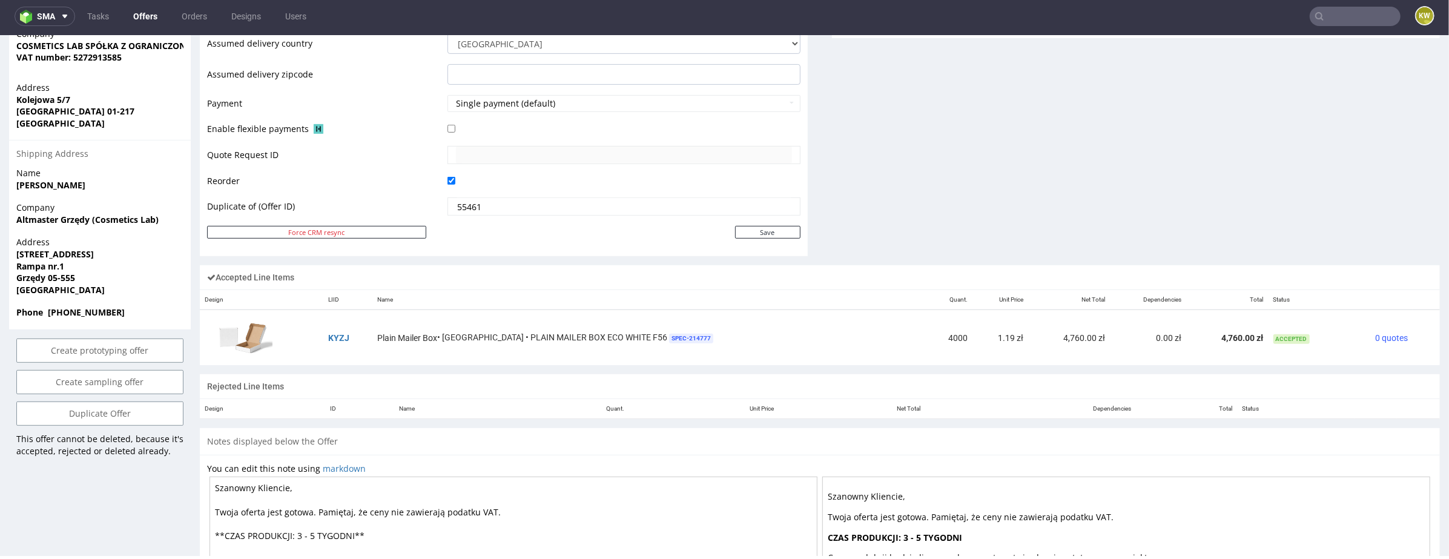
scroll to position [528, 0]
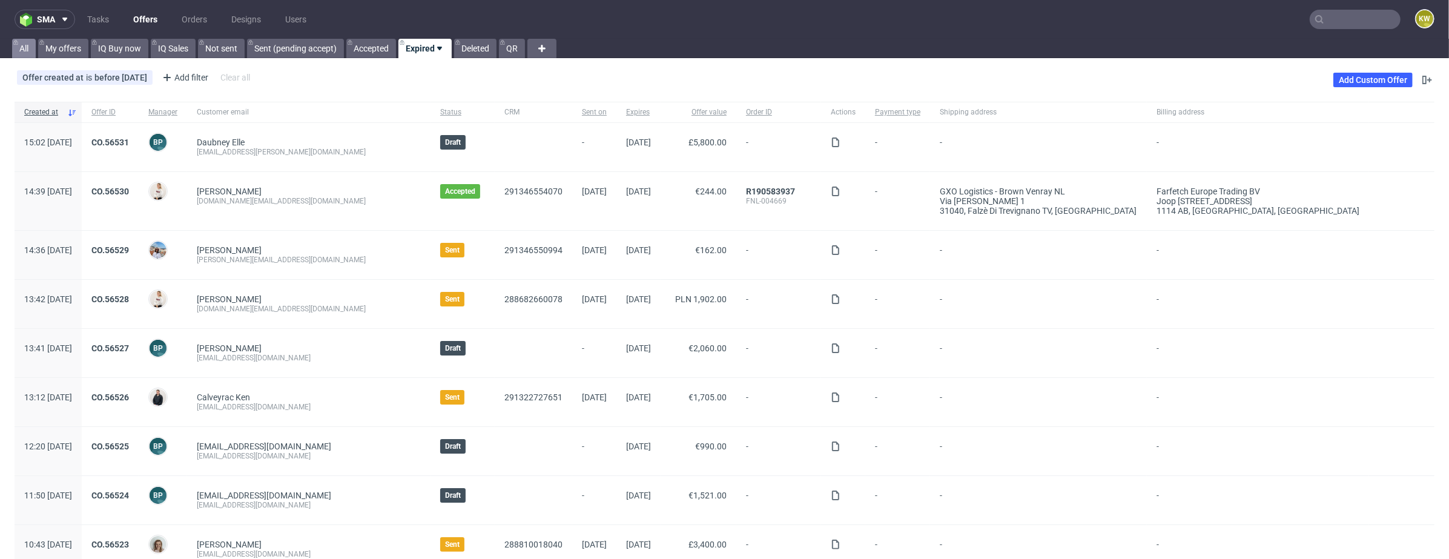
click at [24, 52] on link "All" at bounding box center [24, 48] width 24 height 19
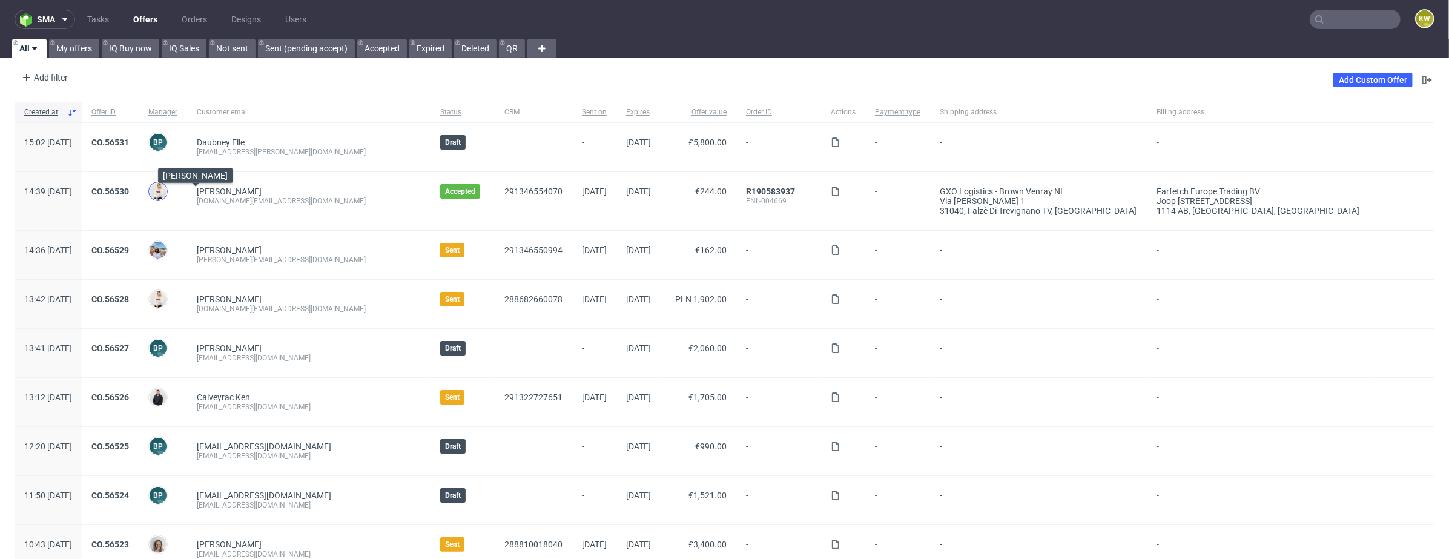
click at [167, 194] on img at bounding box center [158, 191] width 17 height 17
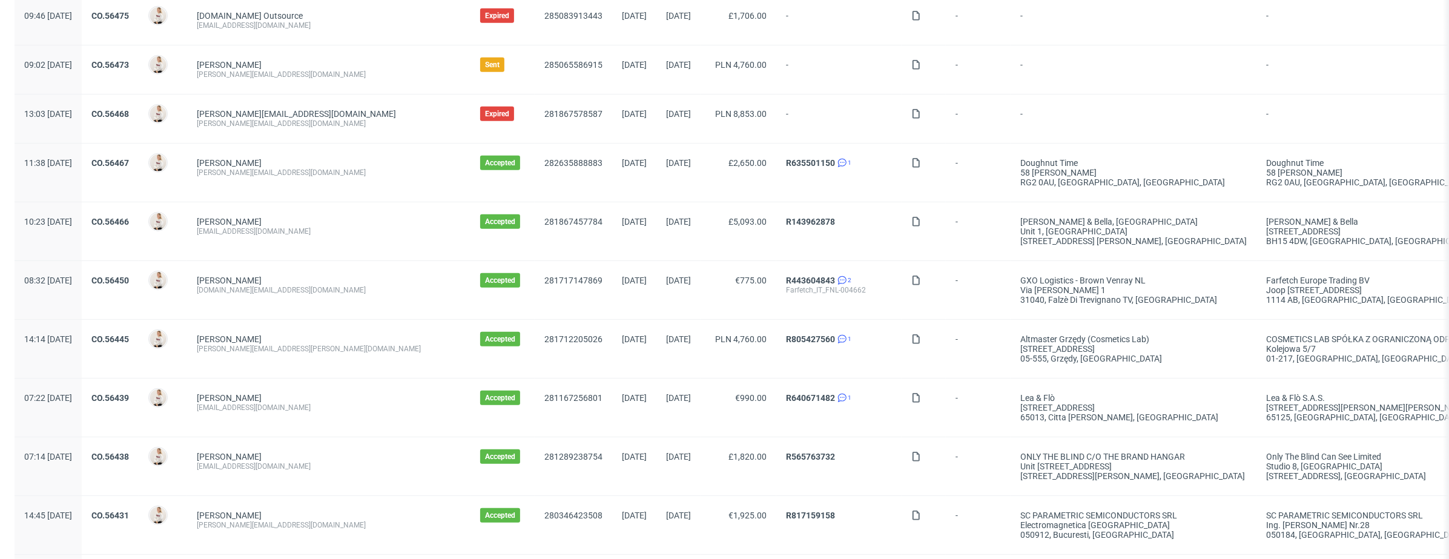
scroll to position [849, 0]
click at [129, 336] on link "CO.56445" at bounding box center [110, 339] width 38 height 10
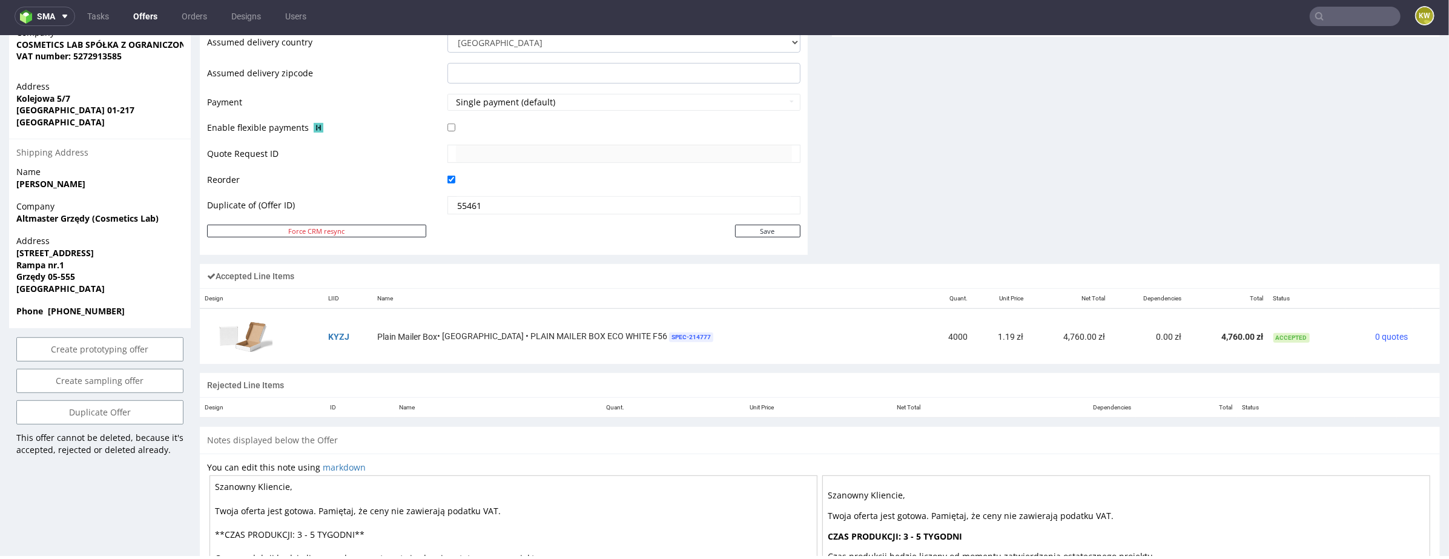
scroll to position [703, 0]
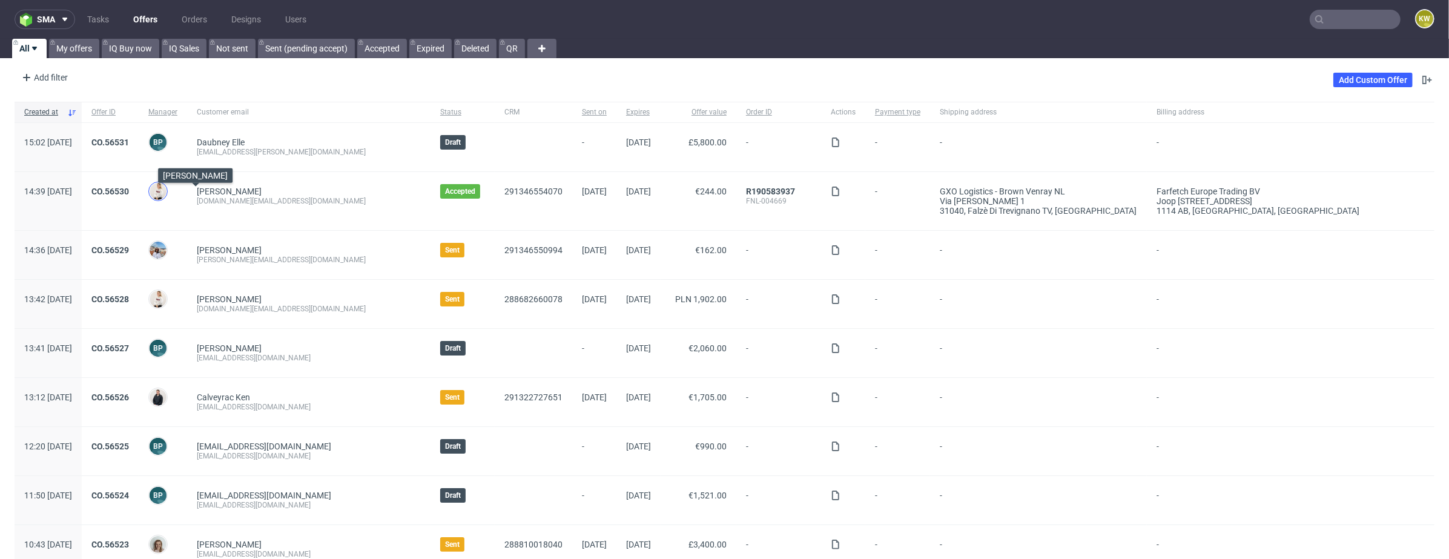
click at [167, 191] on img at bounding box center [158, 191] width 17 height 17
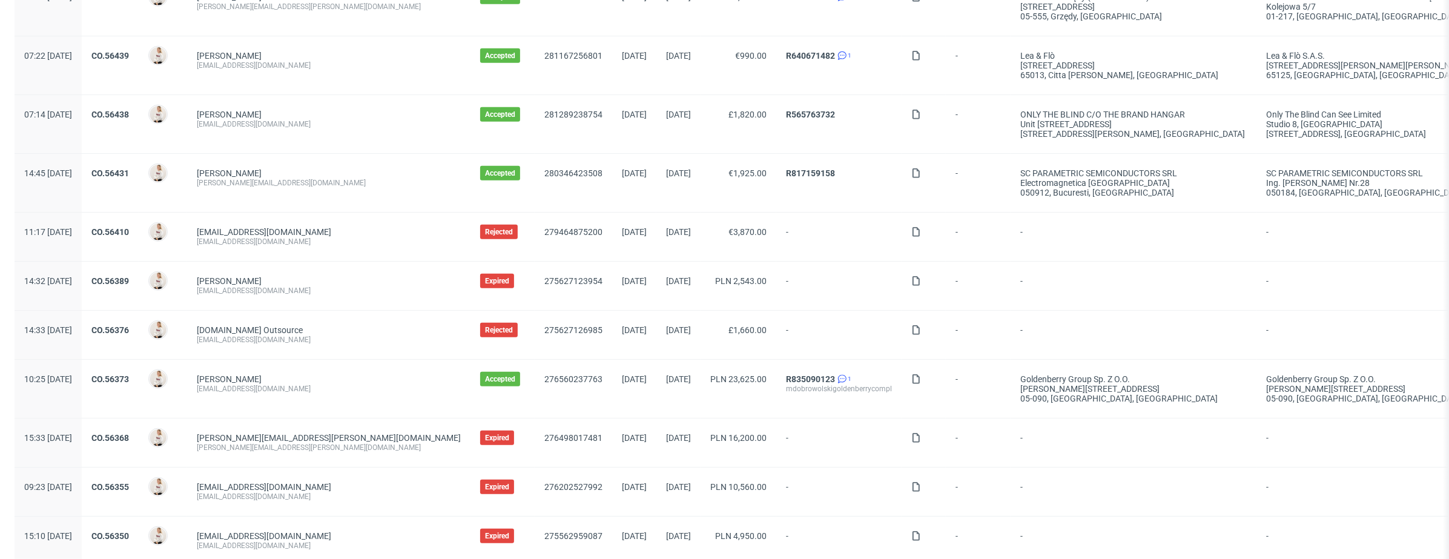
scroll to position [1229, 0]
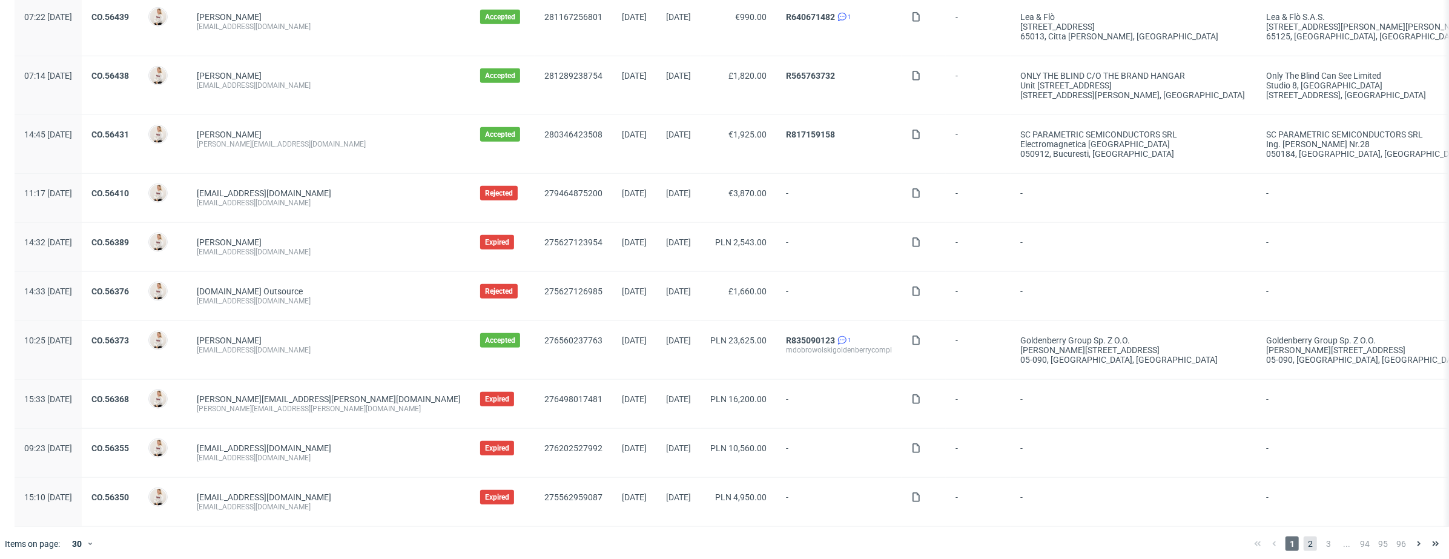
click at [1304, 538] on span "2" at bounding box center [1310, 544] width 13 height 15
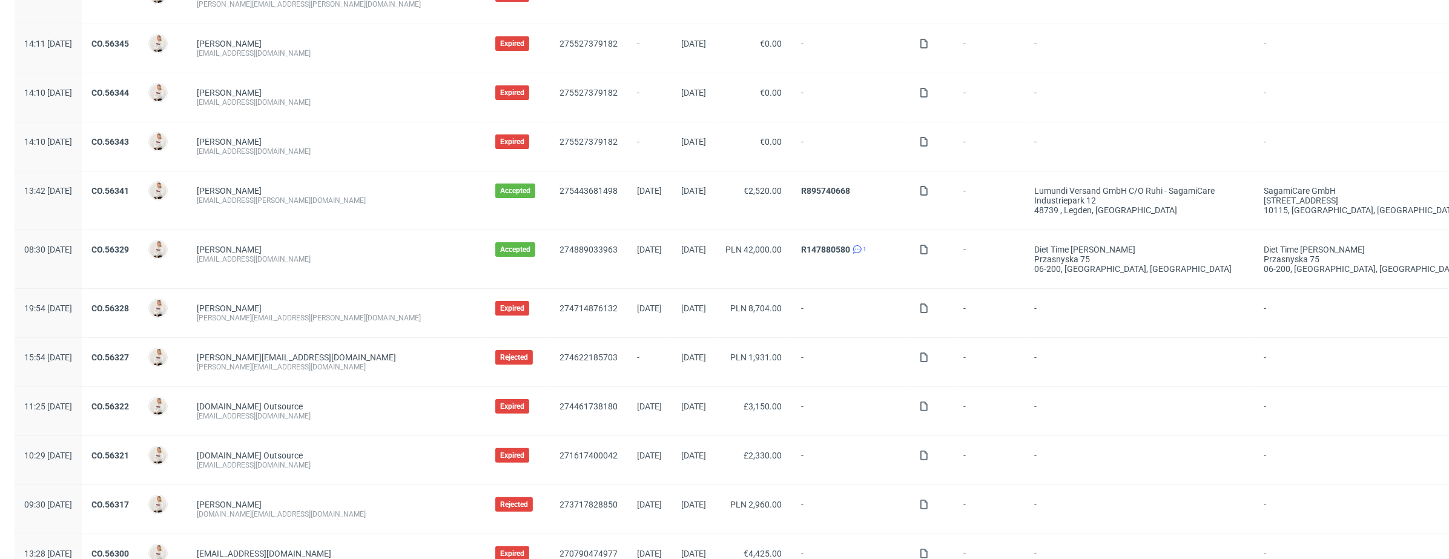
scroll to position [287, 0]
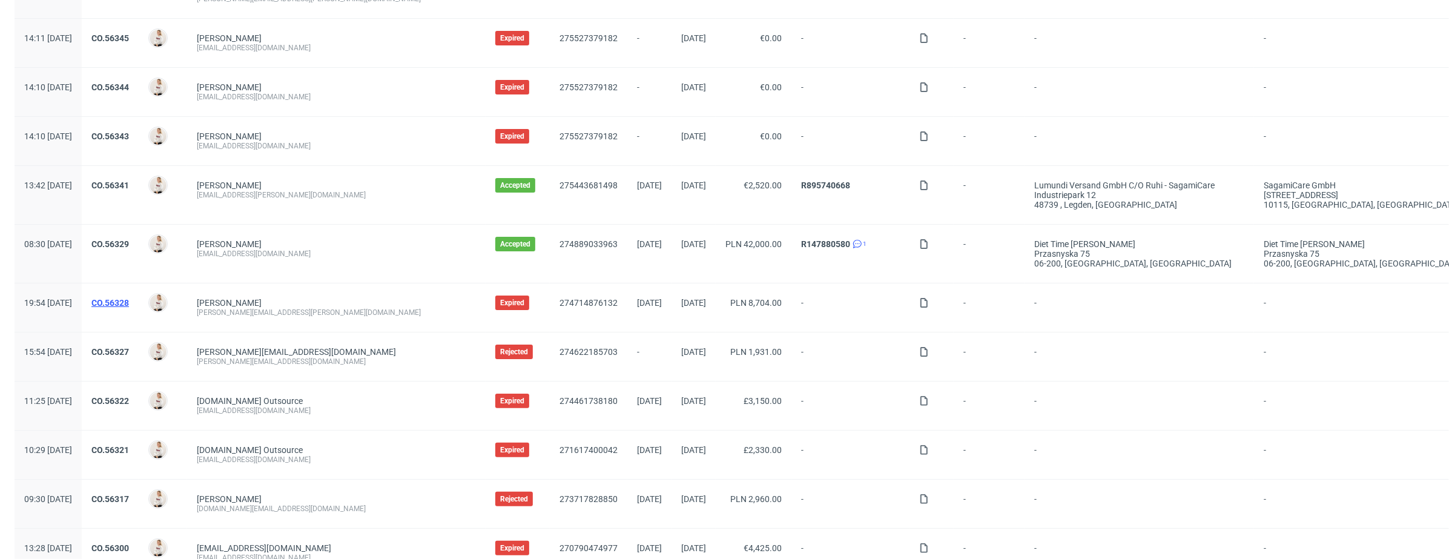
click at [129, 305] on link "CO.56328" at bounding box center [110, 303] width 38 height 10
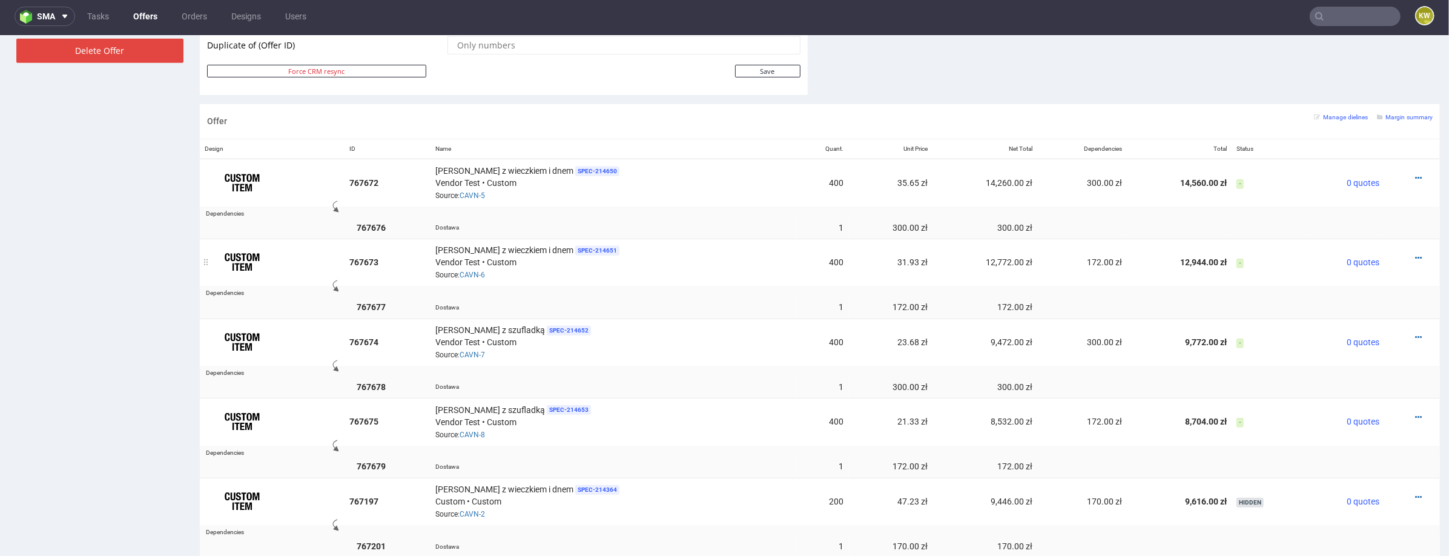
scroll to position [689, 0]
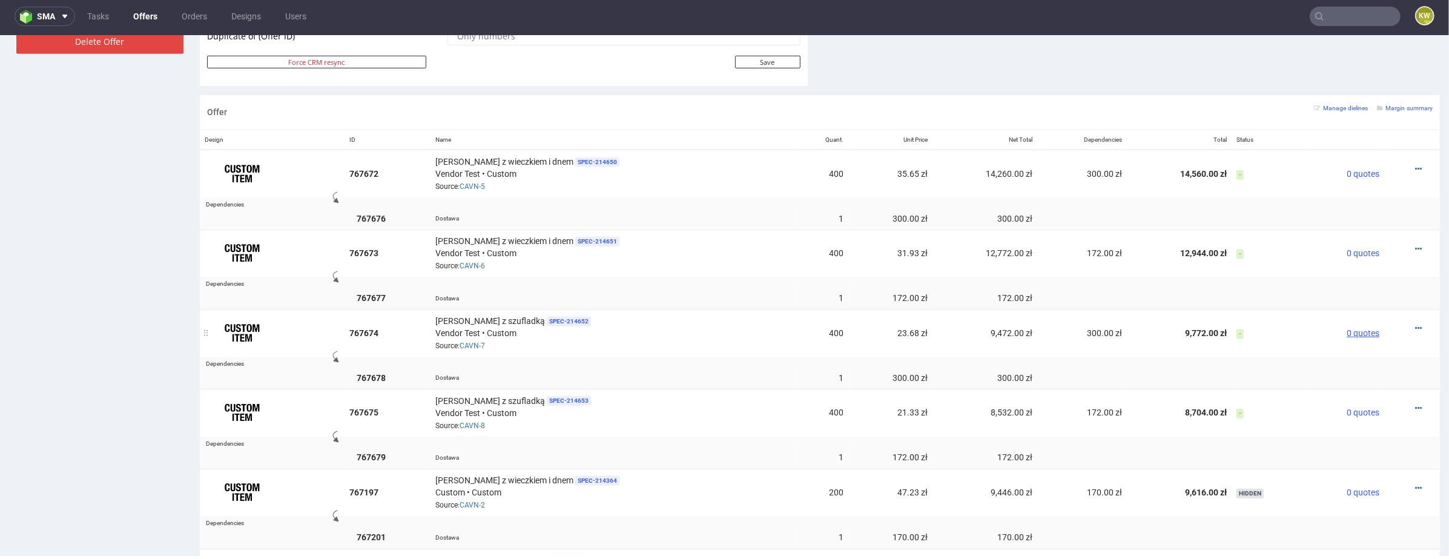
click at [1347, 328] on span "0 quotes" at bounding box center [1363, 333] width 33 height 10
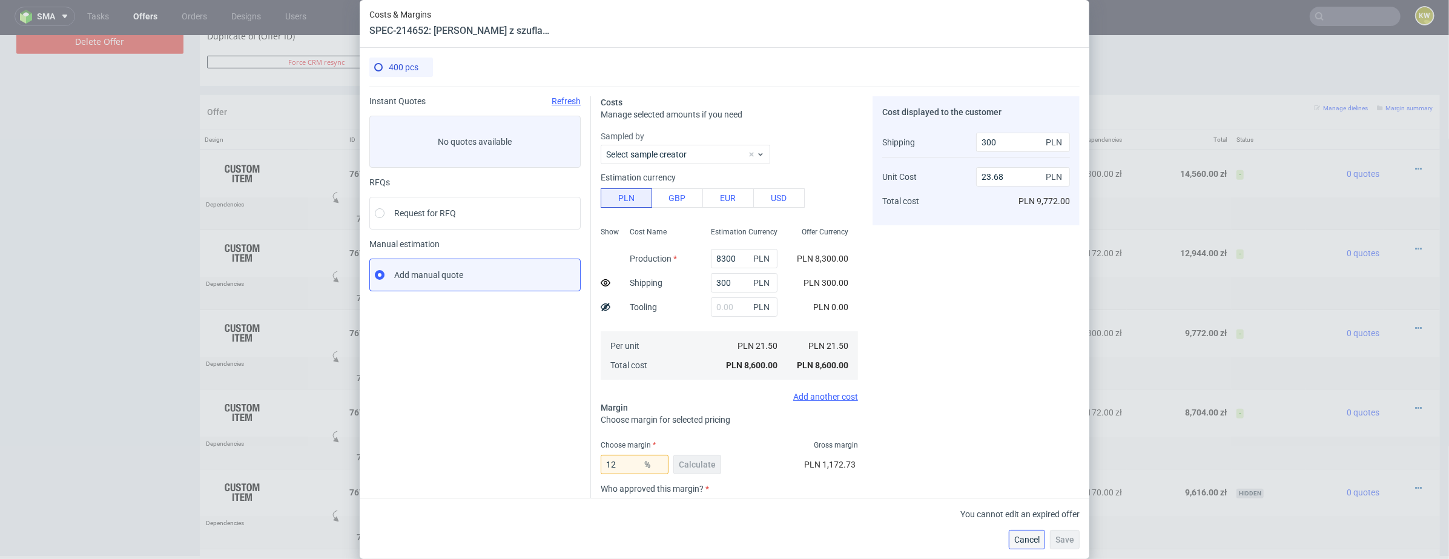
drag, startPoint x: 1016, startPoint y: 530, endPoint x: 1016, endPoint y: 494, distance: 35.7
click at [1016, 530] on button "Cancel" at bounding box center [1027, 539] width 36 height 19
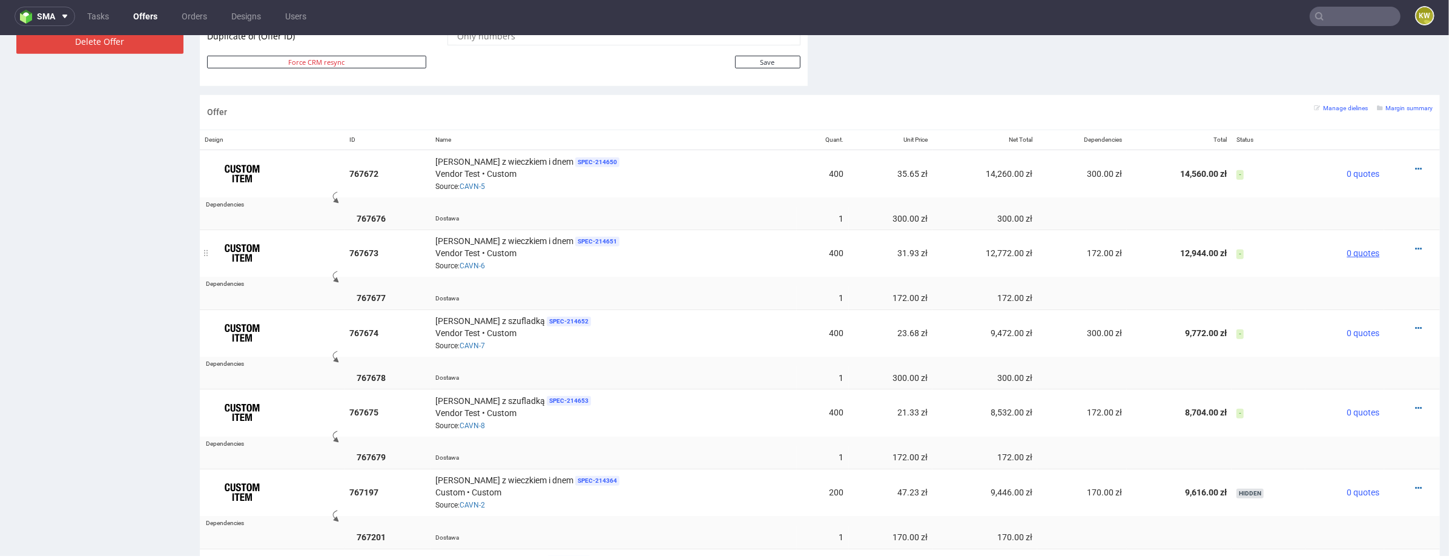
click at [1347, 248] on span "0 quotes" at bounding box center [1363, 253] width 33 height 10
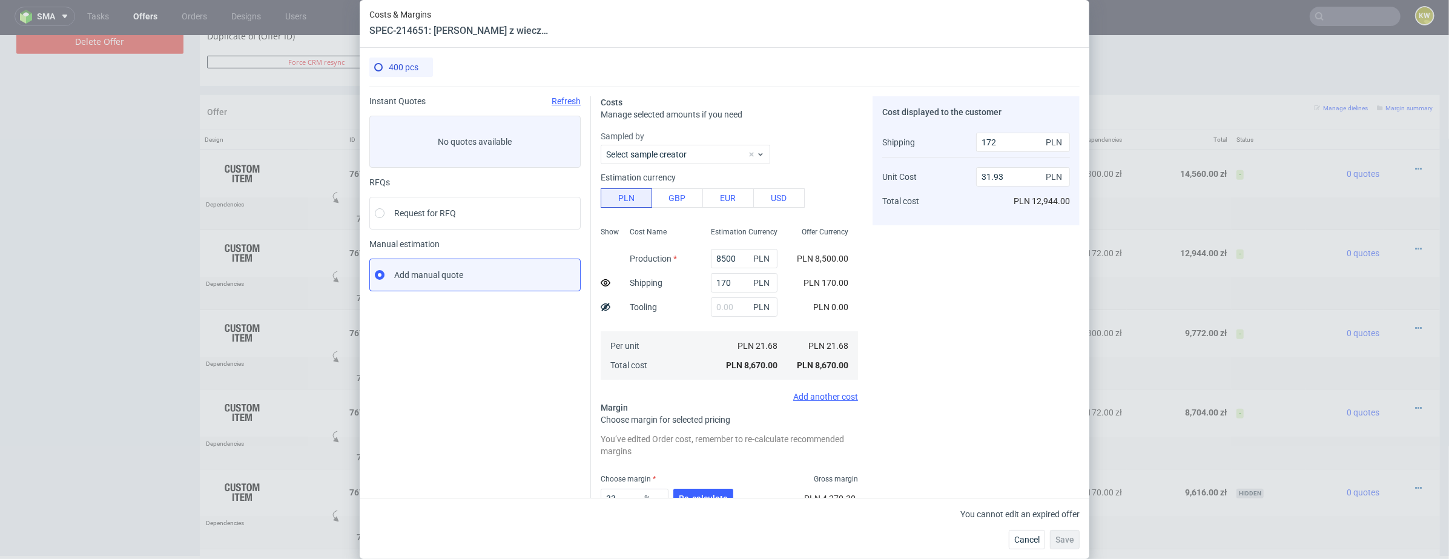
scroll to position [85, 0]
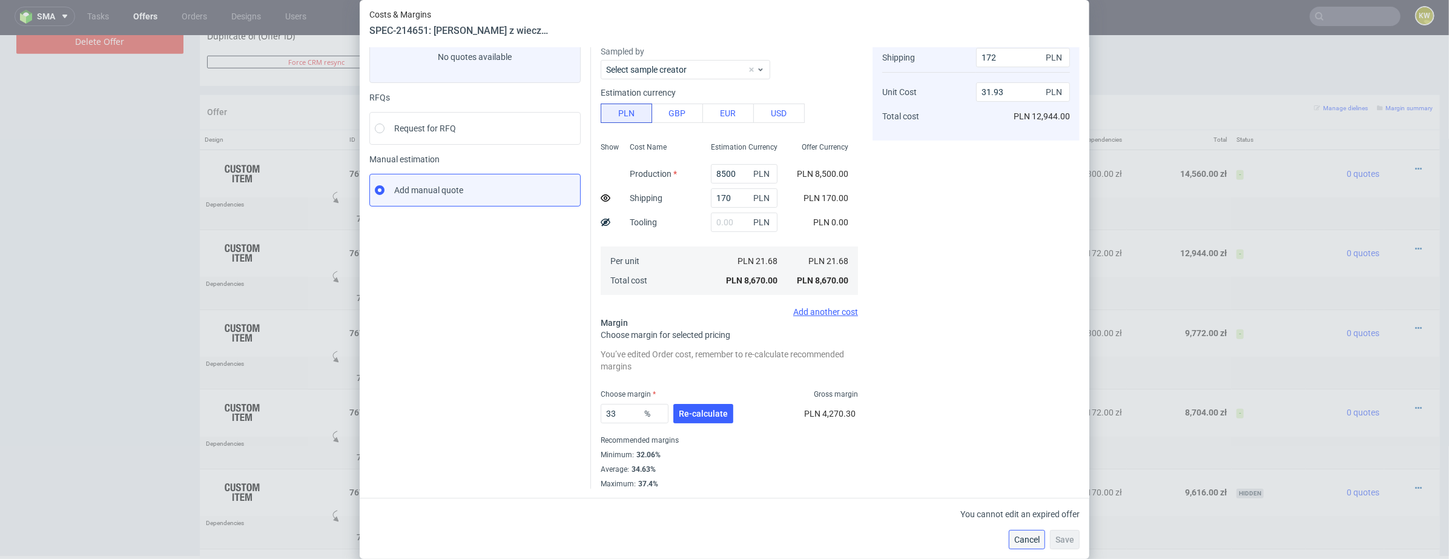
click at [1018, 535] on span "Cancel" at bounding box center [1027, 539] width 25 height 8
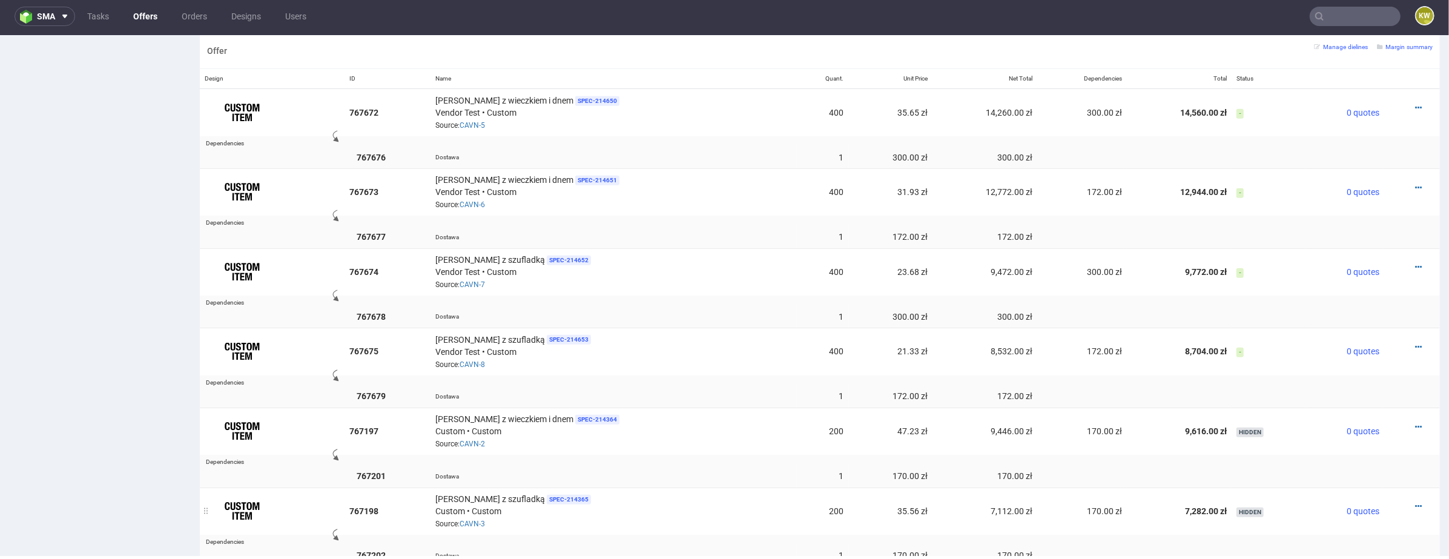
scroll to position [745, 0]
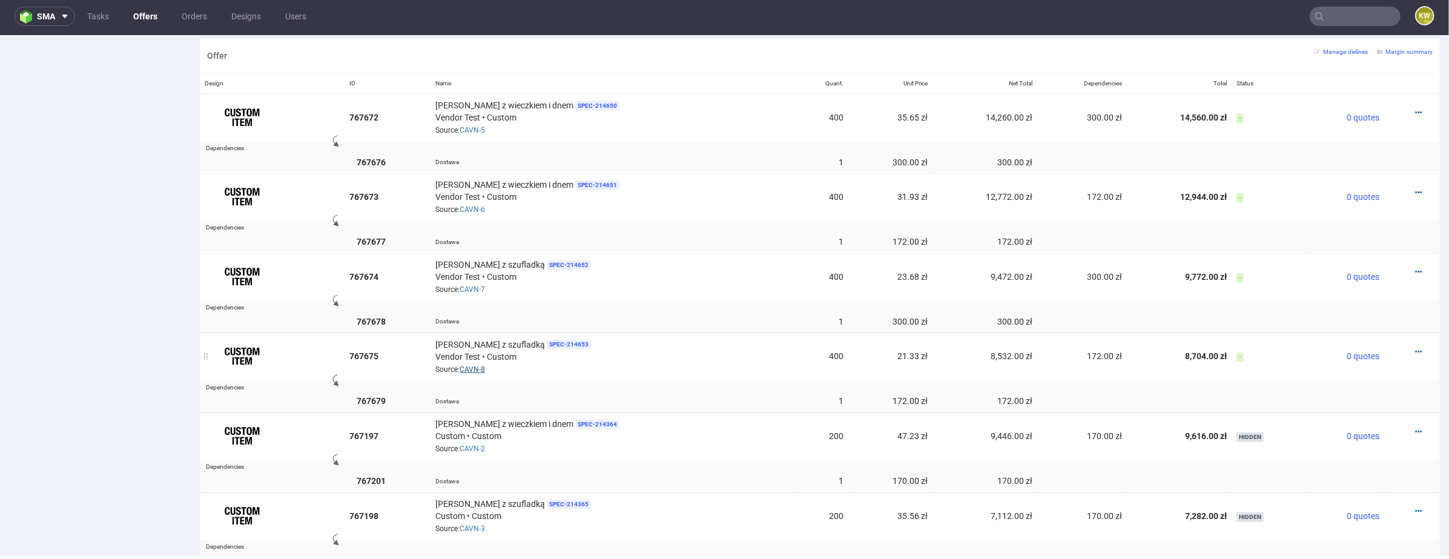
click at [477, 365] on link "CAVN-8" at bounding box center [472, 369] width 25 height 8
click at [1347, 274] on span "0 quotes" at bounding box center [1363, 276] width 33 height 10
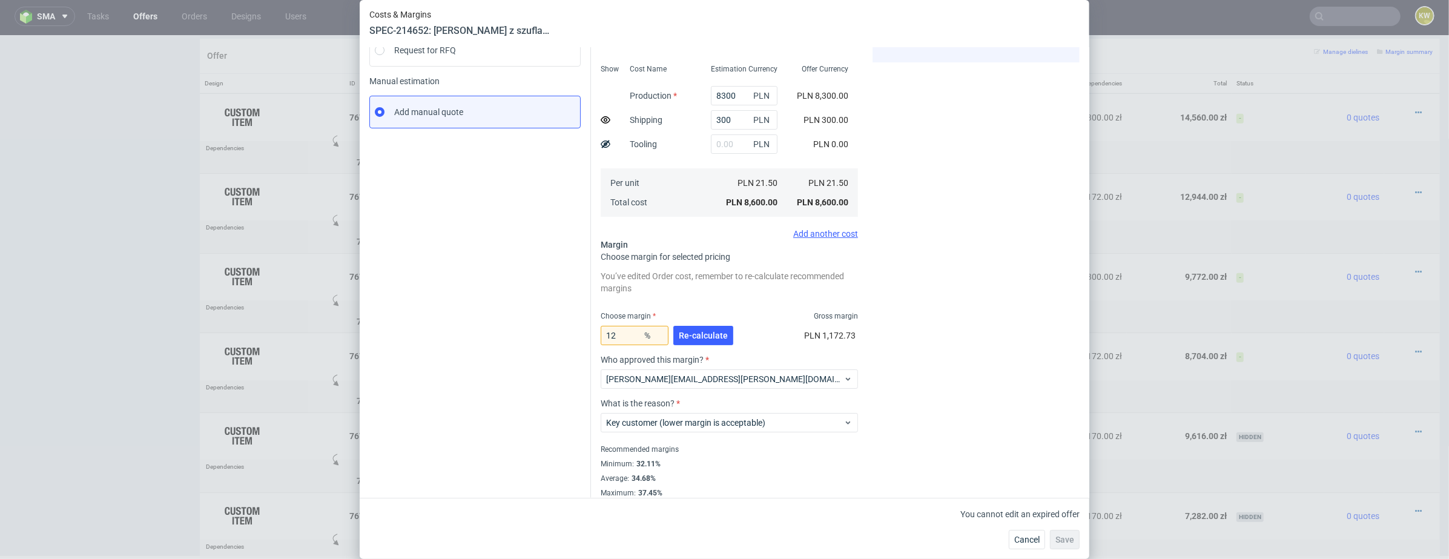
scroll to position [0, 0]
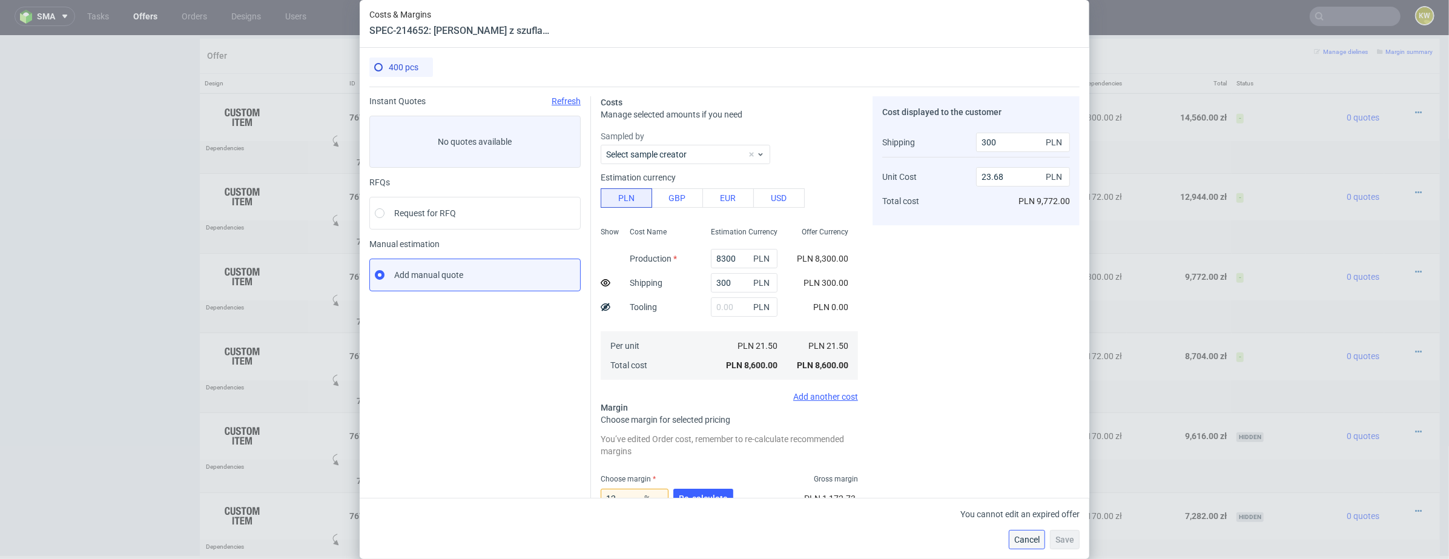
click at [1024, 540] on span "Cancel" at bounding box center [1027, 539] width 25 height 8
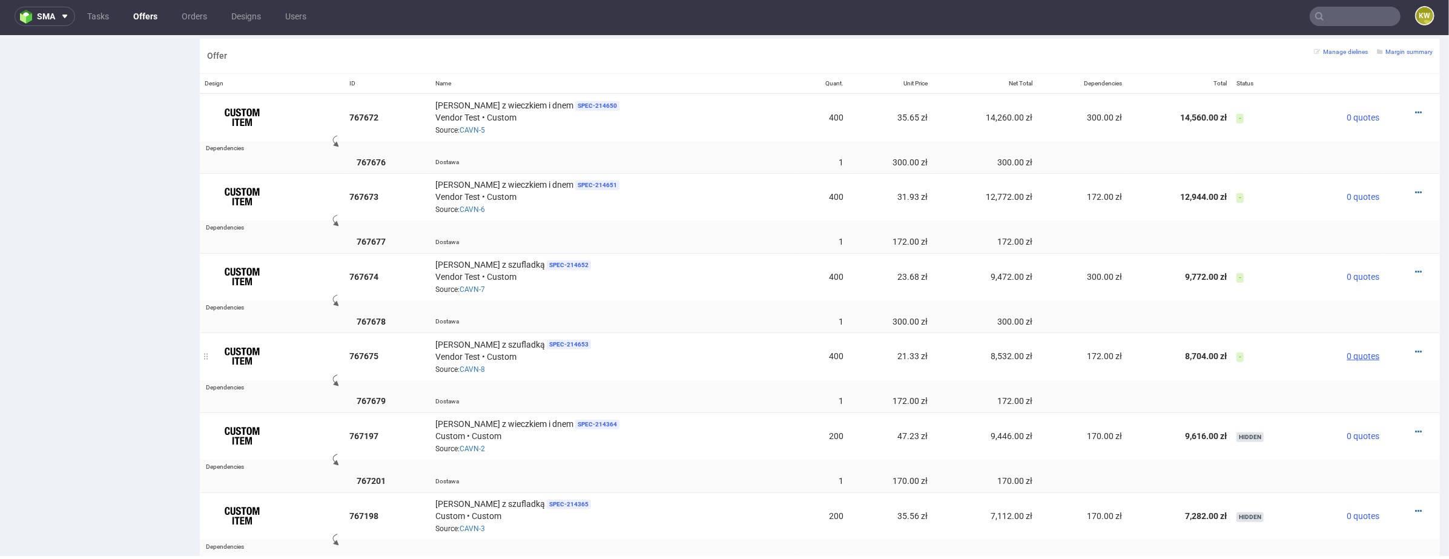
click at [1347, 351] on span "0 quotes" at bounding box center [1363, 356] width 33 height 10
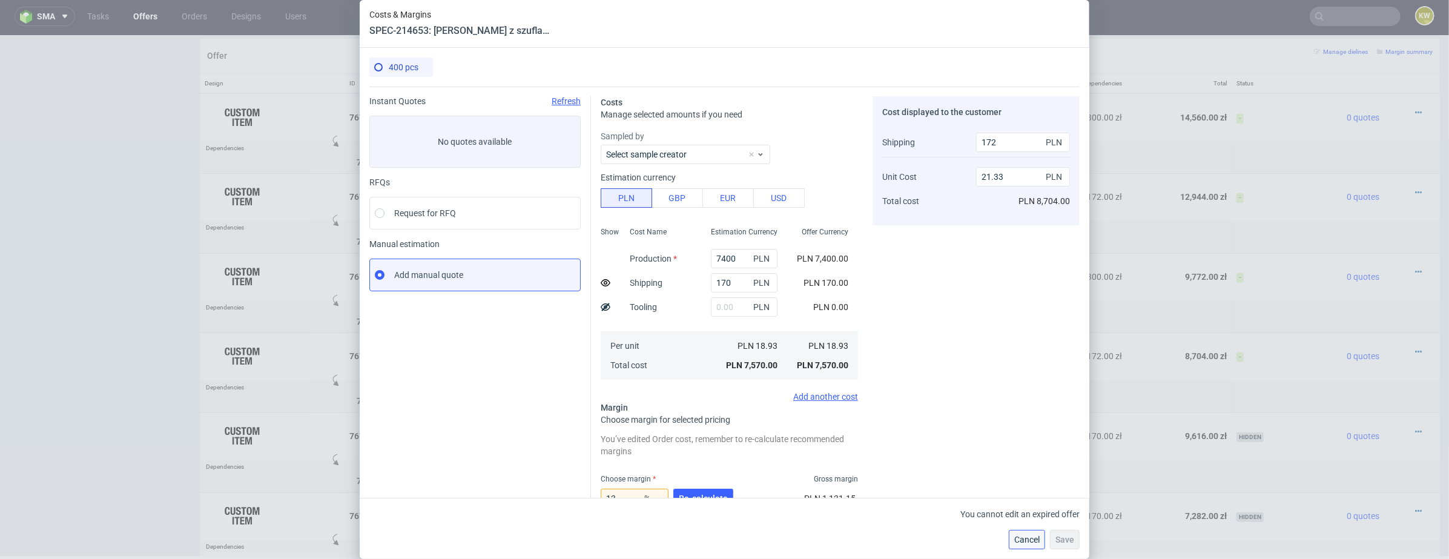
click at [1018, 538] on span "Cancel" at bounding box center [1027, 539] width 25 height 8
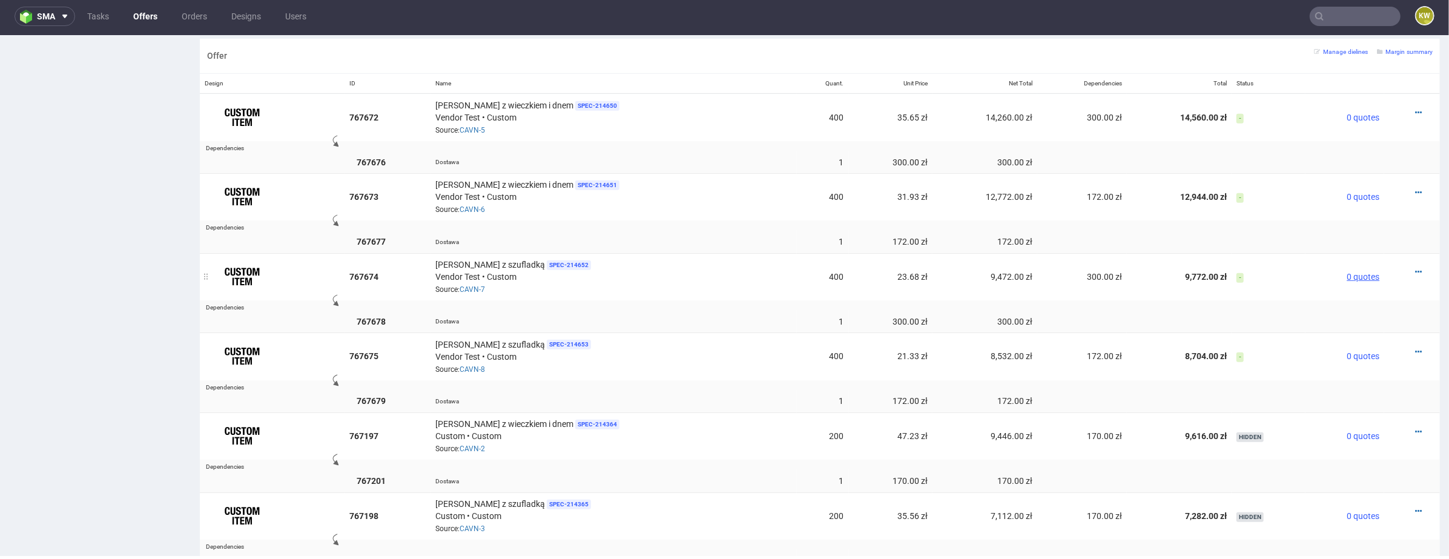
click at [1349, 271] on span "0 quotes" at bounding box center [1363, 276] width 33 height 10
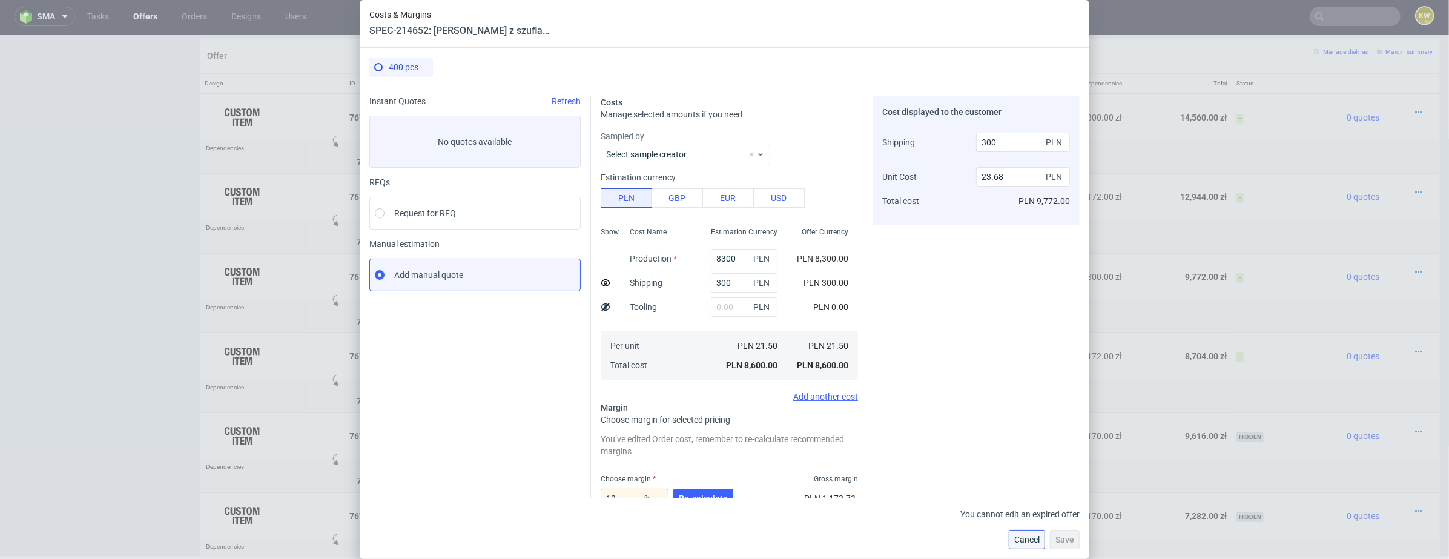
click at [1027, 538] on span "Cancel" at bounding box center [1027, 539] width 25 height 8
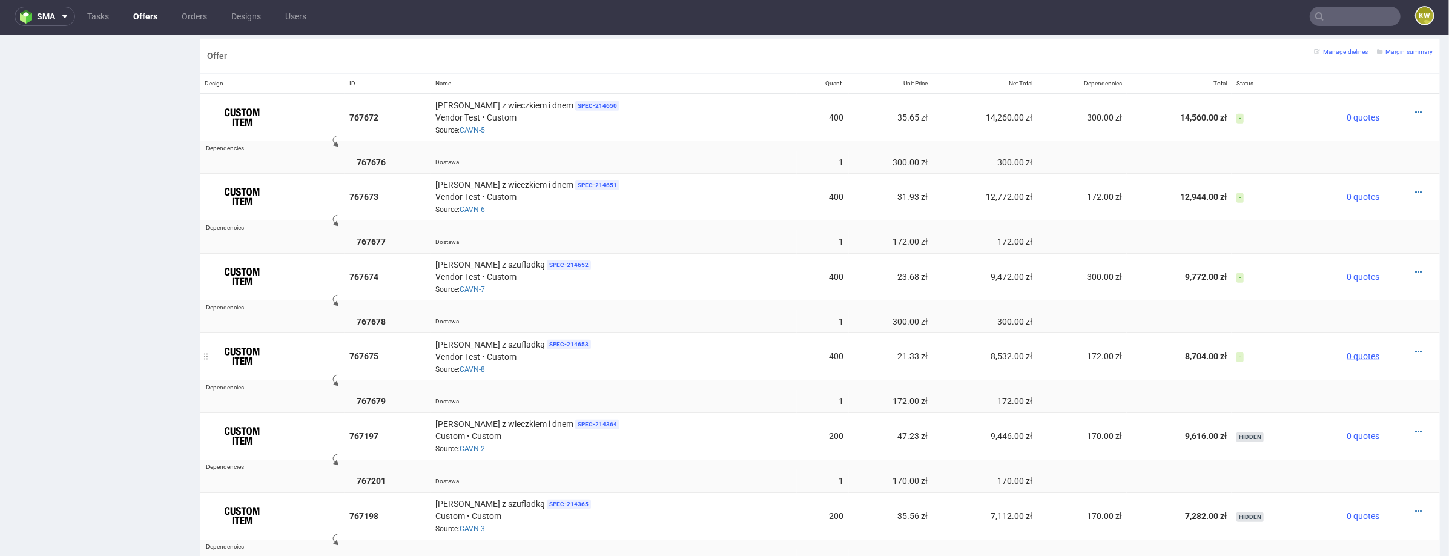
click at [1347, 354] on span "0 quotes" at bounding box center [1363, 356] width 33 height 10
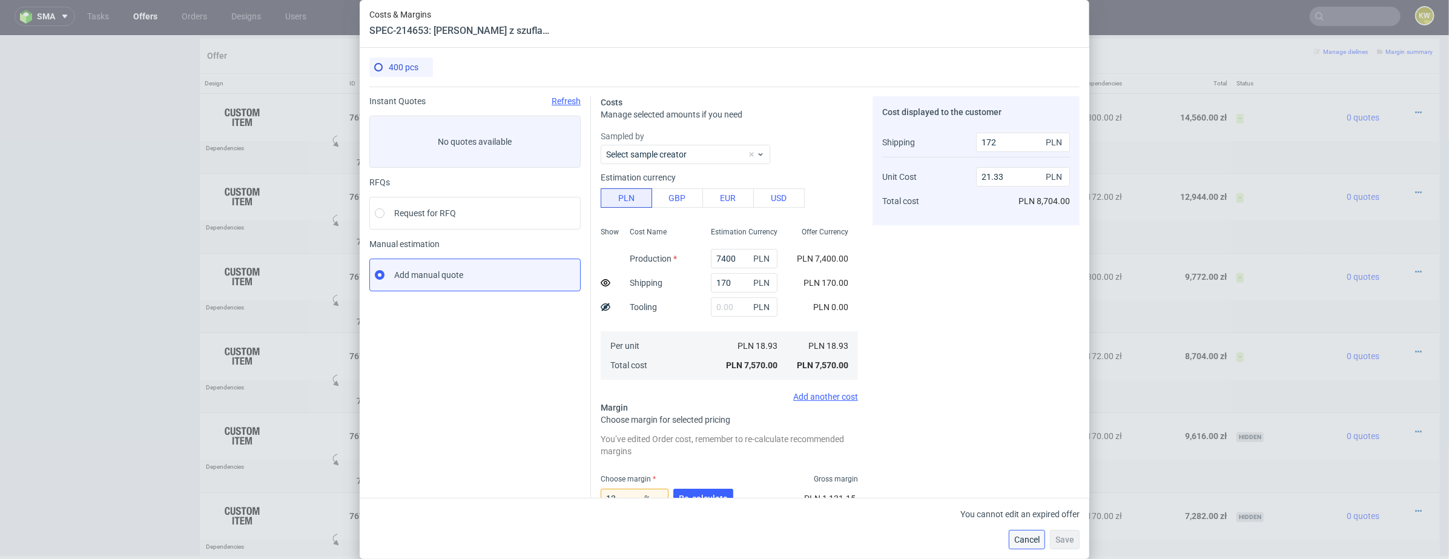
drag, startPoint x: 1019, startPoint y: 537, endPoint x: 1019, endPoint y: 502, distance: 35.1
click at [1019, 537] on span "Cancel" at bounding box center [1027, 539] width 25 height 8
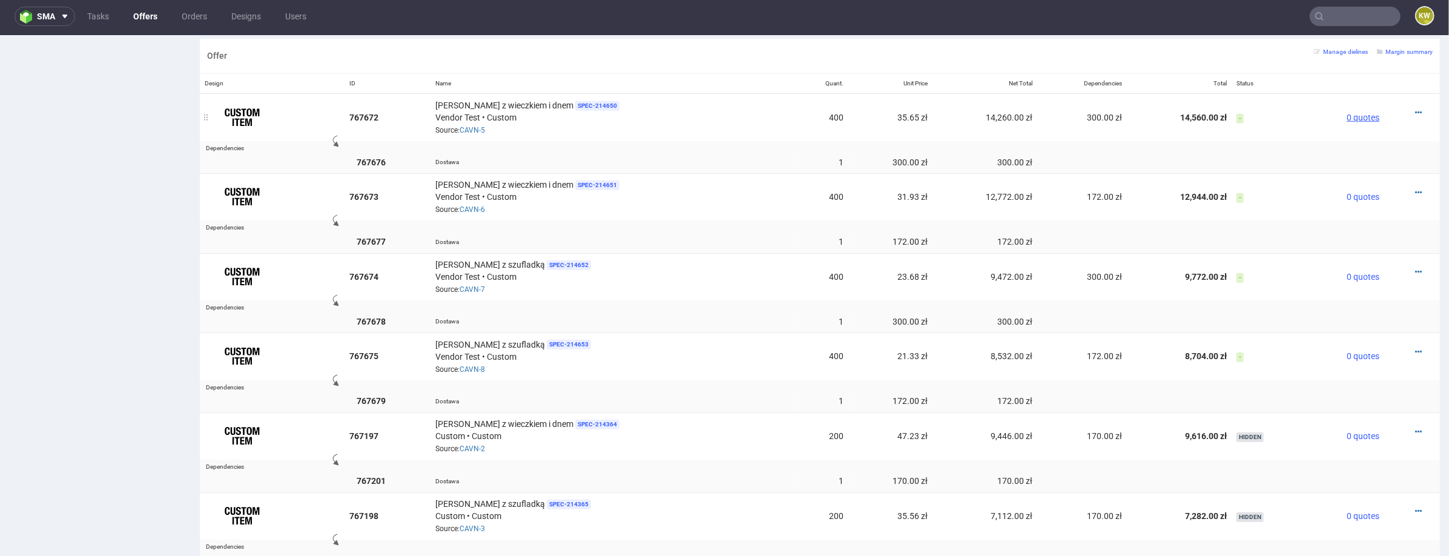
click at [1351, 117] on span "0 quotes" at bounding box center [1363, 117] width 33 height 10
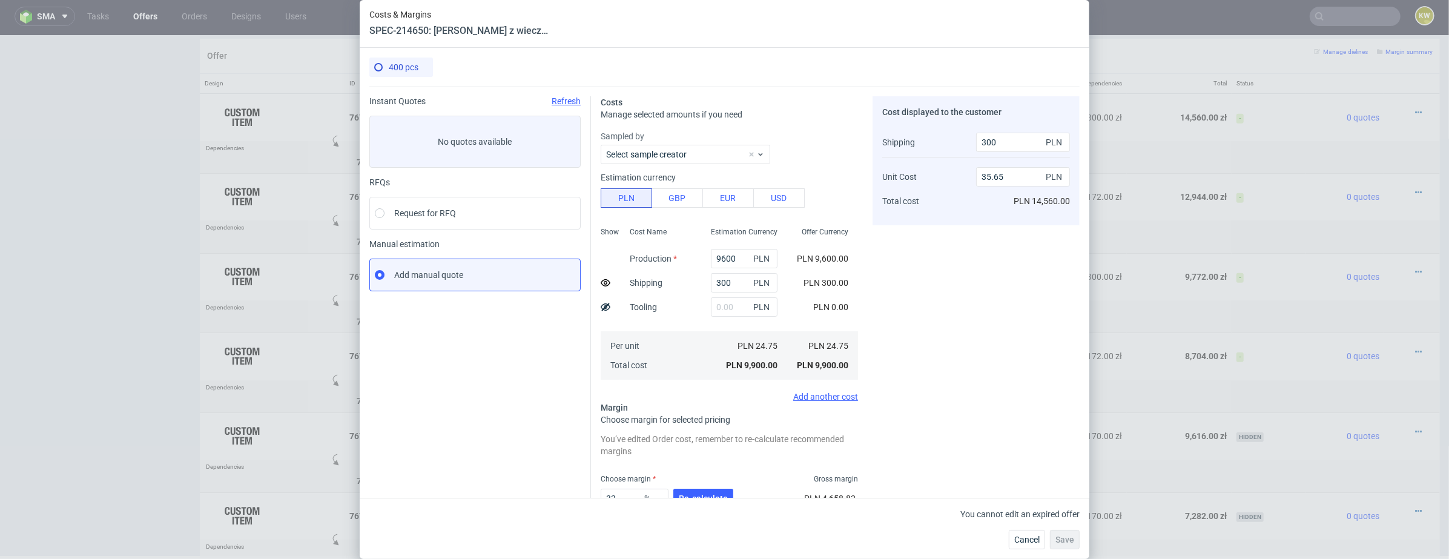
click at [1009, 529] on div "You cannot edit an expired offer Cancel Save" at bounding box center [985, 528] width 190 height 41
drag, startPoint x: 1029, startPoint y: 542, endPoint x: 1029, endPoint y: 507, distance: 35.1
click at [1029, 542] on span "Cancel" at bounding box center [1027, 539] width 25 height 8
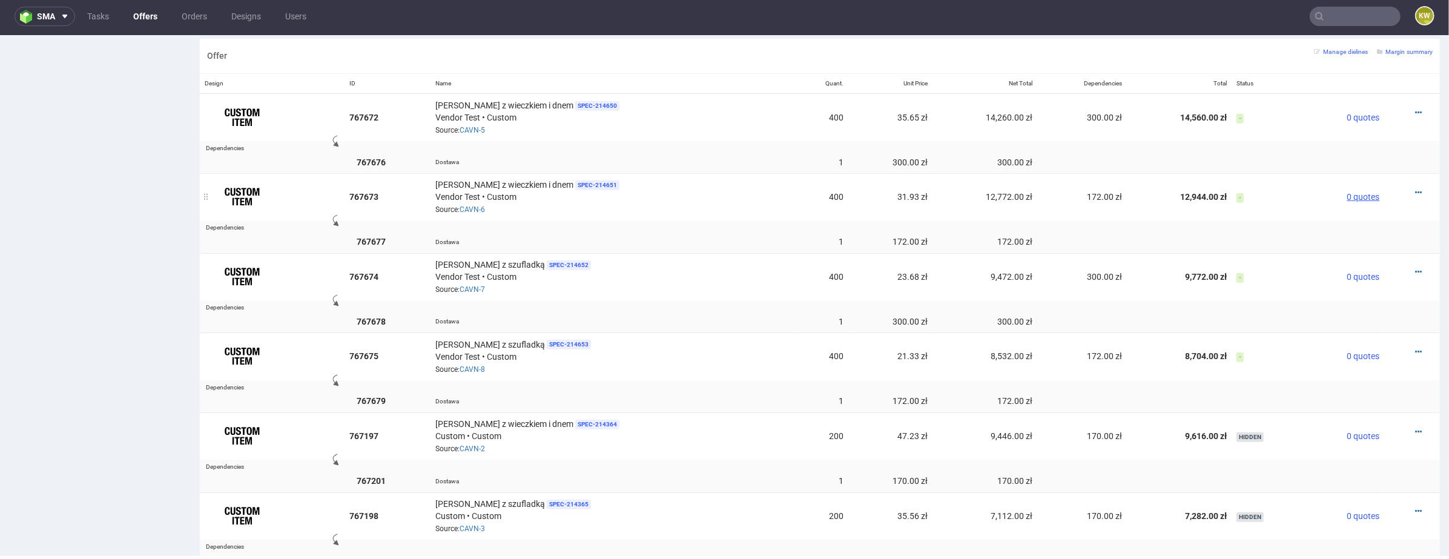
click at [1352, 192] on span "0 quotes" at bounding box center [1363, 196] width 33 height 10
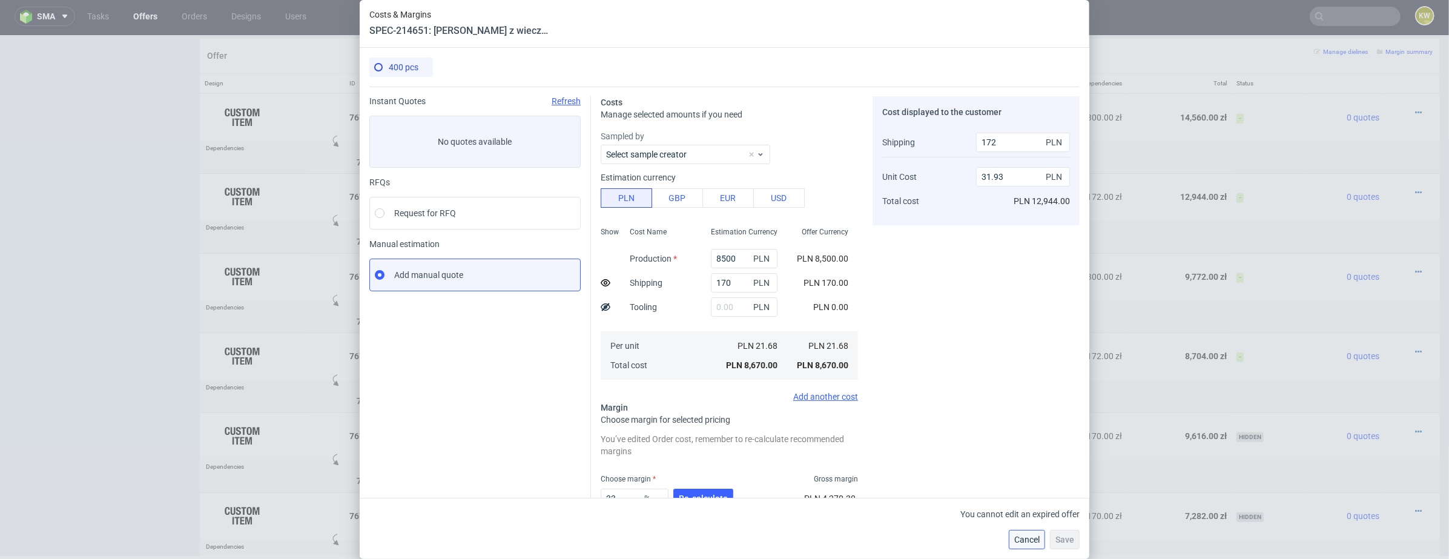
click at [1021, 534] on button "Cancel" at bounding box center [1027, 539] width 36 height 19
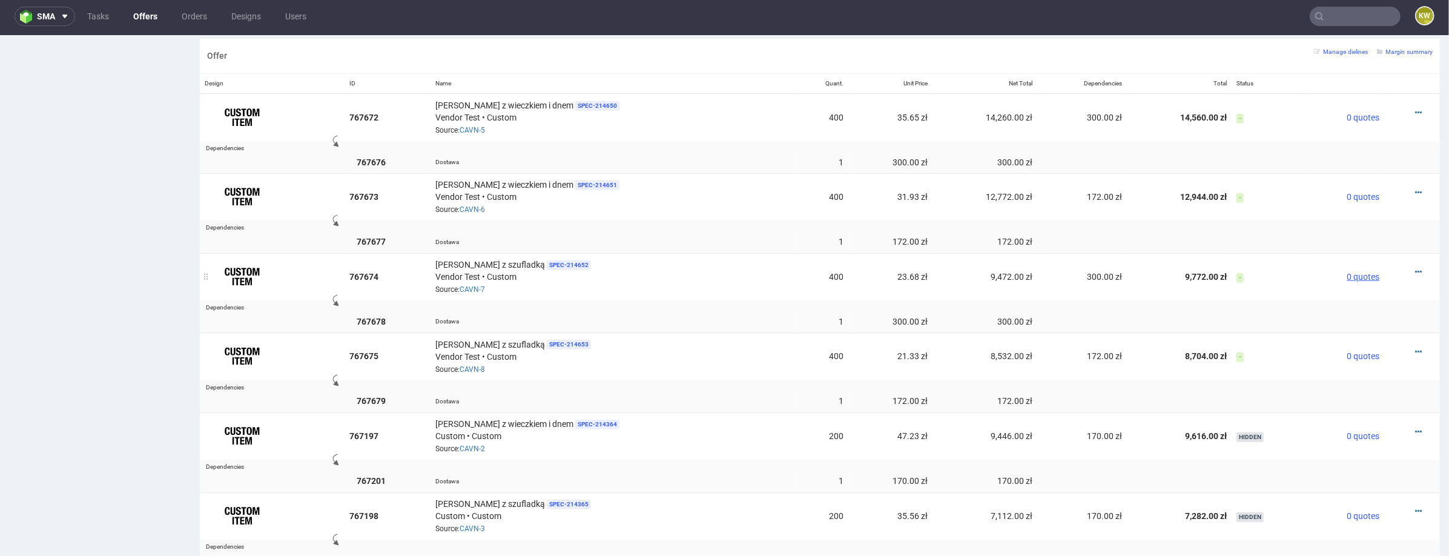
click at [1353, 272] on span "0 quotes" at bounding box center [1363, 276] width 33 height 10
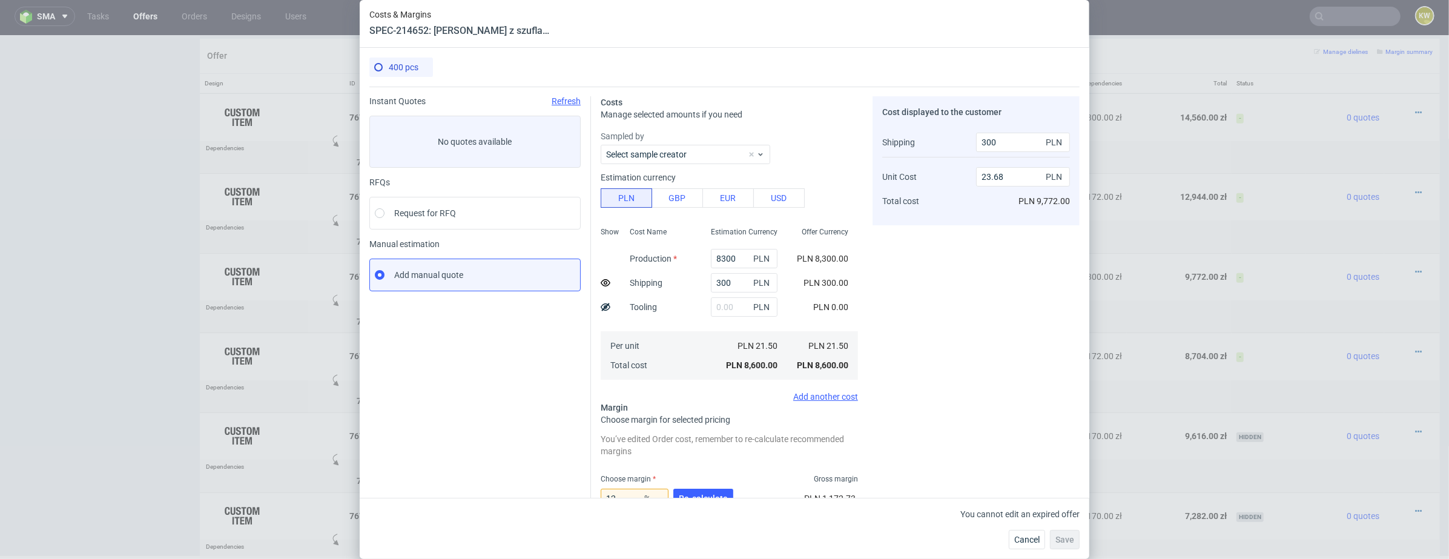
scroll to position [172, 0]
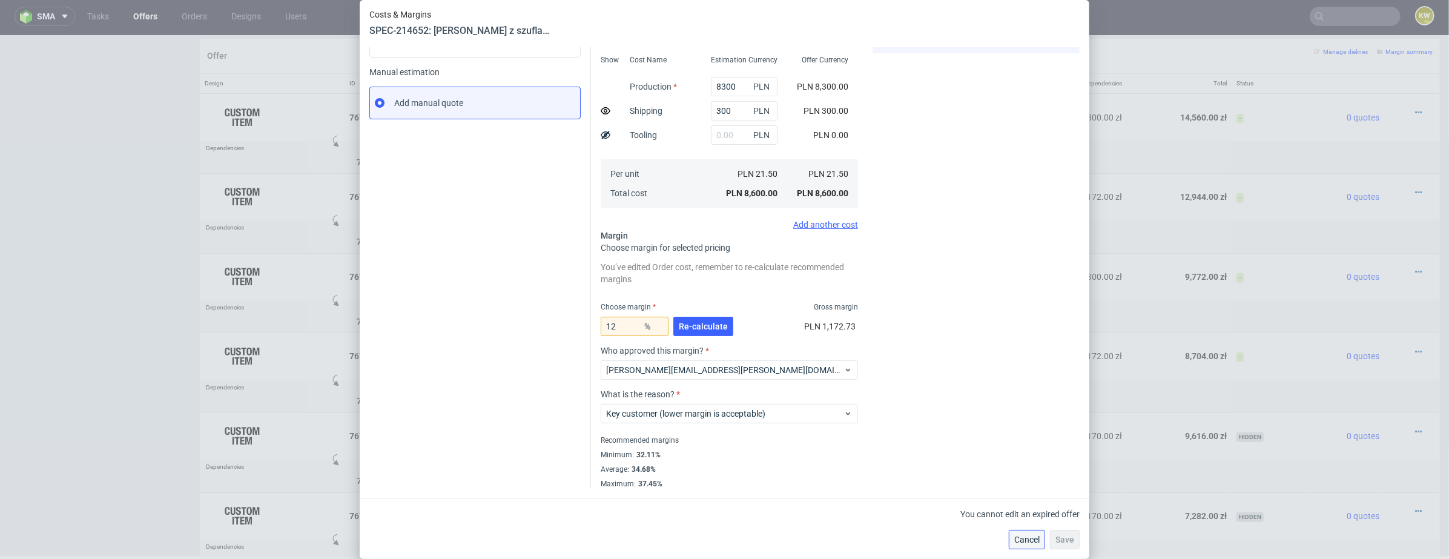
click at [1016, 535] on span "Cancel" at bounding box center [1027, 539] width 25 height 8
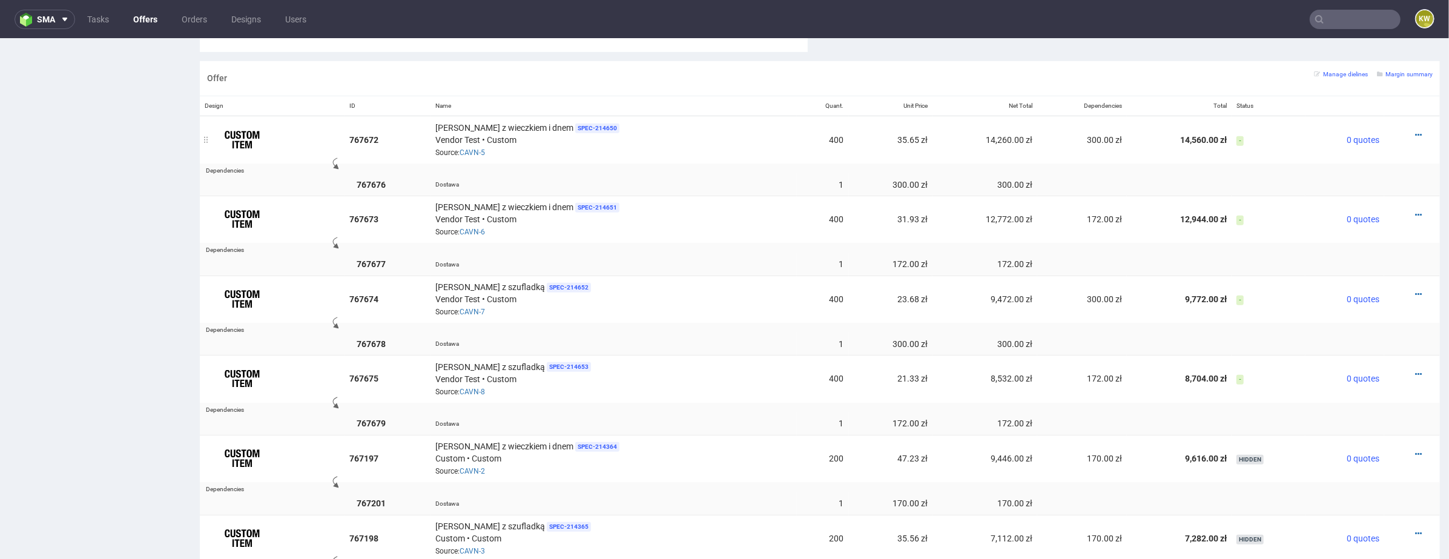
scroll to position [725, 0]
click at [1347, 137] on span "0 quotes" at bounding box center [1363, 140] width 33 height 10
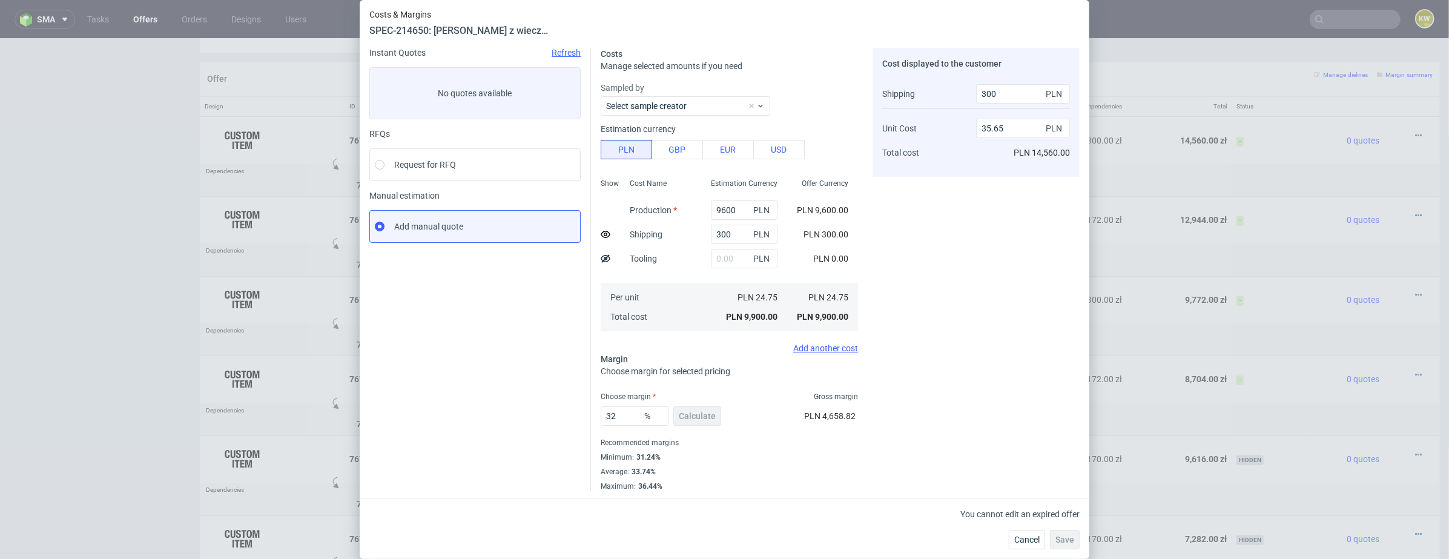
scroll to position [0, 0]
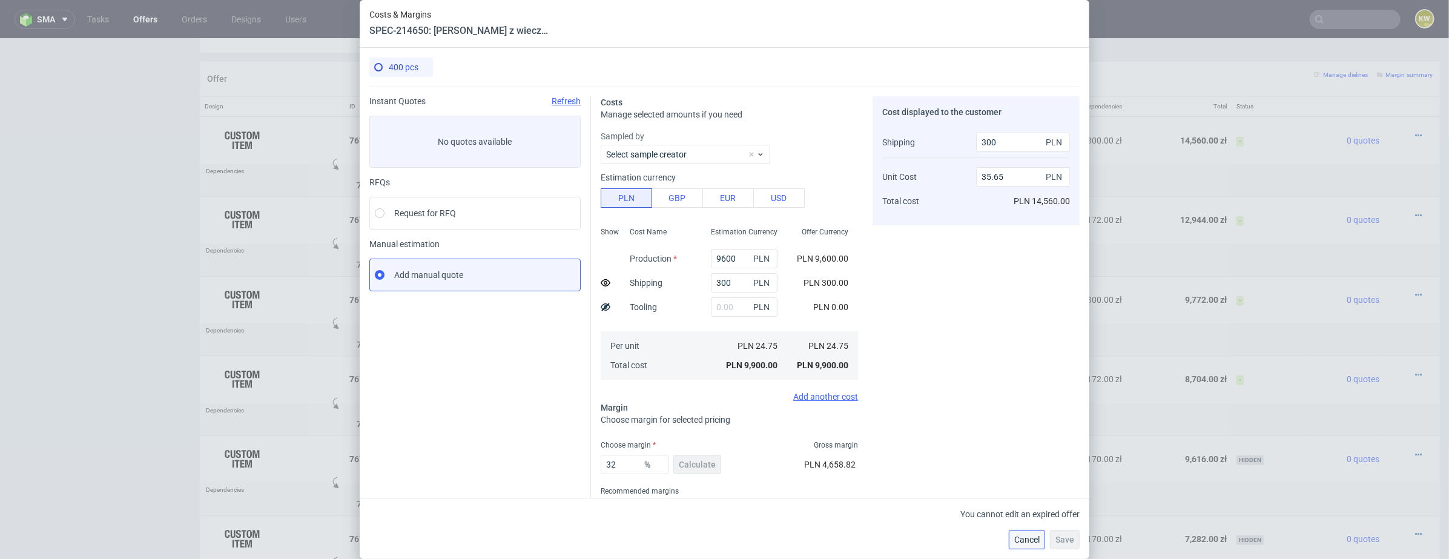
drag, startPoint x: 1012, startPoint y: 539, endPoint x: 1012, endPoint y: 501, distance: 38.2
click at [1012, 539] on button "Cancel" at bounding box center [1027, 539] width 36 height 19
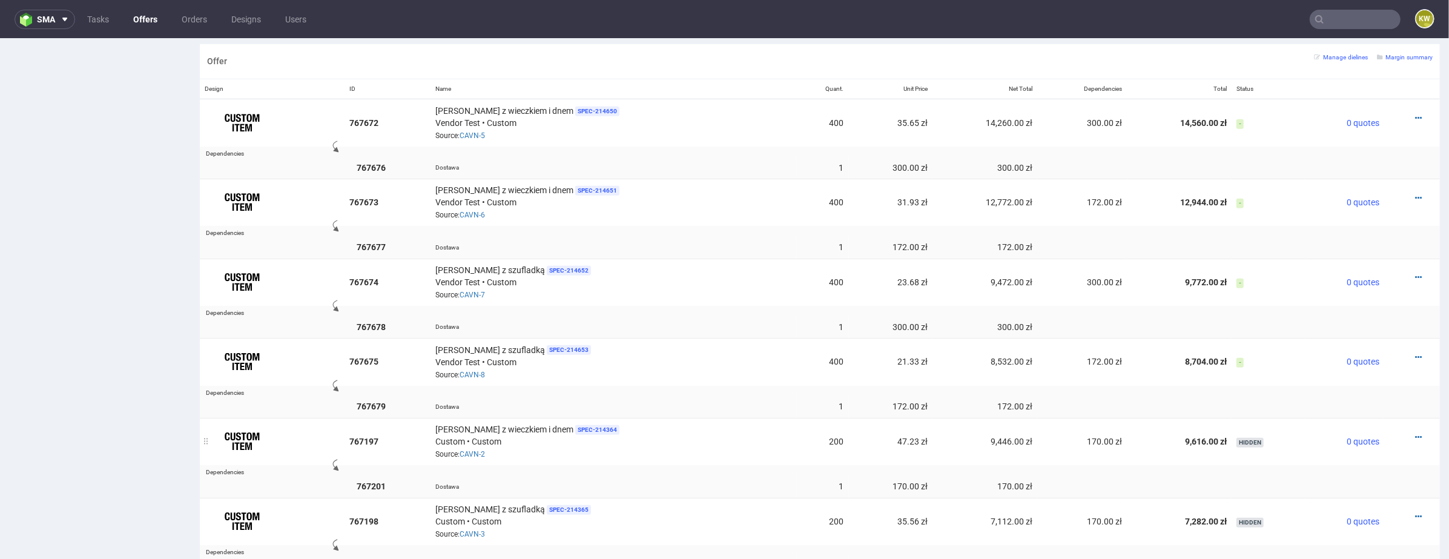
scroll to position [742, 0]
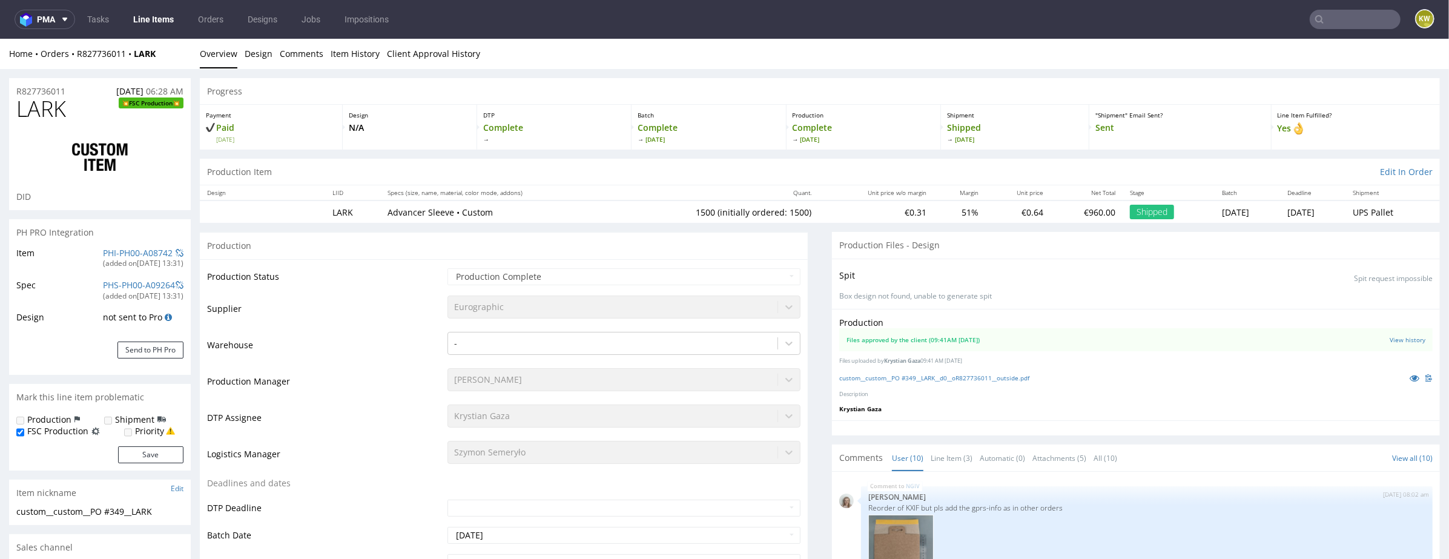
scroll to position [358, 0]
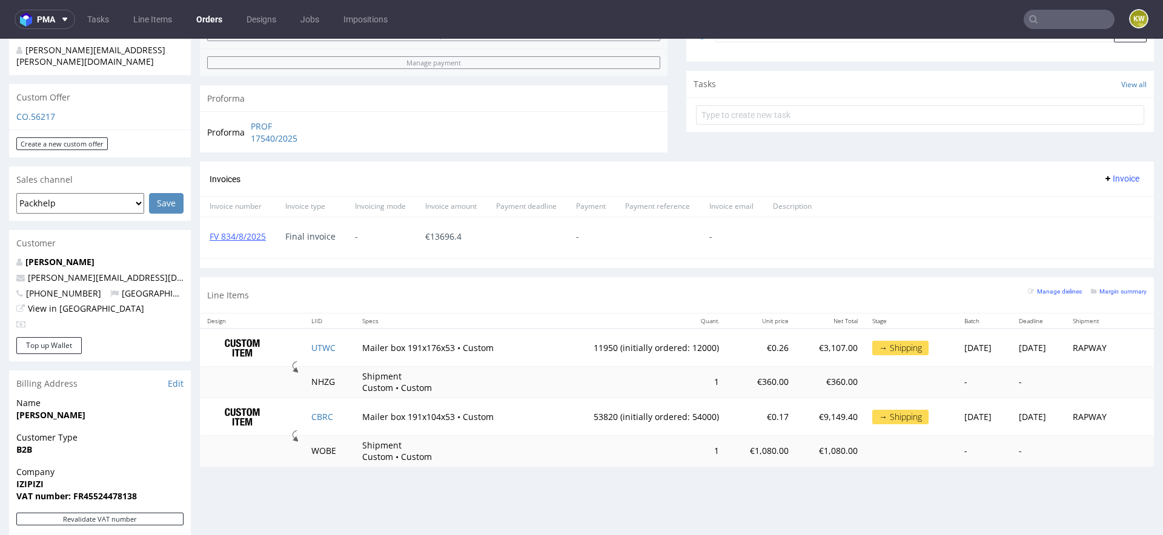
scroll to position [423, 0]
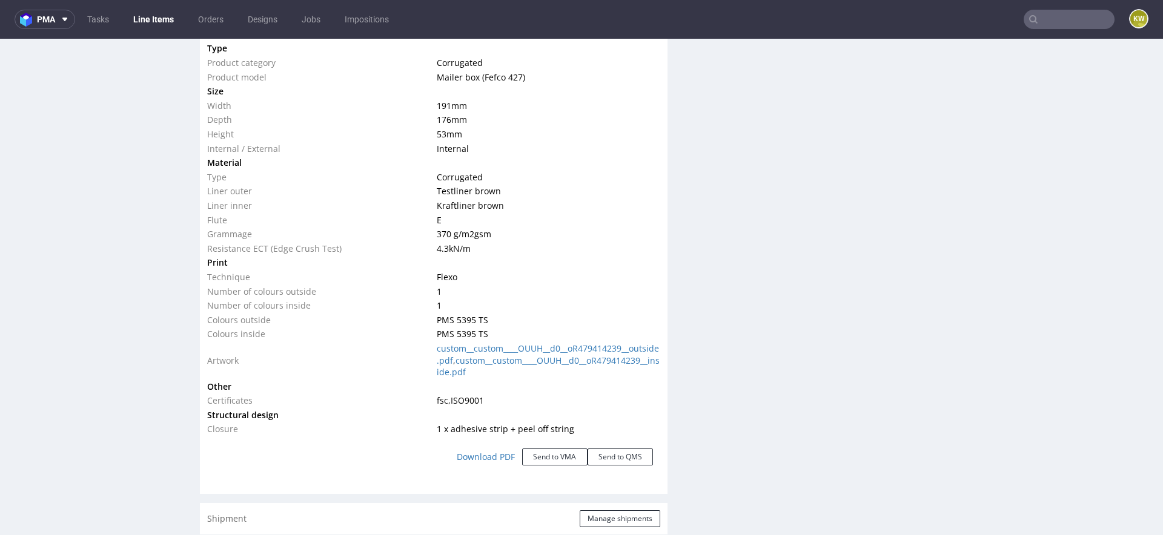
scroll to position [1994, 0]
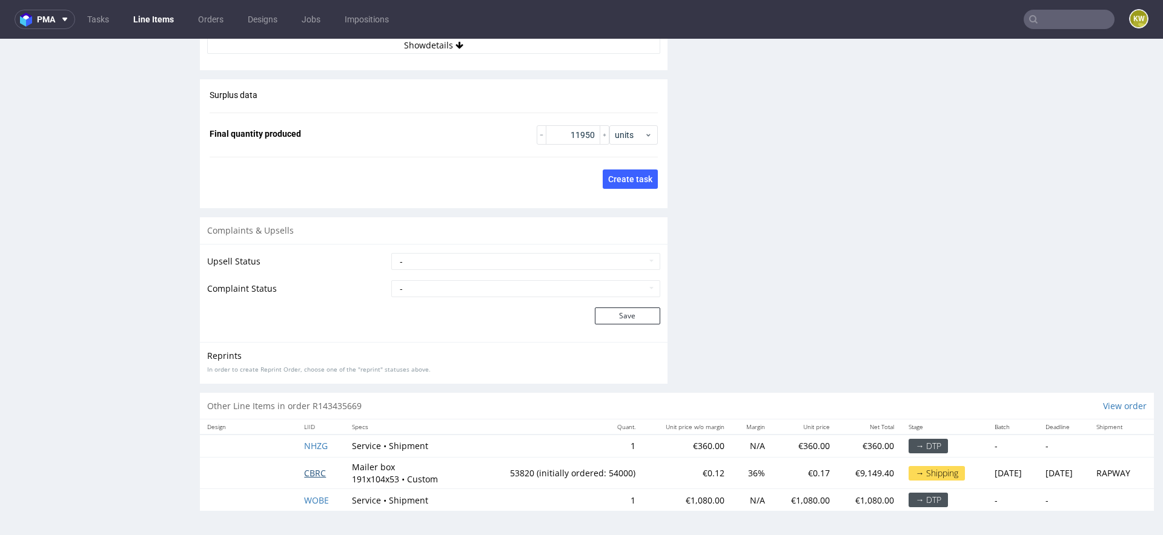
click at [307, 473] on span "CBRC" at bounding box center [315, 474] width 22 height 12
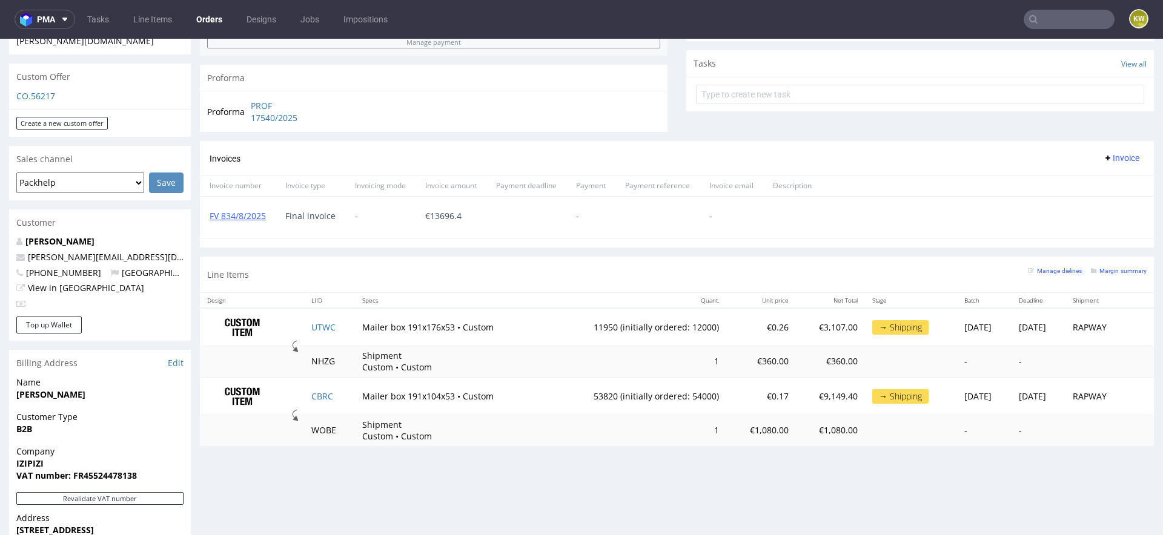
scroll to position [414, 0]
click at [230, 213] on link "FV 834/8/2025" at bounding box center [238, 215] width 56 height 12
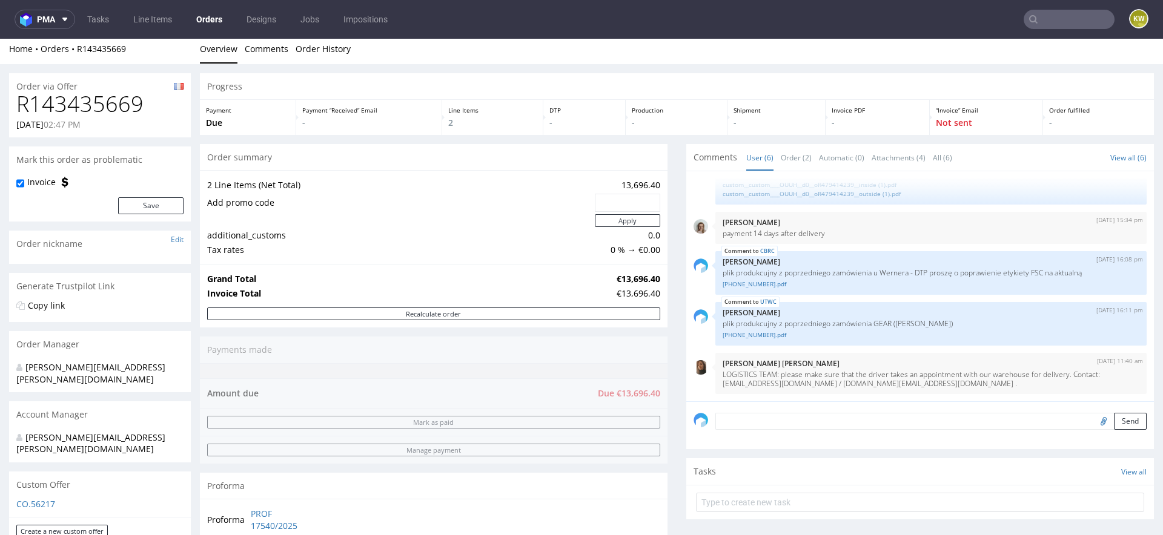
scroll to position [0, 0]
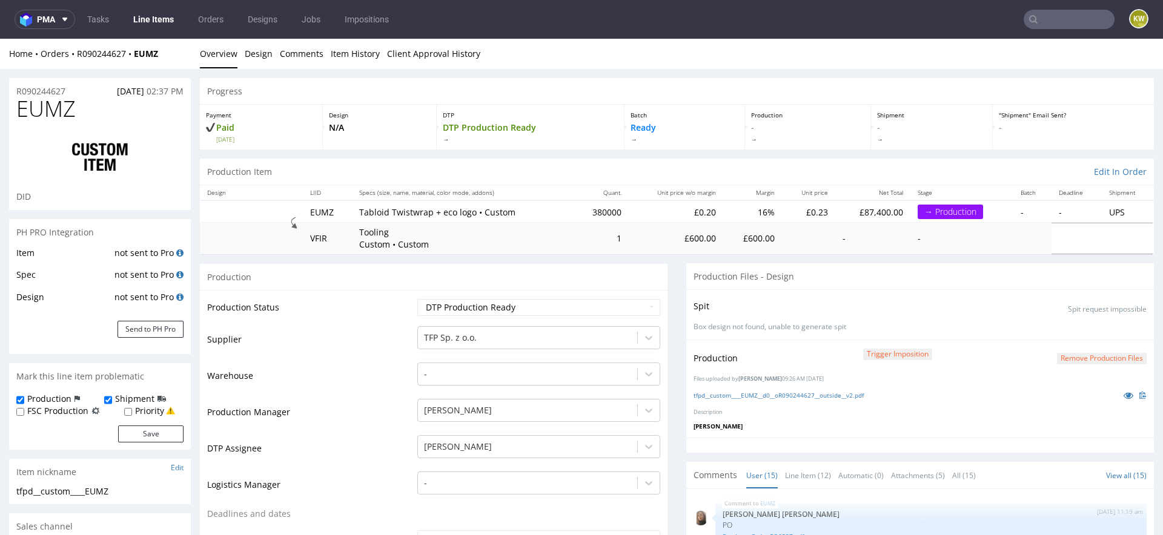
scroll to position [537, 0]
click at [380, 340] on td "Supplier" at bounding box center [310, 343] width 207 height 36
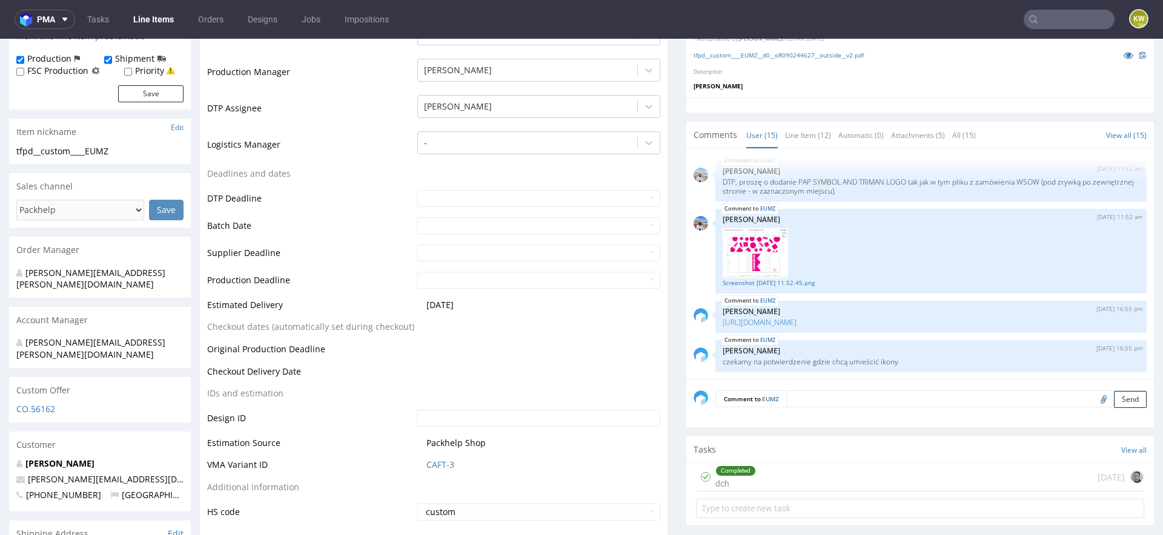
scroll to position [342, 0]
click at [436, 460] on link "CAFT-3" at bounding box center [440, 463] width 28 height 12
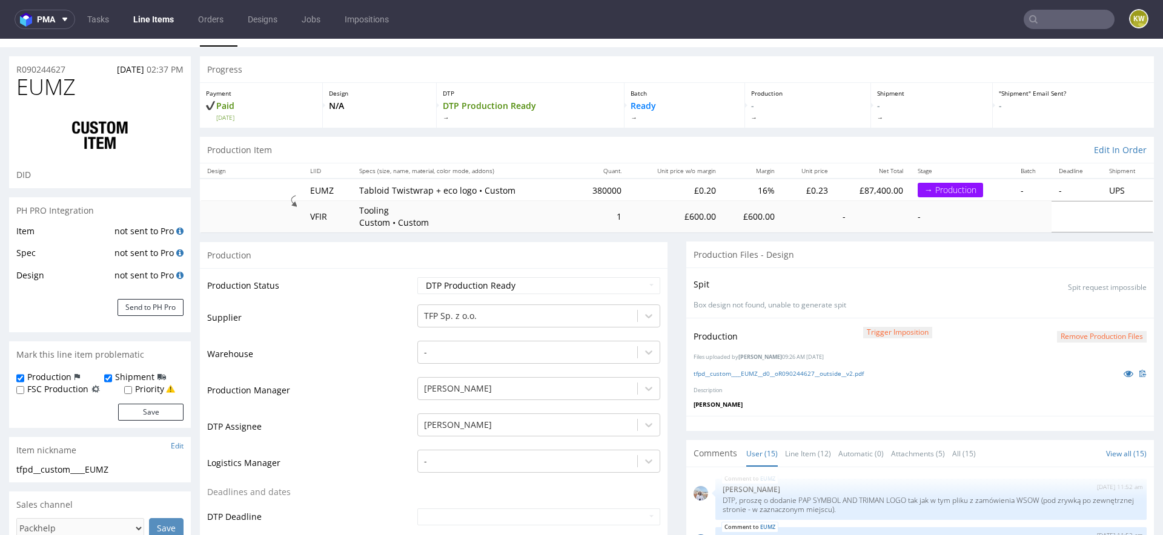
scroll to position [0, 0]
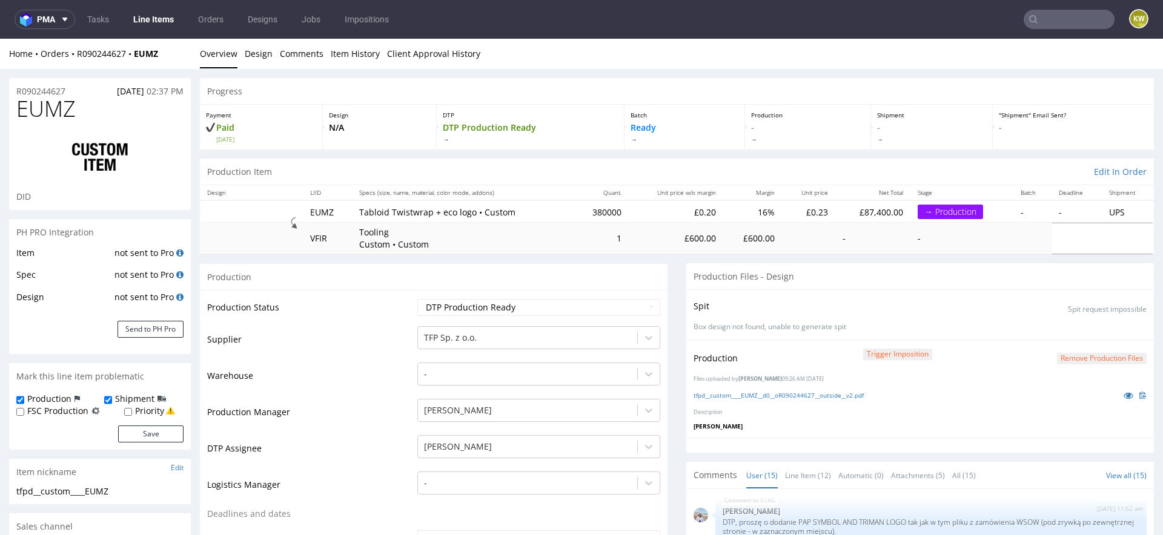
click at [35, 117] on span "EUMZ" at bounding box center [45, 109] width 59 height 24
copy span "EUMZ"
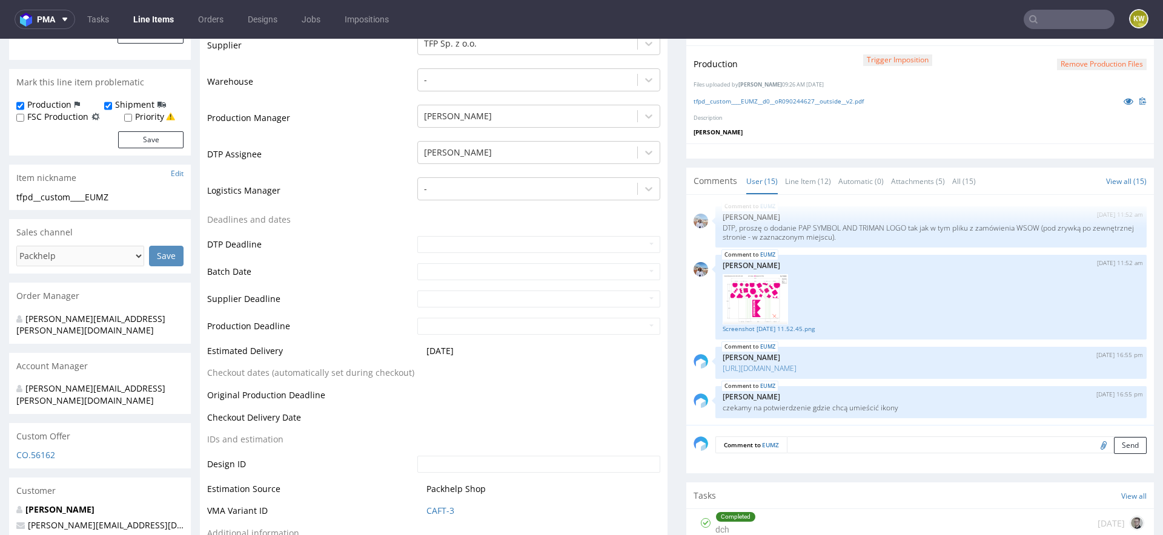
scroll to position [290, 0]
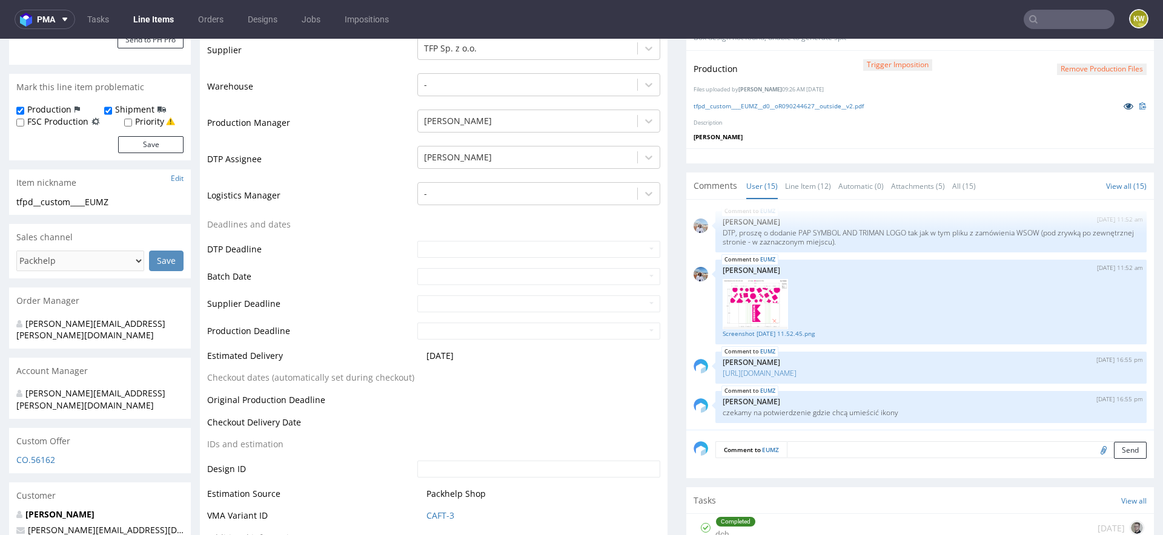
click at [1124, 107] on icon at bounding box center [1129, 106] width 10 height 8
click at [801, 184] on link "Line Item (12)" at bounding box center [808, 186] width 46 height 26
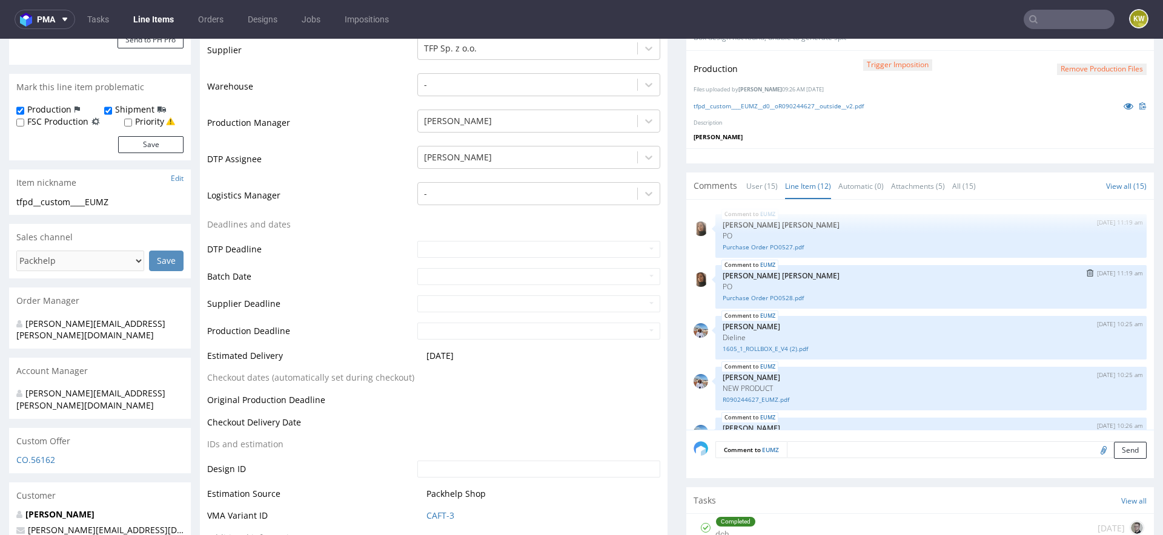
scroll to position [57, 0]
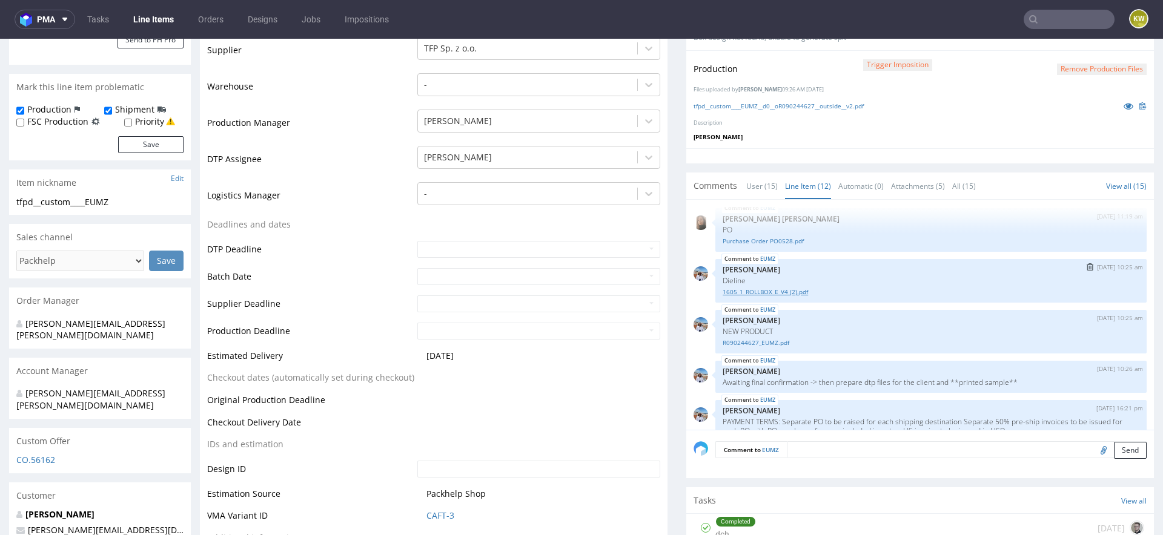
click at [762, 288] on link "1605_1_ROLLBOX_E_V4 (2).pdf" at bounding box center [931, 292] width 417 height 9
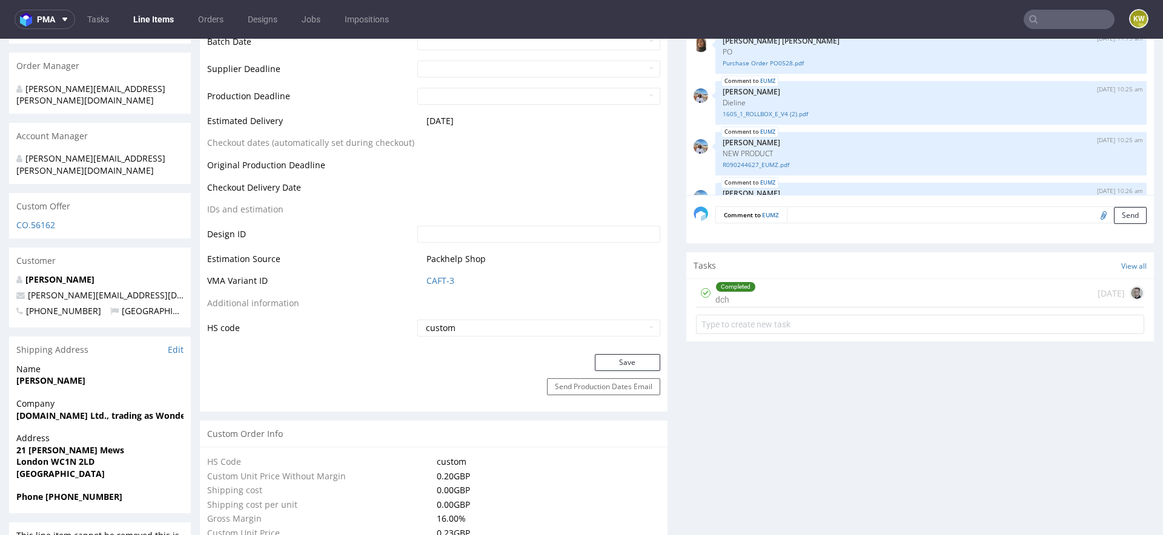
scroll to position [526, 0]
click at [443, 278] on link "CAFT-3" at bounding box center [440, 280] width 28 height 12
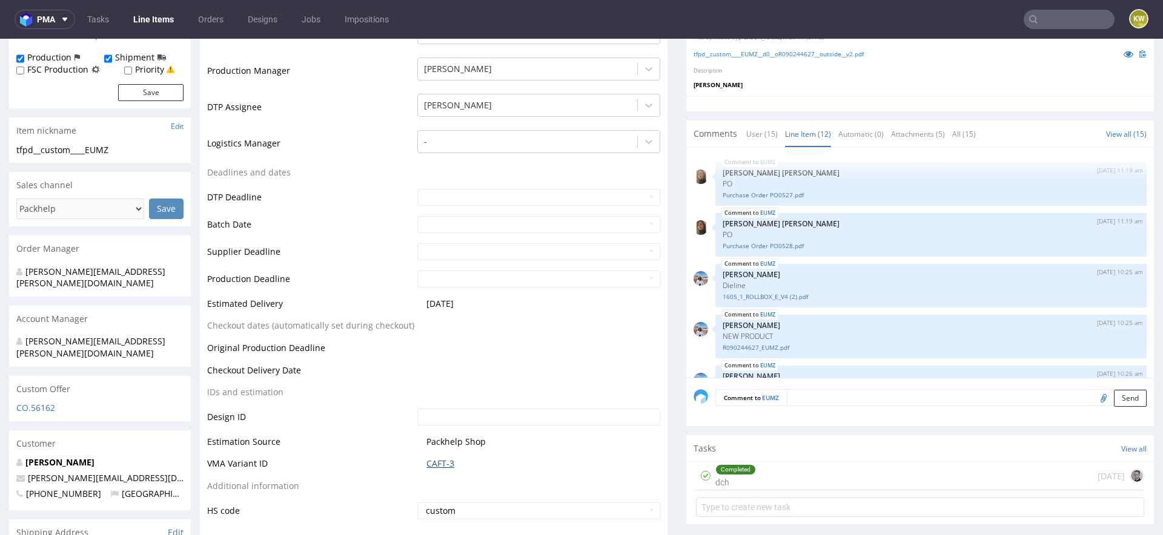
scroll to position [0, 0]
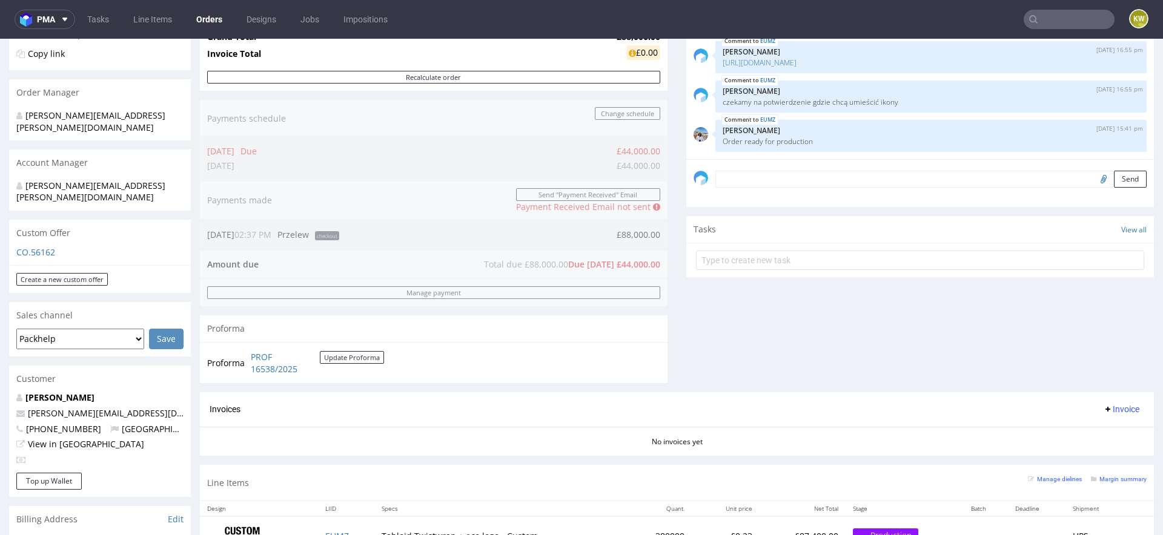
scroll to position [616, 0]
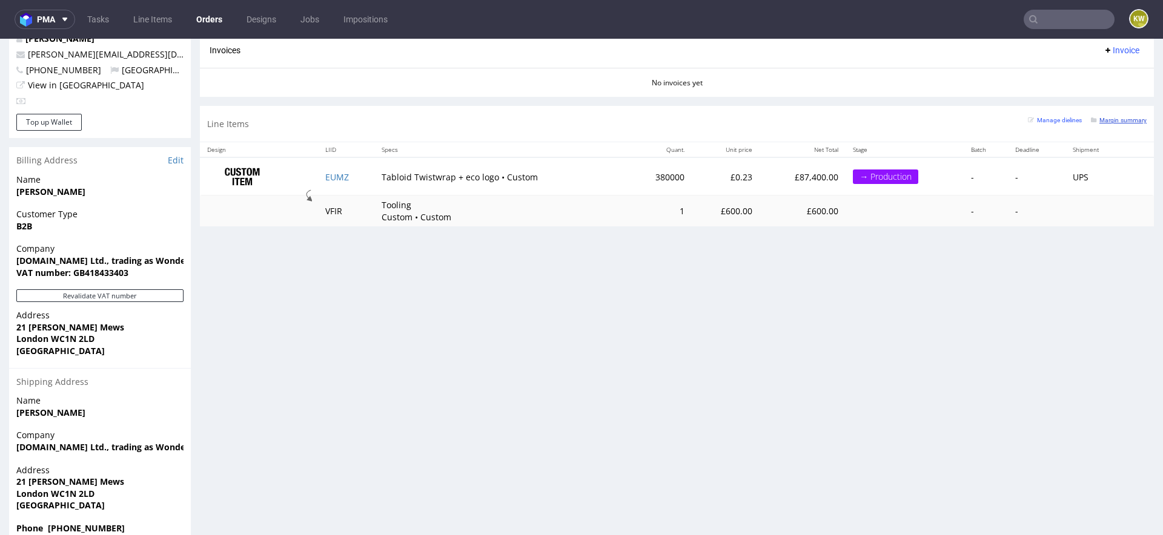
click at [1106, 122] on small "Margin summary" at bounding box center [1119, 120] width 56 height 7
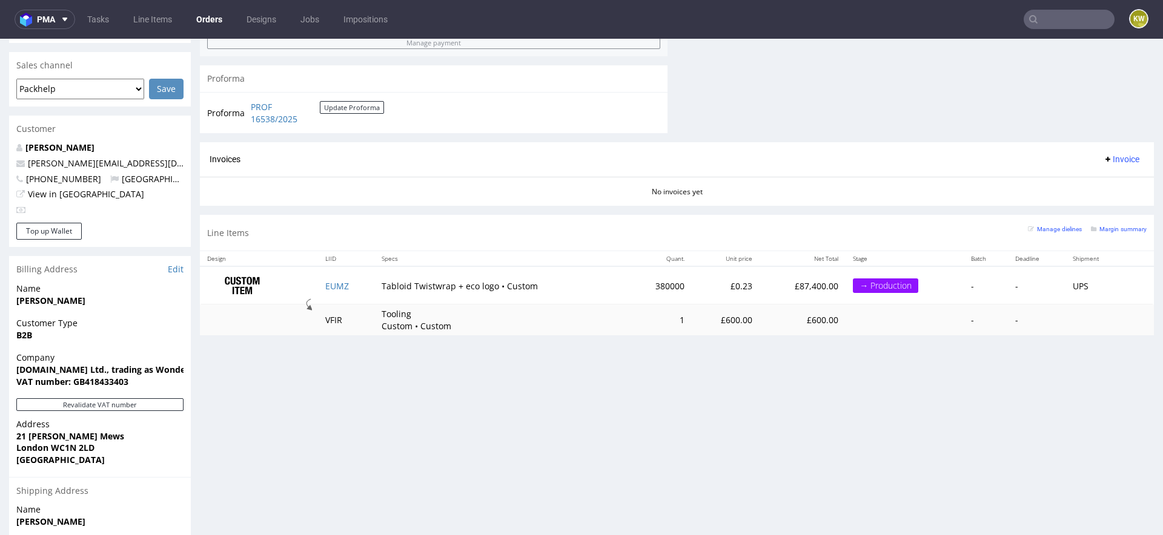
scroll to position [491, 0]
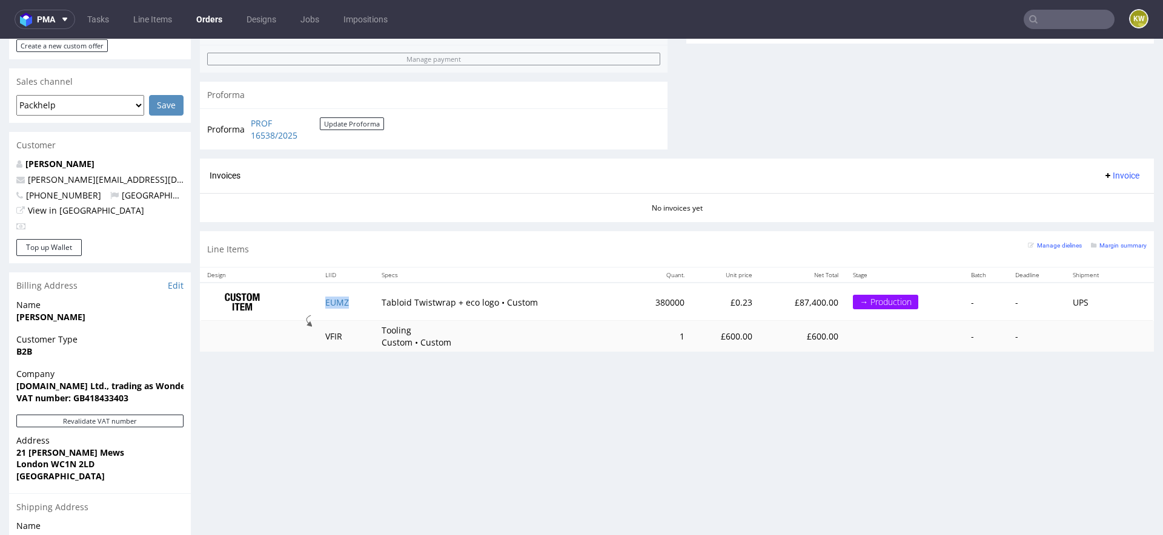
click at [339, 293] on td "EUMZ" at bounding box center [346, 302] width 56 height 38
click at [324, 306] on td "EUMZ" at bounding box center [346, 302] width 56 height 38
click at [332, 304] on td "EUMZ" at bounding box center [346, 302] width 56 height 38
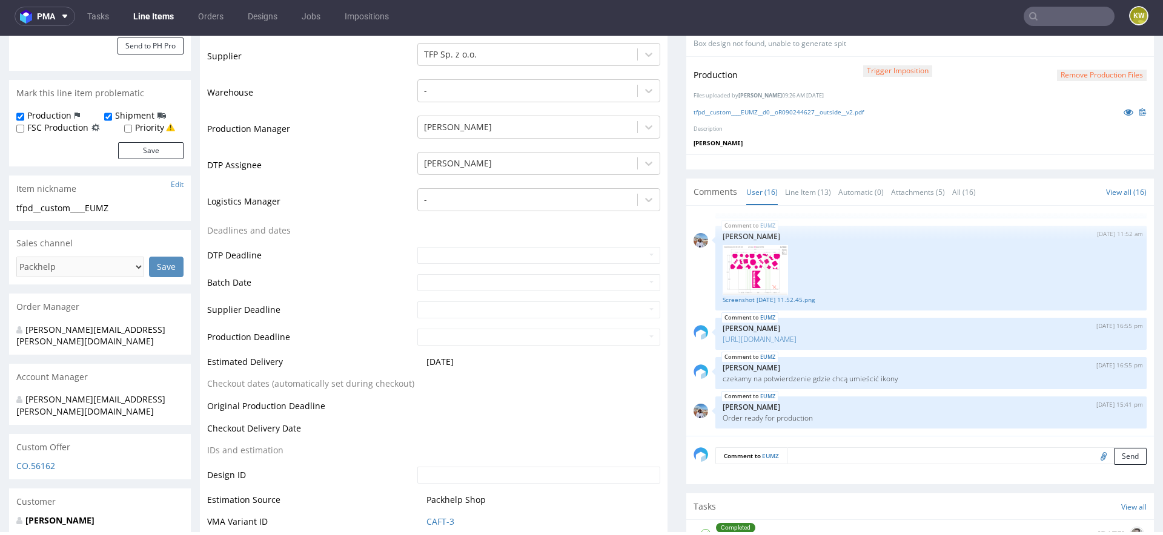
scroll to position [314, 0]
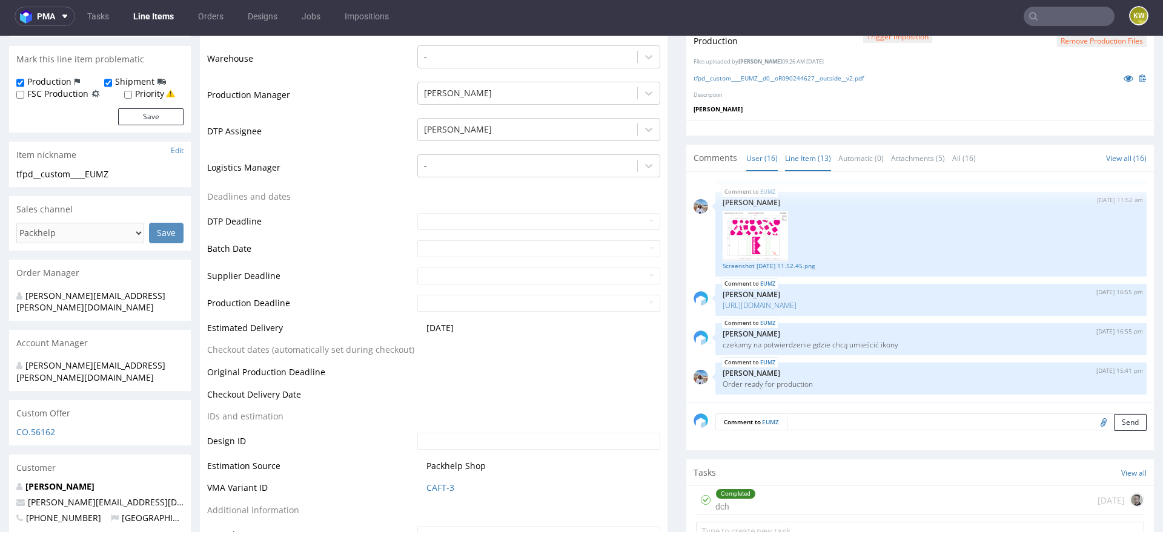
click at [798, 164] on link "Line Item (13)" at bounding box center [808, 158] width 46 height 26
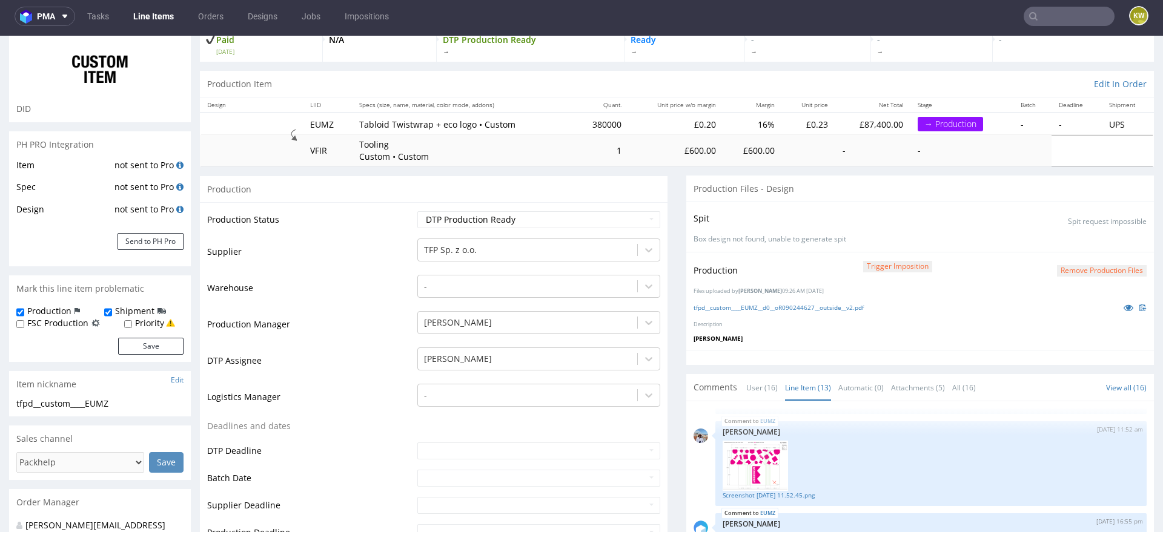
scroll to position [0, 0]
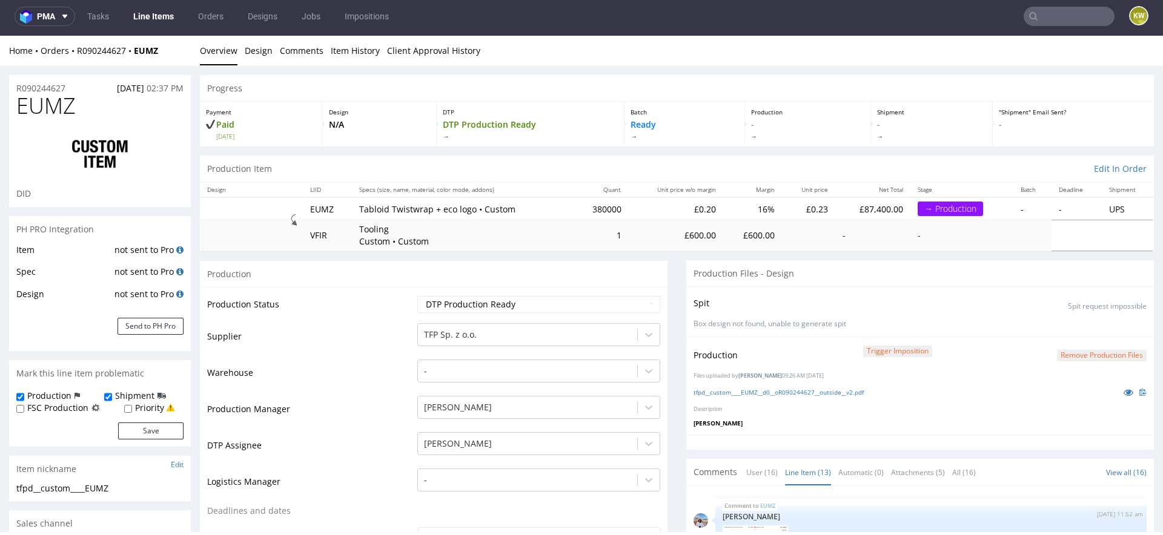
click at [38, 111] on span "EUMZ" at bounding box center [45, 106] width 59 height 24
copy span "EUMZ"
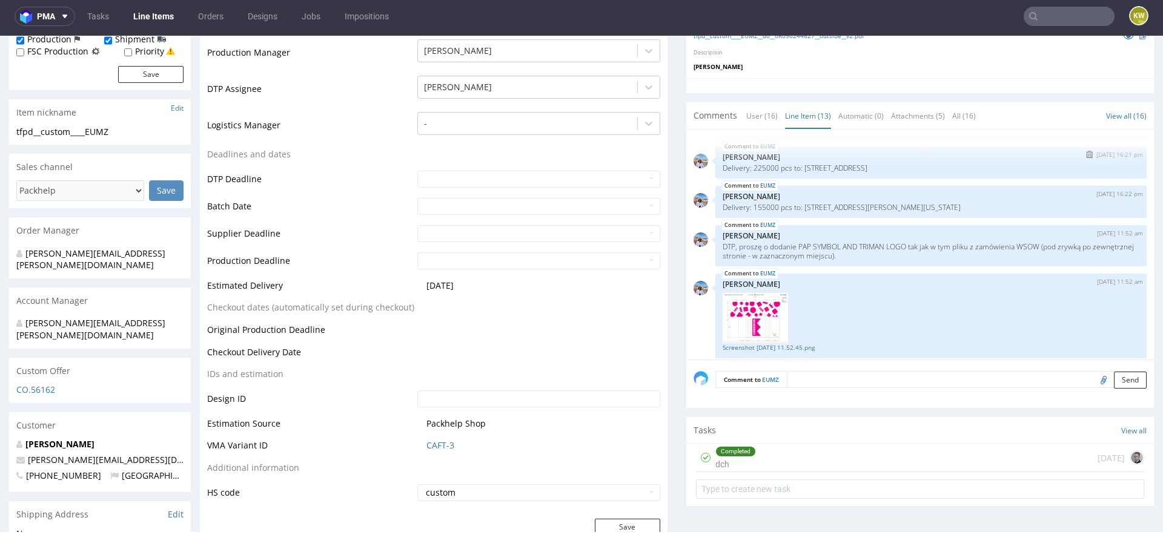
scroll to position [413, 0]
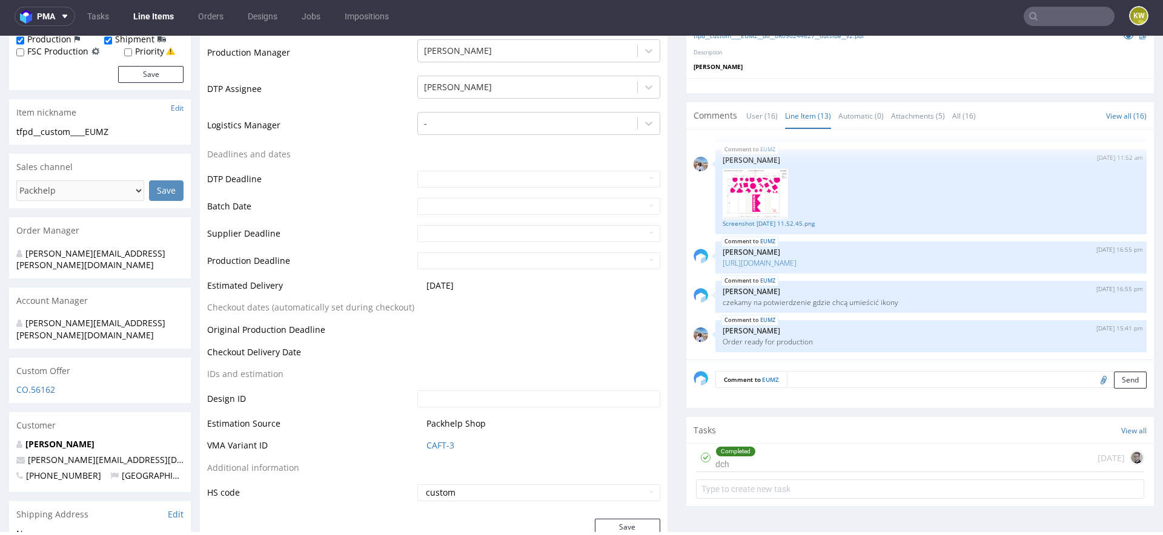
click at [818, 382] on textarea at bounding box center [967, 379] width 360 height 17
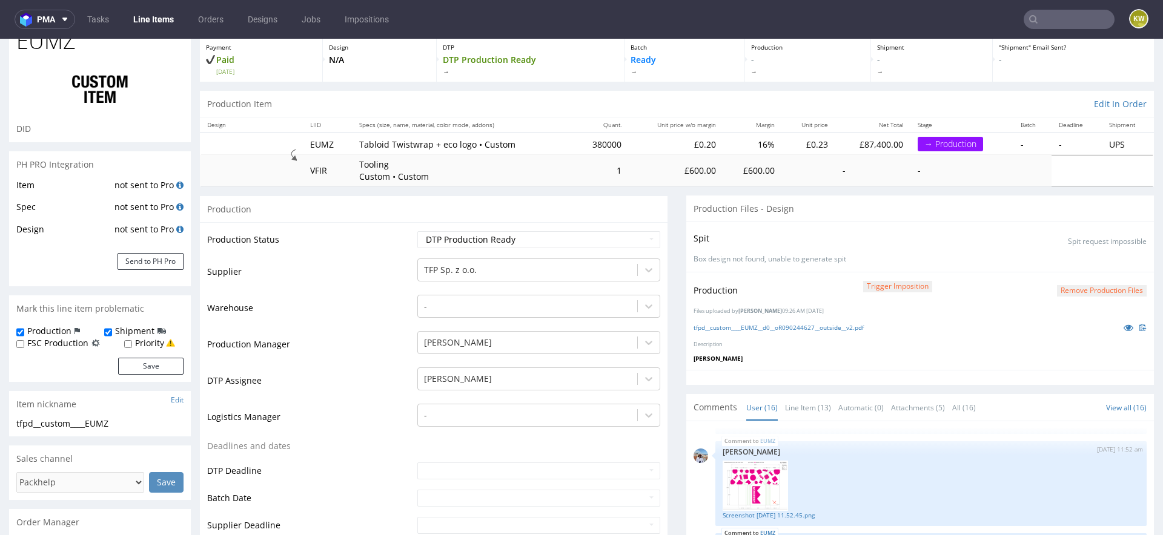
scroll to position [67, 0]
click at [359, 280] on td "Supplier" at bounding box center [310, 277] width 207 height 36
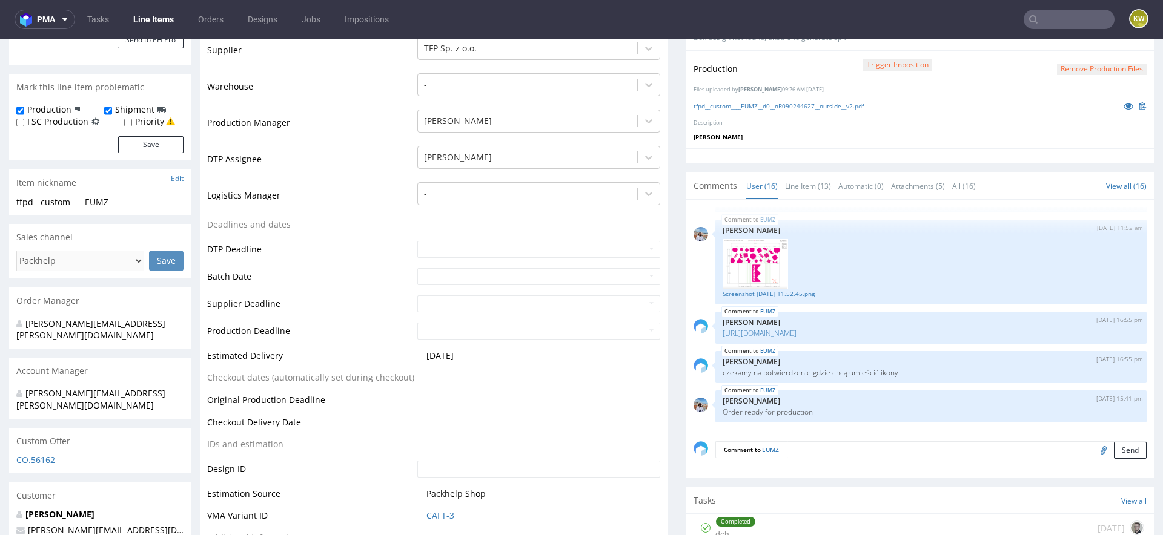
scroll to position [352, 0]
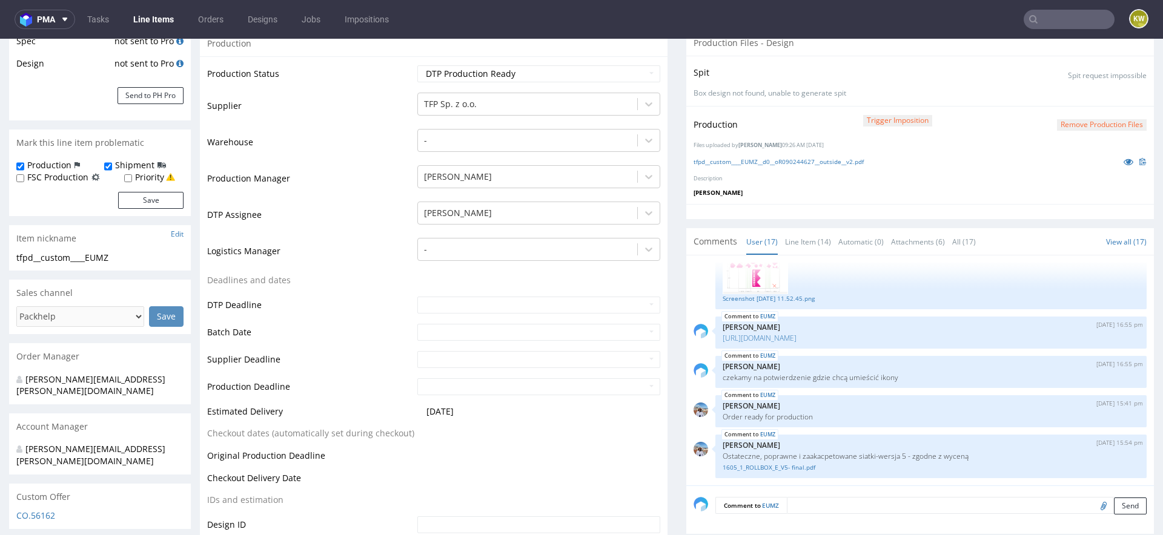
scroll to position [233, 0]
click at [805, 257] on div "EUMZ [DATE] 11:19 am [PERSON_NAME] [PERSON_NAME] PO Purchase Order PO0527.pdf E…" at bounding box center [920, 372] width 468 height 230
click at [806, 245] on link "Line Item (14)" at bounding box center [808, 243] width 46 height 26
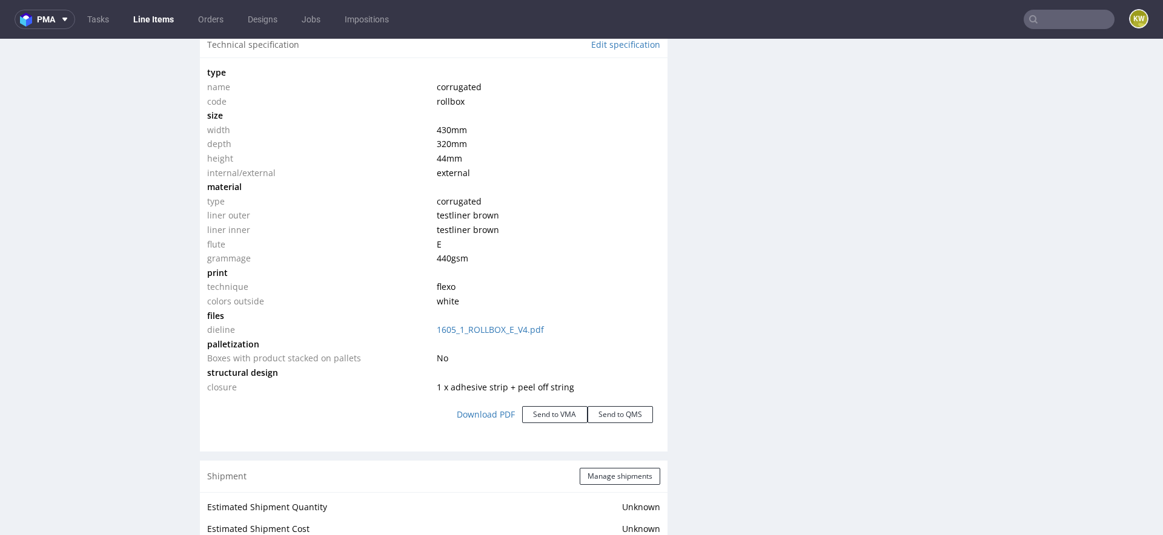
scroll to position [1139, 0]
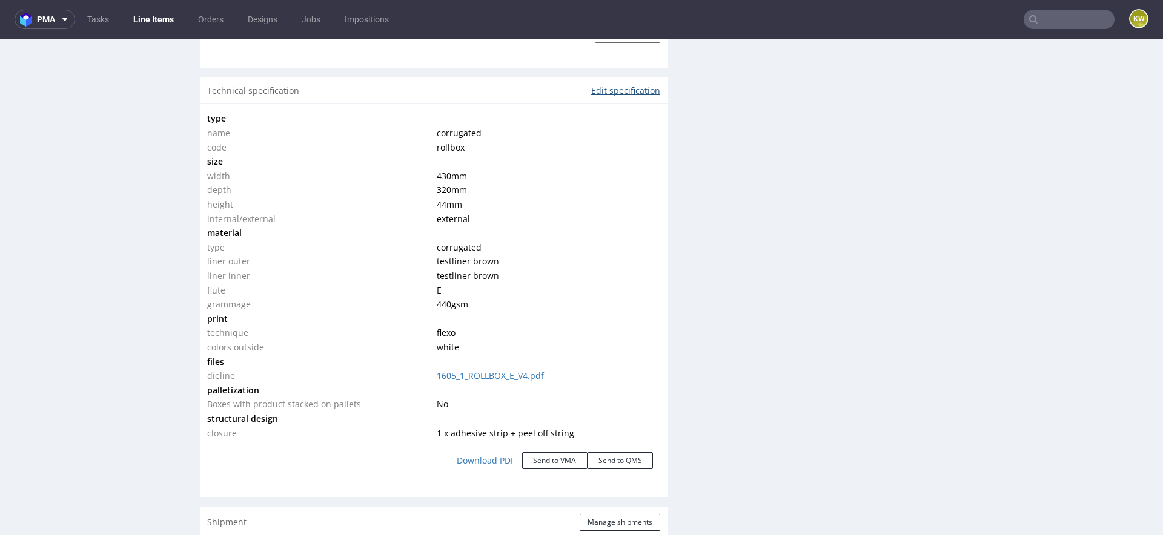
click at [618, 89] on link "Edit specification" at bounding box center [625, 91] width 69 height 12
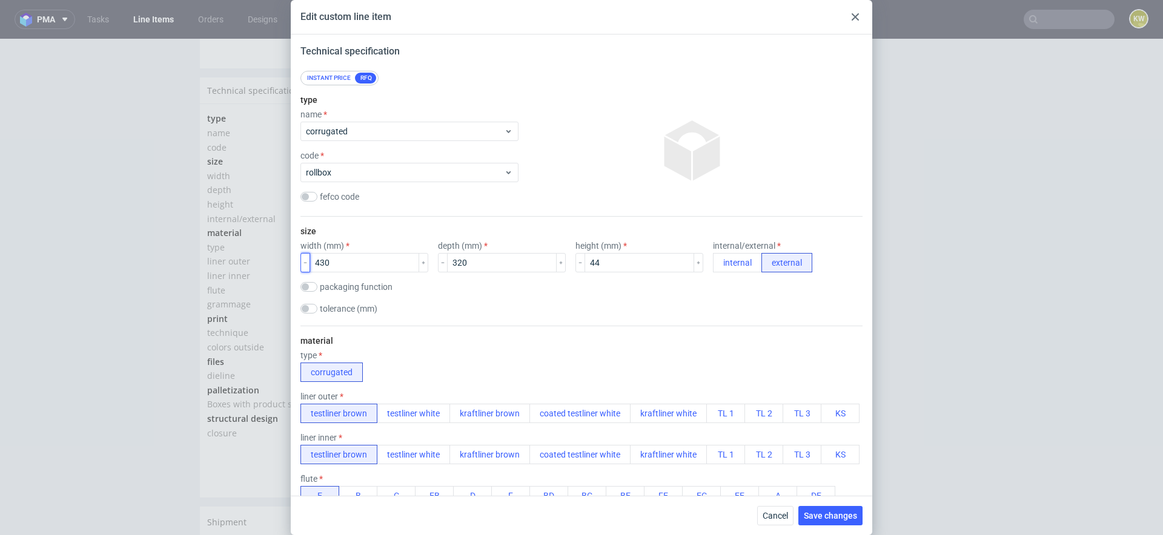
click at [306, 263] on icon "button" at bounding box center [305, 263] width 6 height 6
type input "428"
click at [475, 265] on input "320" at bounding box center [502, 262] width 110 height 19
click at [532, 265] on input "320" at bounding box center [502, 262] width 110 height 19
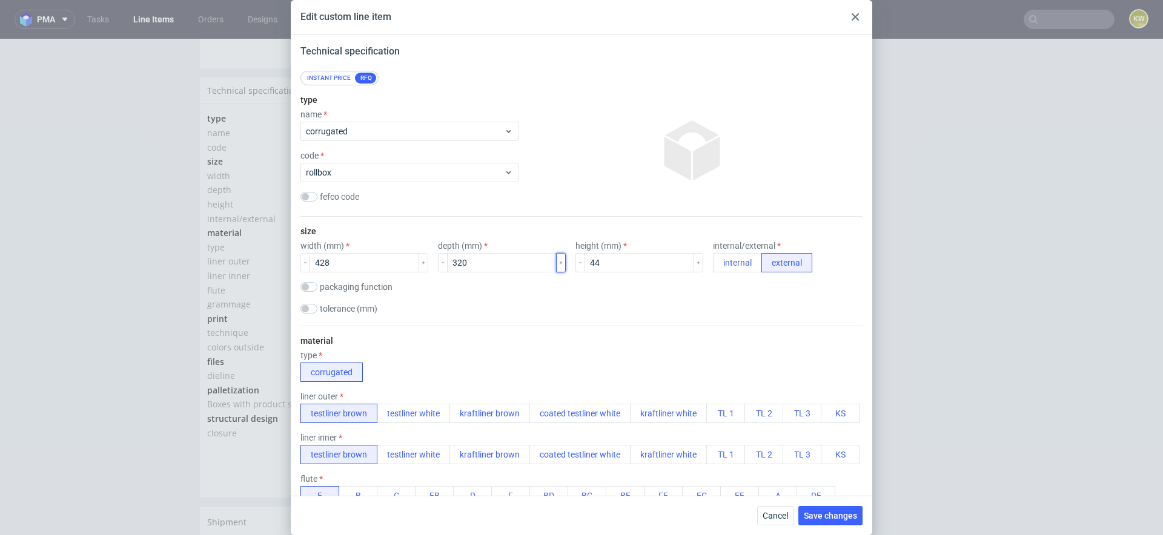
click at [558, 263] on icon "button" at bounding box center [561, 263] width 6 height 6
type input "324"
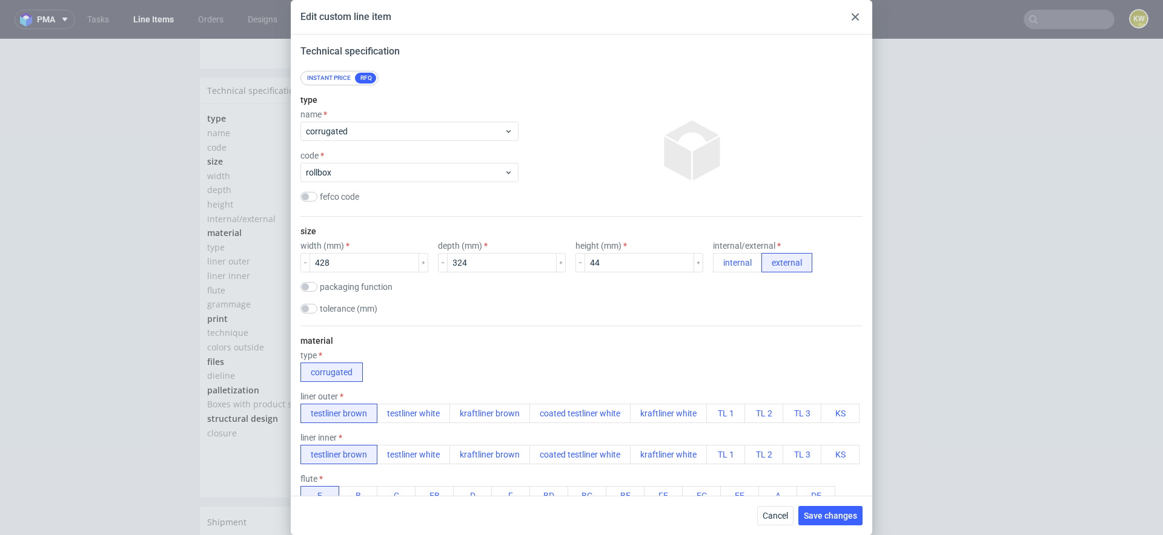
click at [623, 324] on div "size width (mm) 428 depth (mm) 324 height (mm) 44 internal/external internal ex…" at bounding box center [581, 271] width 562 height 109
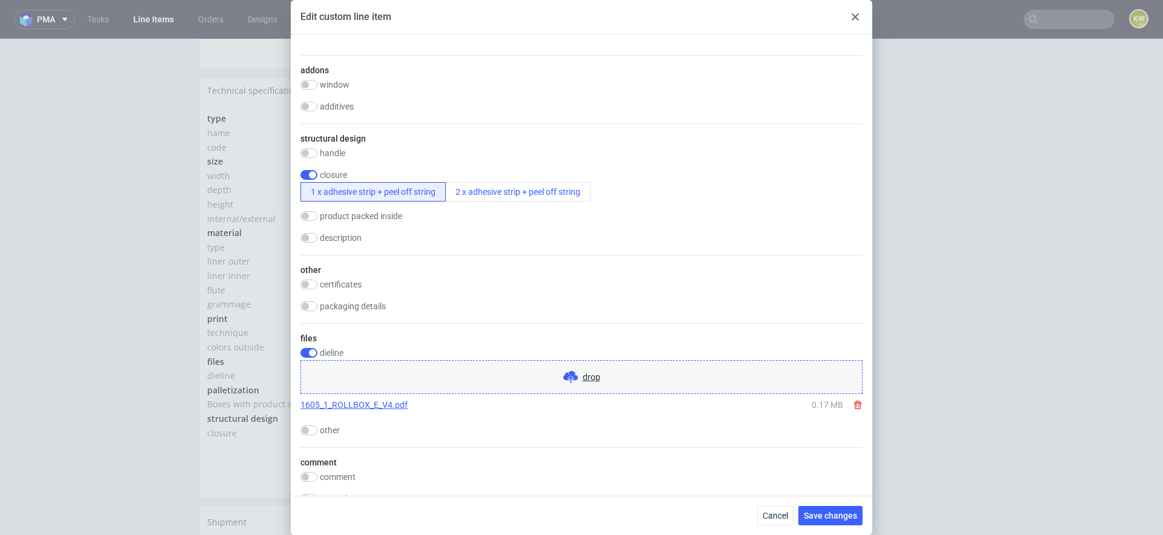
scroll to position [809, 0]
click at [311, 351] on input "checkbox" at bounding box center [308, 352] width 17 height 10
checkbox input "false"
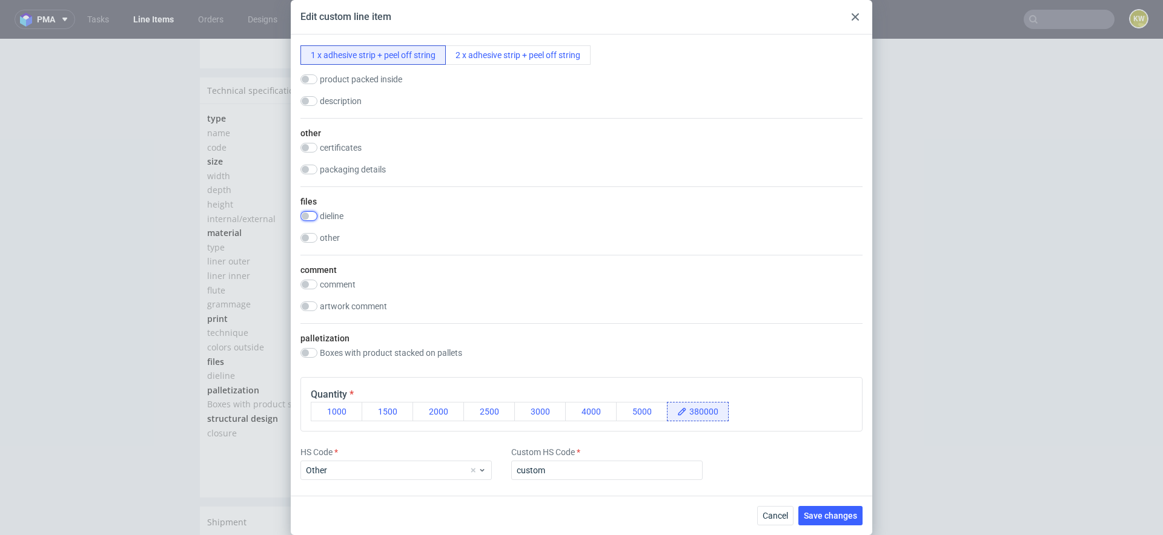
scroll to position [989, 0]
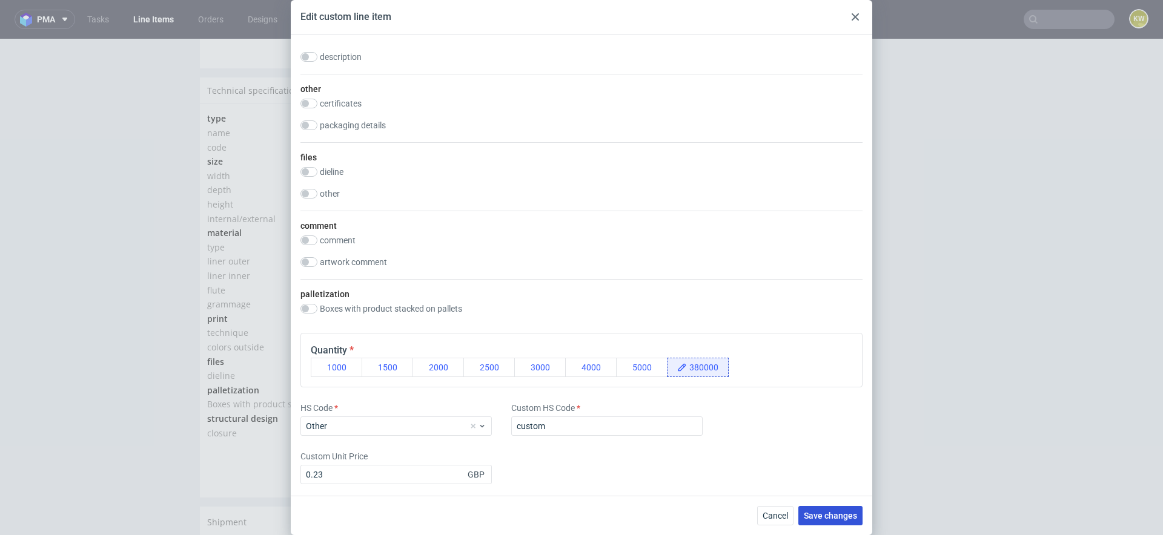
click at [821, 517] on span "Save changes" at bounding box center [830, 516] width 53 height 8
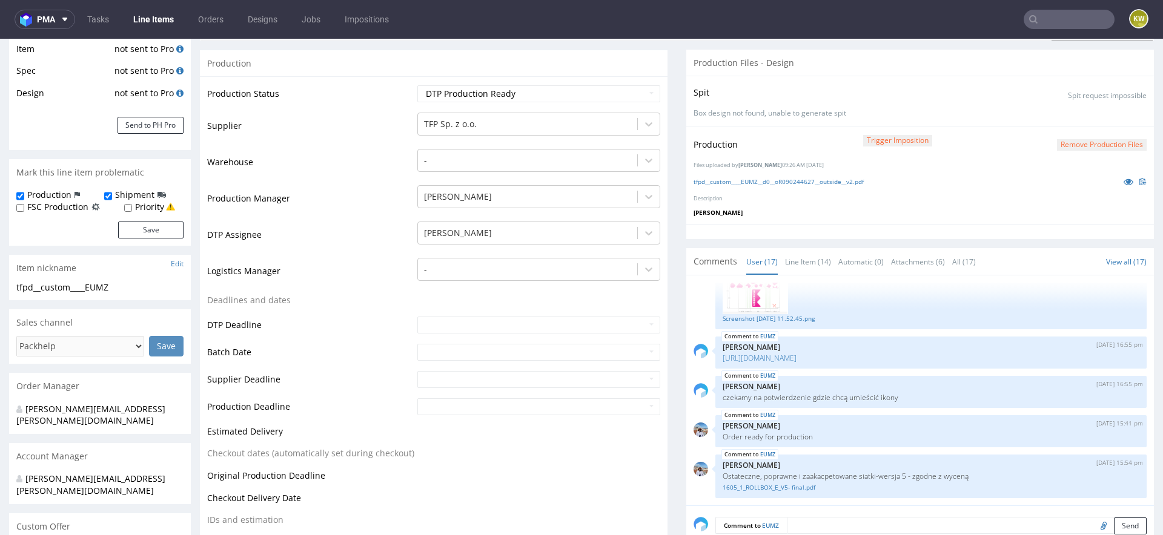
scroll to position [0, 0]
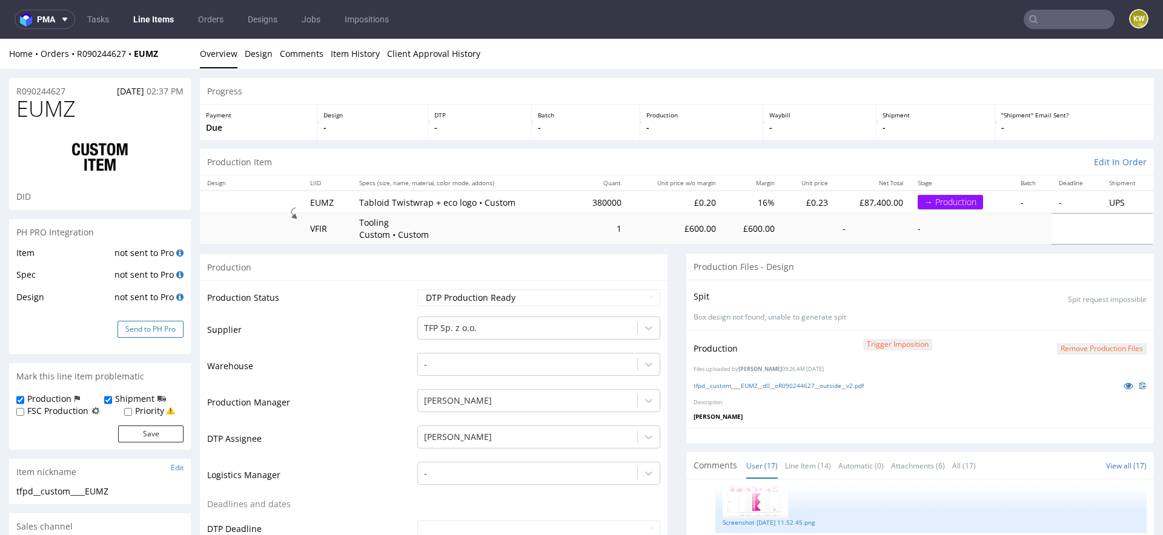
click at [161, 336] on button "Send to PH Pro" at bounding box center [151, 329] width 66 height 17
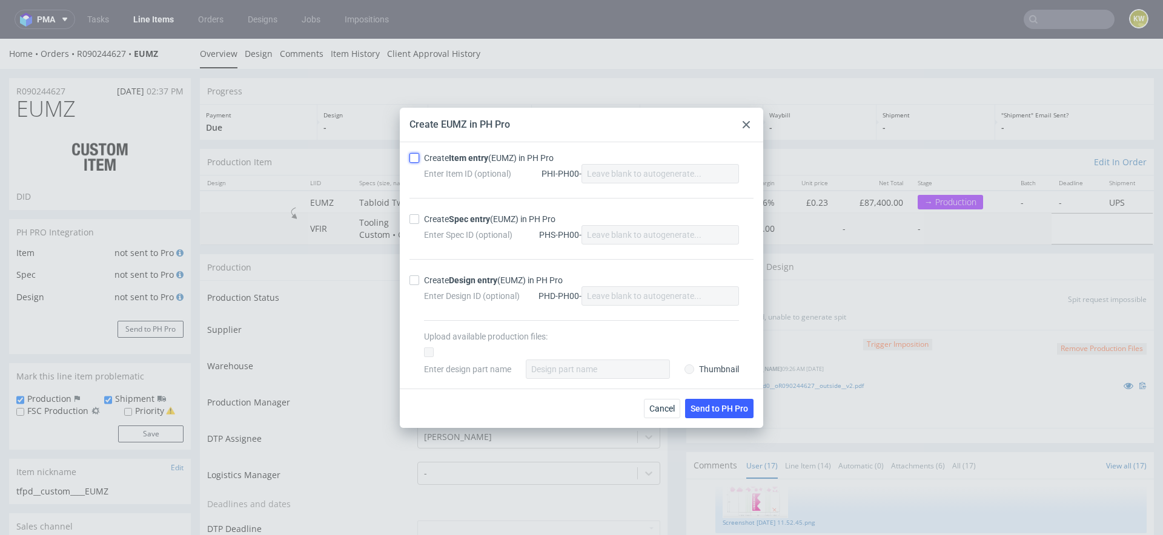
click at [413, 159] on input "Create Item entry (EUMZ) in PH Pro" at bounding box center [414, 158] width 10 height 10
checkbox input "true"
click at [414, 221] on input "Create Spec entry (EUMZ) in PH Pro" at bounding box center [414, 219] width 10 height 10
checkbox input "true"
click at [711, 400] on button "Send to PH Pro" at bounding box center [719, 408] width 68 height 19
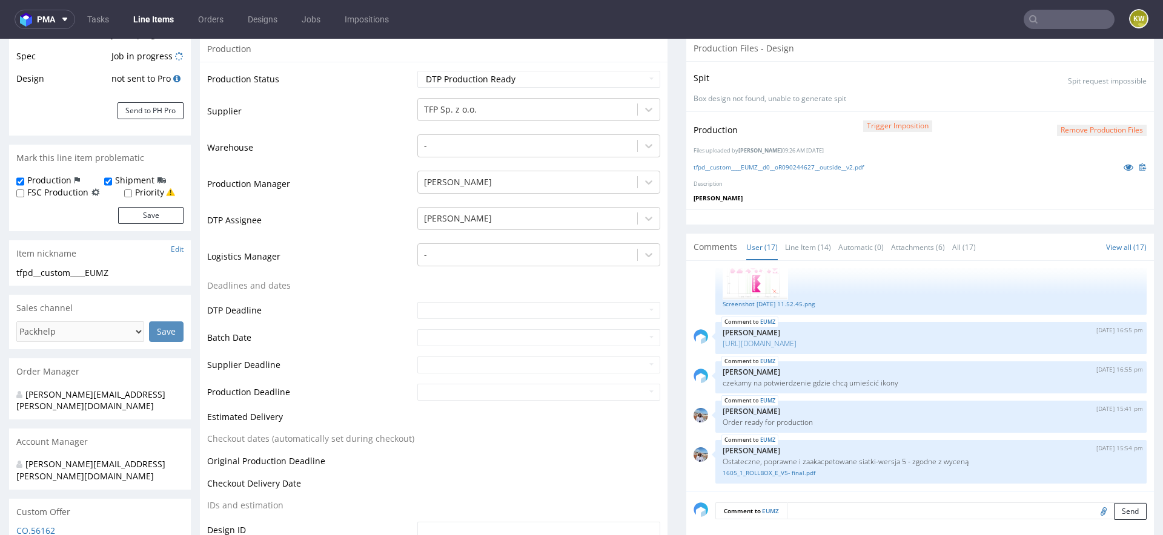
scroll to position [251, 0]
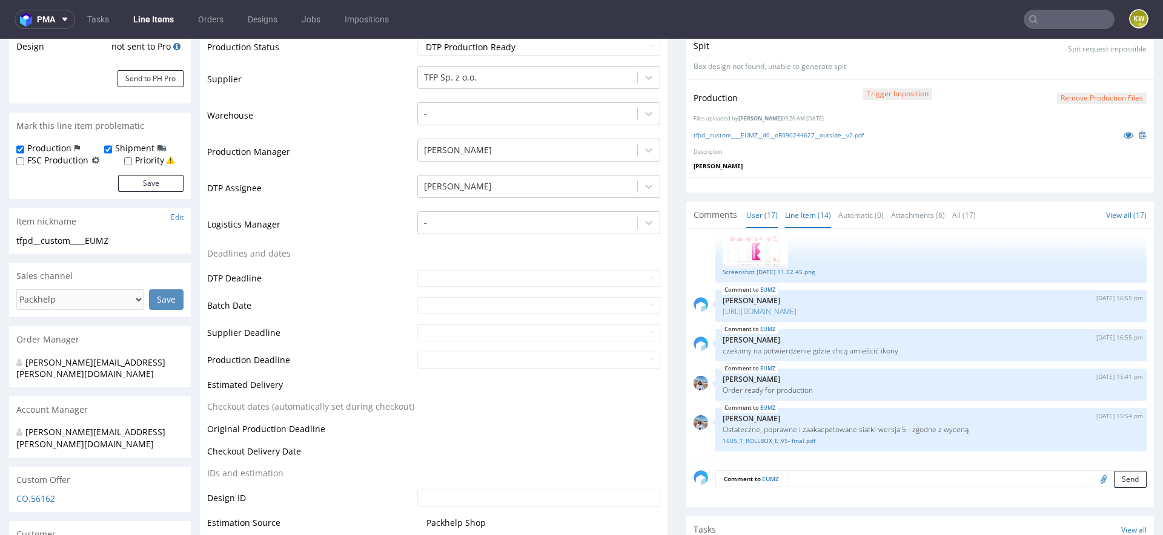
click at [804, 217] on link "Line Item (14)" at bounding box center [808, 215] width 46 height 26
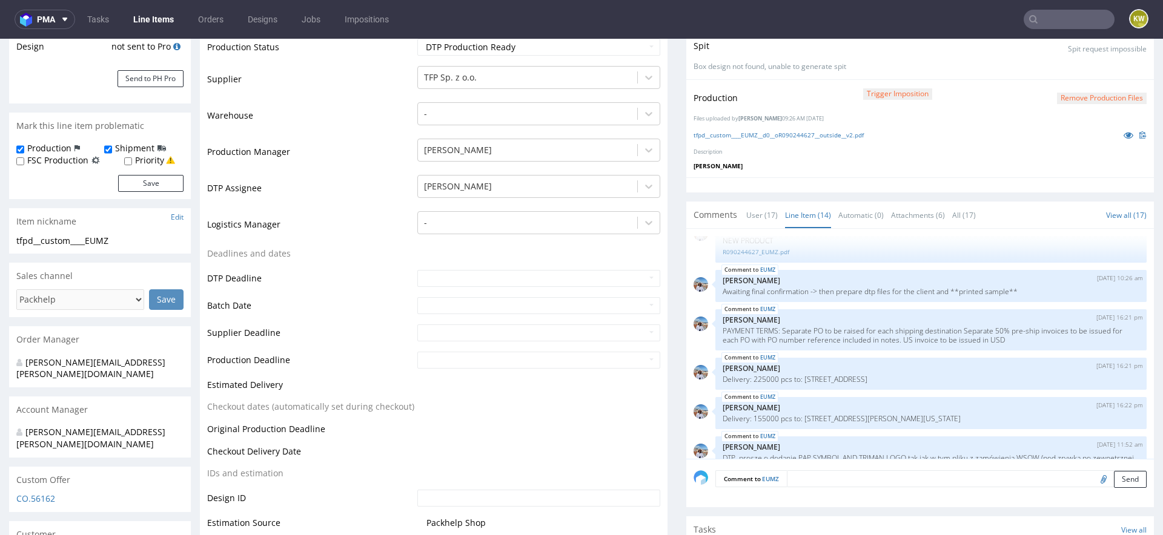
scroll to position [464, 0]
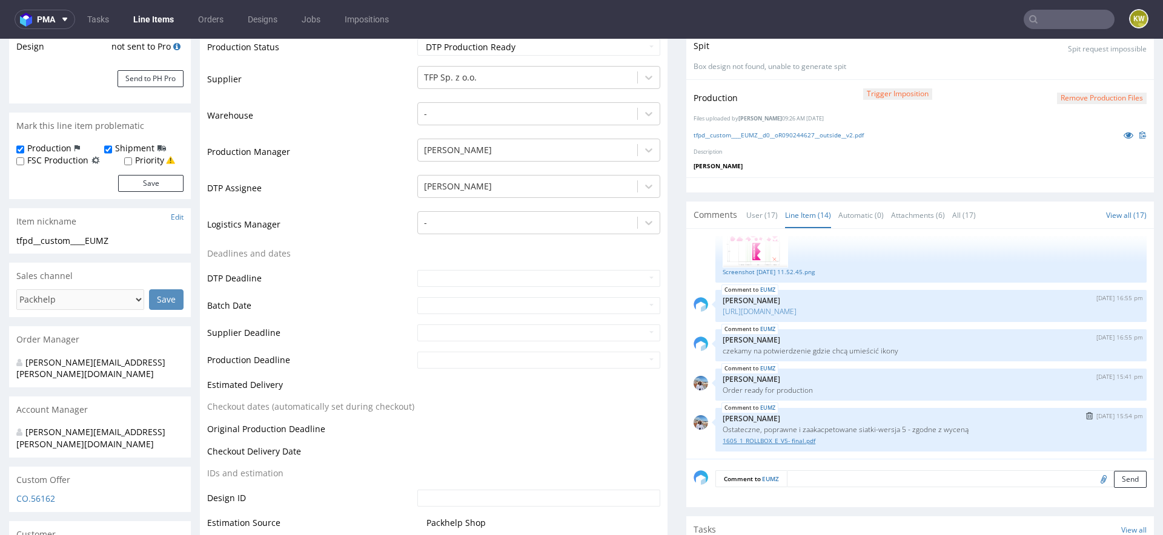
click at [771, 439] on link "1605_1_ROLLBOX_E_V5- final.pdf" at bounding box center [931, 441] width 417 height 9
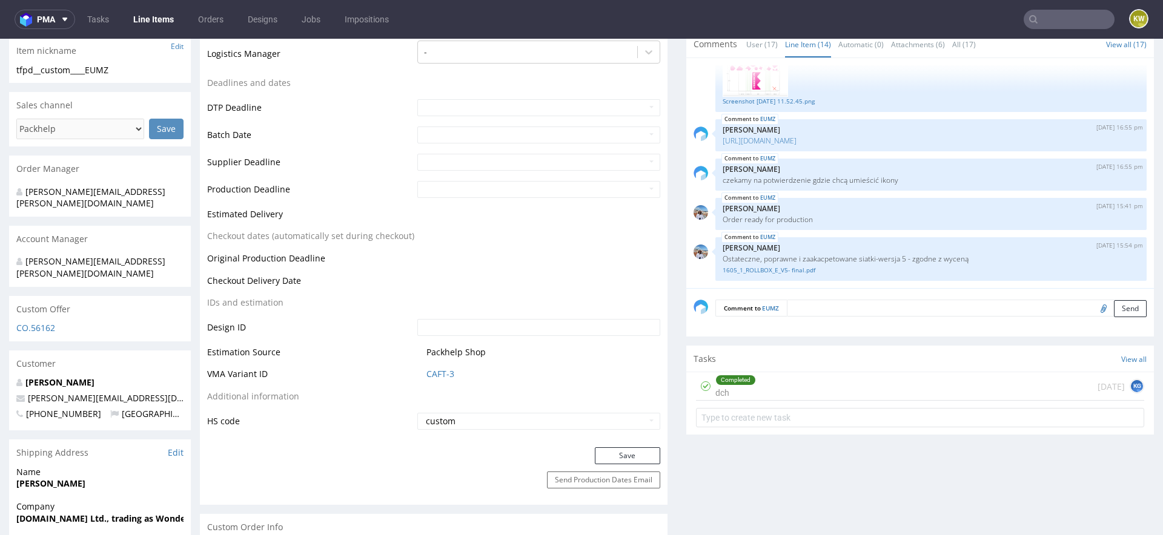
scroll to position [497, 0]
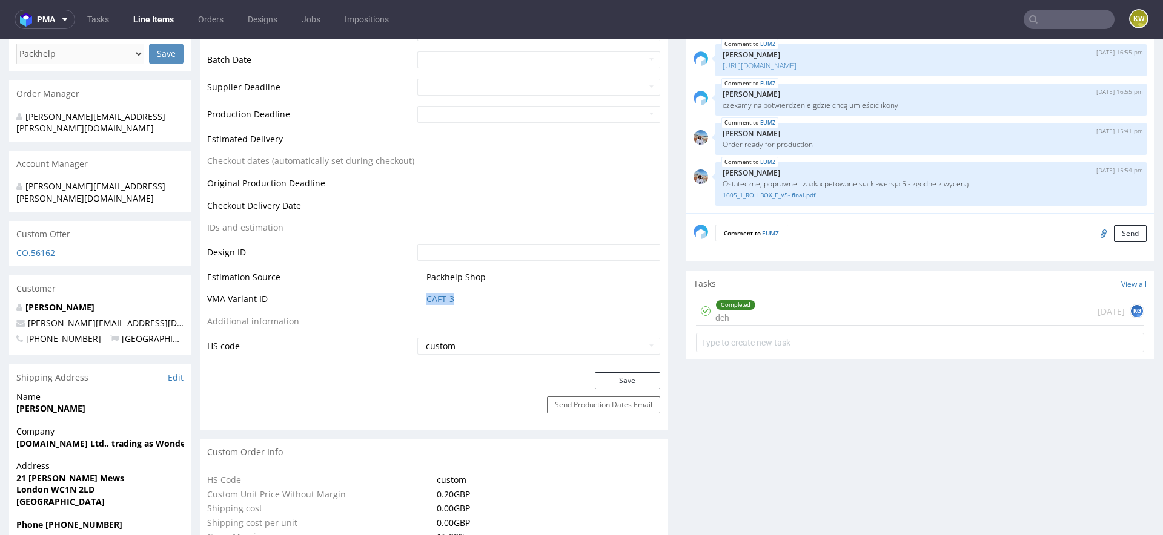
drag, startPoint x: 460, startPoint y: 304, endPoint x: 409, endPoint y: 294, distance: 51.9
click at [406, 297] on tr "VMA Variant ID CAFT-3" at bounding box center [433, 303] width 453 height 22
copy tr "CAFT-3"
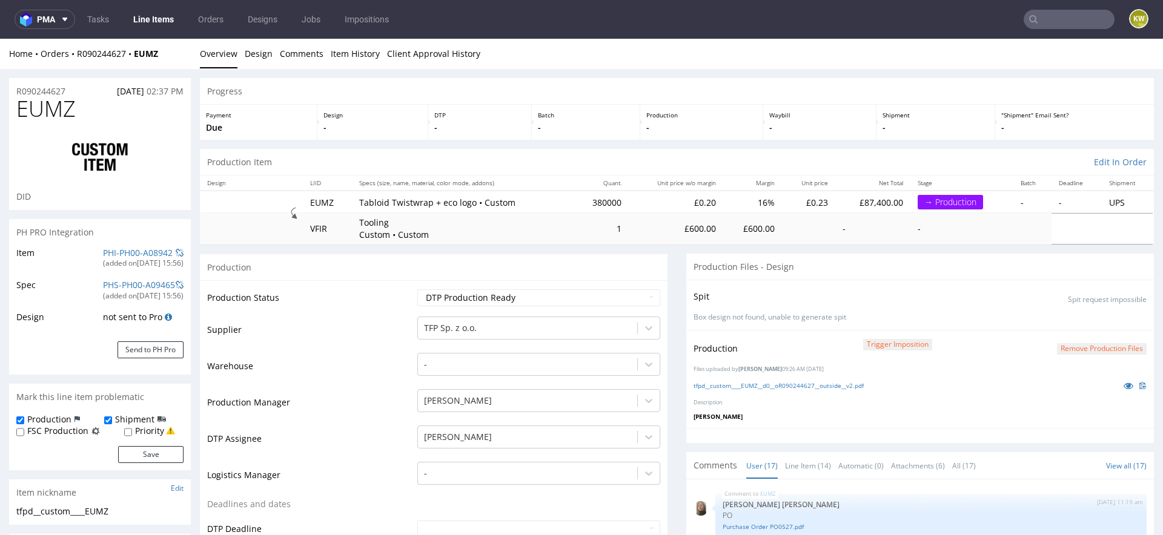
scroll to position [628, 0]
click at [117, 255] on link "PHI-PH00-A08942" at bounding box center [138, 253] width 70 height 12
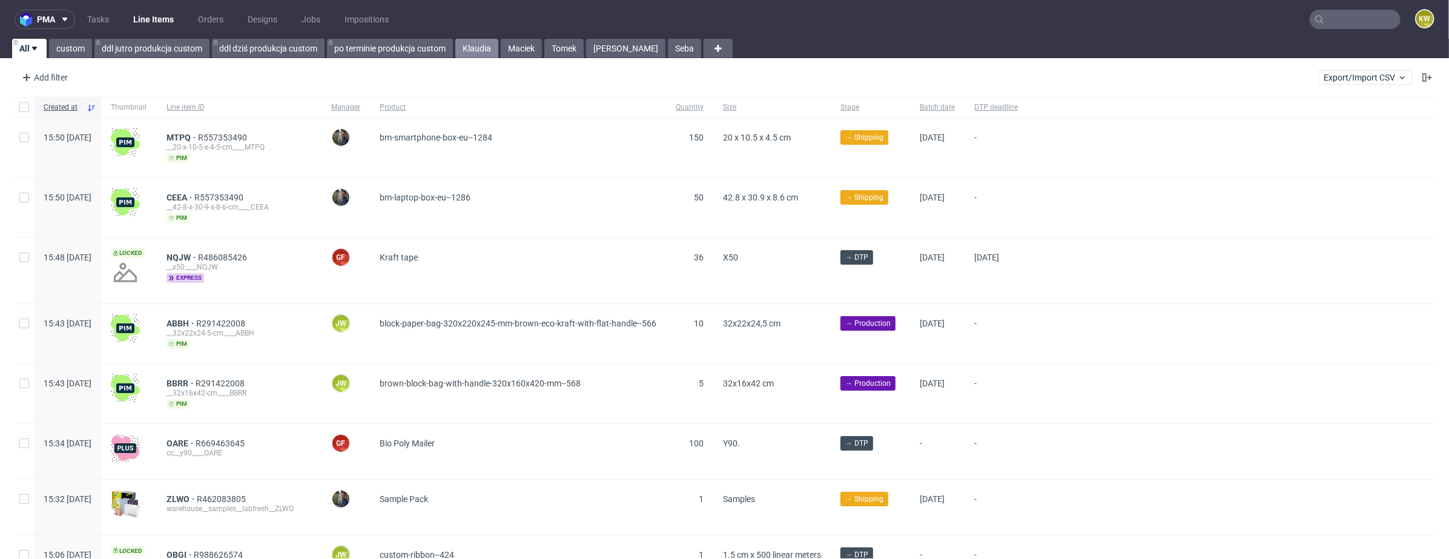
click at [475, 56] on link "Klaudia" at bounding box center [477, 48] width 43 height 19
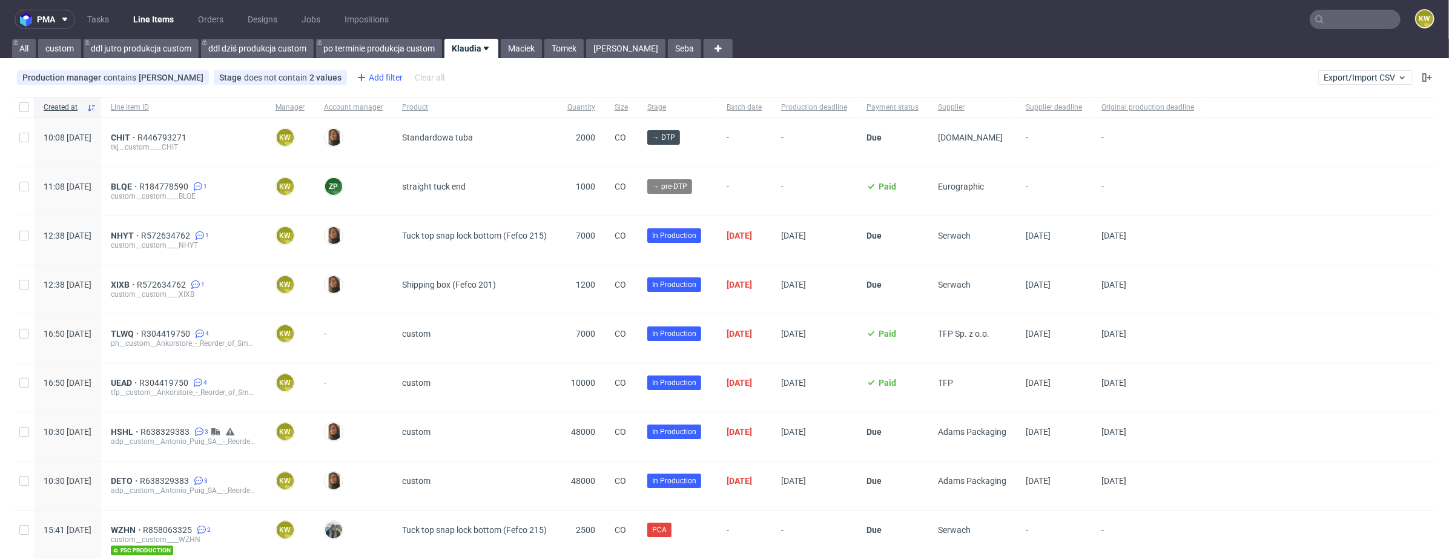
click at [372, 75] on div "Add filter" at bounding box center [378, 77] width 53 height 19
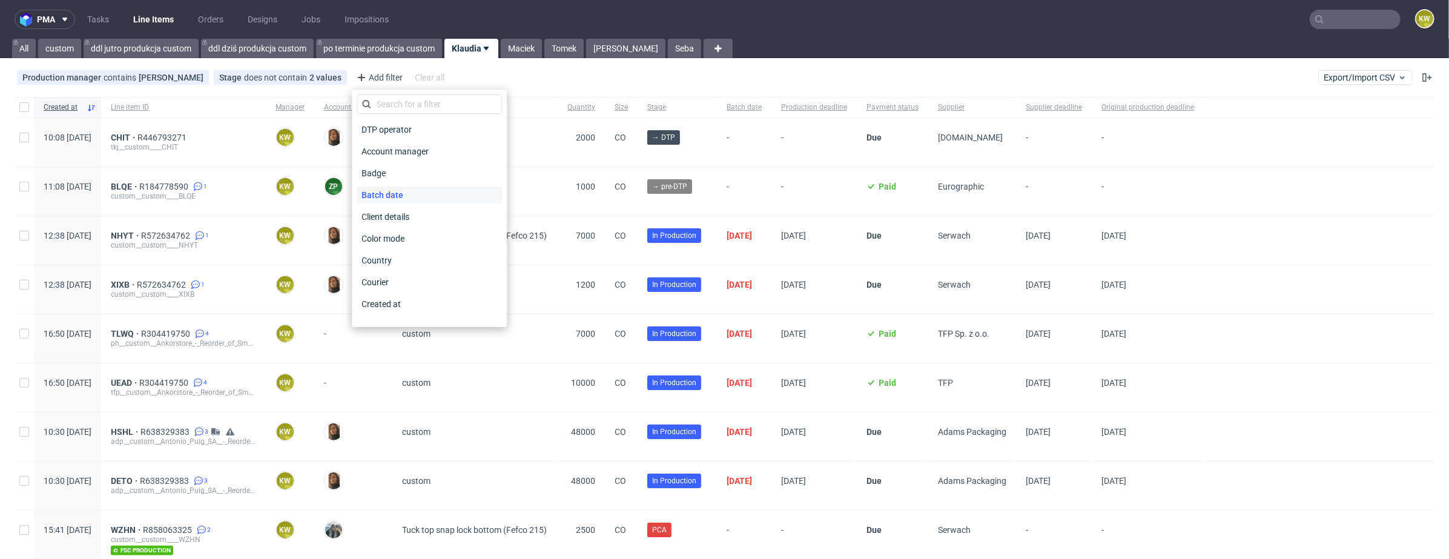
scroll to position [952, 0]
click at [418, 180] on span "Supplier deadline" at bounding box center [396, 180] width 78 height 17
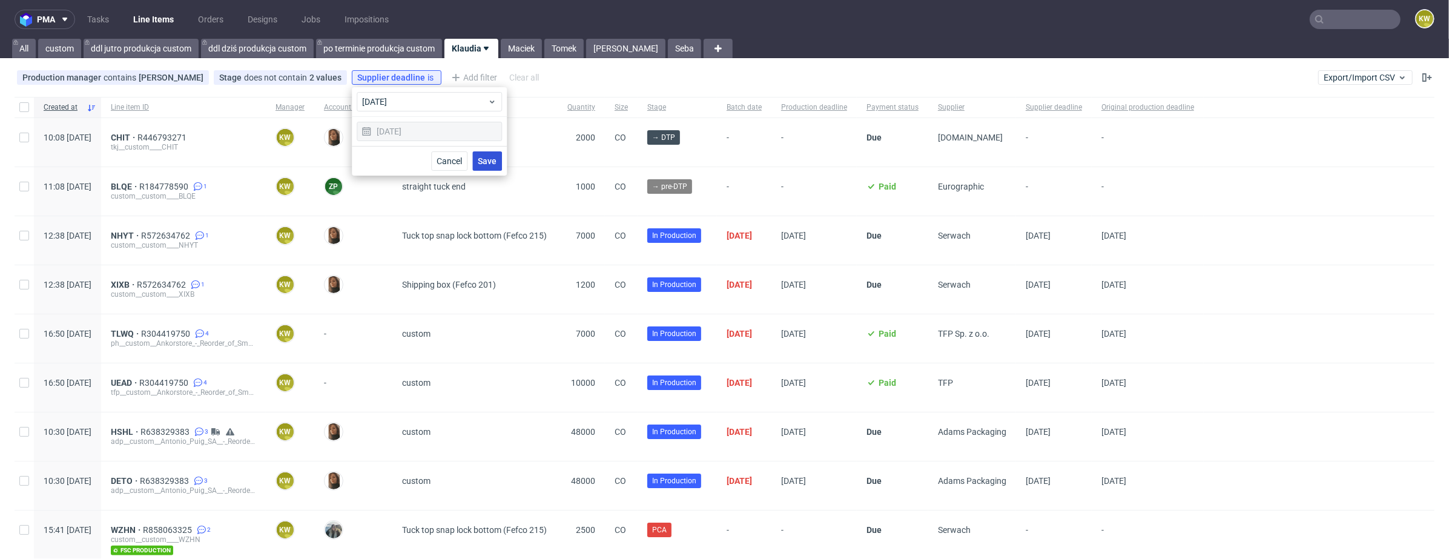
click at [488, 164] on span "Save" at bounding box center [487, 161] width 19 height 8
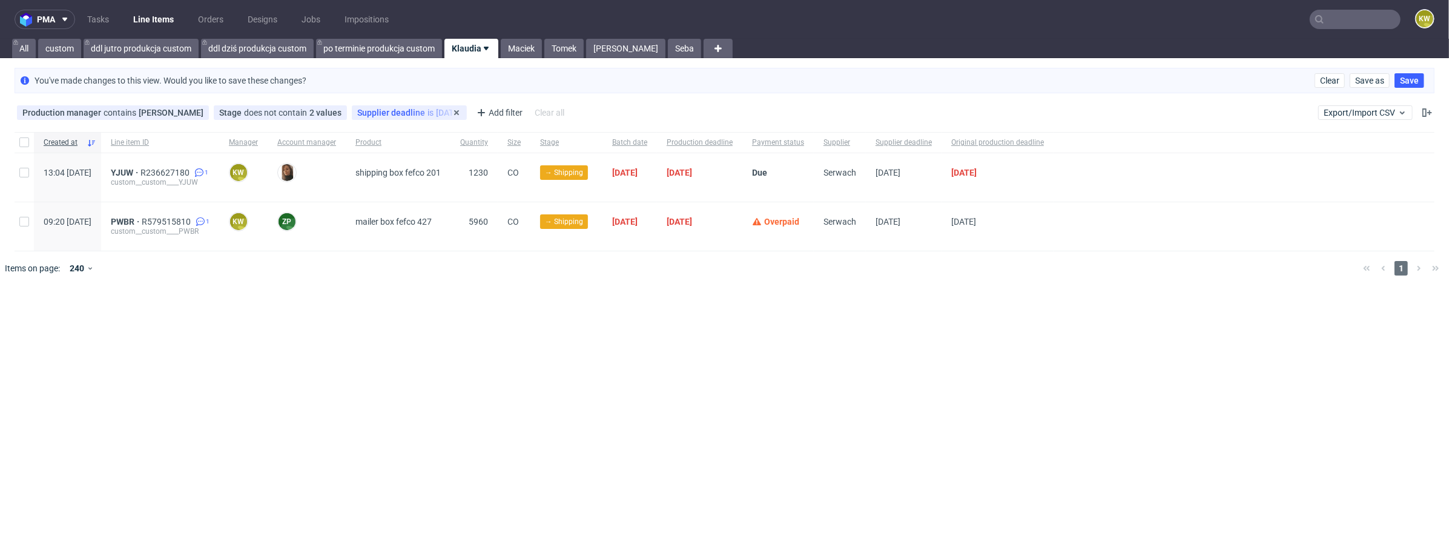
click at [390, 113] on span "Supplier deadline" at bounding box center [392, 113] width 70 height 10
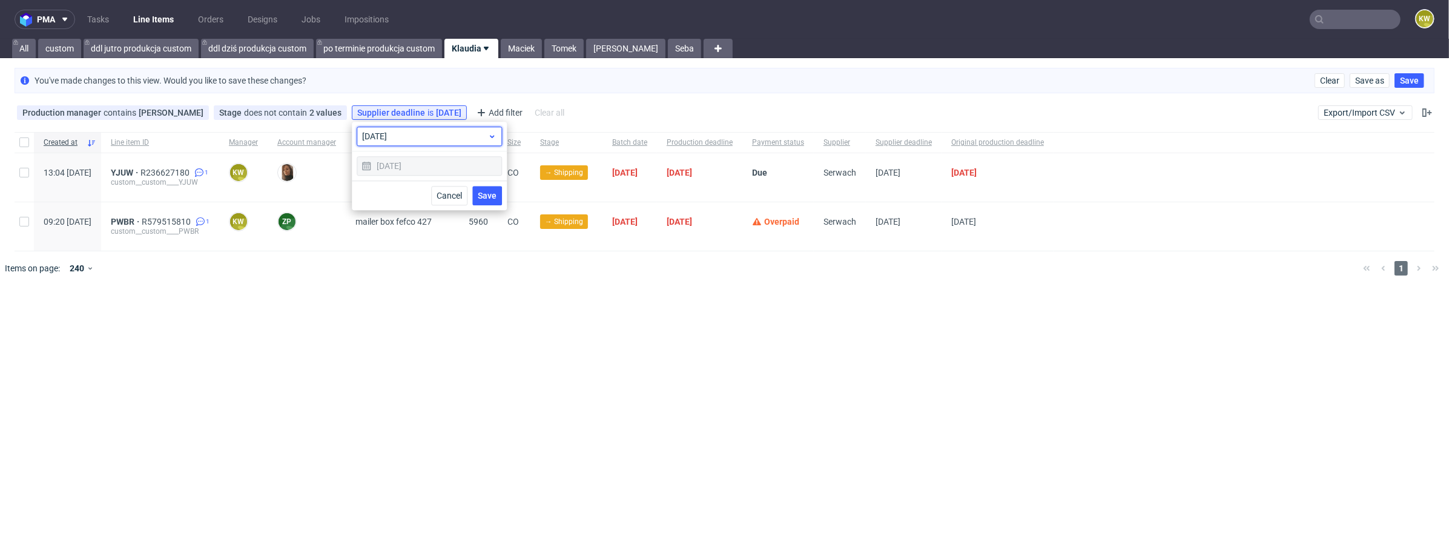
click at [391, 136] on span "[DATE]" at bounding box center [424, 136] width 125 height 12
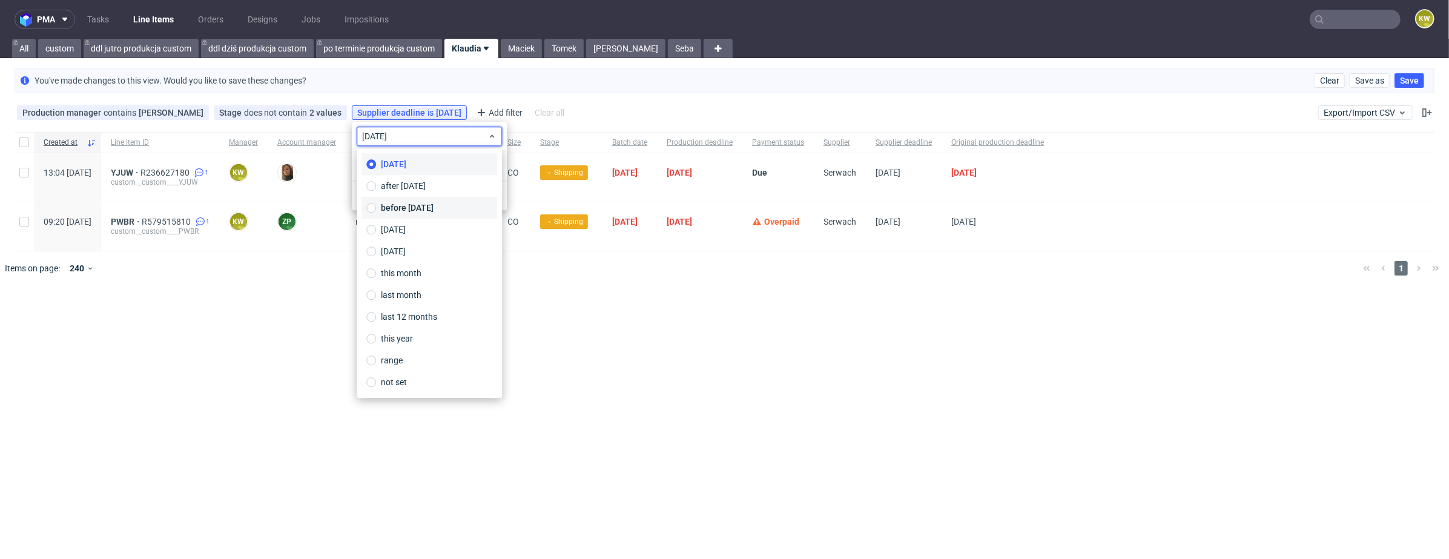
click at [398, 213] on span "before [DATE]" at bounding box center [407, 208] width 53 height 12
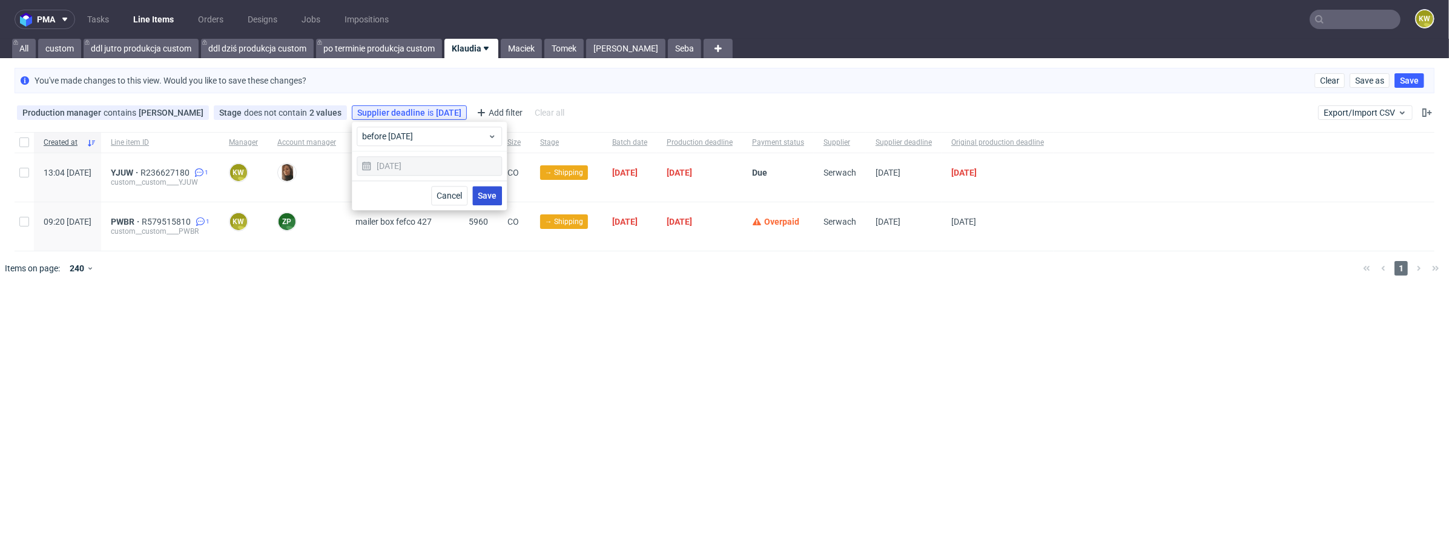
click at [480, 198] on span "Save" at bounding box center [487, 195] width 19 height 8
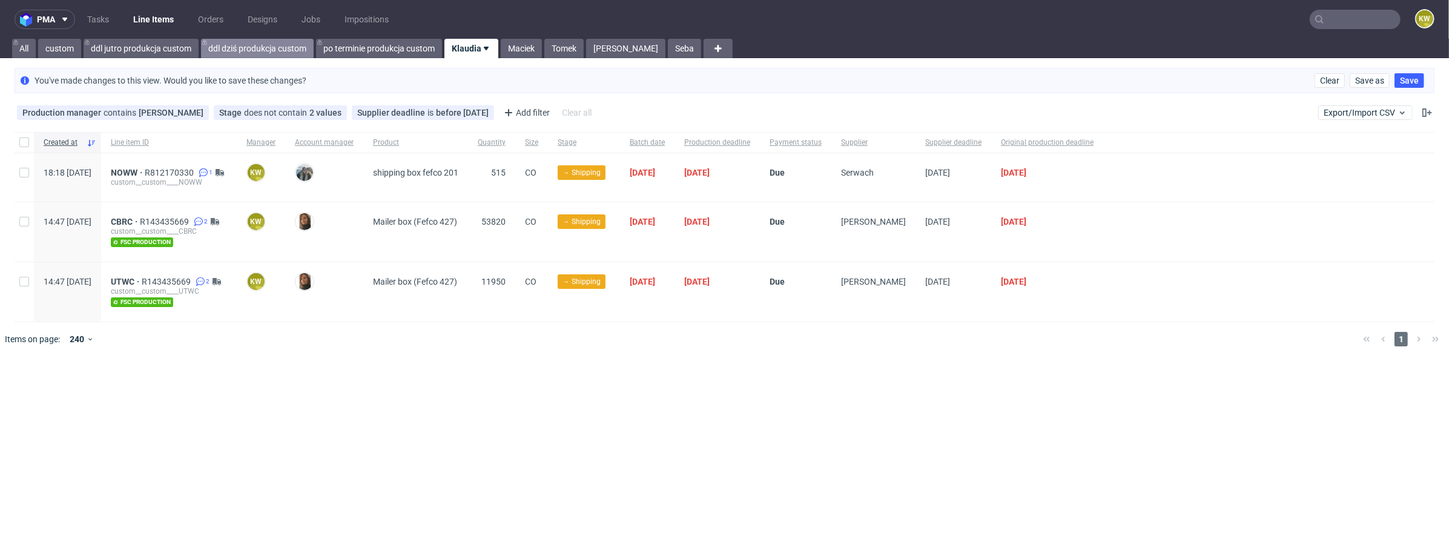
click at [216, 42] on link "ddl dziś produkcja custom" at bounding box center [257, 48] width 113 height 19
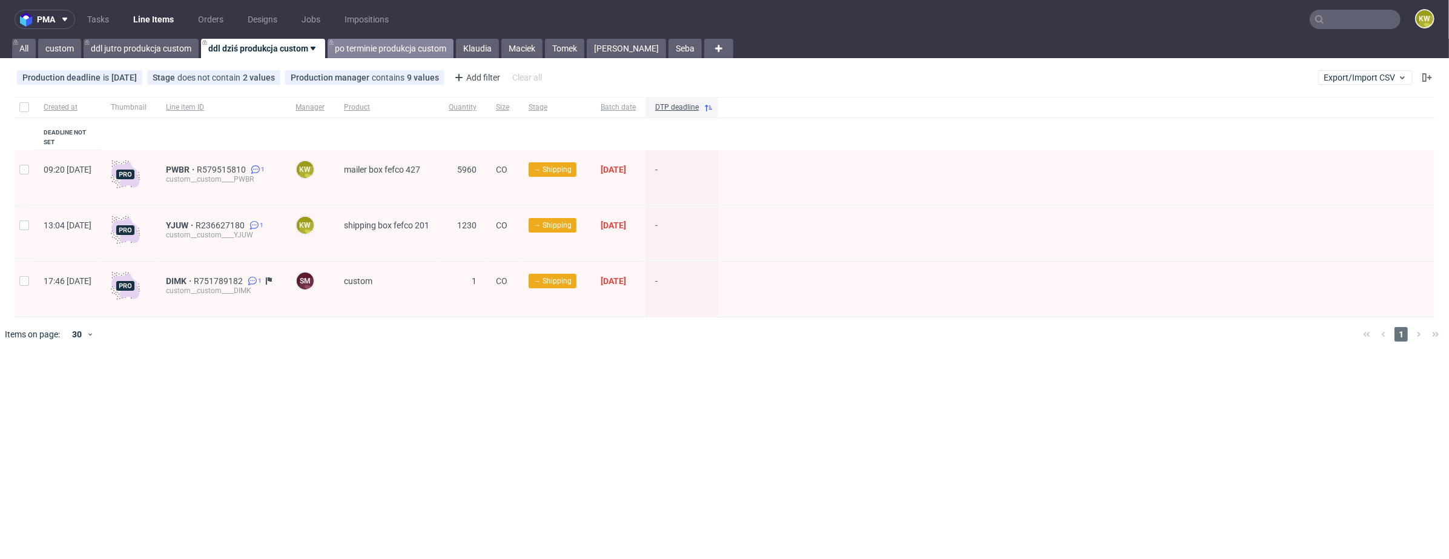
click at [366, 52] on link "po terminie produkcja custom" at bounding box center [391, 48] width 126 height 19
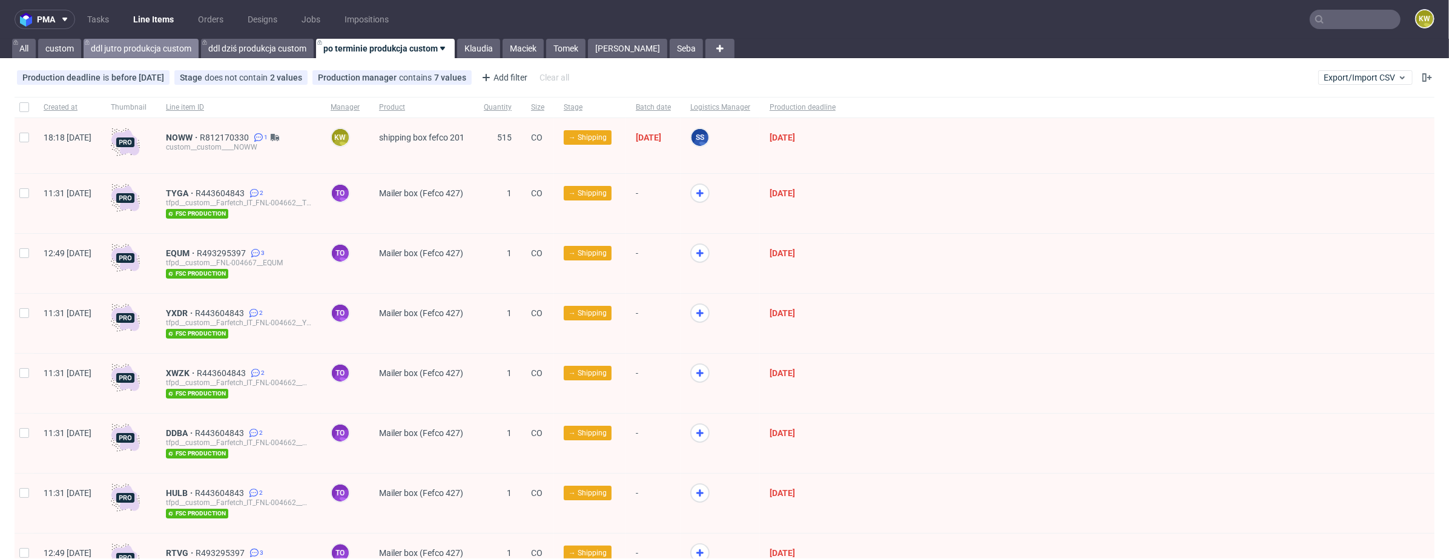
click at [132, 55] on link "ddl jutro produkcja custom" at bounding box center [141, 48] width 115 height 19
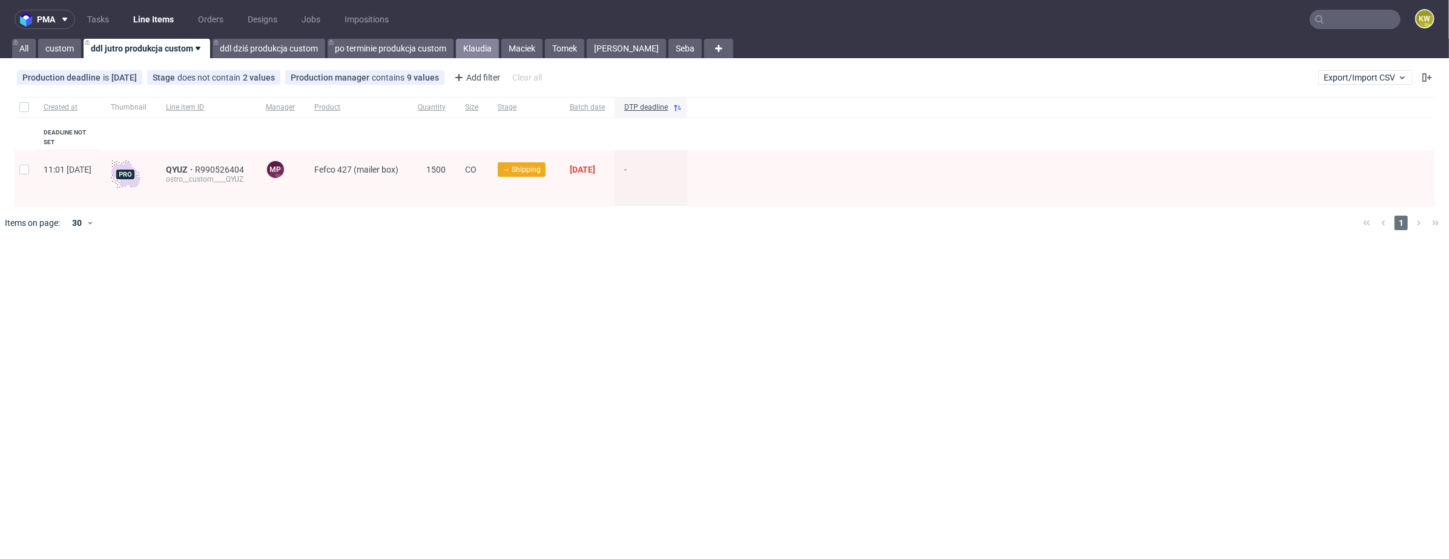
click at [476, 50] on link "Klaudia" at bounding box center [477, 48] width 43 height 19
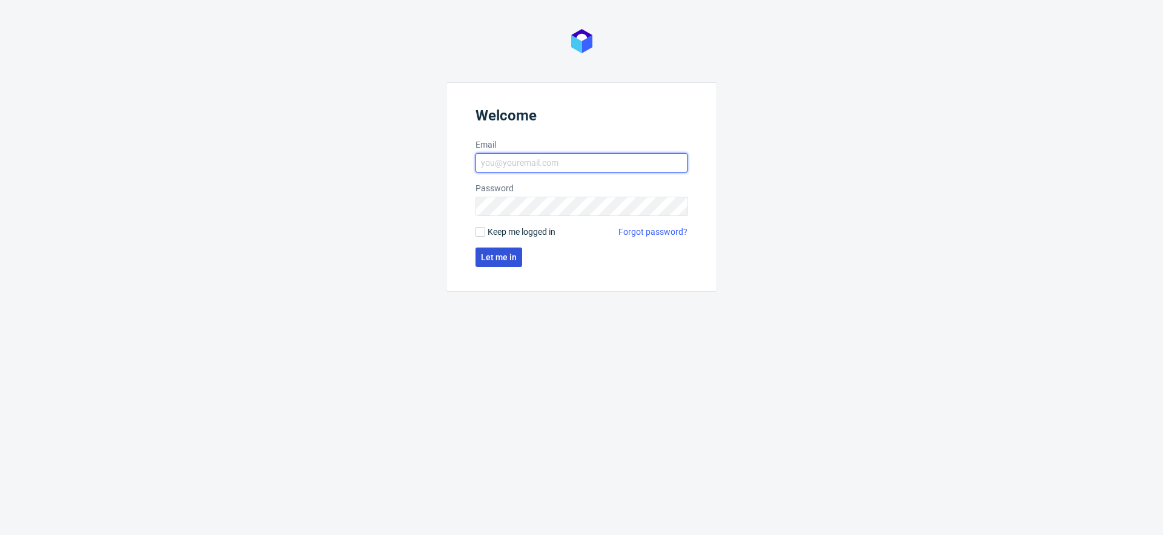
type input "klaudia.wisniewska@packhelp.com"
click at [499, 264] on button "Let me in" at bounding box center [498, 257] width 47 height 19
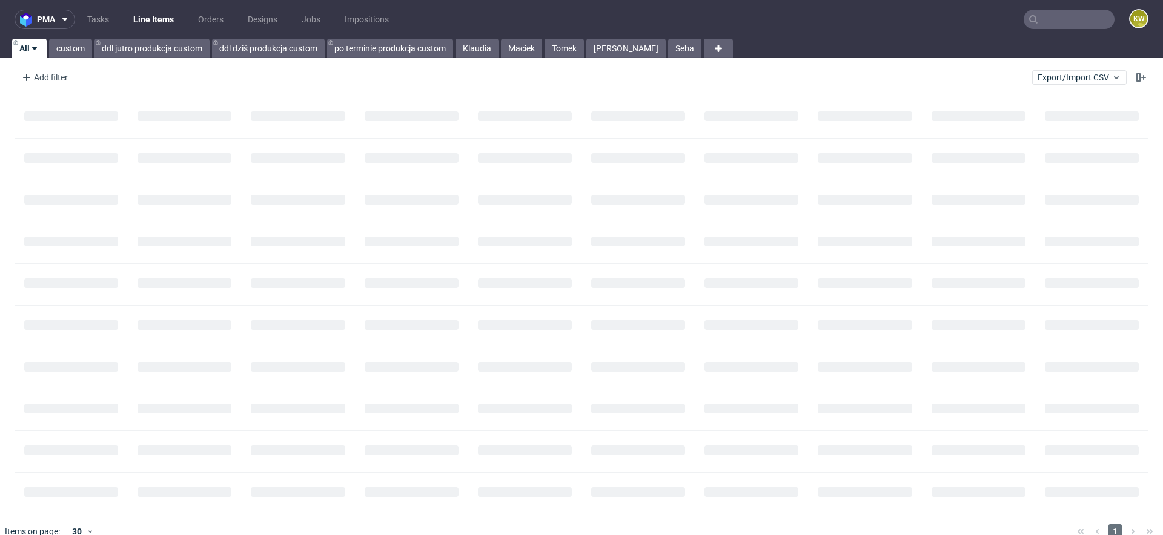
click at [1055, 25] on input "text" at bounding box center [1069, 19] width 91 height 19
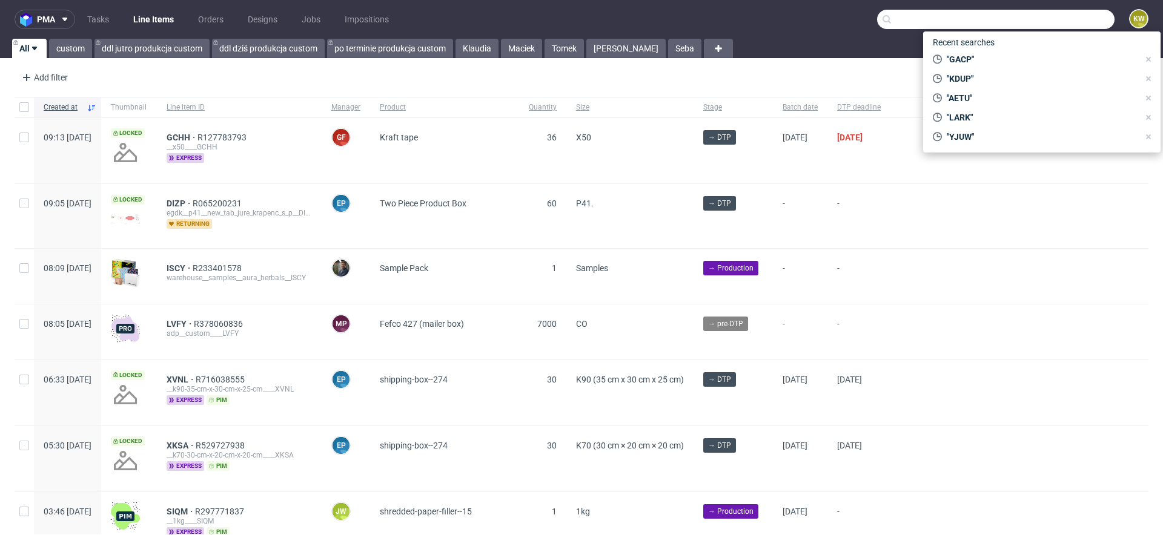
paste input "IVJA"
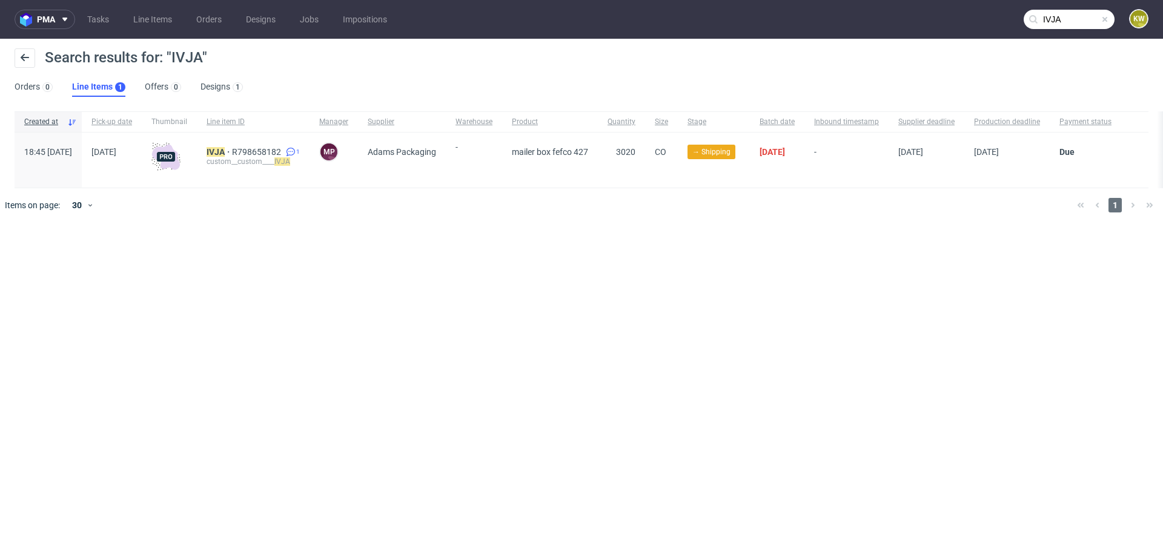
click at [1089, 22] on input "IVJA" at bounding box center [1069, 19] width 91 height 19
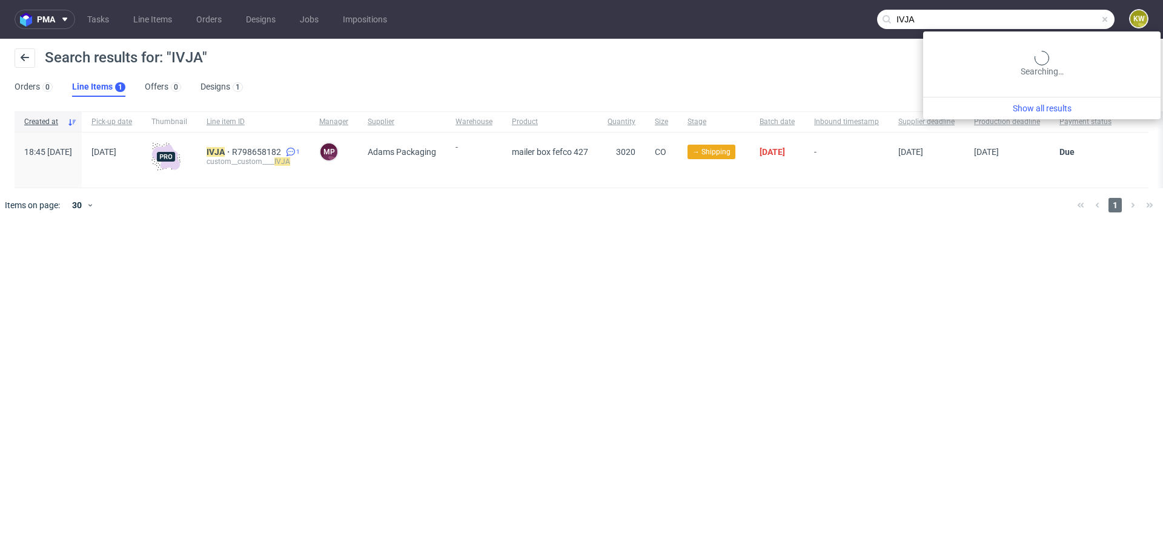
paste input "NUWX"
click at [1094, 15] on input "NUWX" at bounding box center [995, 19] width 237 height 19
click at [1093, 15] on input "NUWX" at bounding box center [995, 19] width 237 height 19
paste input "JGWC"
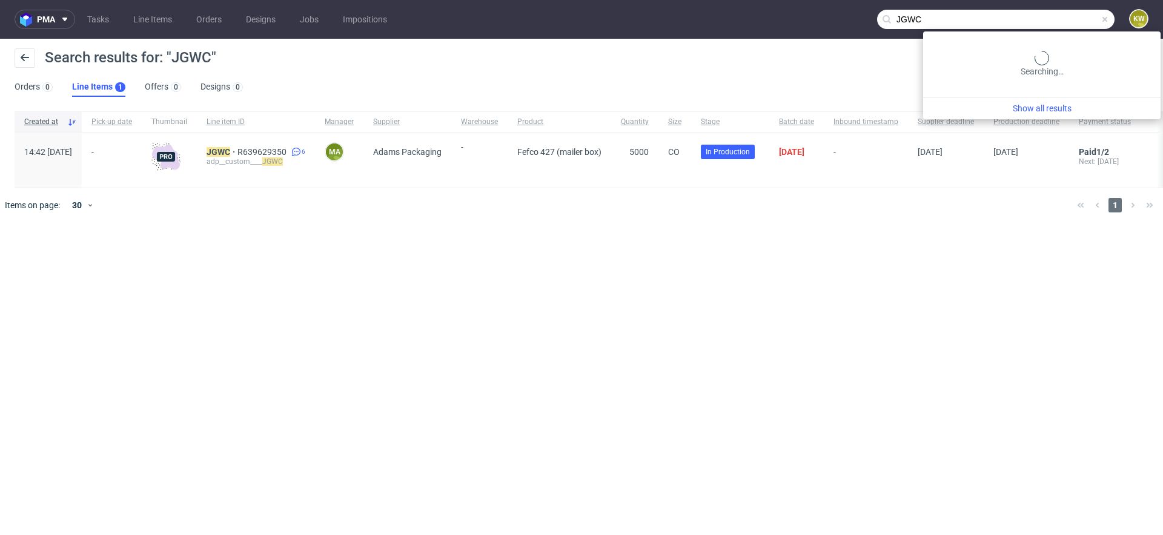
drag, startPoint x: 1076, startPoint y: 21, endPoint x: 889, endPoint y: 16, distance: 187.2
click at [891, 17] on div "JGWC" at bounding box center [995, 19] width 237 height 19
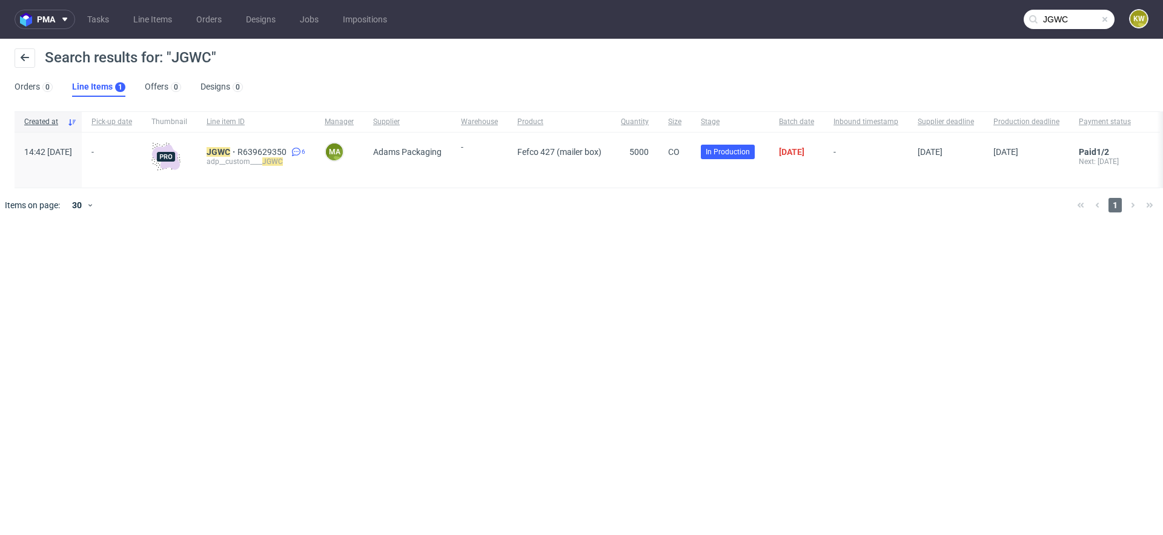
paste input "DIMK"
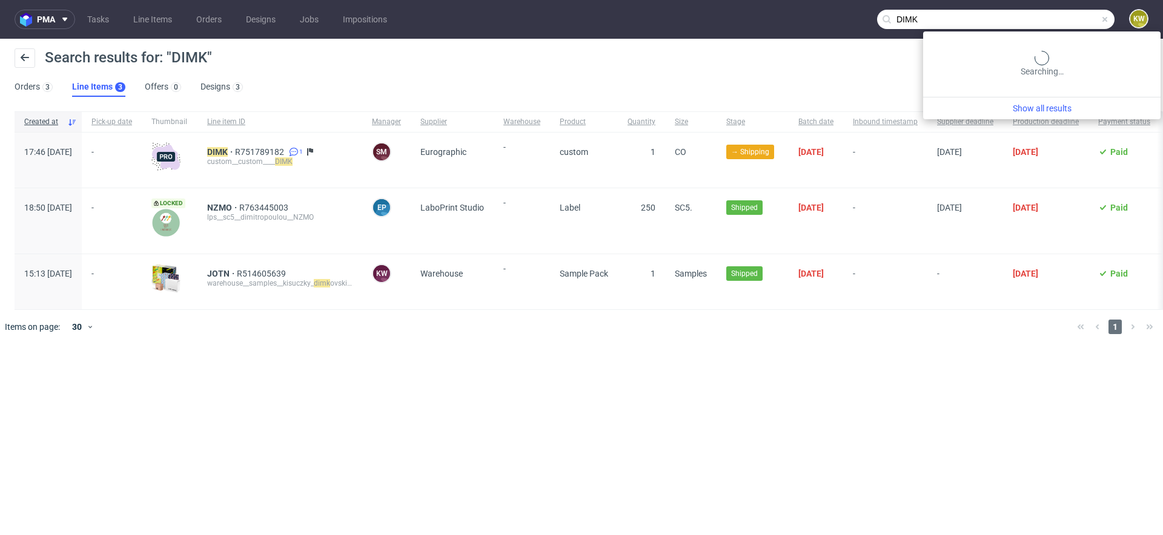
drag, startPoint x: 1085, startPoint y: 24, endPoint x: 853, endPoint y: 24, distance: 232.0
click at [853, 24] on nav "pma Tasks Line Items Orders Designs Jobs Impositions DIMK KW" at bounding box center [581, 19] width 1163 height 39
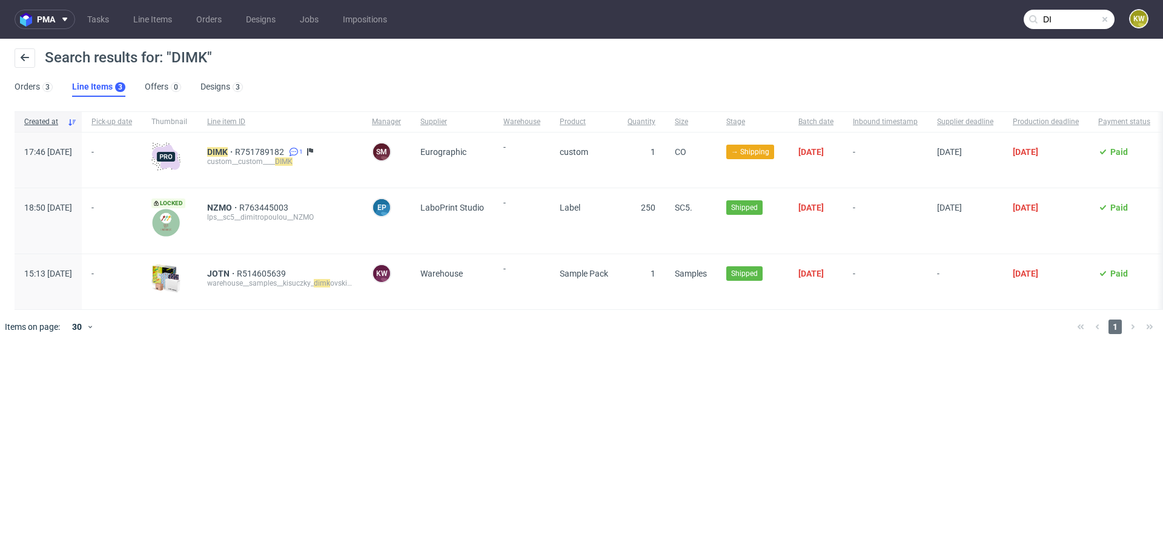
type input "D"
paste input "BEME"
type input "BEME"
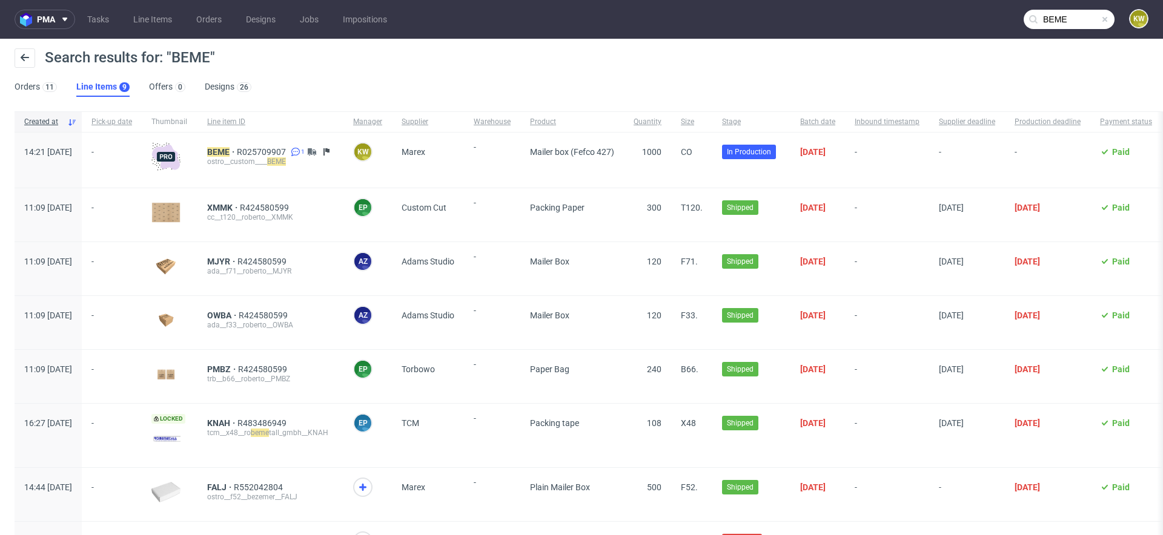
click at [252, 158] on div "ostro__custom____ BEME" at bounding box center [270, 162] width 127 height 10
click at [230, 151] on mark "BEME" at bounding box center [218, 152] width 22 height 10
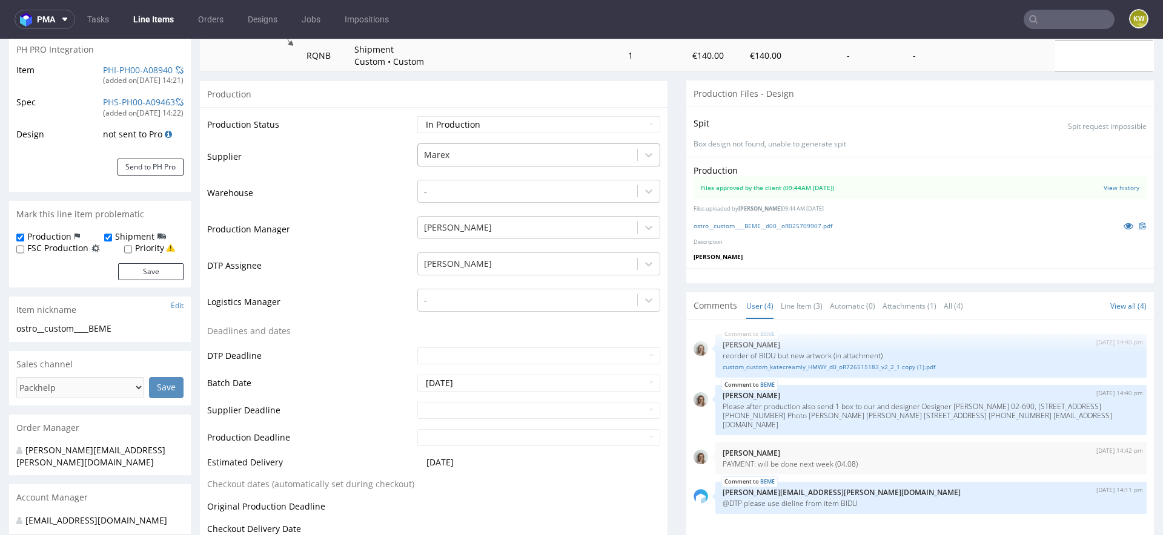
scroll to position [185, 0]
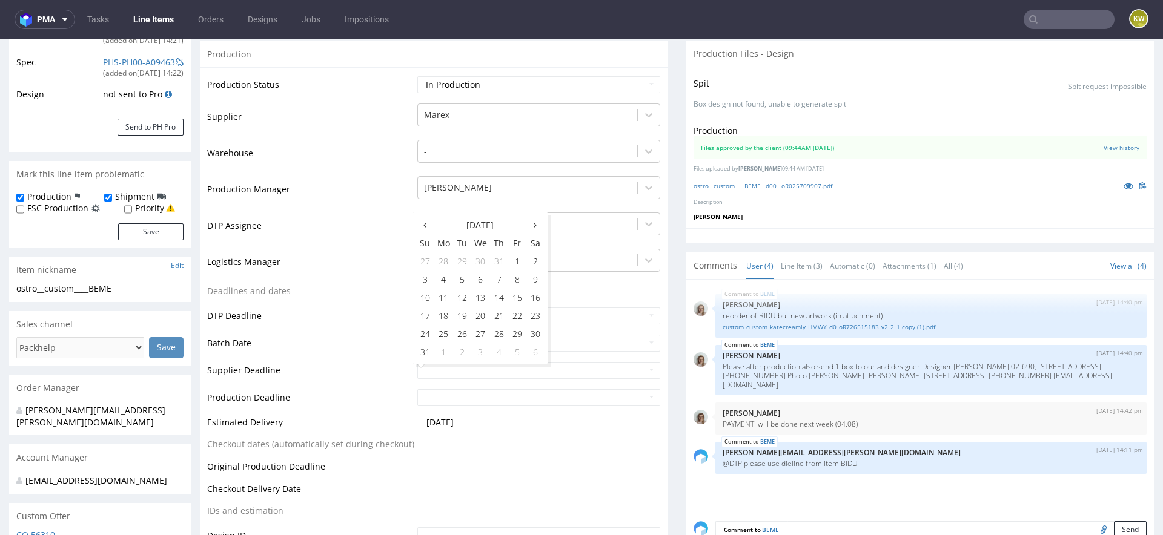
scroll to position [226, 0]
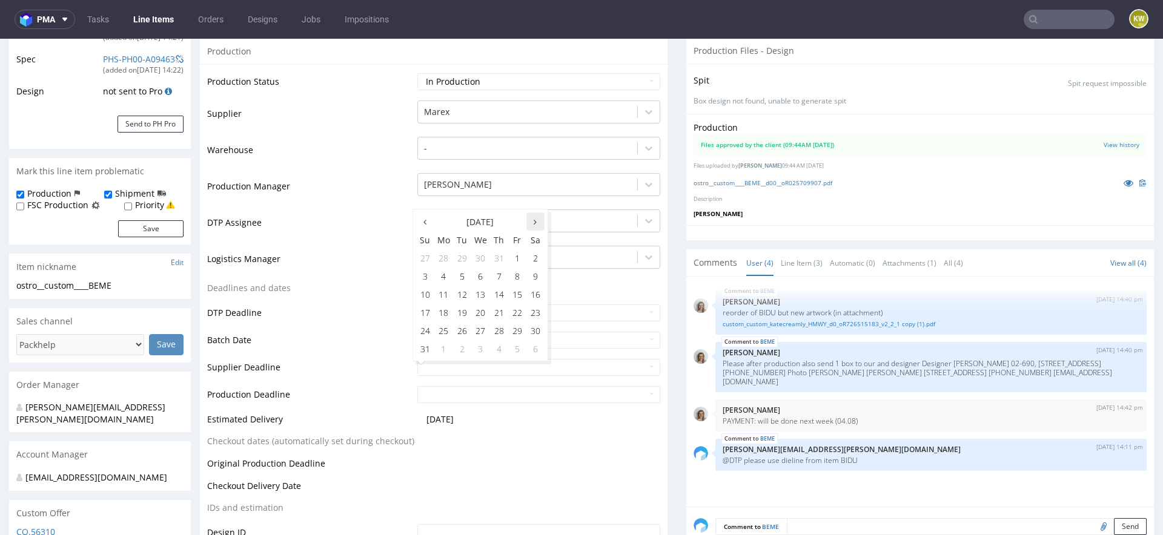
click at [534, 224] on icon at bounding box center [535, 222] width 3 height 8
click at [464, 298] on td "16" at bounding box center [462, 294] width 18 height 18
type input "2025-09-16"
click at [475, 402] on input "text" at bounding box center [538, 394] width 243 height 17
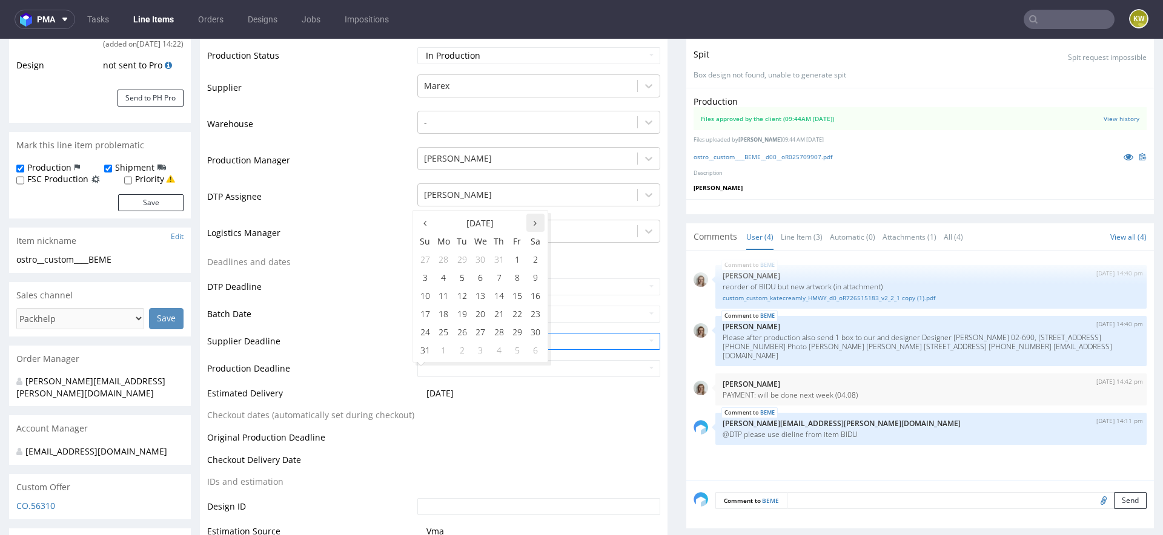
click at [531, 218] on th at bounding box center [535, 223] width 18 height 18
click at [498, 297] on td "18" at bounding box center [499, 296] width 18 height 18
type input "2025-09-18"
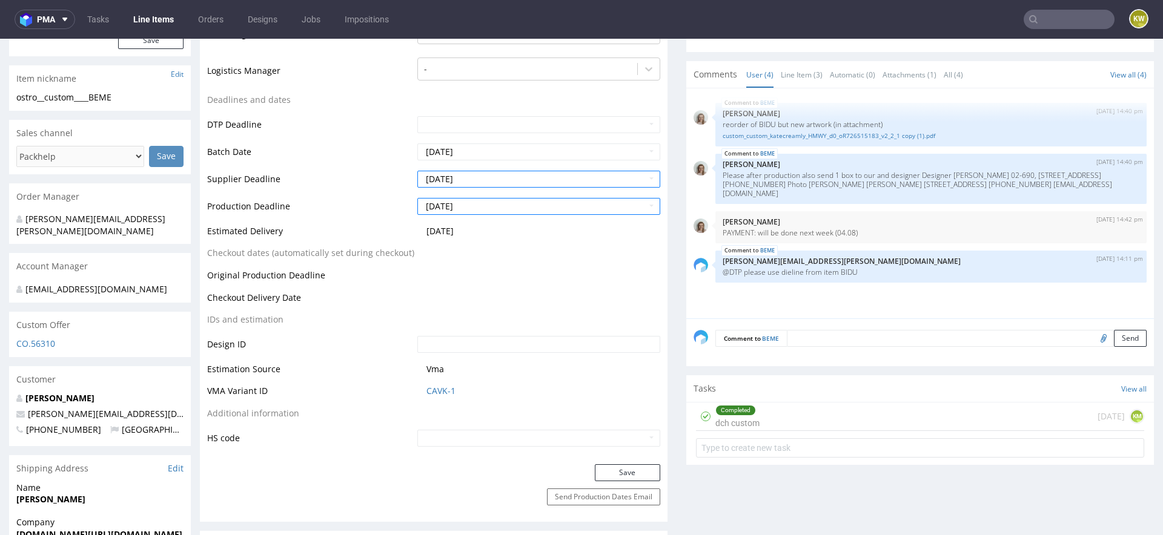
scroll to position [419, 0]
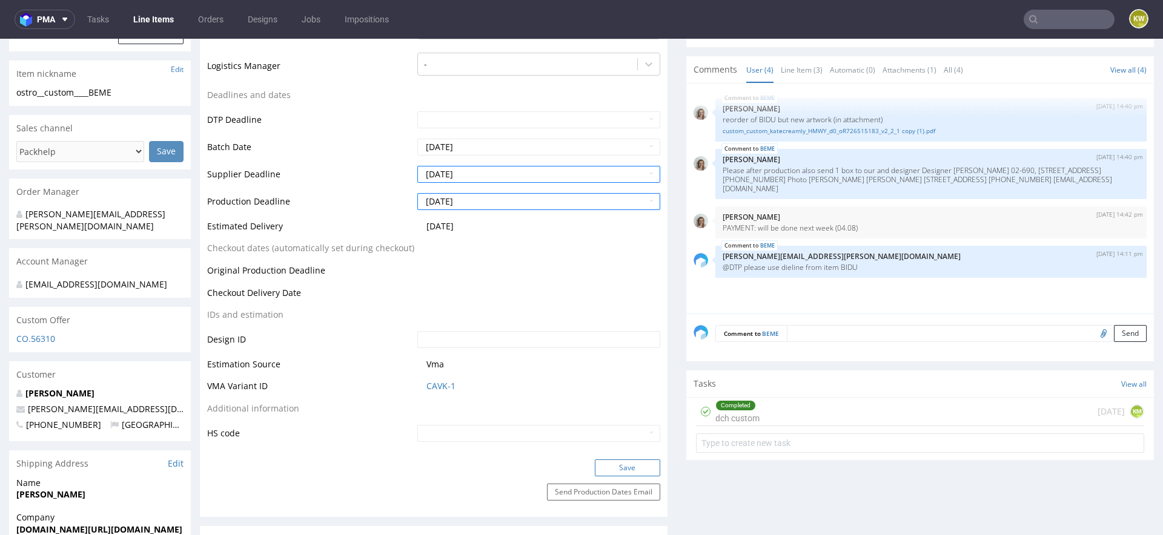
click at [618, 471] on button "Save" at bounding box center [627, 468] width 65 height 17
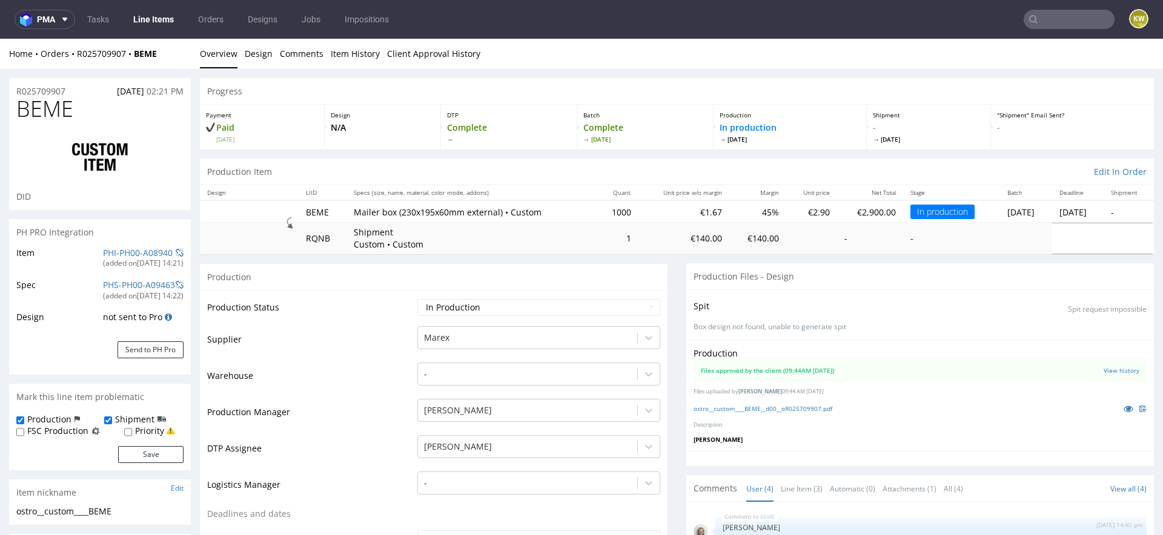
scroll to position [0, 0]
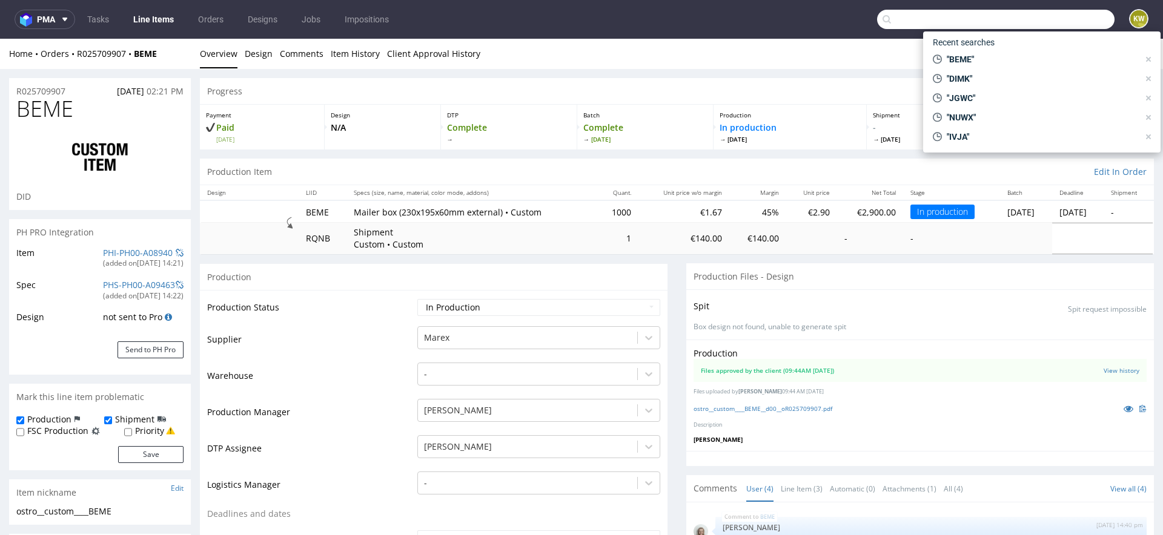
click at [1049, 24] on input "text" at bounding box center [995, 19] width 237 height 19
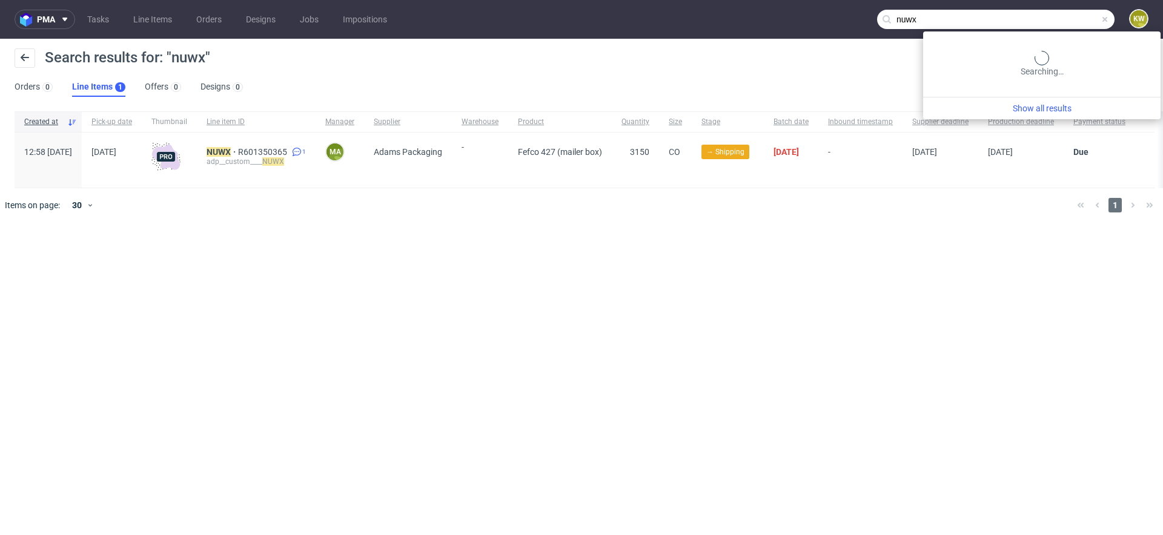
drag, startPoint x: 1082, startPoint y: 28, endPoint x: 820, endPoint y: 35, distance: 262.4
click at [832, 31] on nav "pma Tasks Line Items Orders Designs Jobs Impositions nuwx KW" at bounding box center [581, 19] width 1163 height 39
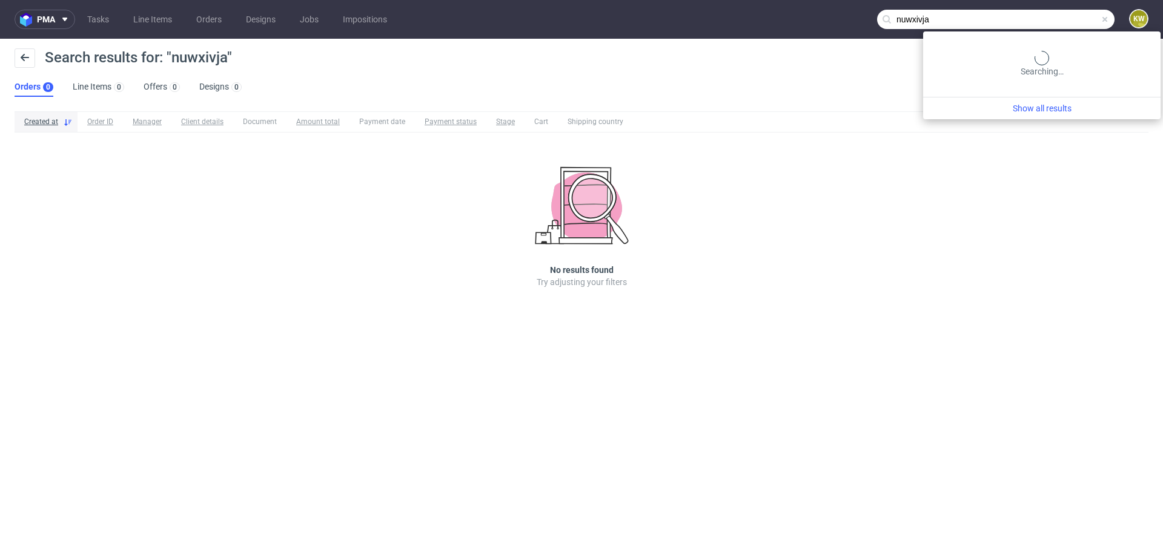
drag, startPoint x: 1090, startPoint y: 16, endPoint x: 849, endPoint y: 18, distance: 241.1
click at [851, 18] on nav "pma Tasks Line Items Orders Designs Jobs Impositions nuwxivja KW" at bounding box center [581, 19] width 1163 height 39
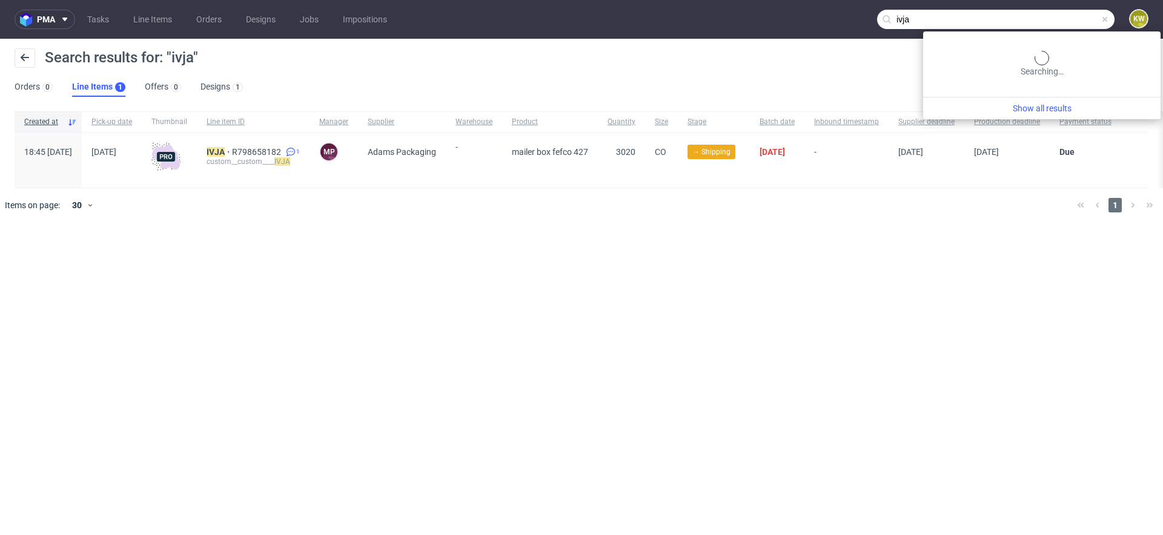
drag, startPoint x: 1069, startPoint y: 21, endPoint x: 824, endPoint y: -14, distance: 247.2
click at [824, 0] on html "pma Tasks Line Items Orders Designs Jobs Impositions ivja KW Search results for…" at bounding box center [581, 267] width 1163 height 535
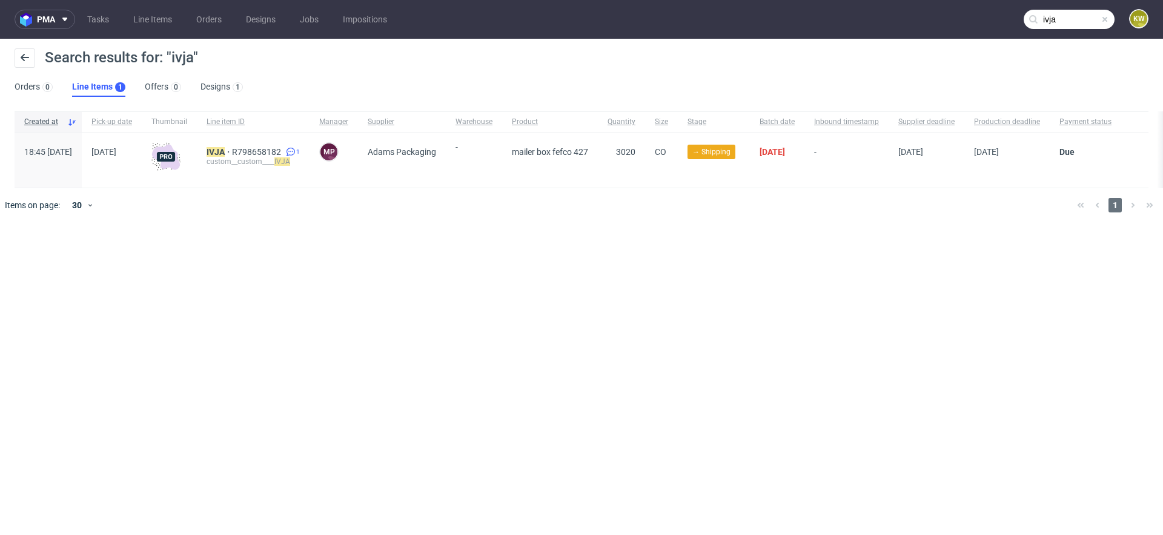
paste input "YJUW"
type input "YJUW"
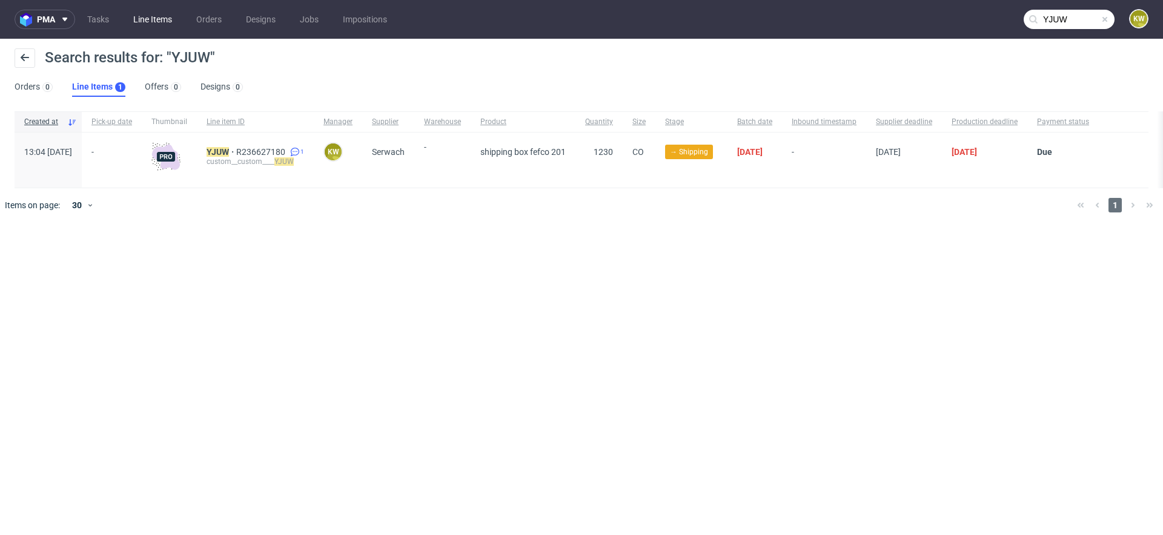
click at [142, 25] on link "Line Items" at bounding box center [152, 19] width 53 height 19
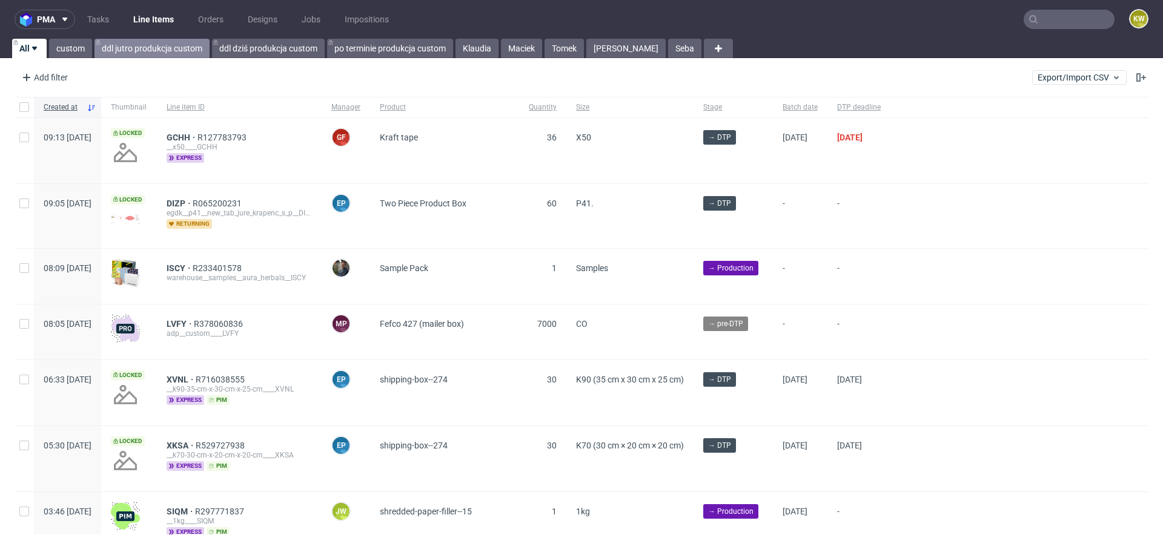
click at [145, 49] on link "ddl jutro produkcja custom" at bounding box center [151, 48] width 115 height 19
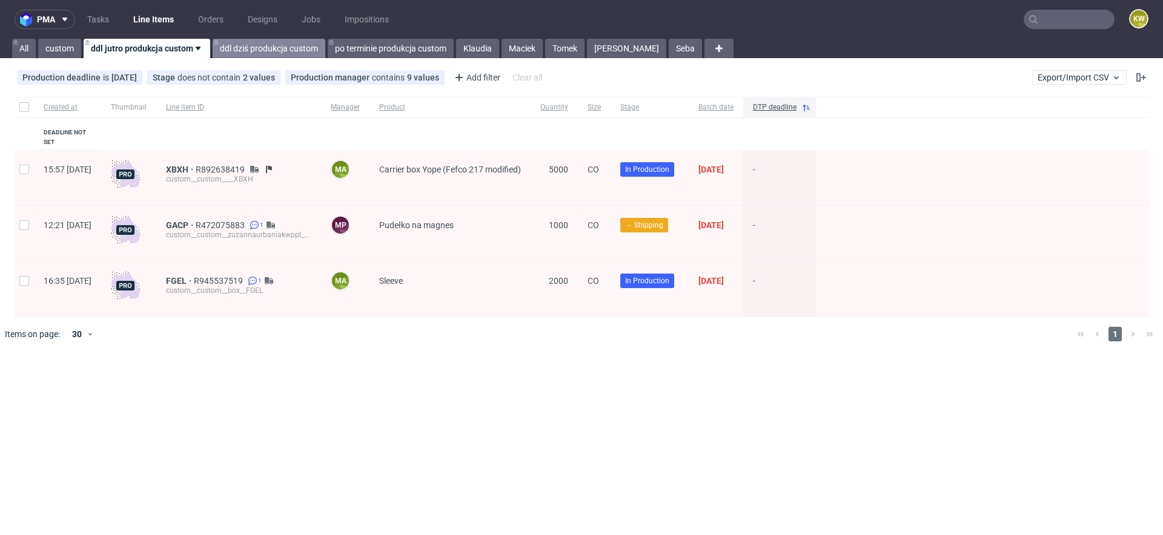
click at [231, 48] on link "ddl dziś produkcja custom" at bounding box center [269, 48] width 113 height 19
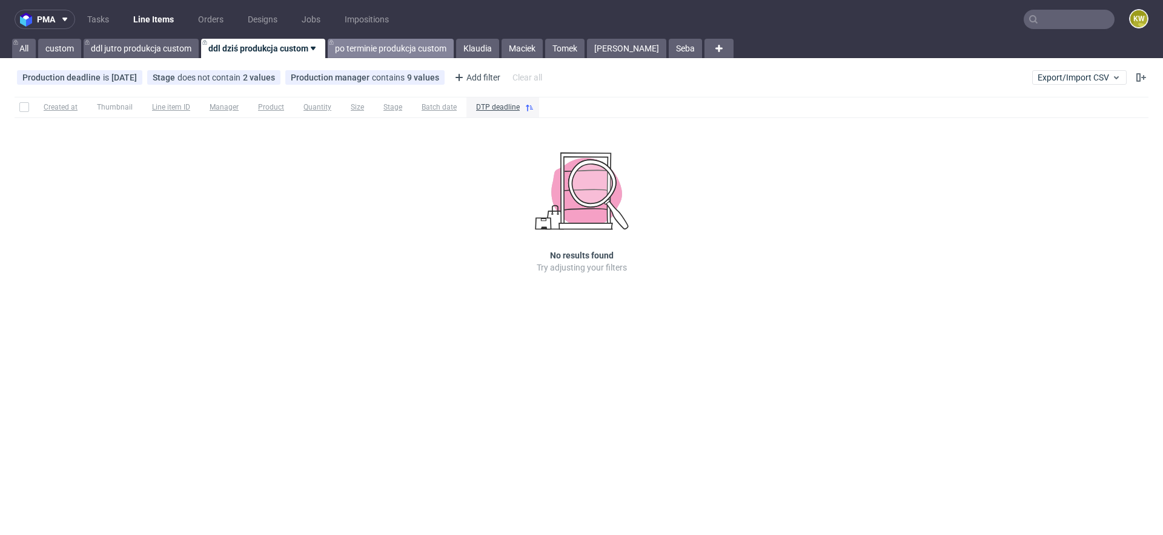
click at [373, 55] on link "po terminie produkcja custom" at bounding box center [391, 48] width 126 height 19
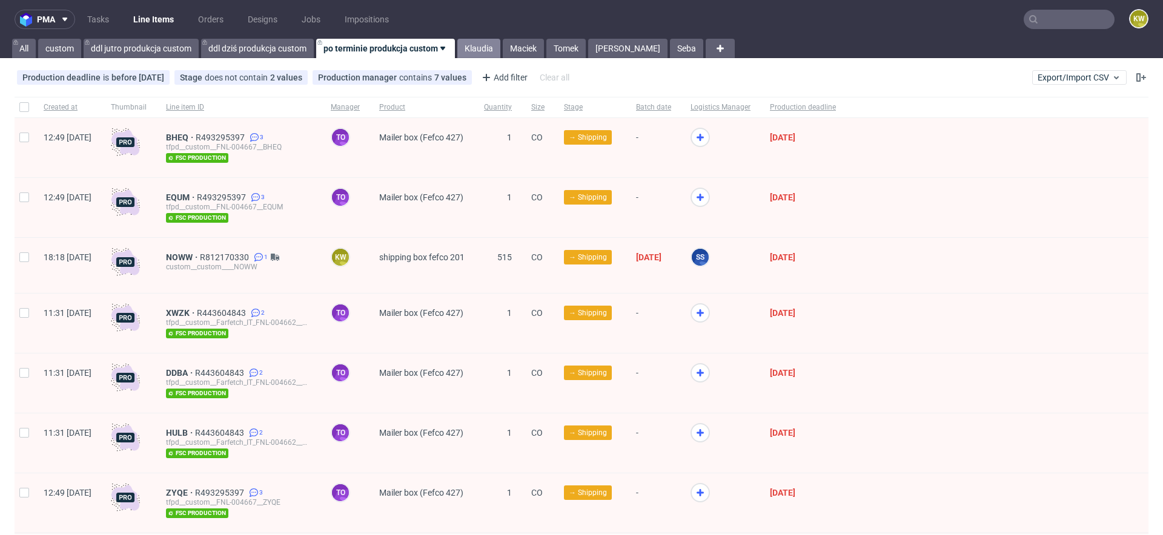
click at [487, 53] on link "Klaudia" at bounding box center [478, 48] width 43 height 19
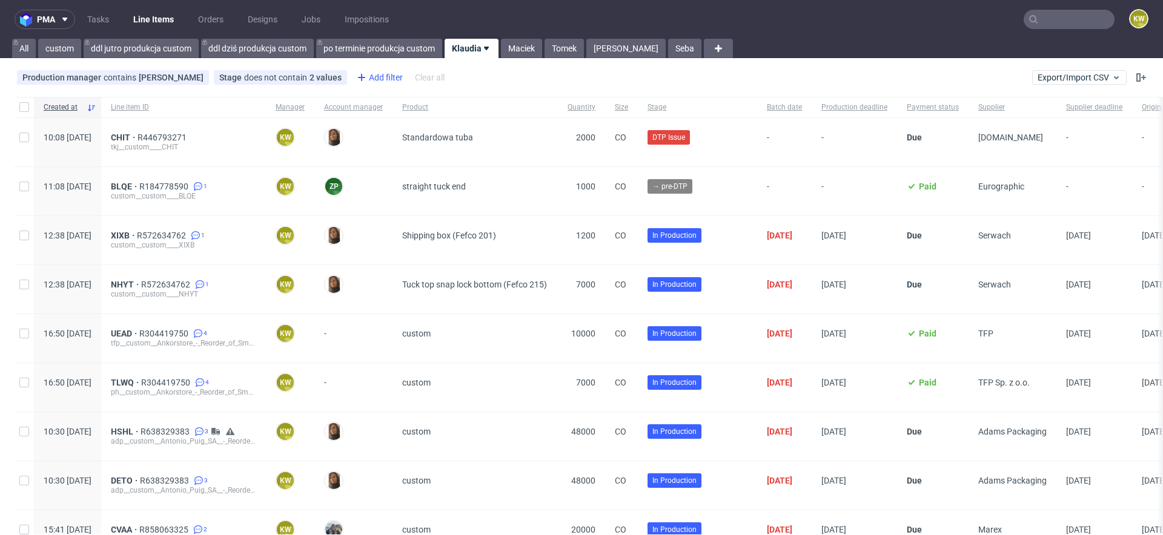
click at [376, 80] on div "Add filter" at bounding box center [378, 77] width 53 height 19
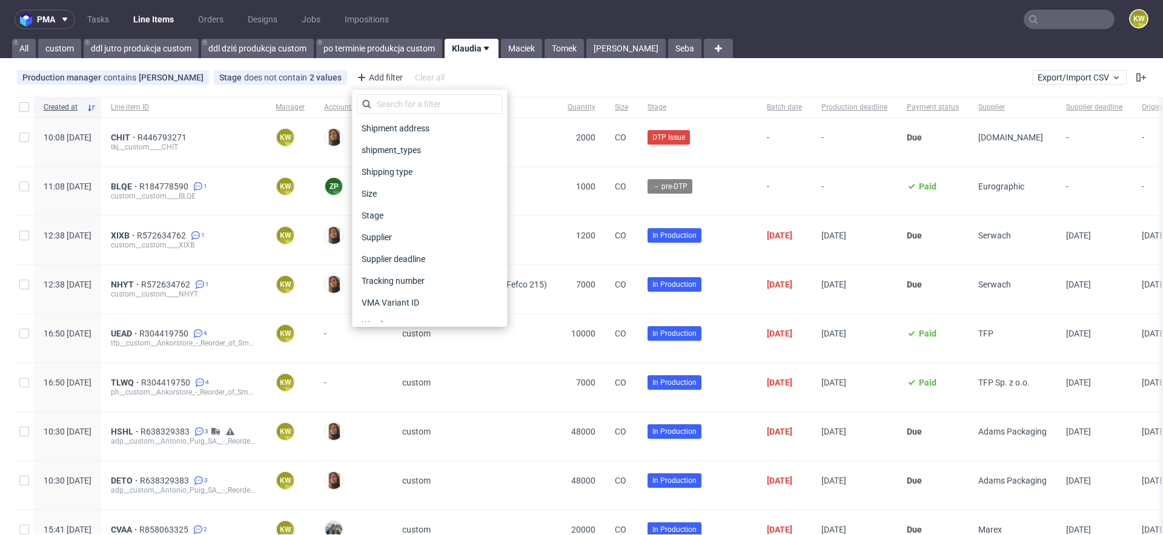
scroll to position [952, 0]
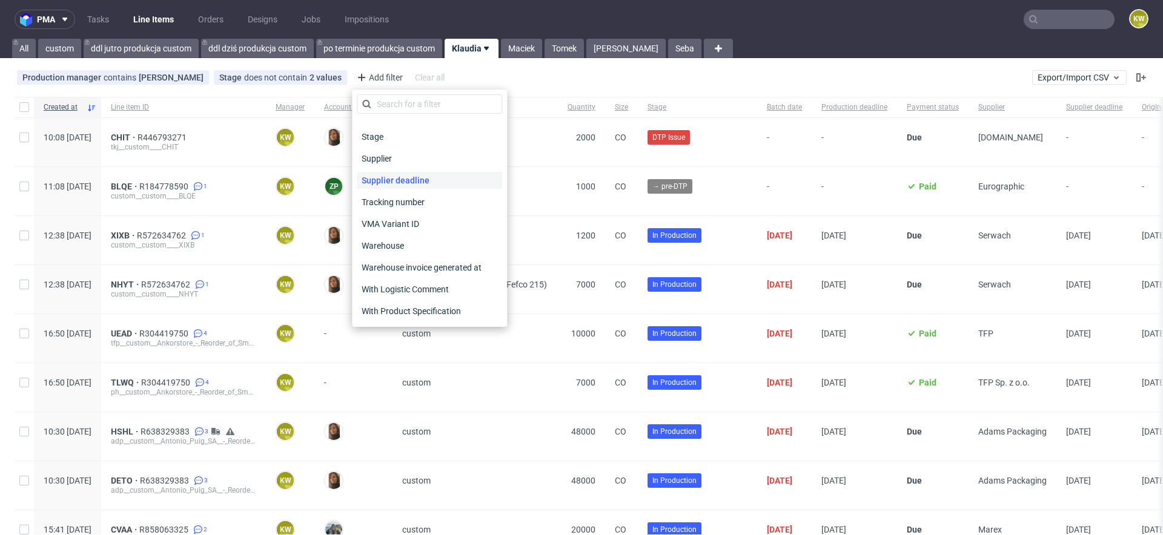
click at [402, 183] on span "Supplier deadline" at bounding box center [396, 180] width 78 height 17
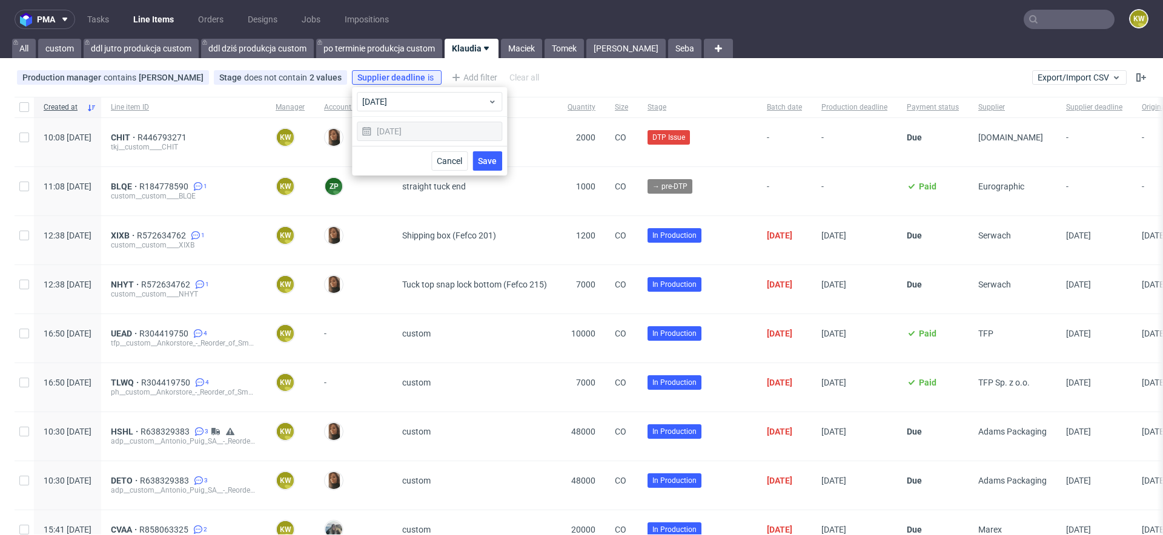
click at [483, 158] on span "Save" at bounding box center [487, 161] width 19 height 8
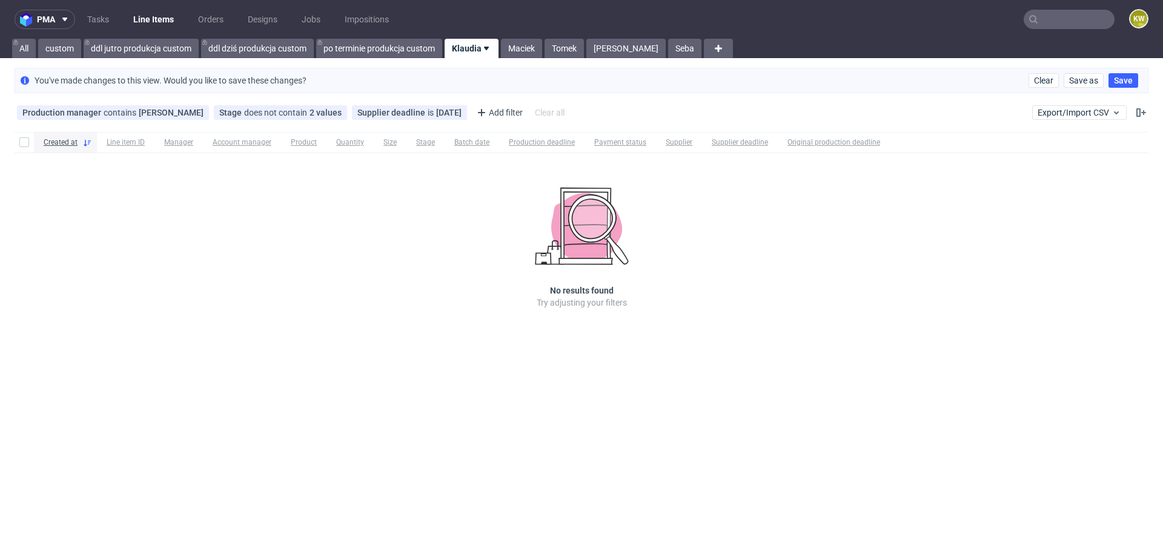
click at [409, 103] on div "Production manager contains Klaudia Wiśniewska ...contains Klaudia Wiśniewska S…" at bounding box center [292, 112] width 555 height 19
click at [409, 106] on div "Supplier deadline is today" at bounding box center [409, 112] width 115 height 15
click at [411, 119] on div "Supplier deadline is today" at bounding box center [409, 112] width 115 height 15
click at [414, 116] on div "Supplier deadline is today" at bounding box center [409, 113] width 104 height 10
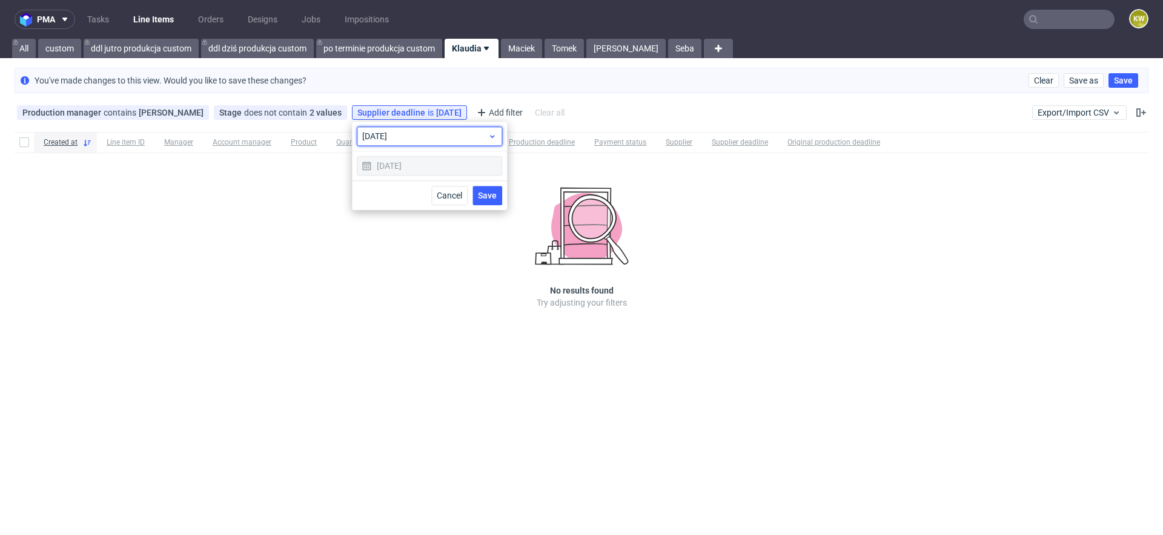
click at [399, 134] on span "today" at bounding box center [424, 136] width 125 height 12
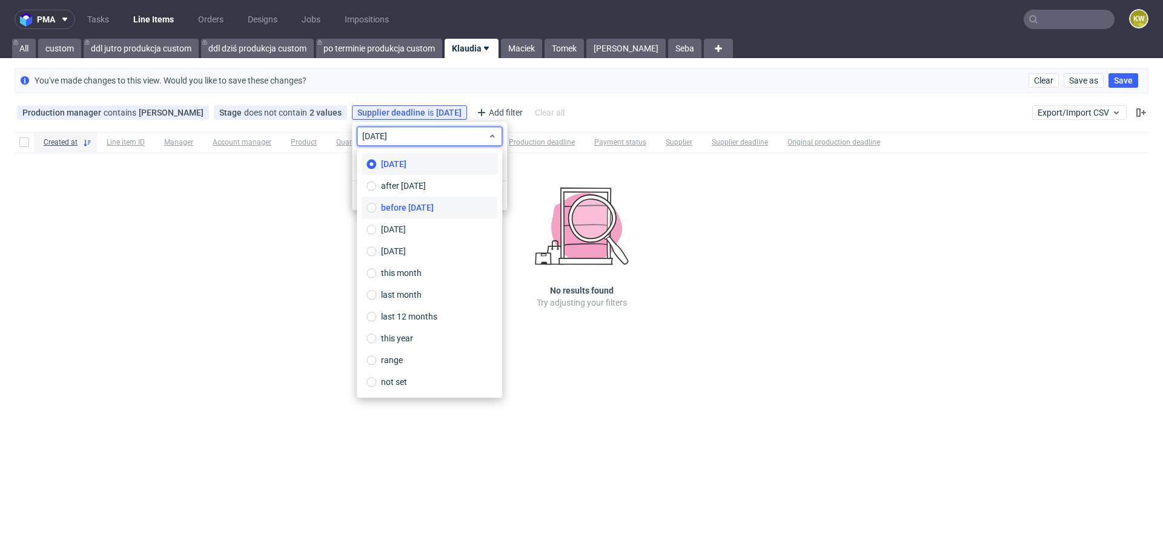
click at [401, 199] on label "before today" at bounding box center [430, 208] width 136 height 22
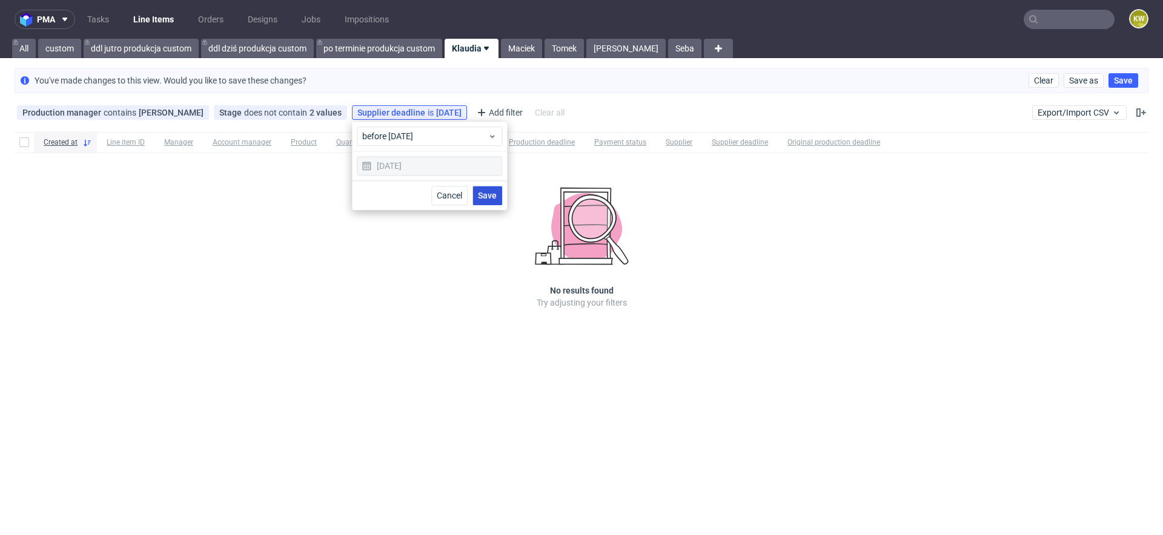
click at [483, 193] on span "Save" at bounding box center [487, 195] width 19 height 8
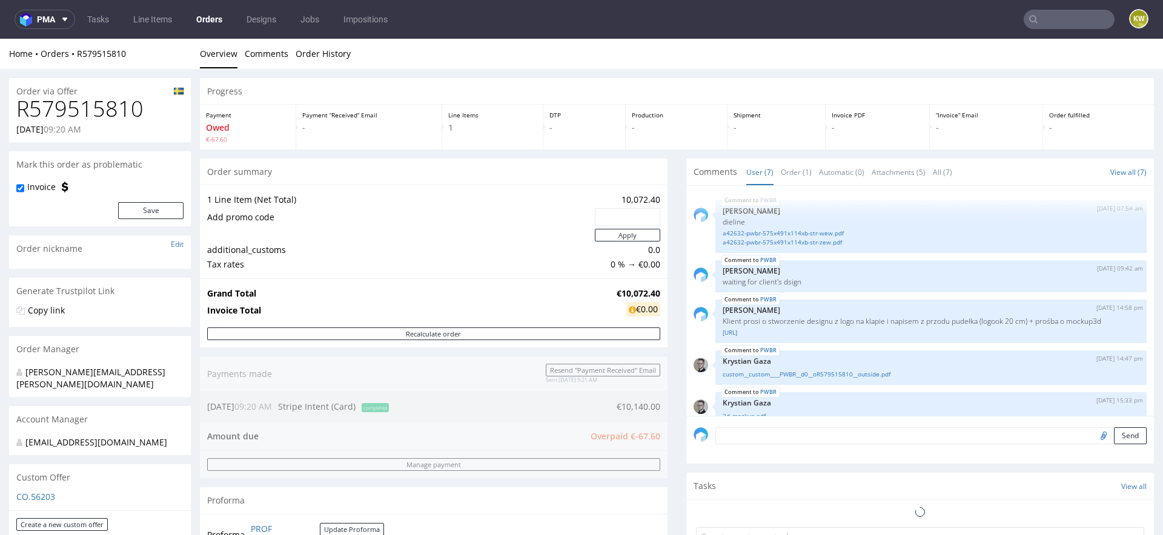
scroll to position [108, 0]
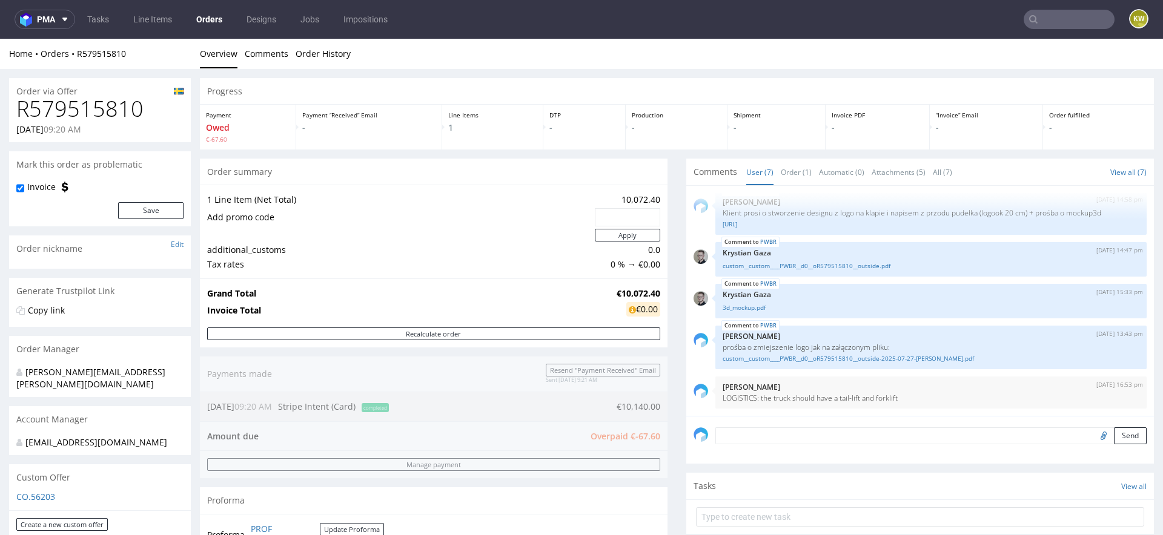
click at [661, 364] on div "Progress Payment Owed €-67.60 Payment “Received” Email - Line Items 1 DTP - Pro…" at bounding box center [677, 407] width 954 height 658
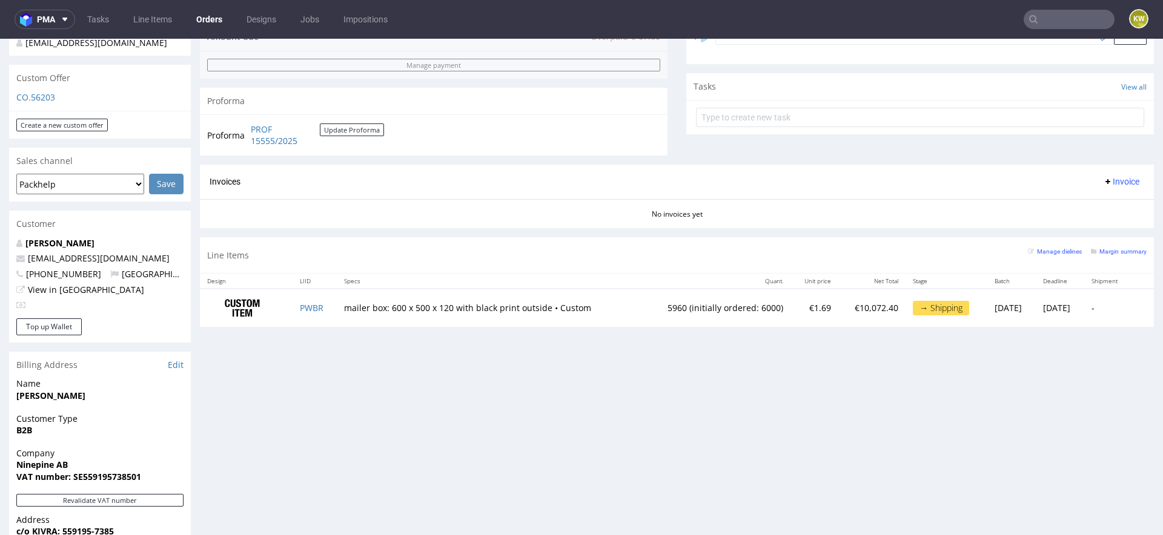
scroll to position [425, 0]
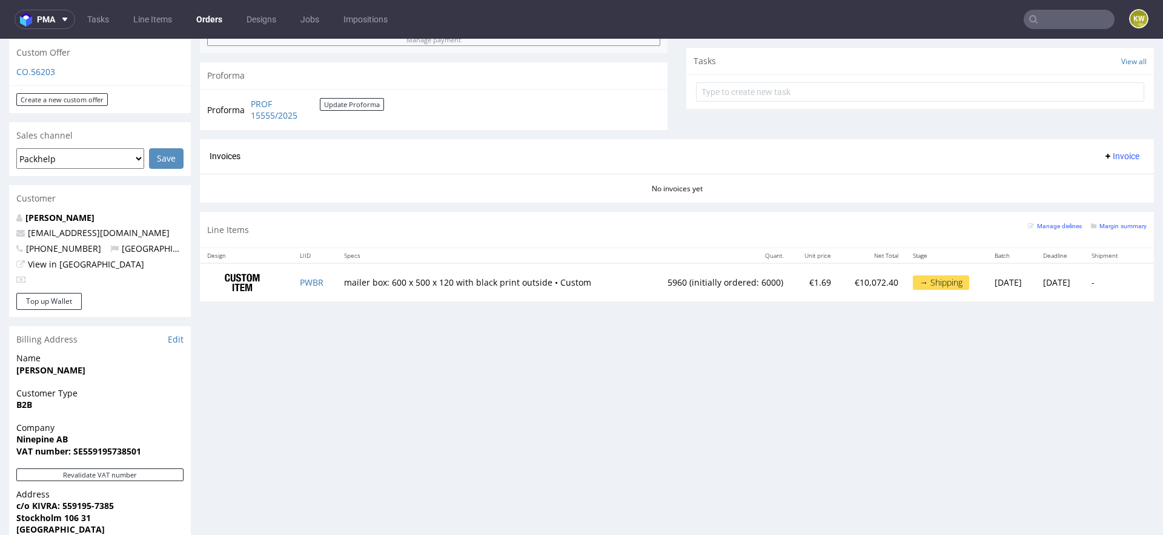
click at [1108, 230] on div "Manage dielines Margin summary" at bounding box center [1087, 229] width 119 height 21
click at [1113, 225] on small "Margin summary" at bounding box center [1119, 226] width 56 height 7
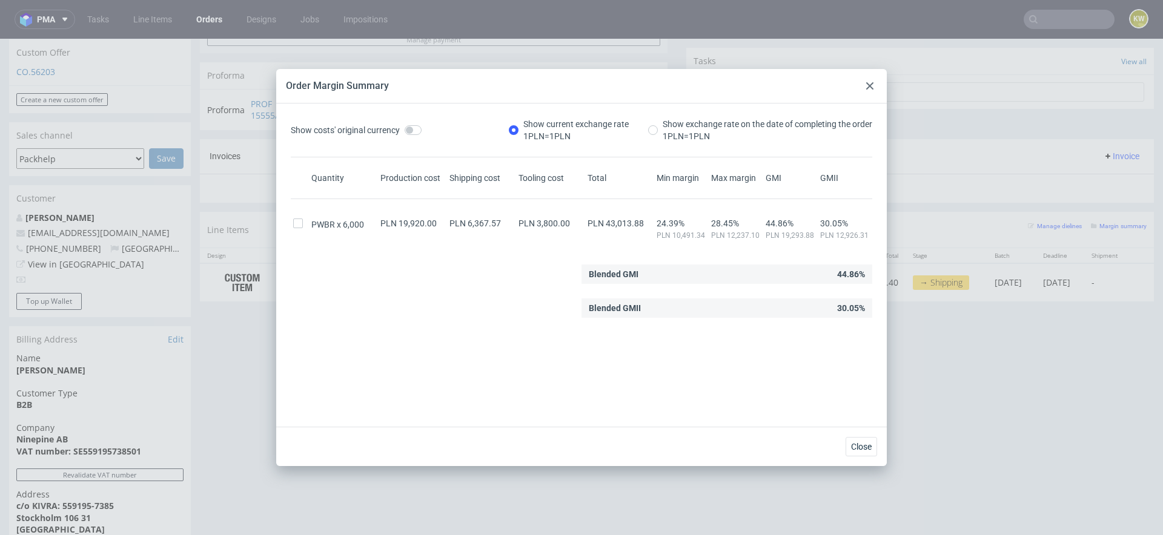
click at [864, 87] on div at bounding box center [870, 86] width 15 height 15
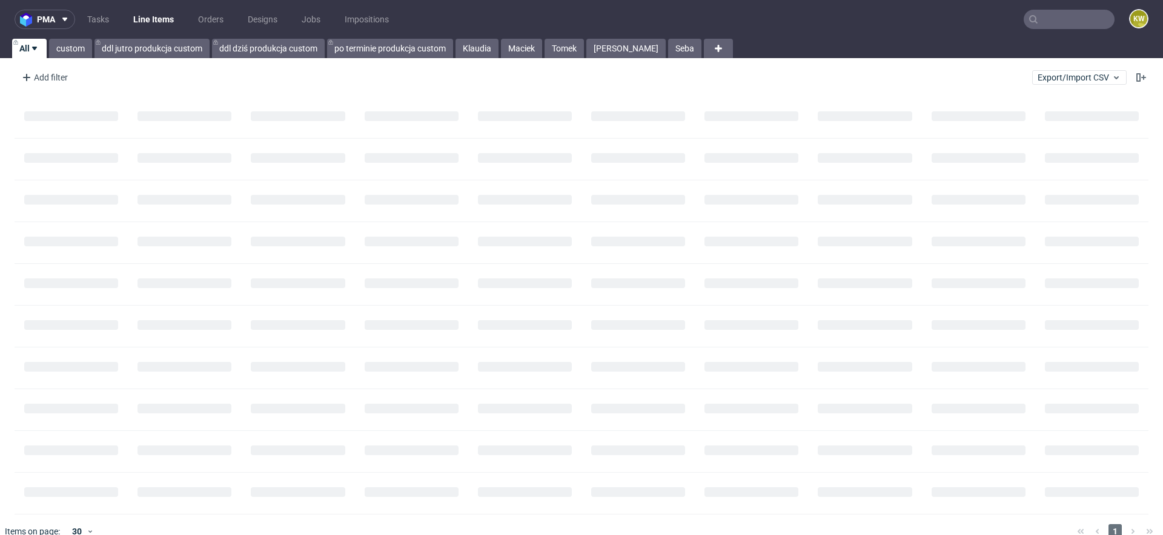
click at [1057, 25] on input "text" at bounding box center [1069, 19] width 91 height 19
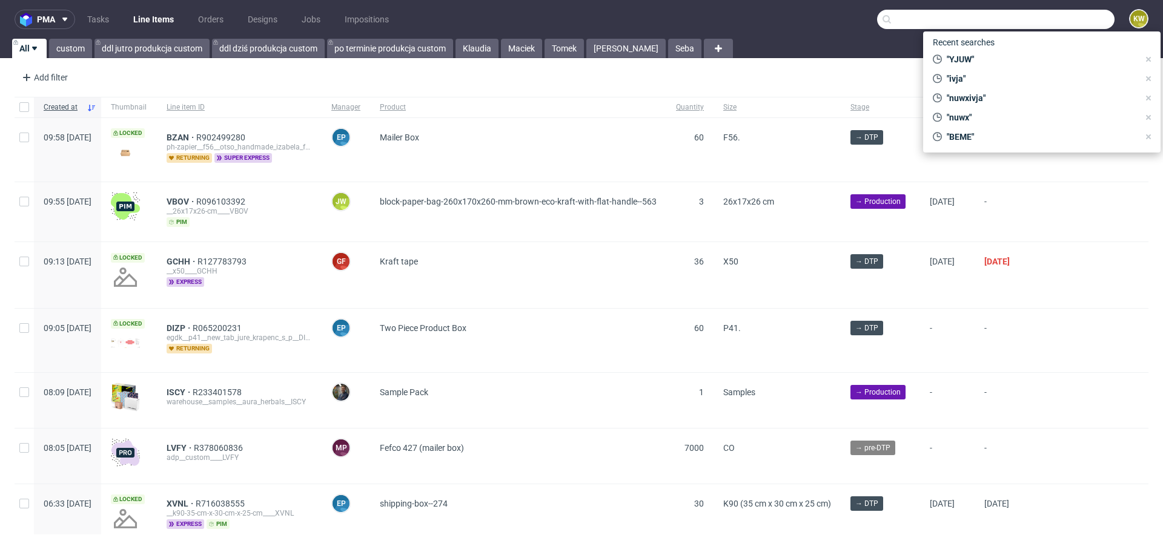
paste input "FHAQ"
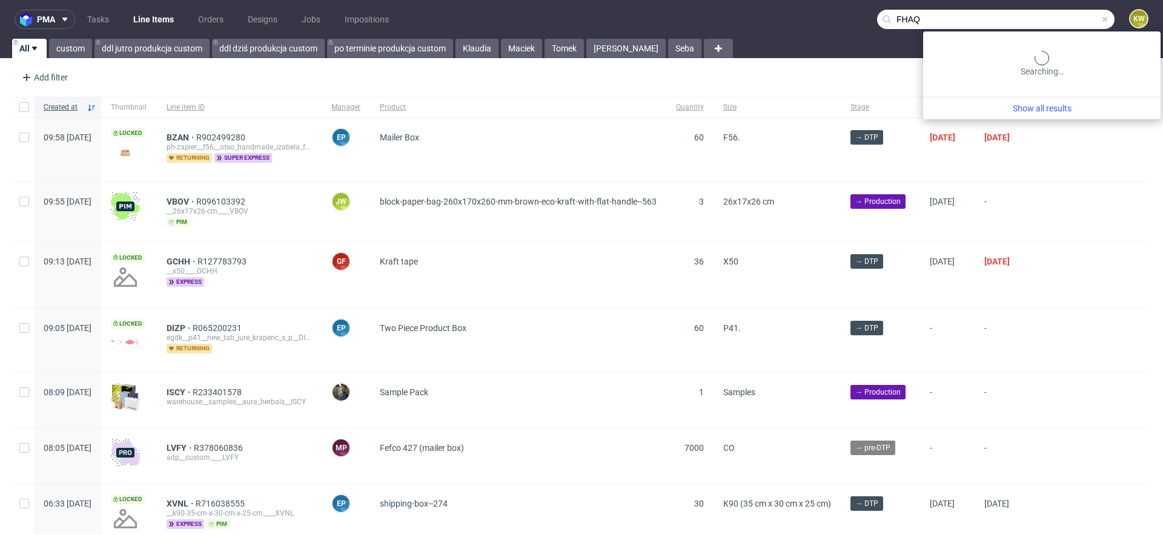
type input "FHAQ"
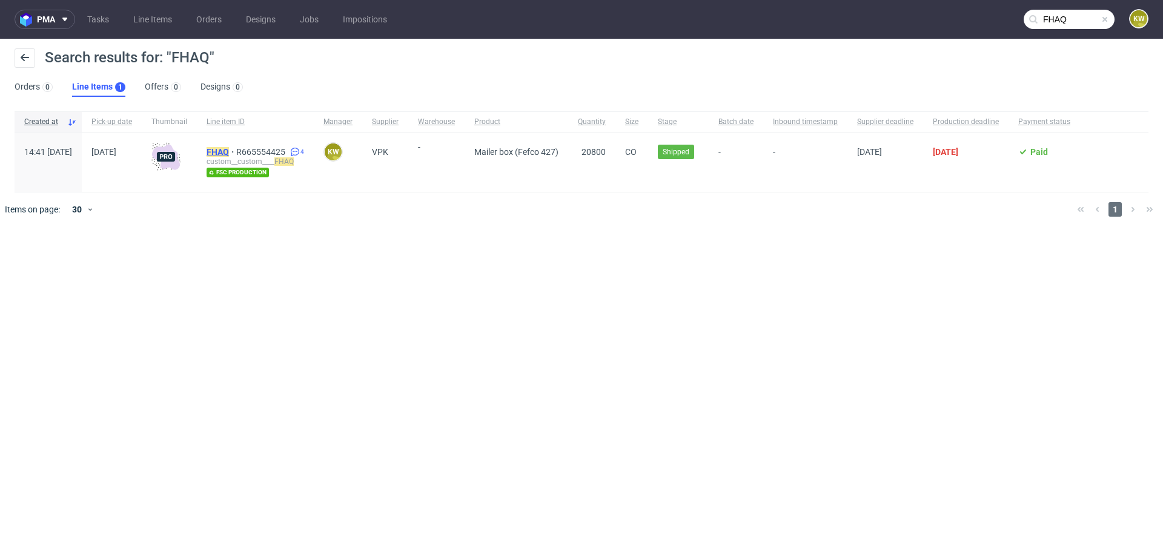
click at [229, 153] on mark "FHAQ" at bounding box center [218, 152] width 22 height 10
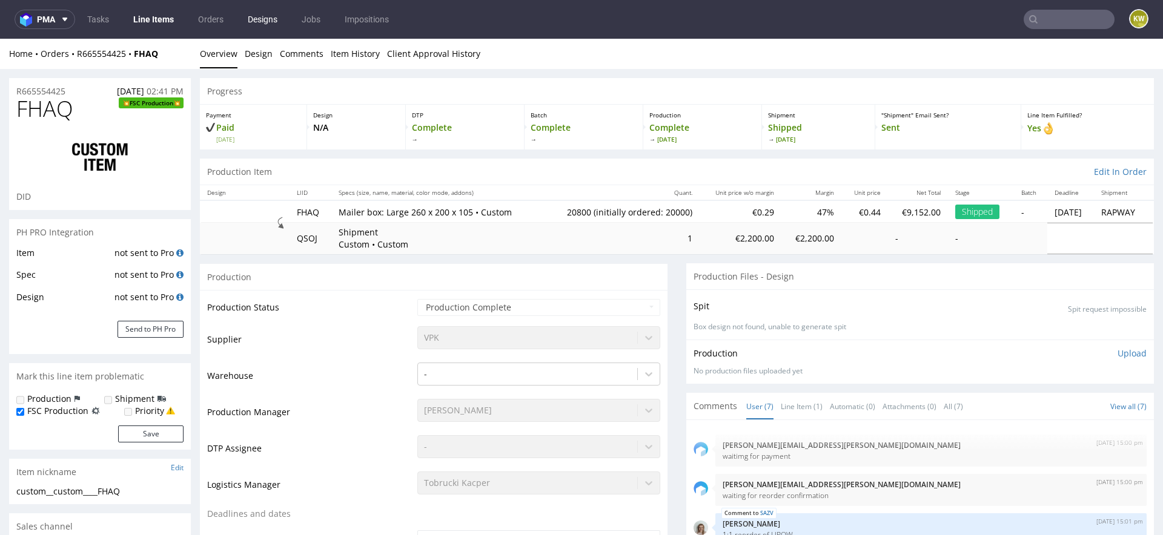
select select "in_progress"
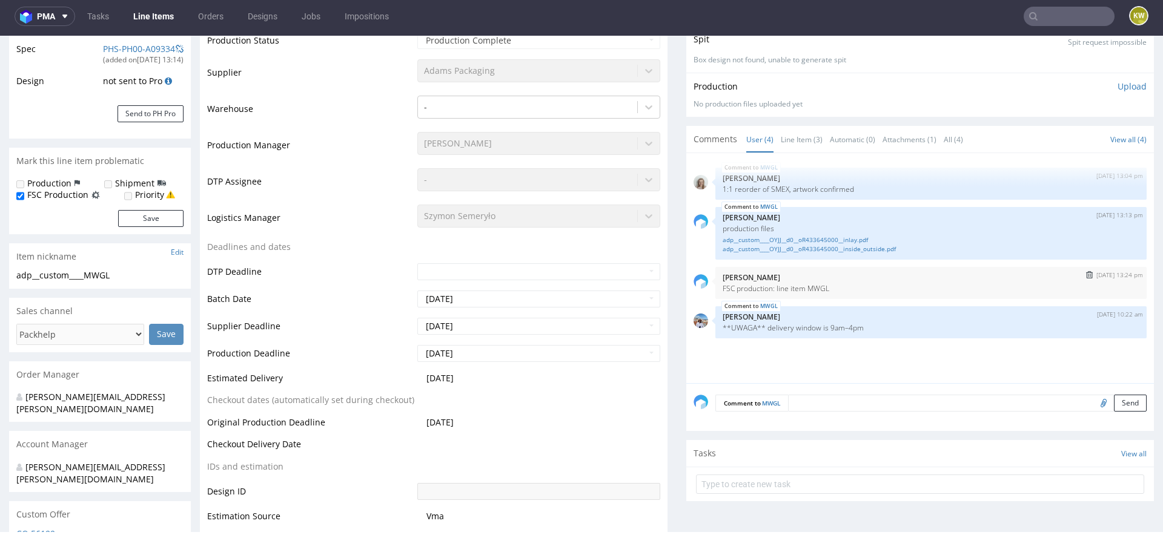
scroll to position [204, 0]
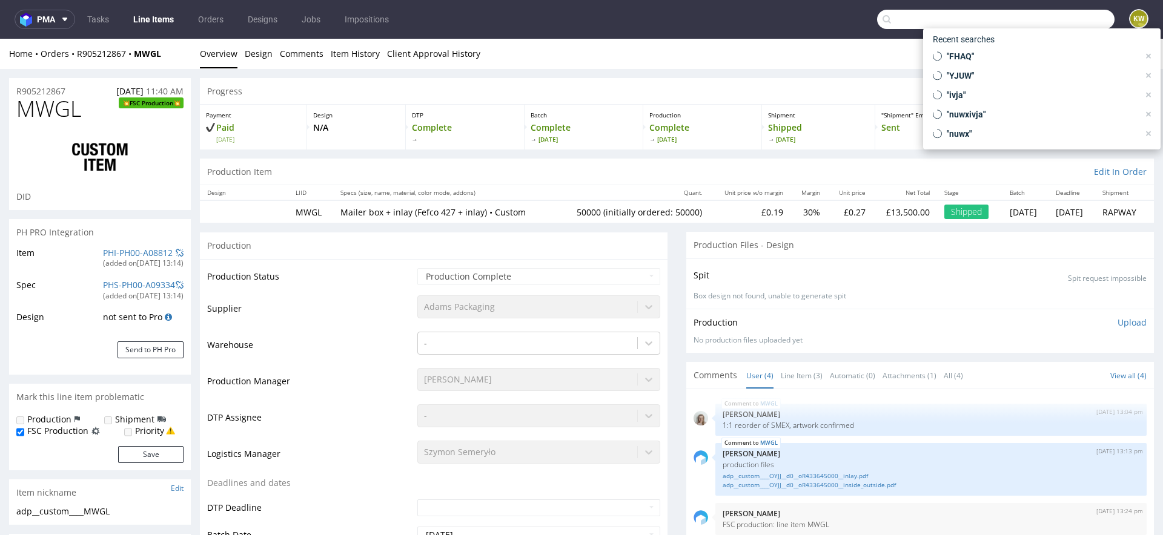
click at [1032, 15] on input "text" at bounding box center [995, 19] width 237 height 19
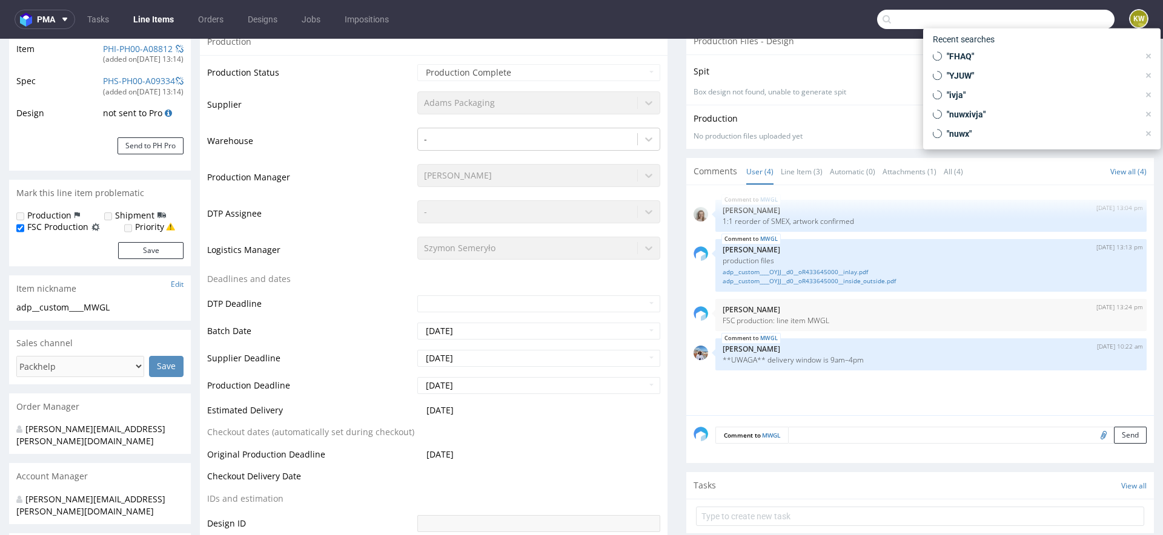
scroll to position [3, 0]
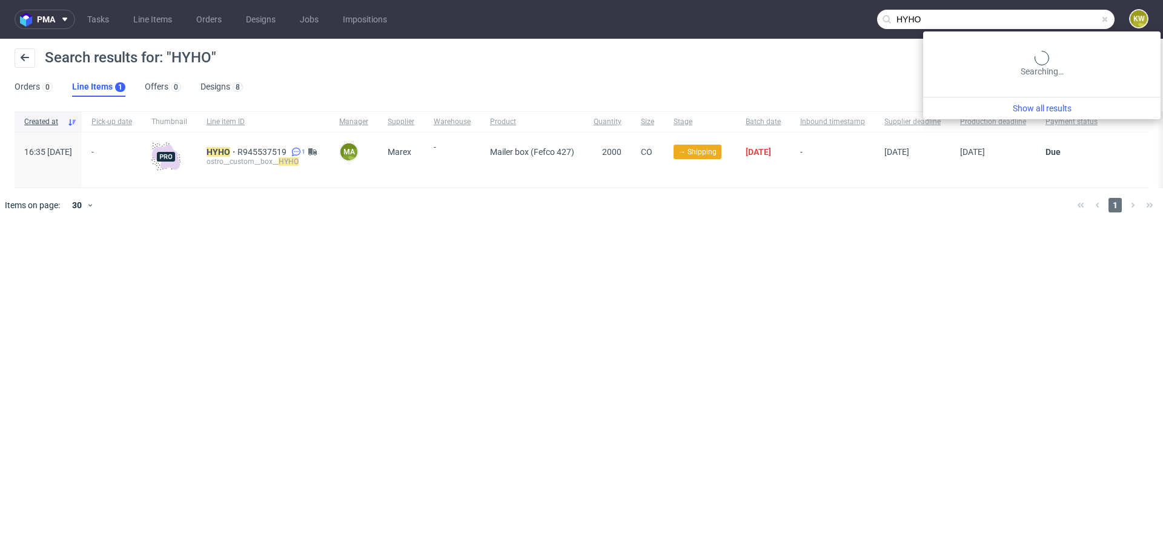
drag, startPoint x: 1081, startPoint y: 18, endPoint x: 721, endPoint y: -7, distance: 360.0
click at [721, 0] on html "pma Tasks Line Items Orders Designs Jobs Impositions HYHO KW Search results for…" at bounding box center [581, 267] width 1163 height 535
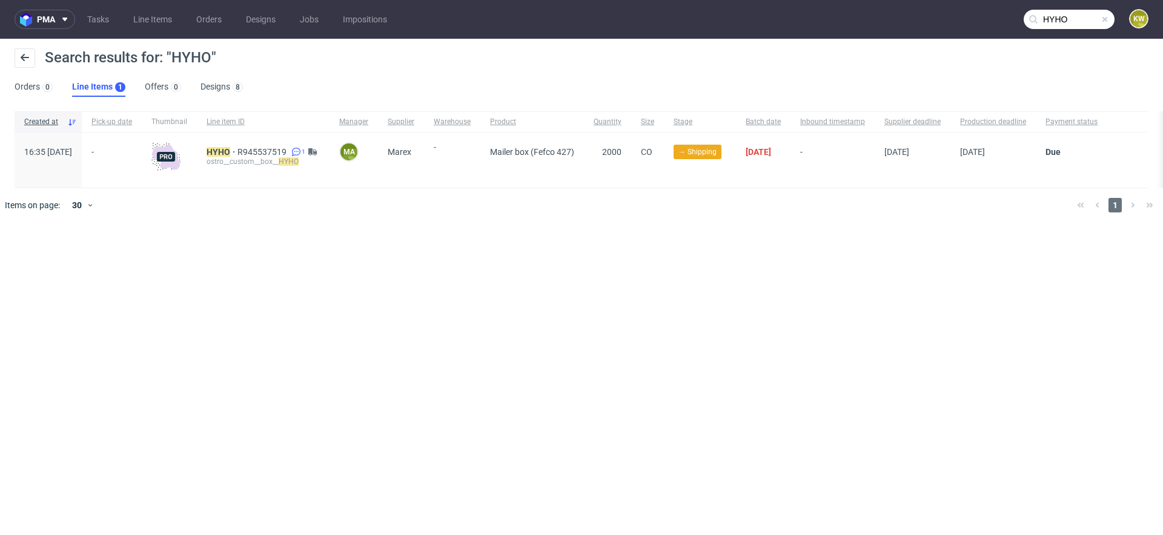
paste input "BEME"
type input "BEME"
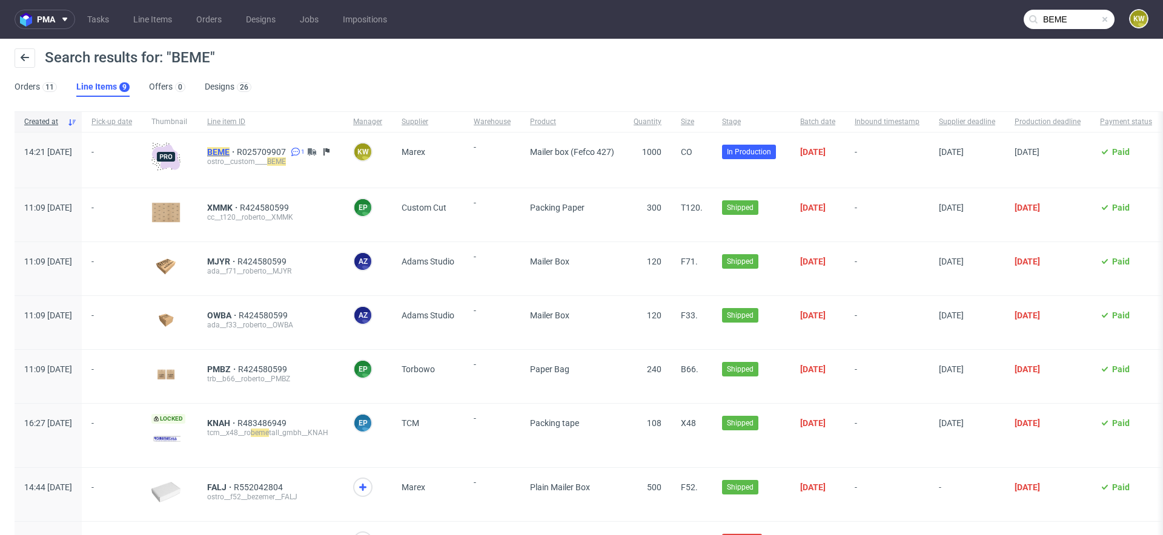
click at [230, 154] on mark "BEME" at bounding box center [218, 152] width 22 height 10
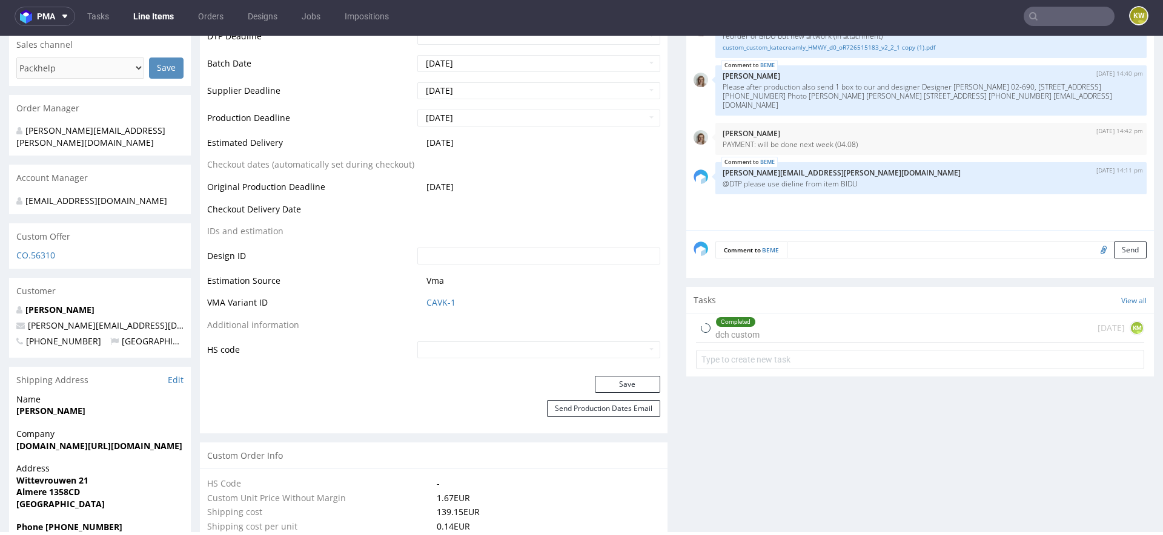
scroll to position [555, 0]
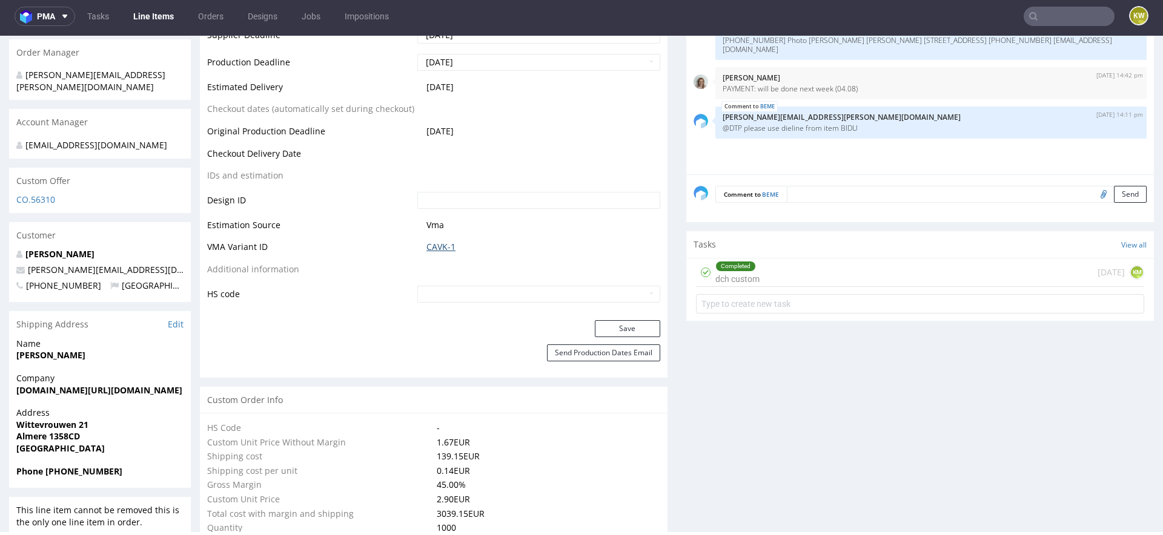
click at [442, 249] on link "CAVK-1" at bounding box center [440, 247] width 29 height 12
click at [1034, 16] on input "text" at bounding box center [1069, 16] width 91 height 19
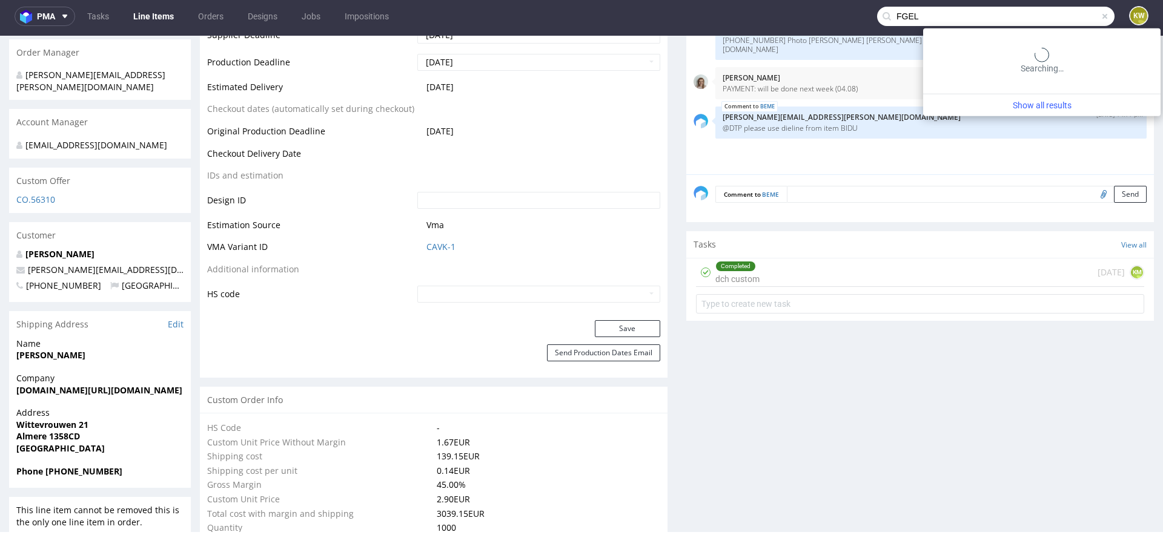
type input "FGEL"
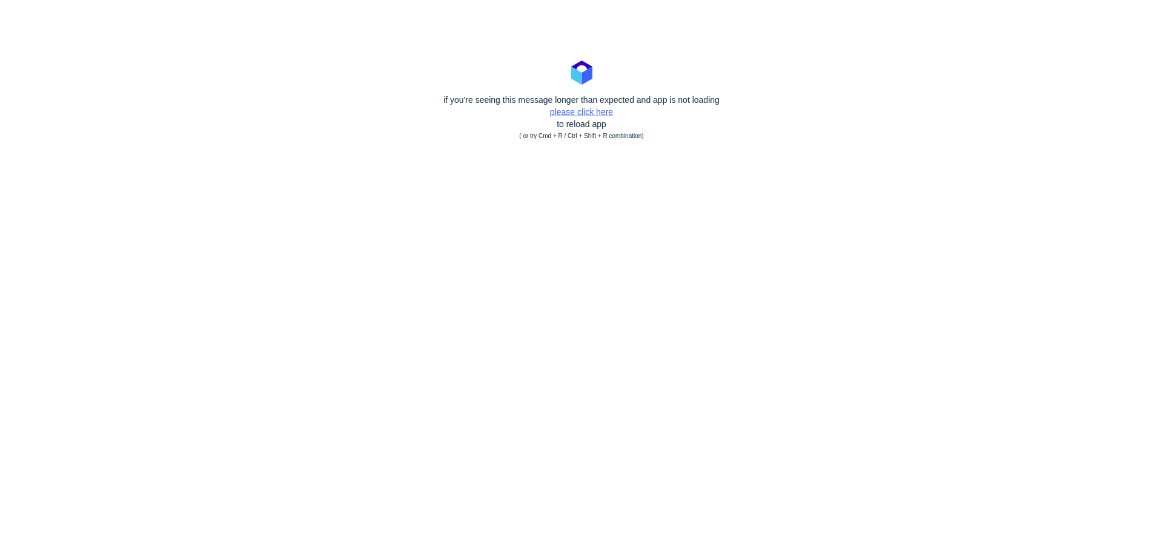
click at [572, 107] on link "please click here" at bounding box center [581, 112] width 63 height 10
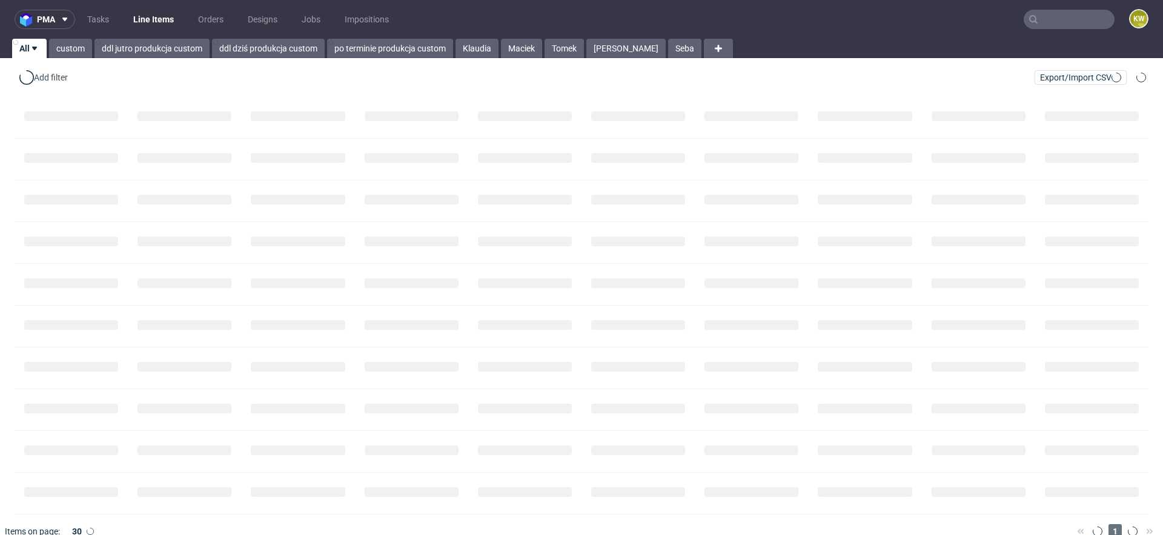
click at [1032, 19] on input "text" at bounding box center [1069, 19] width 91 height 19
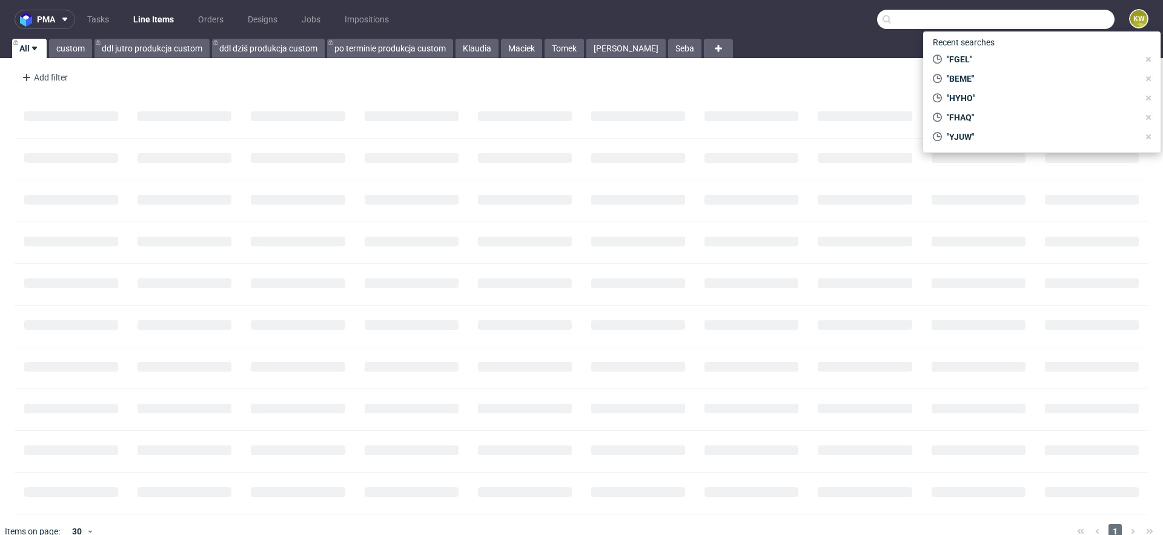
paste input "TGSQ"
type input "TGSQ"
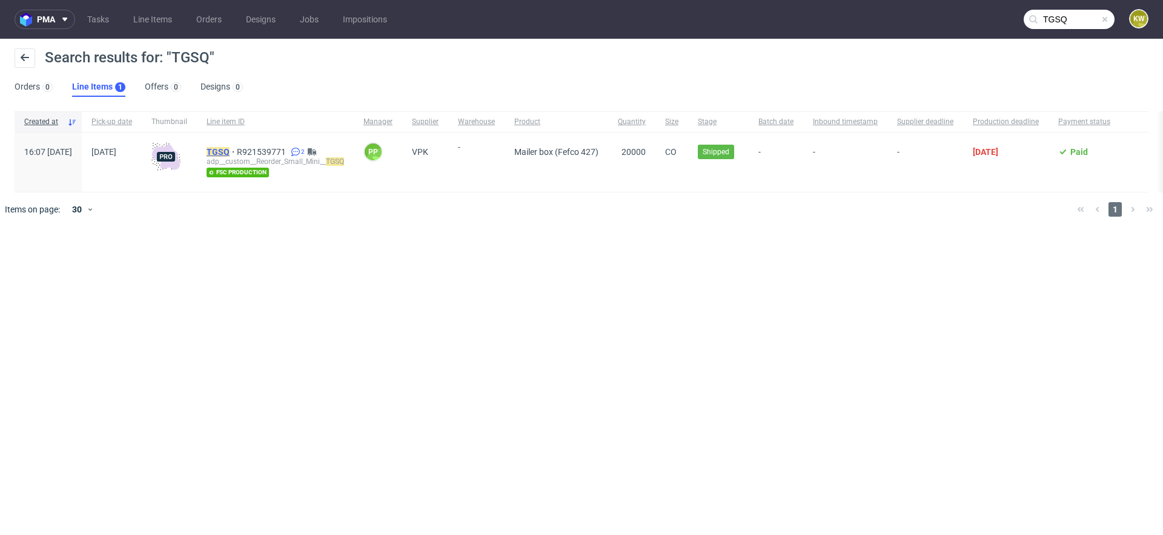
click at [230, 148] on mark "TGSQ" at bounding box center [218, 152] width 23 height 10
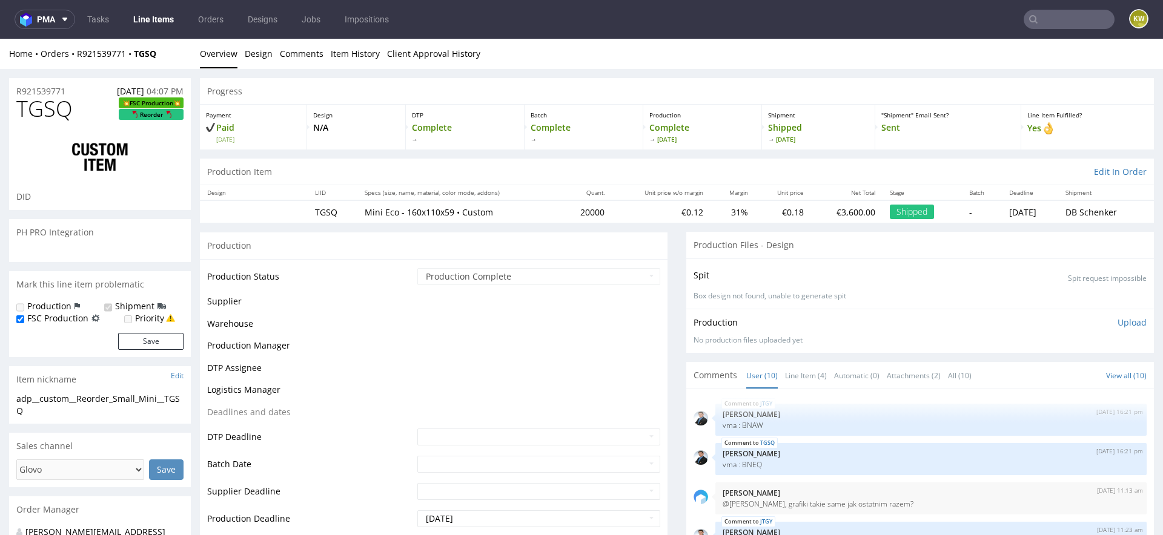
scroll to position [183, 0]
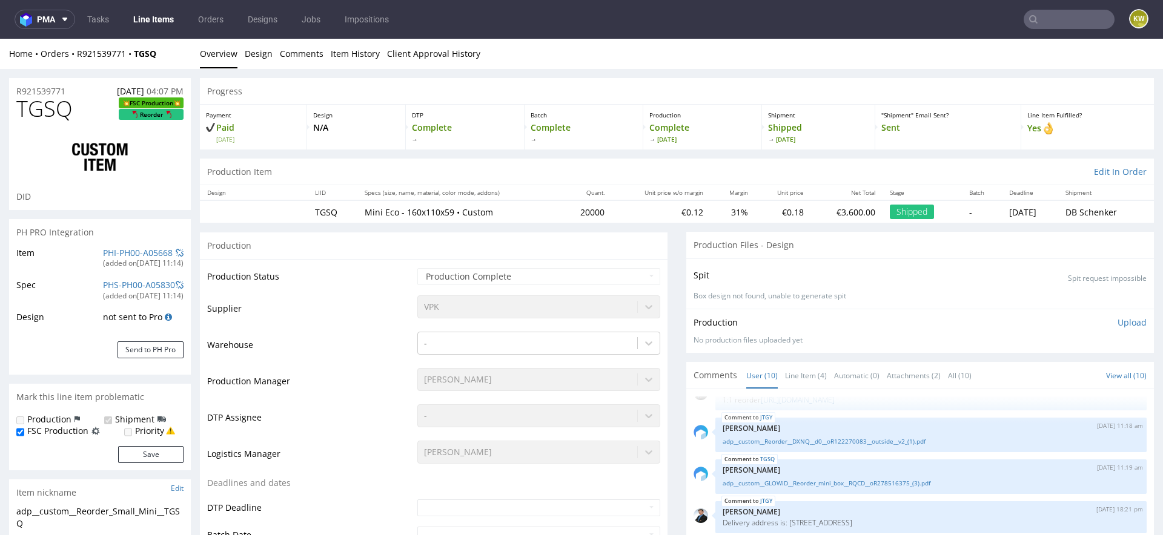
select select "in_progress"
click at [364, 336] on td "Warehouse" at bounding box center [310, 349] width 207 height 36
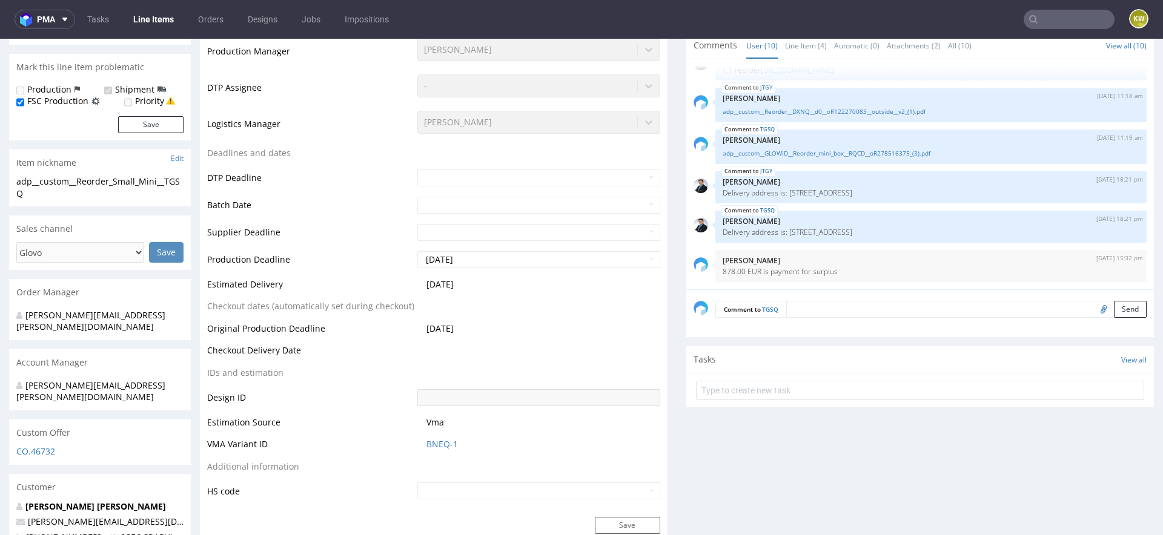
scroll to position [330, 0]
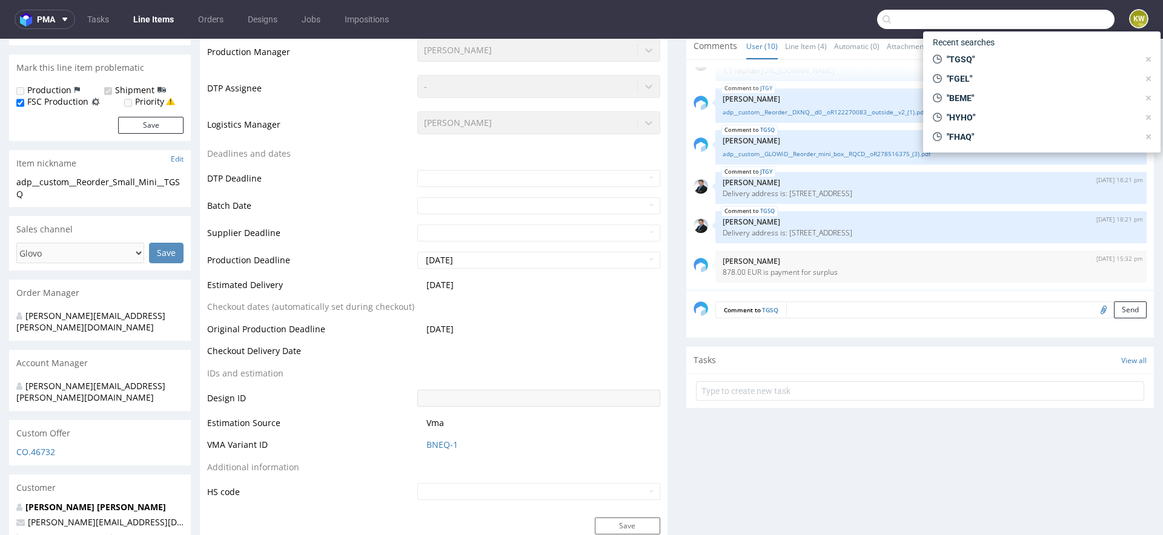
click at [1082, 27] on input "text" at bounding box center [995, 19] width 237 height 19
paste input "UNYG"
type input "UNYG"
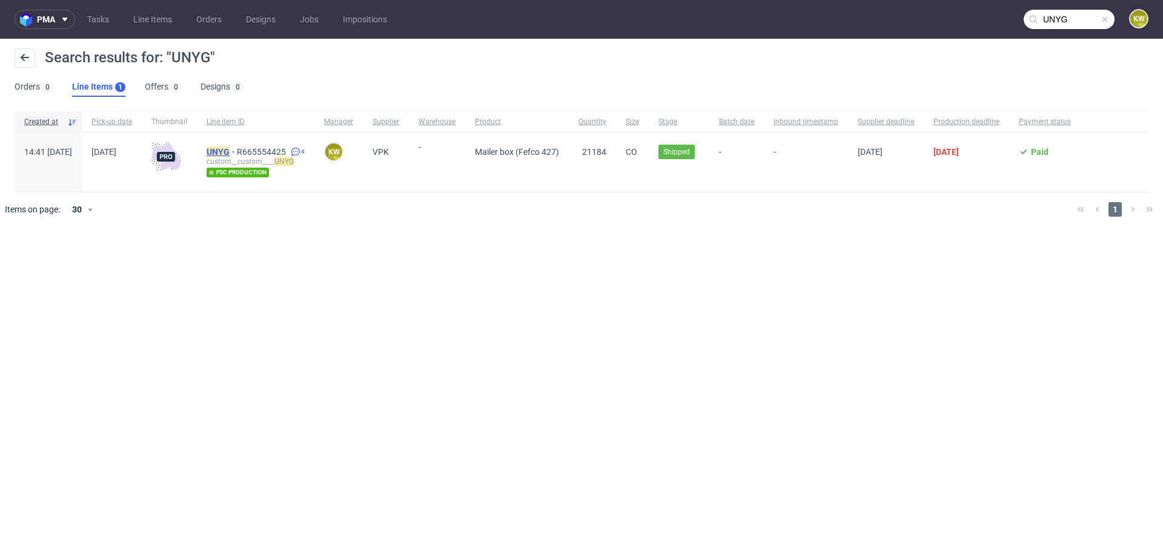
click at [230, 151] on mark "UNYG" at bounding box center [218, 152] width 23 height 10
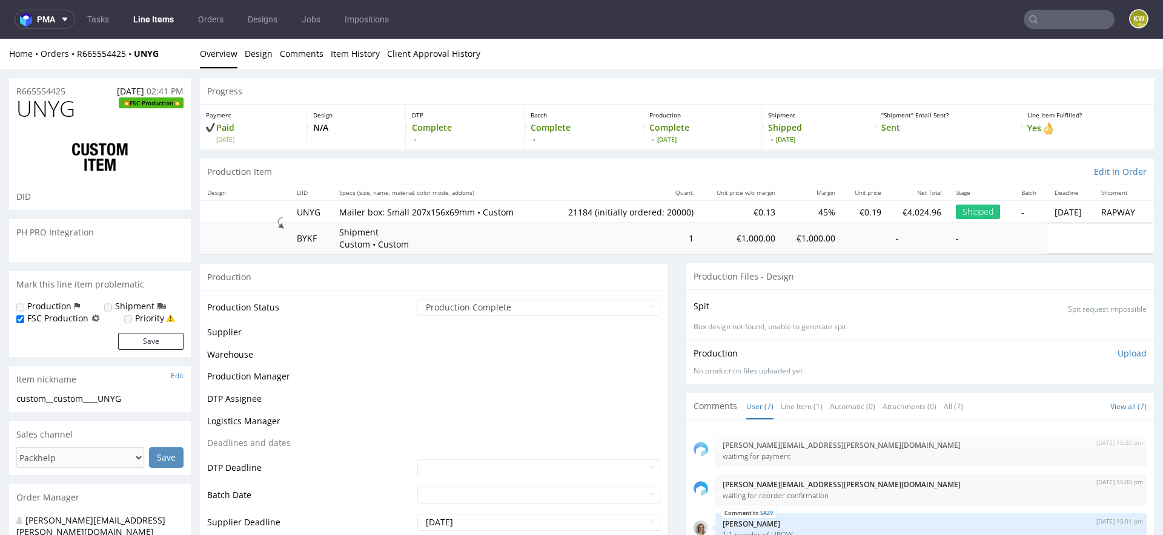
scroll to position [60, 0]
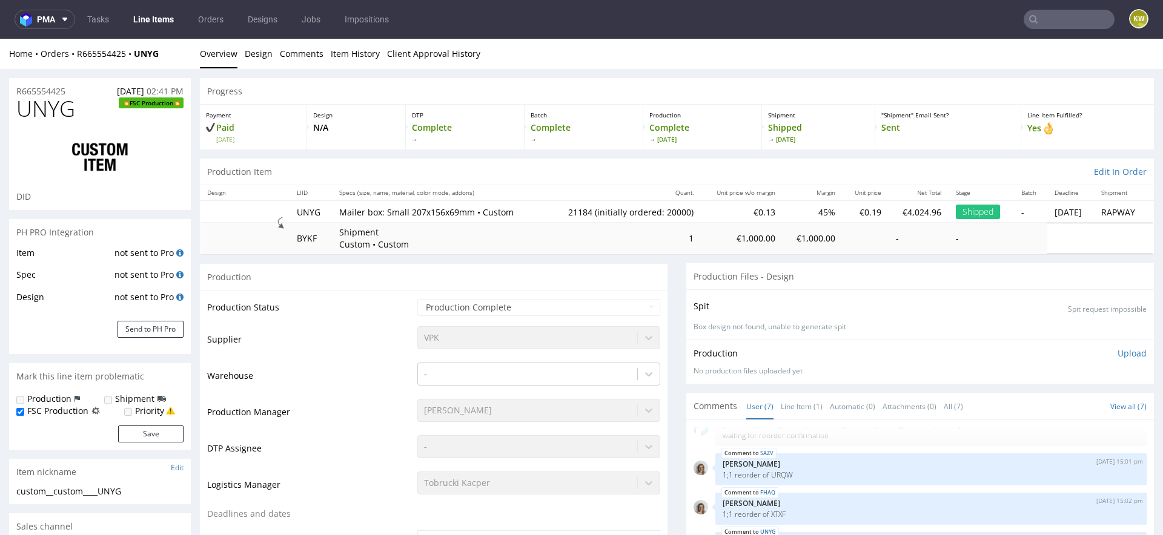
select select "in_progress"
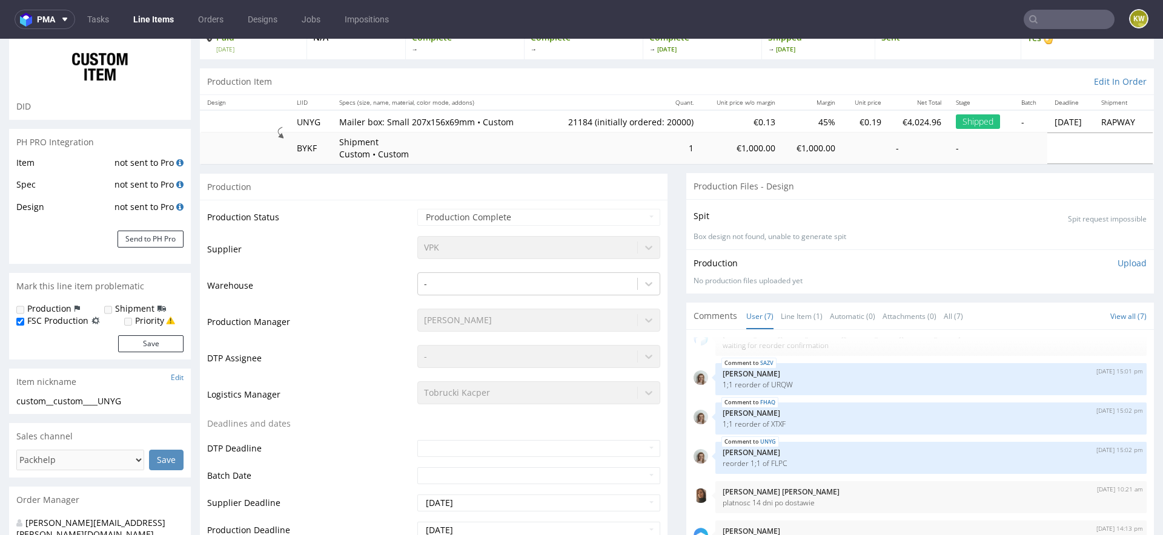
scroll to position [0, 0]
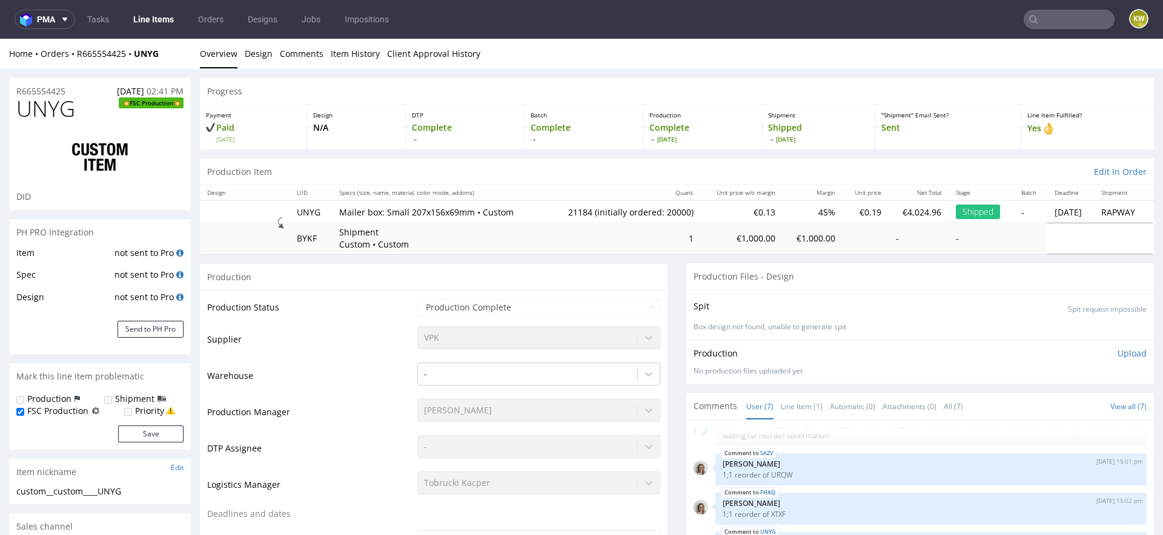
click at [31, 105] on span "UNYG" at bounding box center [45, 109] width 59 height 24
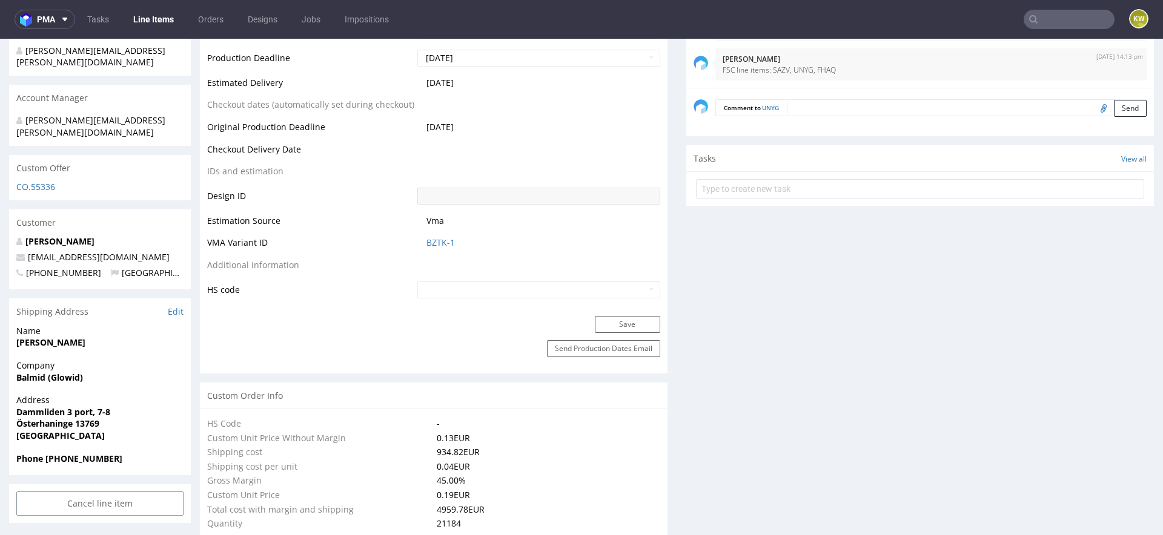
scroll to position [569, 0]
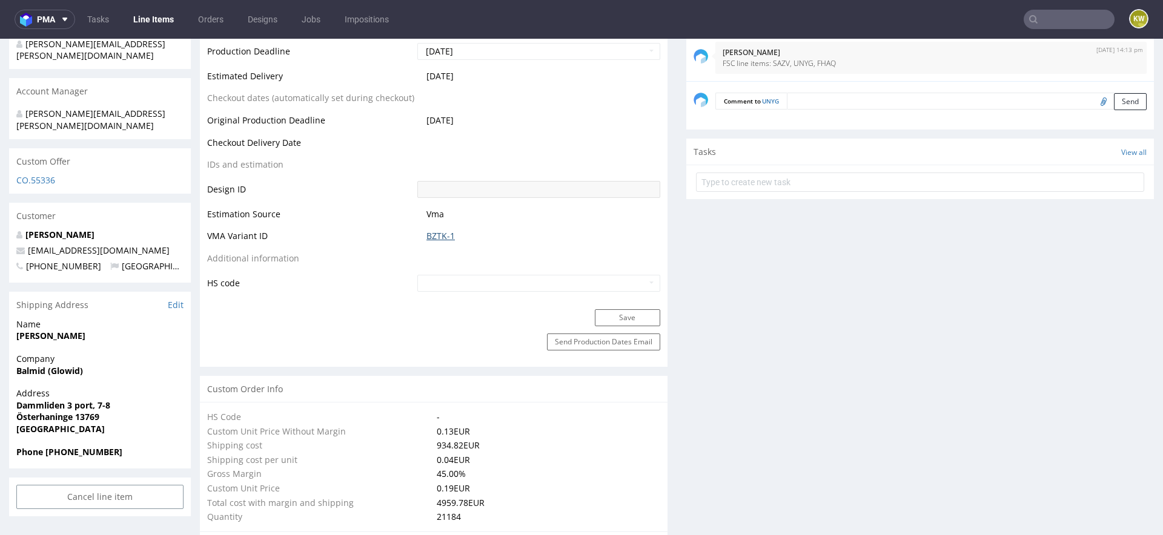
click at [431, 234] on link "BZTK-1" at bounding box center [440, 236] width 28 height 12
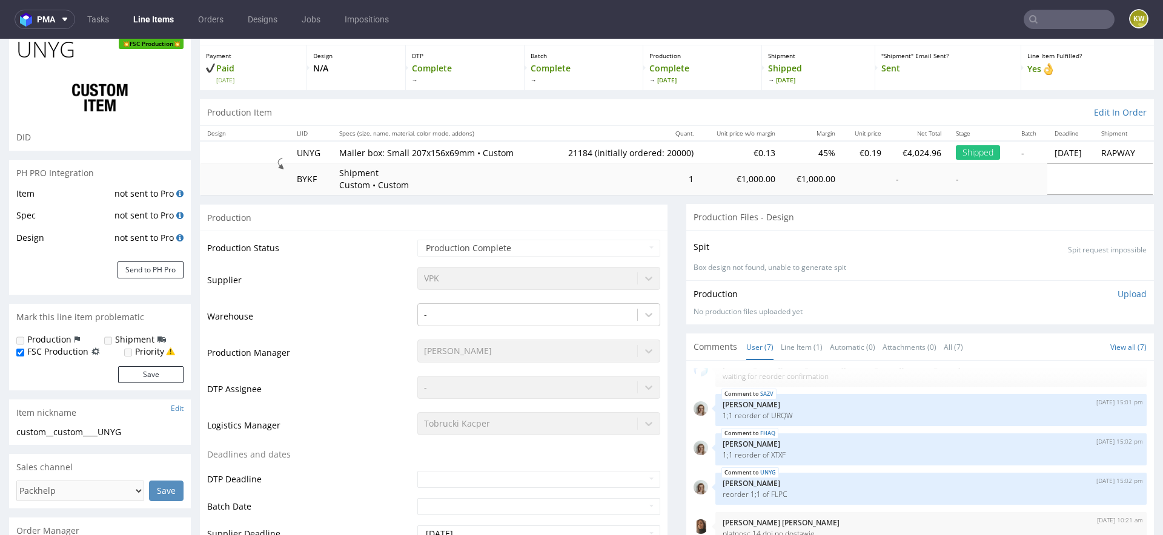
scroll to position [0, 0]
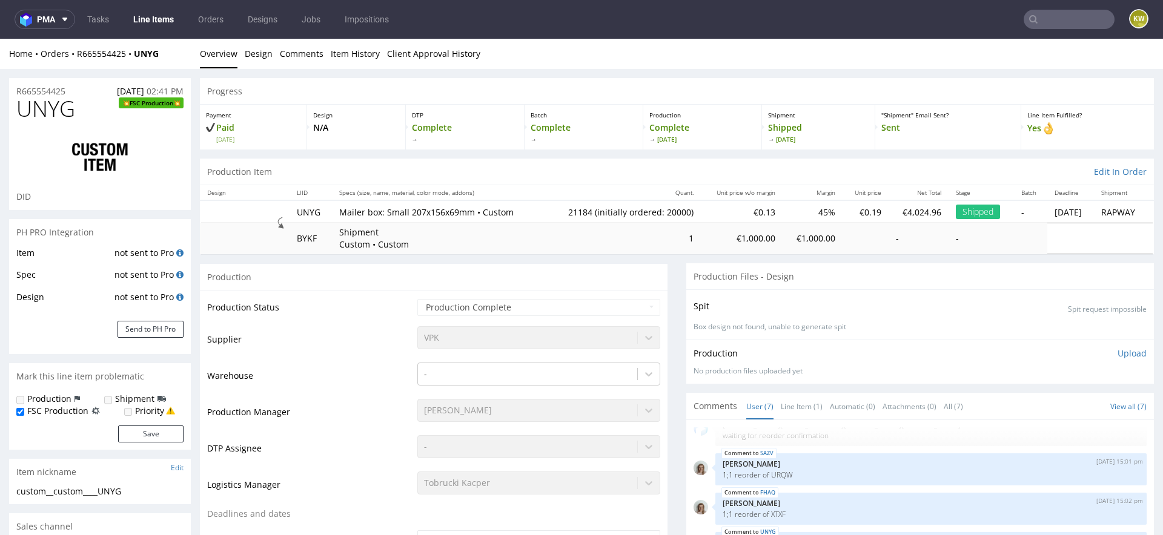
click at [48, 99] on span "UNYG" at bounding box center [45, 109] width 59 height 24
copy span "UNYG"
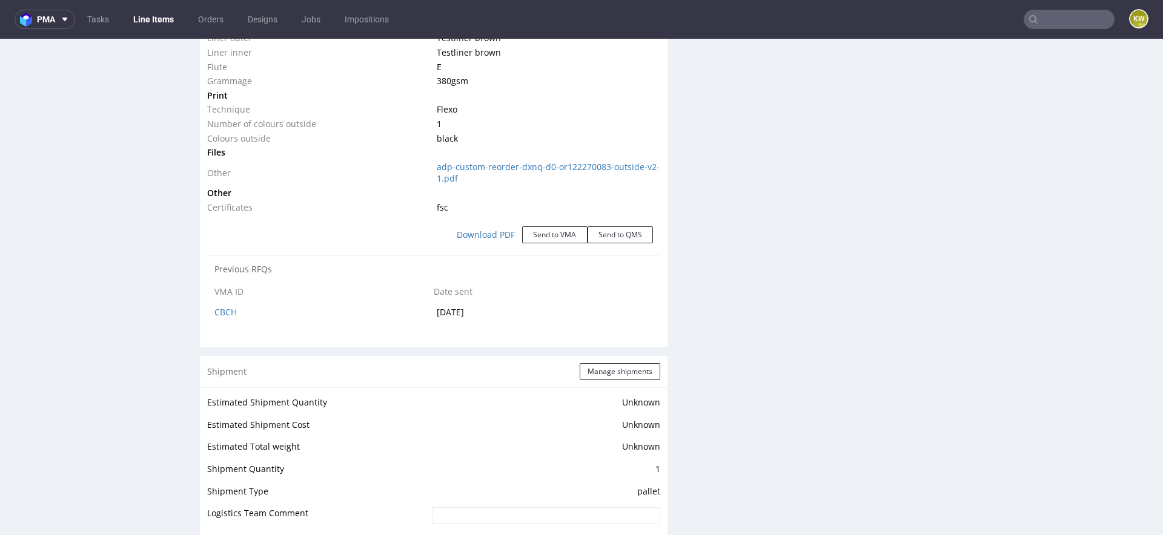
scroll to position [2034, 0]
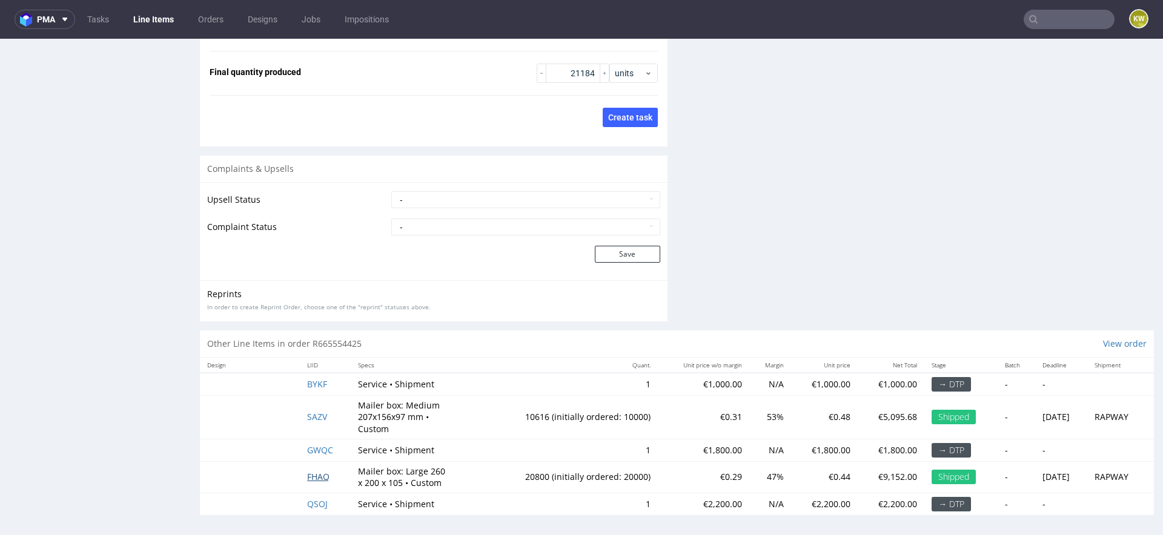
click at [317, 474] on span "FHAQ" at bounding box center [318, 477] width 22 height 12
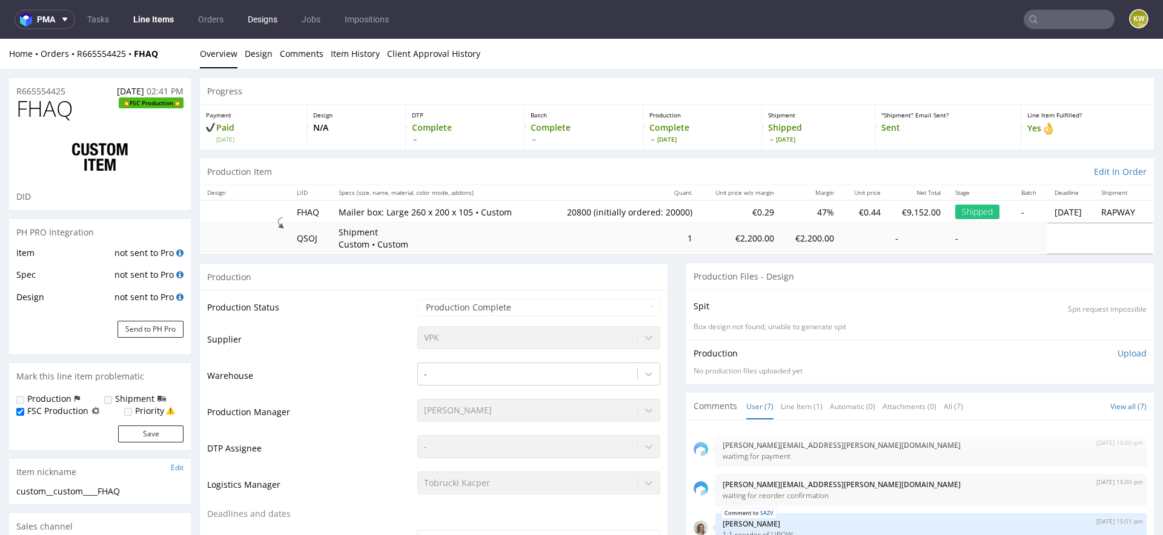
select select "in_progress"
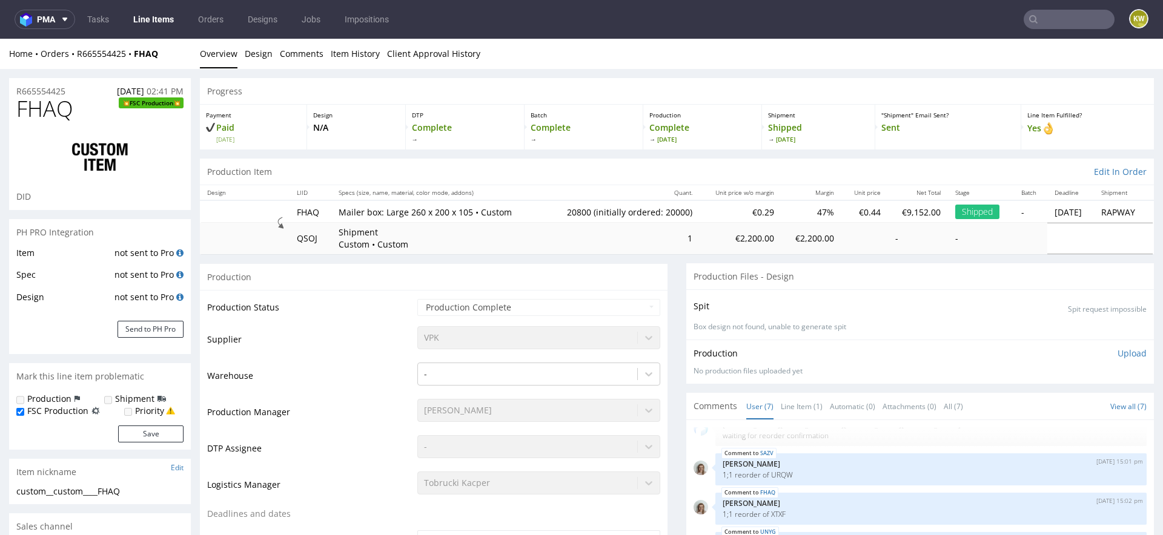
click at [33, 108] on span "FHAQ" at bounding box center [44, 109] width 57 height 24
click at [35, 108] on span "FHAQ" at bounding box center [44, 109] width 57 height 24
copy span "FHAQ"
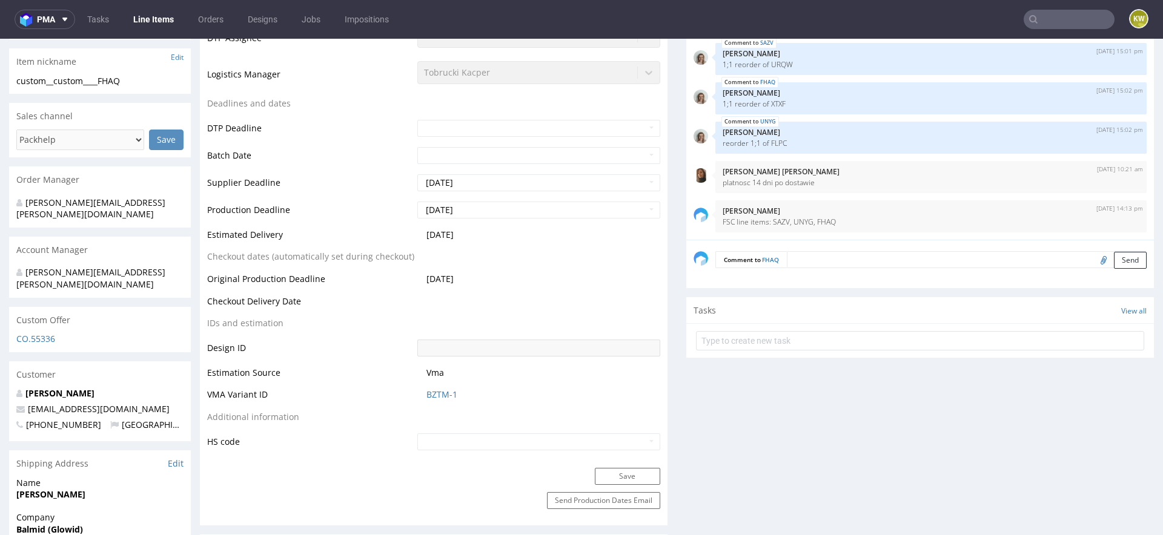
scroll to position [493, 0]
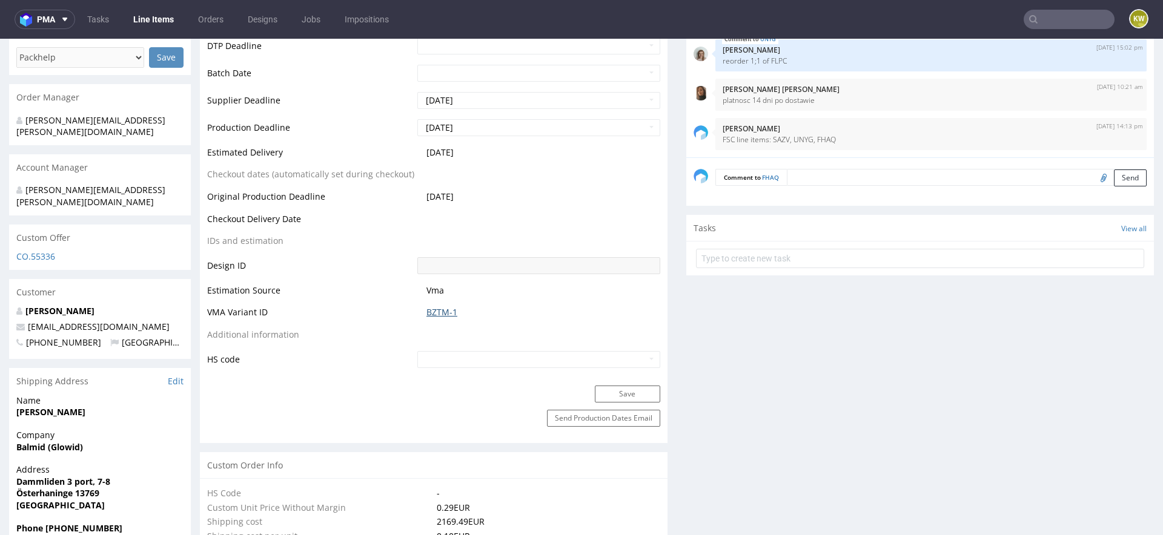
click at [433, 308] on link "BZTM-1" at bounding box center [441, 312] width 31 height 12
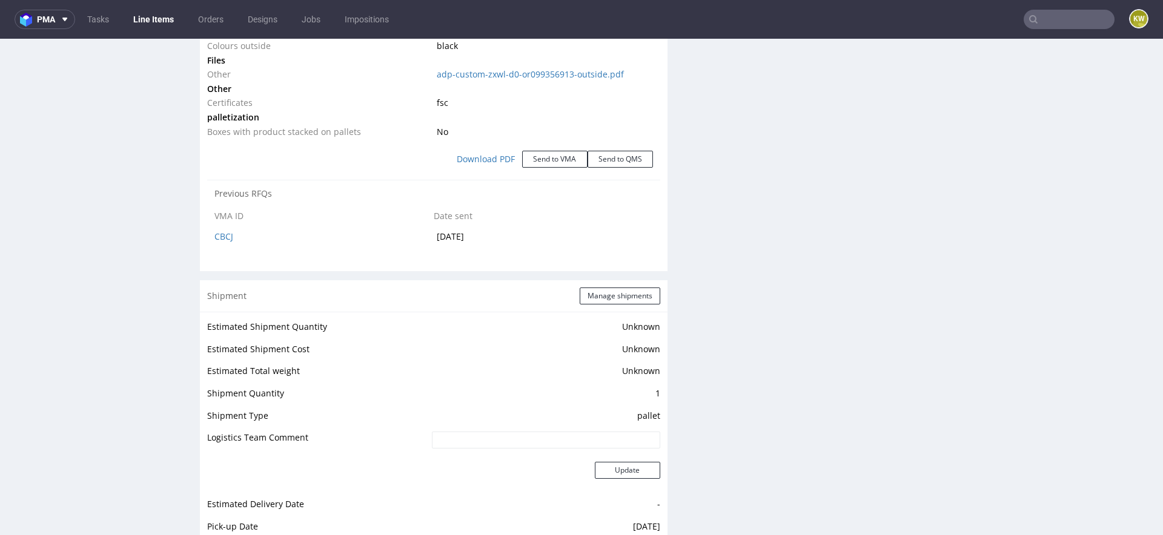
scroll to position [2049, 0]
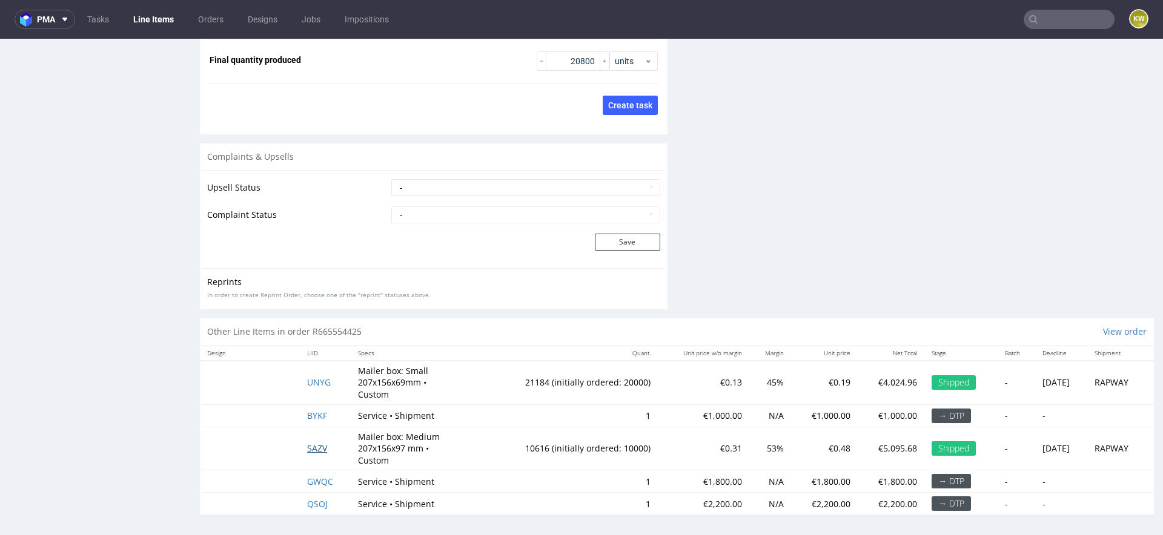
click at [311, 447] on span "SAZV" at bounding box center [317, 449] width 20 height 12
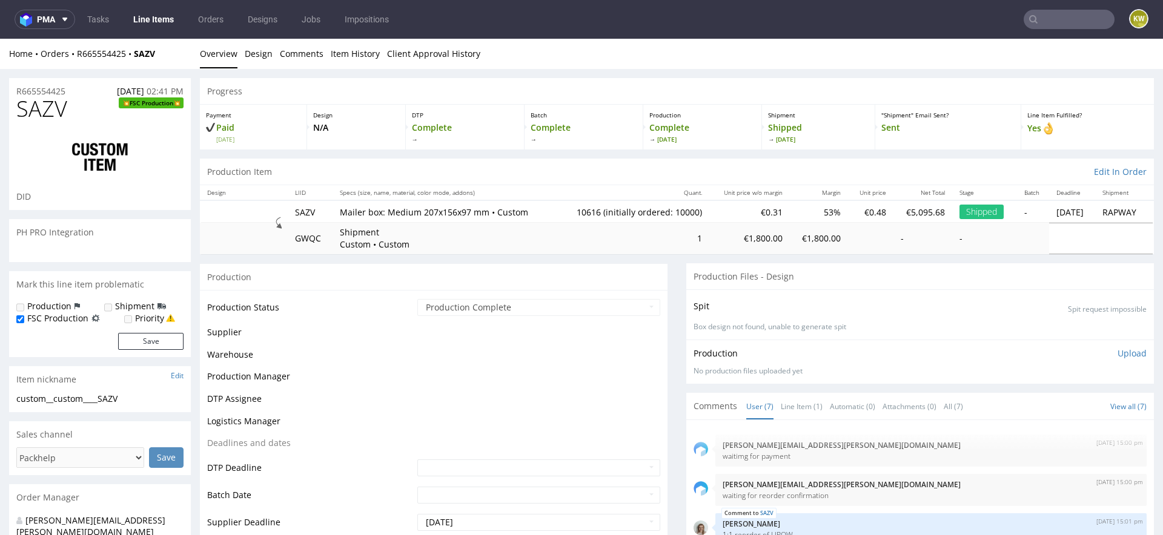
select select "in_progress"
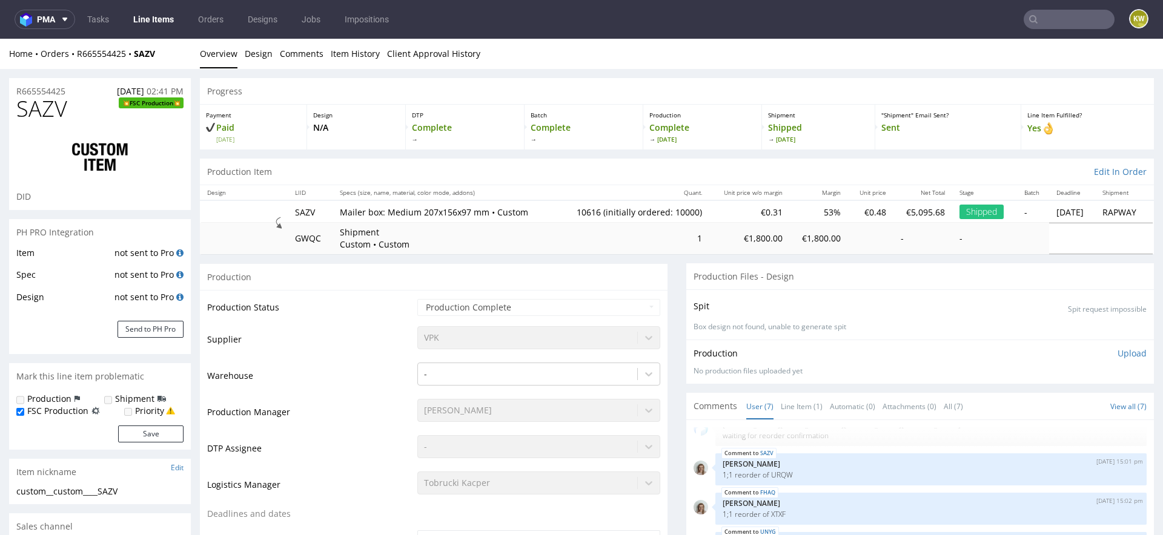
click at [42, 103] on span "SAZV" at bounding box center [41, 109] width 51 height 24
click at [41, 104] on span "SAZV" at bounding box center [41, 109] width 51 height 24
copy span "SAZV"
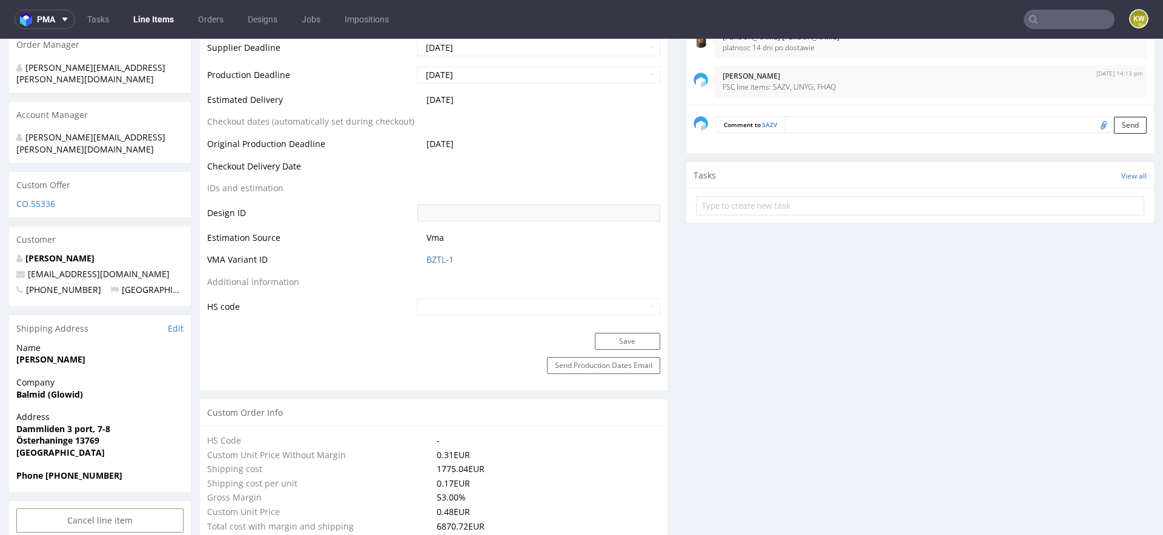
scroll to position [705, 0]
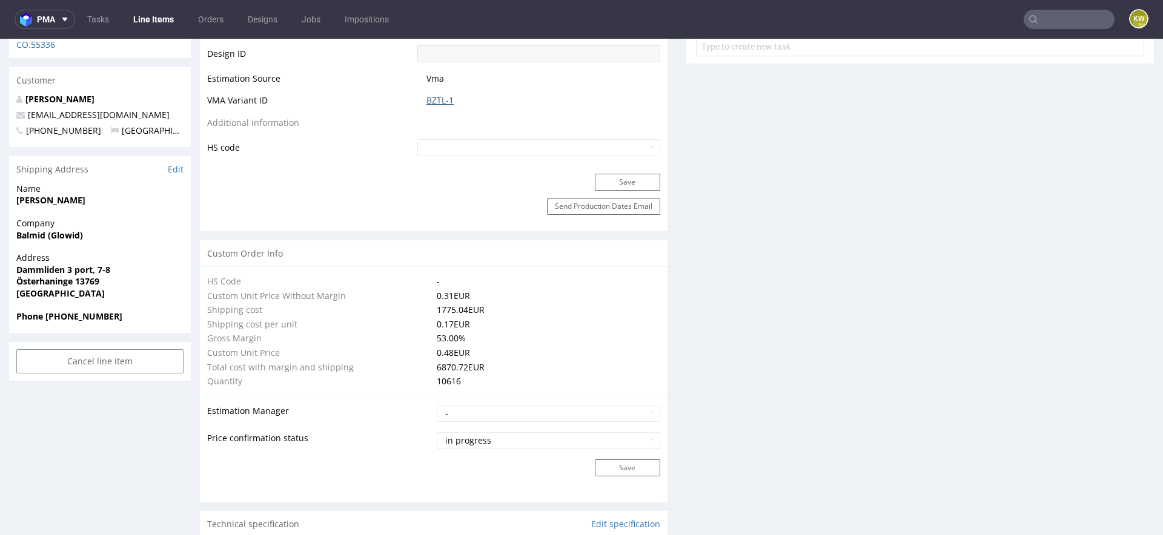
click at [436, 103] on link "BZTL-1" at bounding box center [439, 100] width 27 height 12
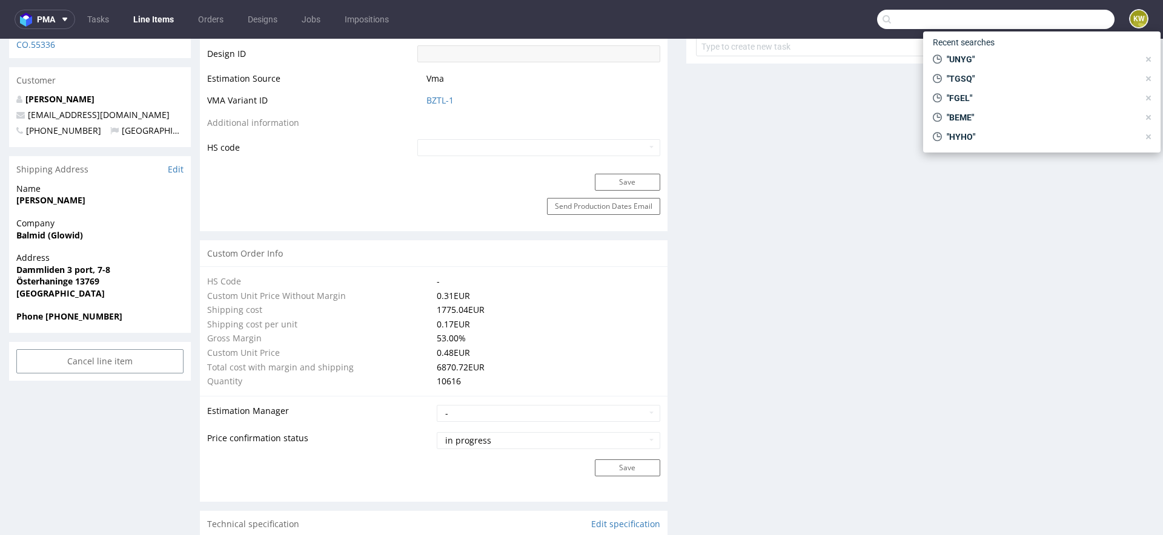
click at [1043, 17] on input "text" at bounding box center [995, 19] width 237 height 19
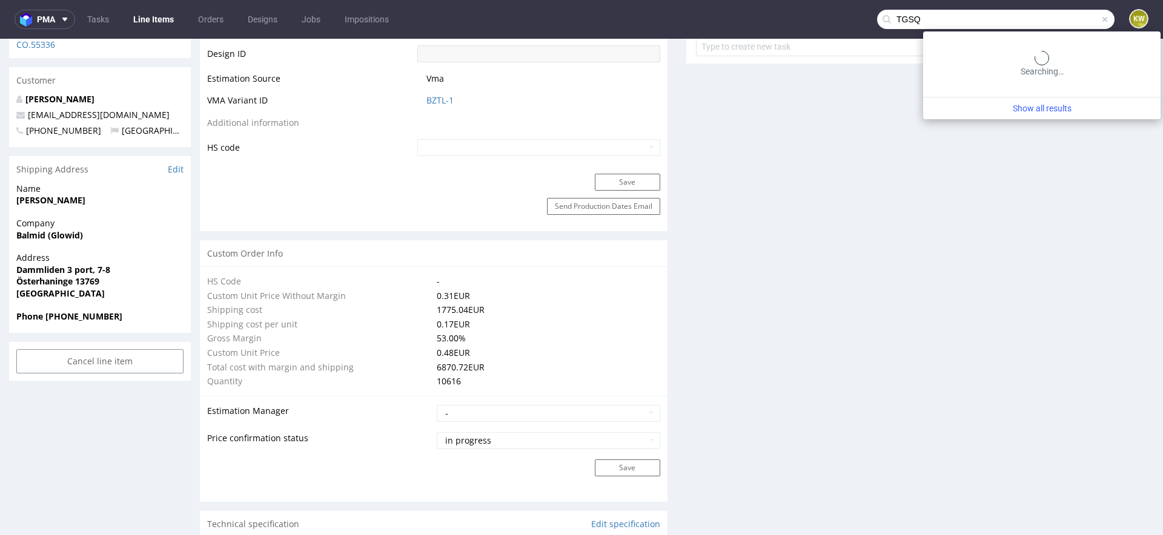
type input "TGSQ"
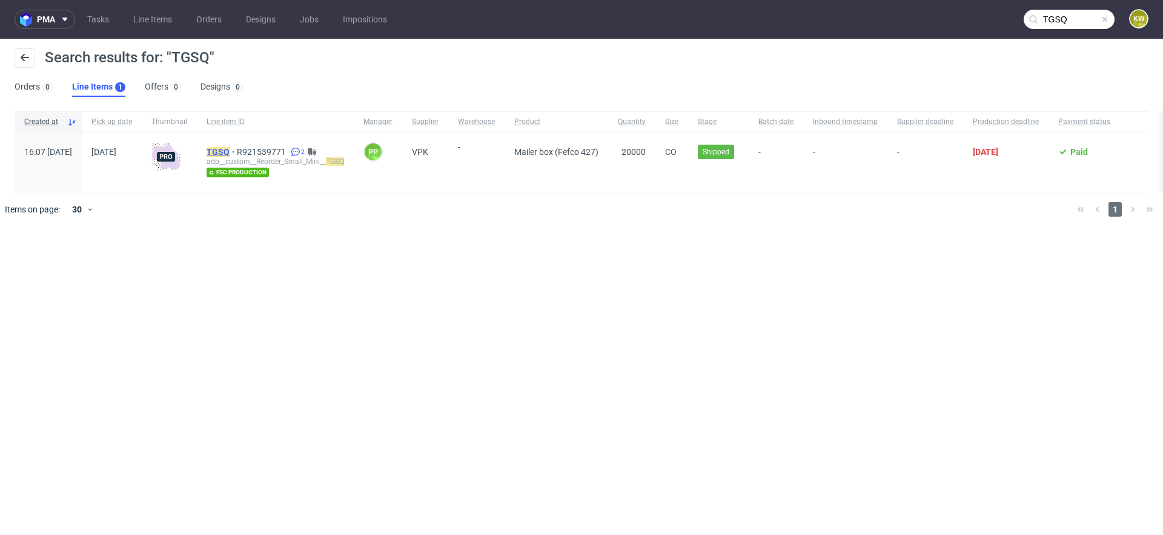
click at [230, 148] on mark "TGSQ" at bounding box center [218, 152] width 23 height 10
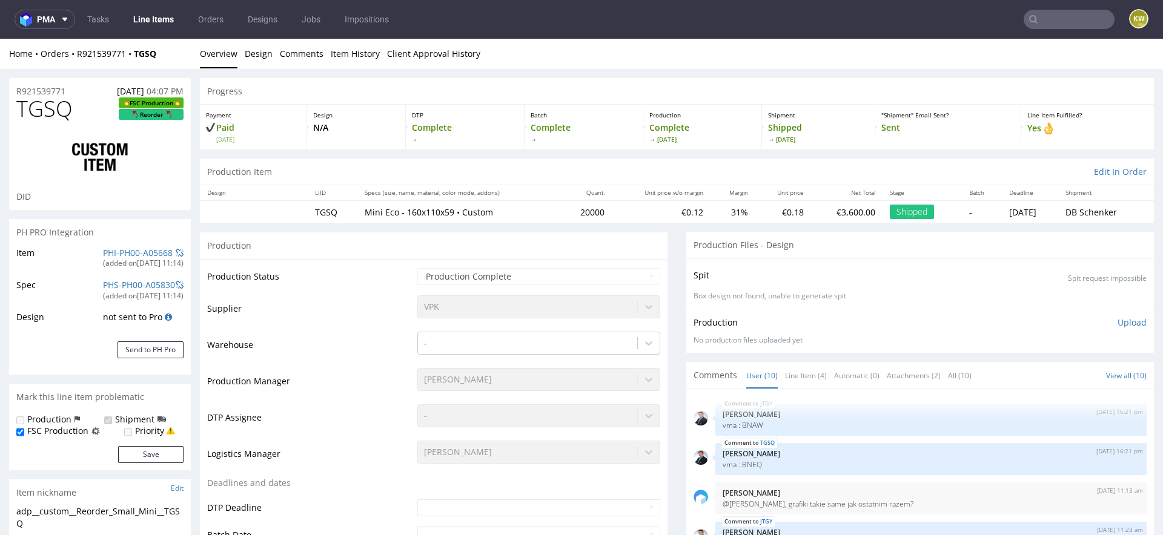
select select "in_progress"
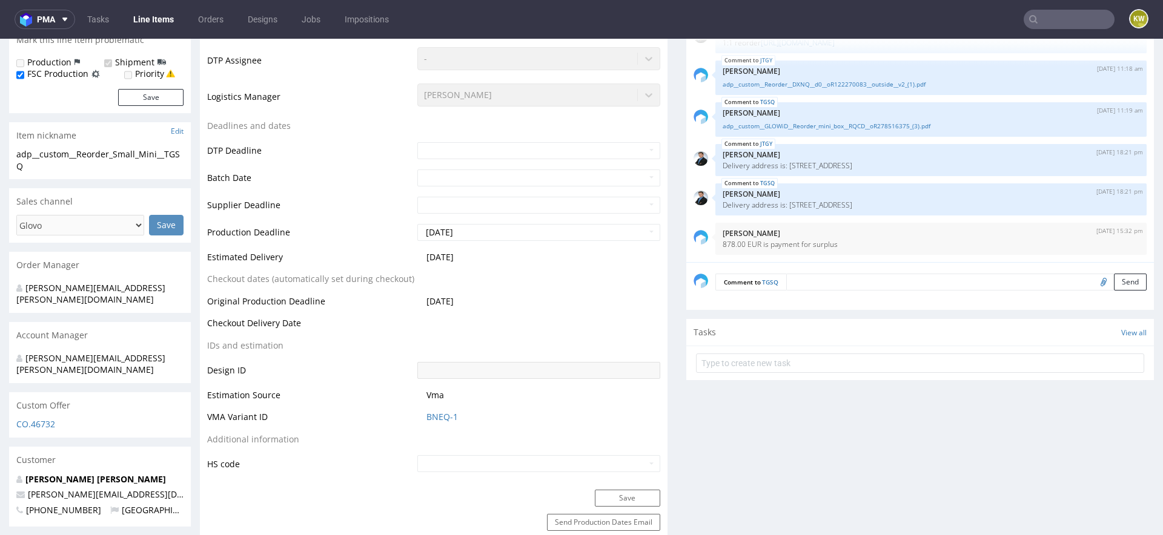
scroll to position [65, 0]
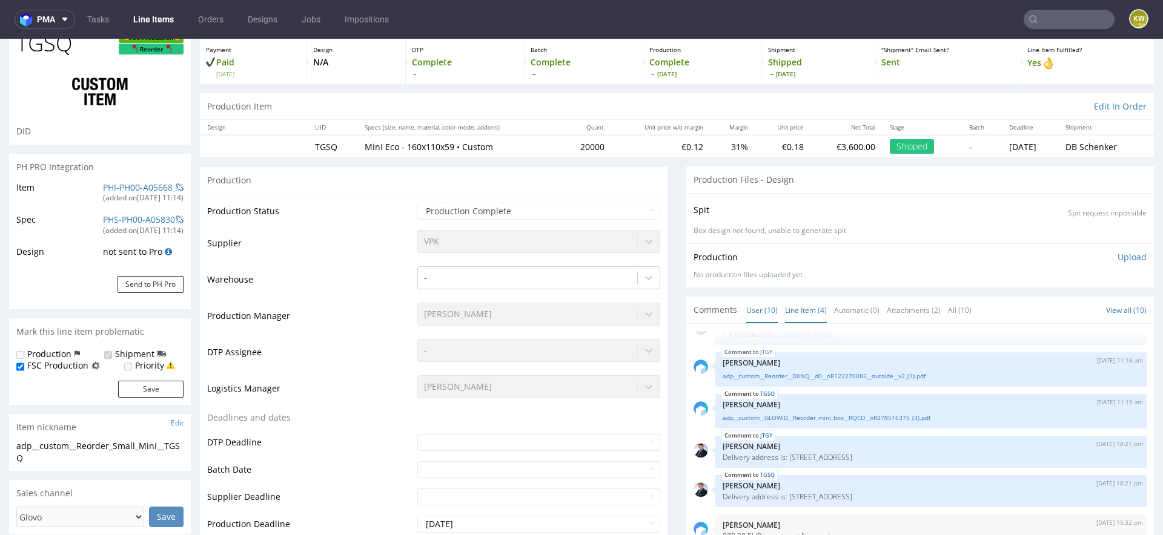
click at [798, 311] on link "Line Item (4)" at bounding box center [806, 310] width 42 height 26
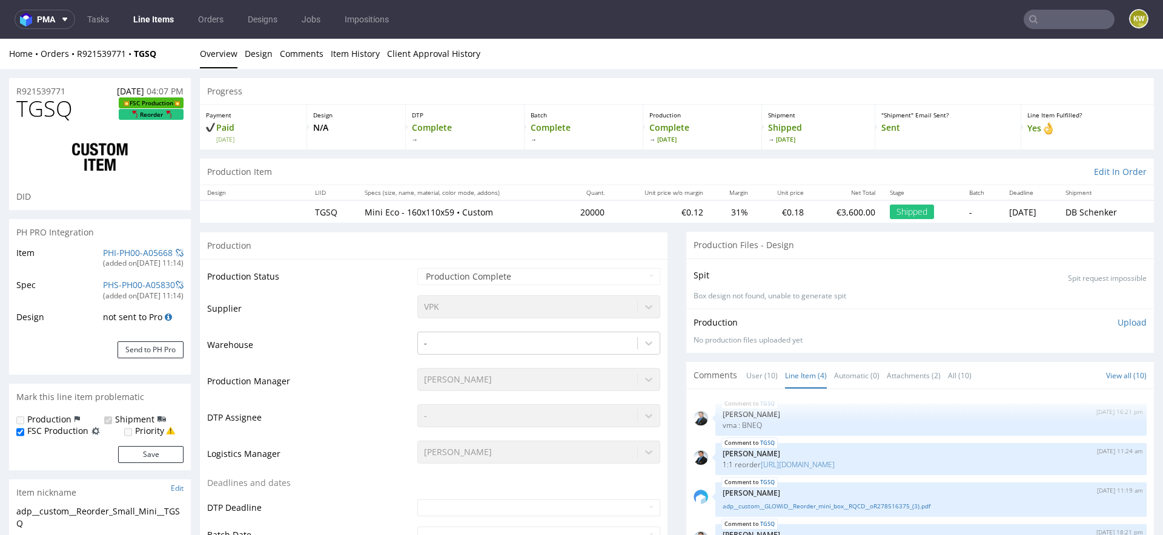
scroll to position [1, 0]
click at [846, 499] on div "adp__custom__GLOWiD__Reorder_mini_box__RQCD__oR278516375_(3).pdf" at bounding box center [931, 505] width 417 height 12
click at [823, 506] on link "adp__custom__GLOWiD__Reorder_mini_box__RQCD__oR278516375_(3).pdf" at bounding box center [931, 505] width 417 height 9
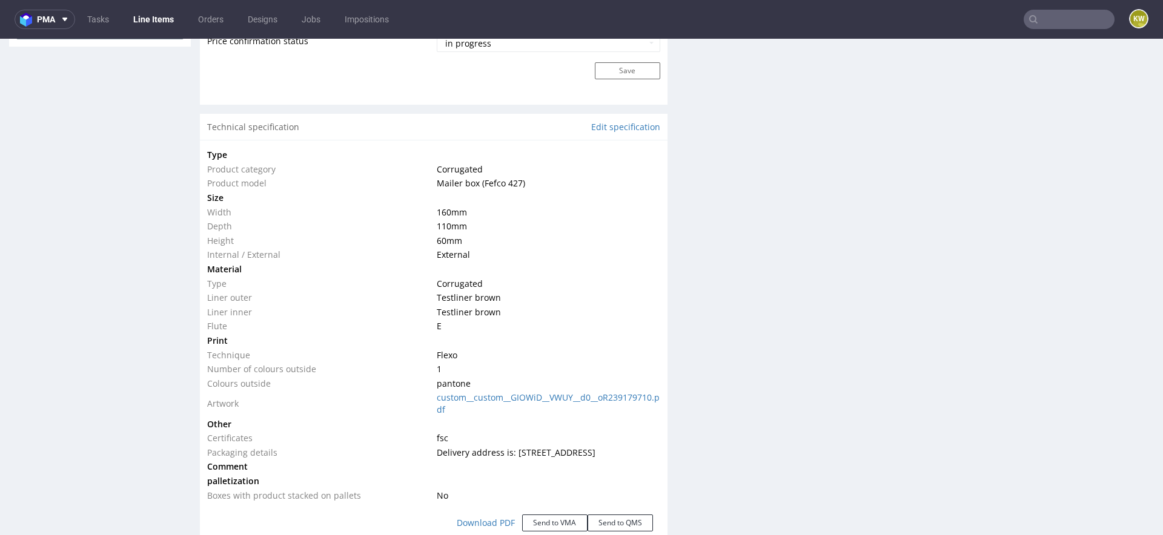
scroll to position [1072, 0]
click link "custom__custom__GIOWiD__VWUY__d0__oR239179710.pdf"
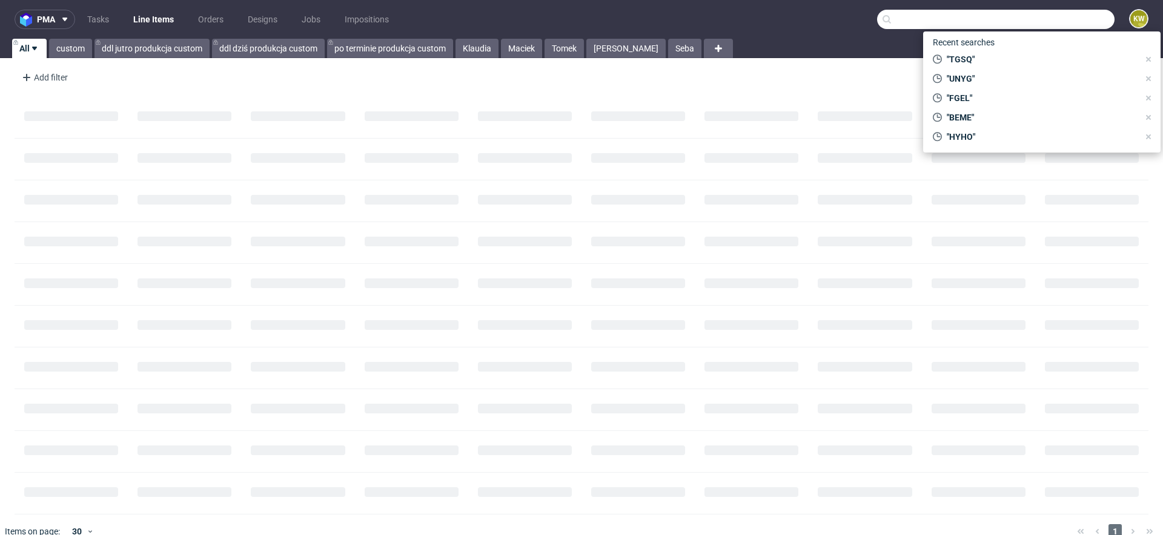
click at [1068, 22] on input "text" at bounding box center [995, 19] width 237 height 19
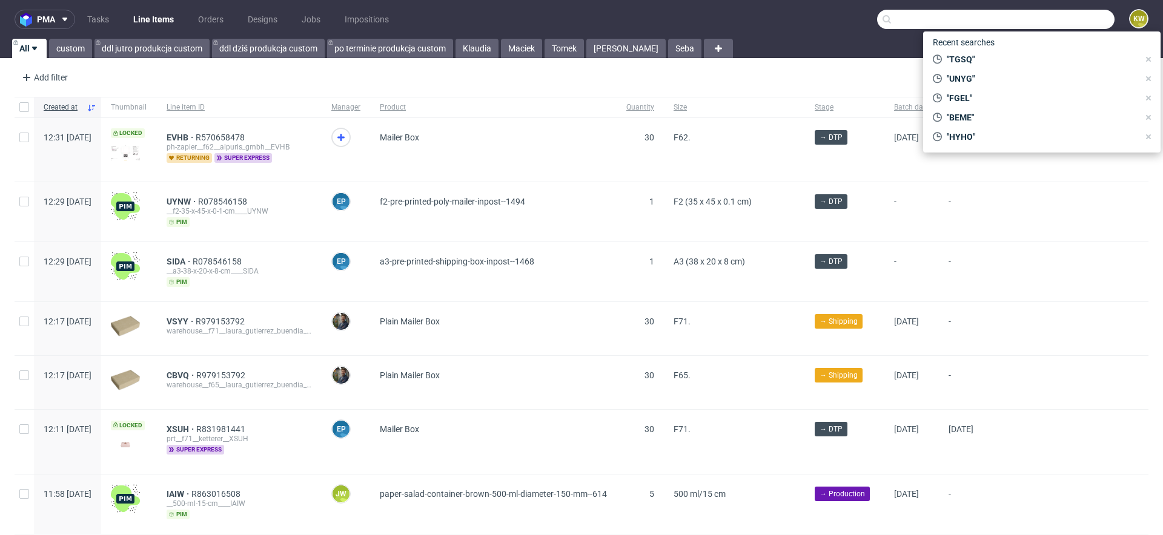
paste input "TGSQ"
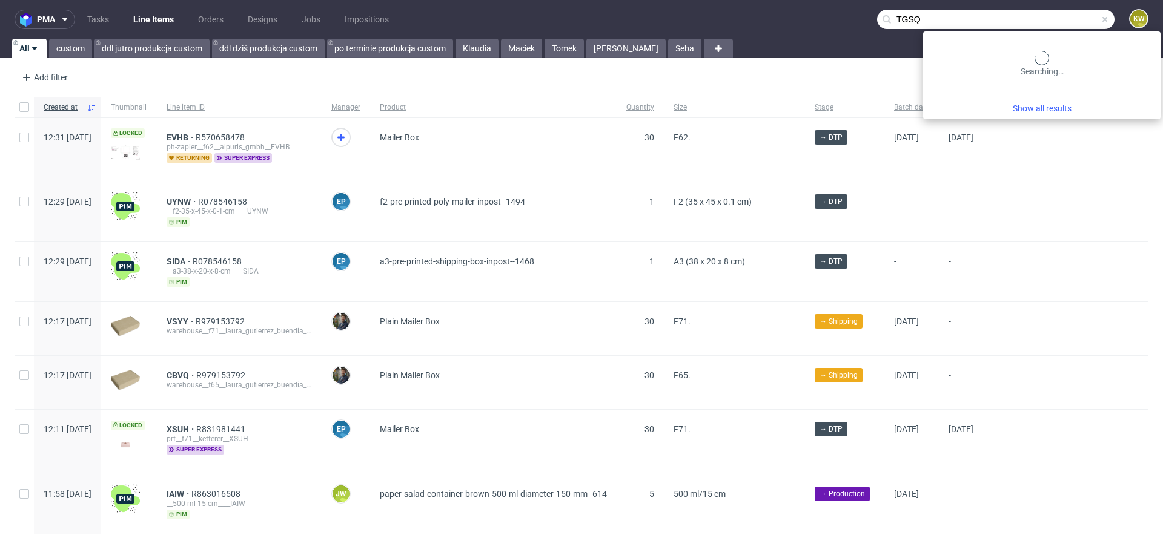
type input "TGSQ"
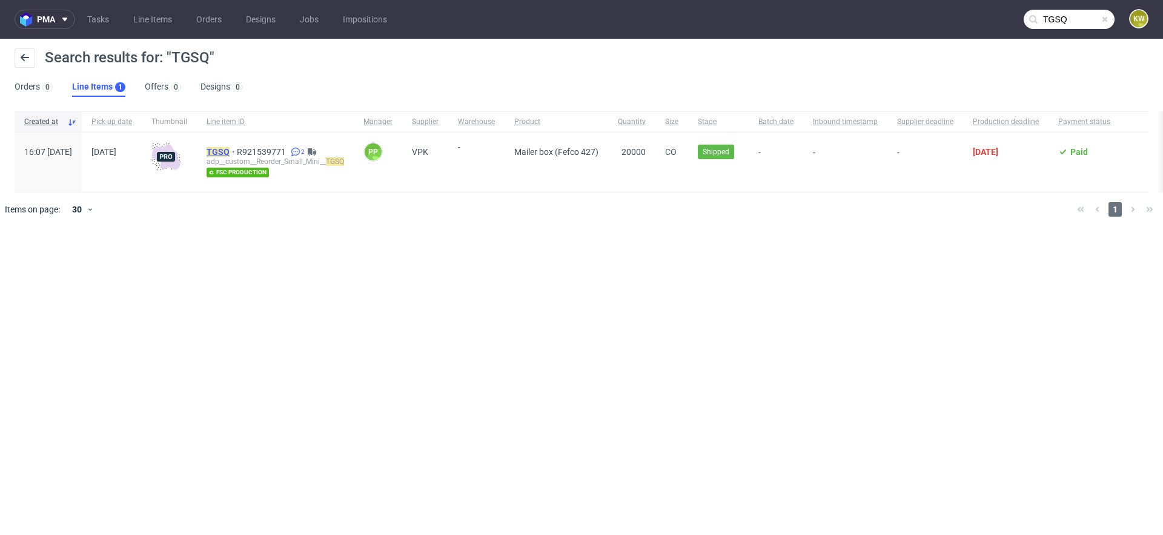
click at [230, 148] on mark "TGSQ" at bounding box center [218, 152] width 23 height 10
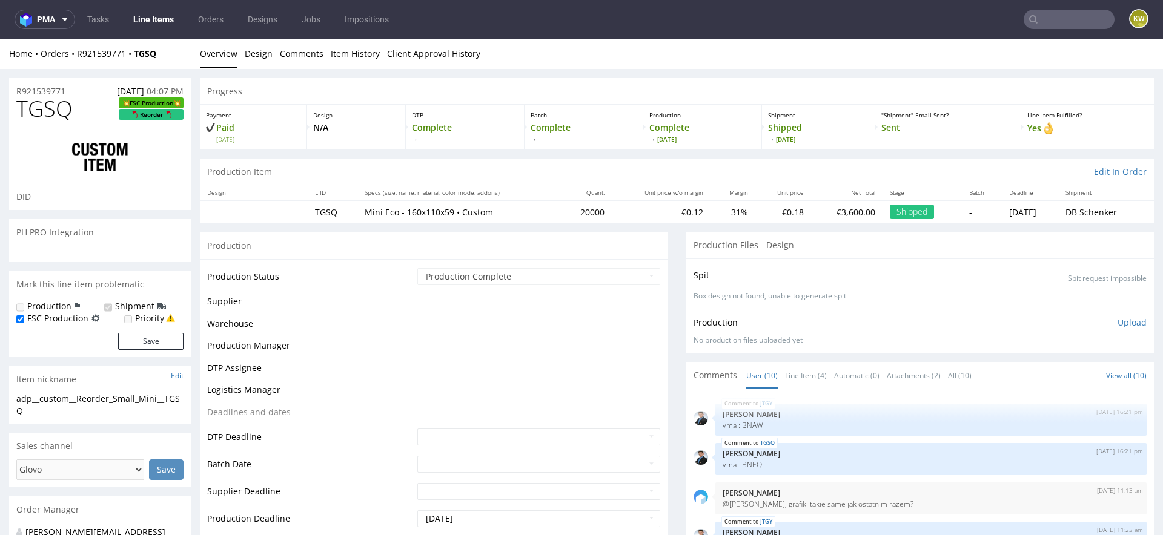
scroll to position [183, 0]
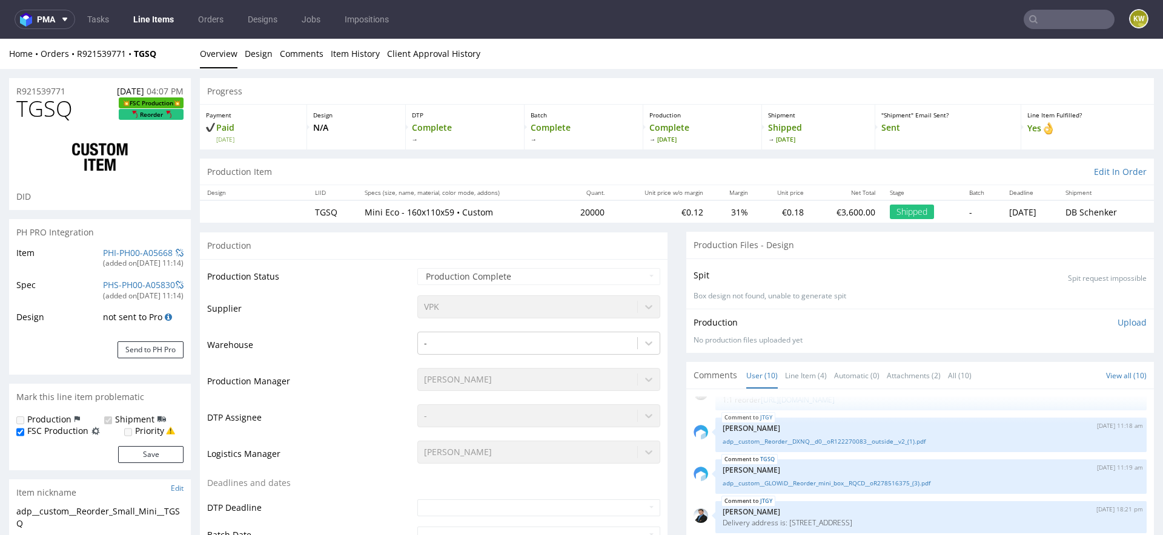
select select "in_progress"
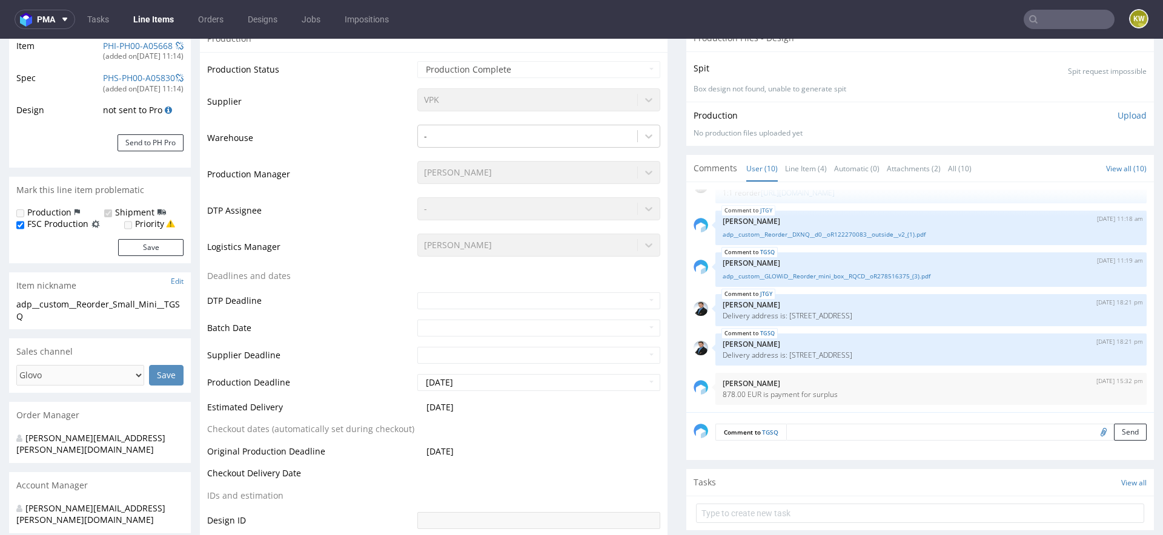
scroll to position [243, 0]
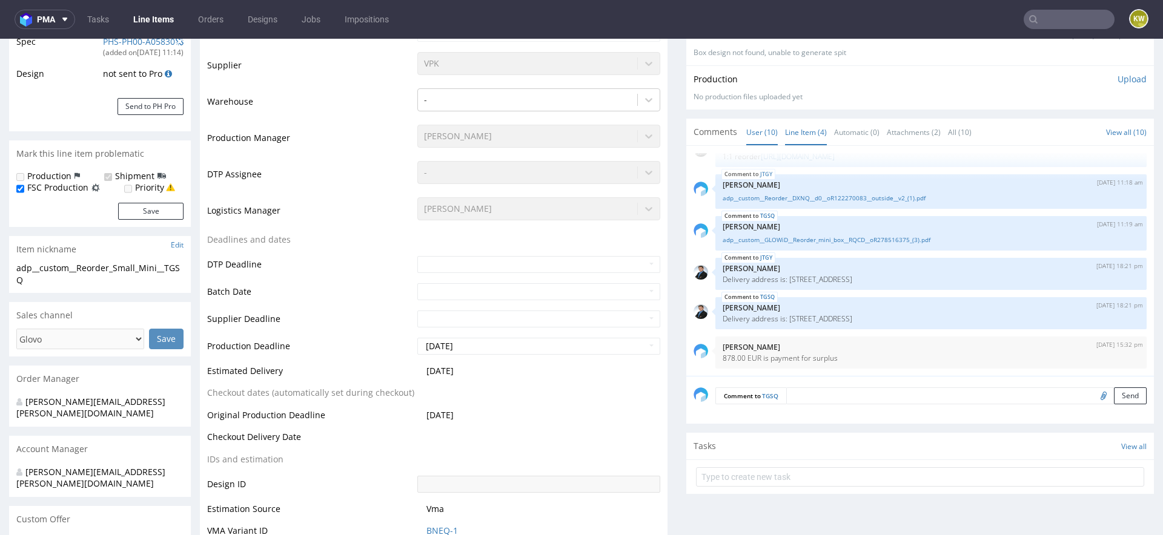
click at [793, 128] on link "Line Item (4)" at bounding box center [806, 132] width 42 height 26
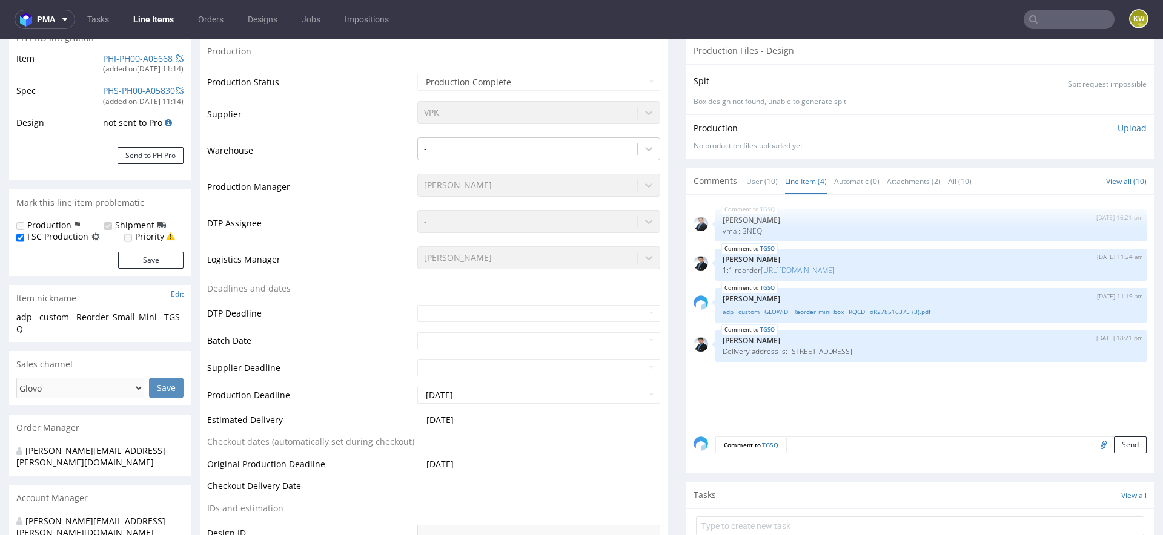
scroll to position [190, 0]
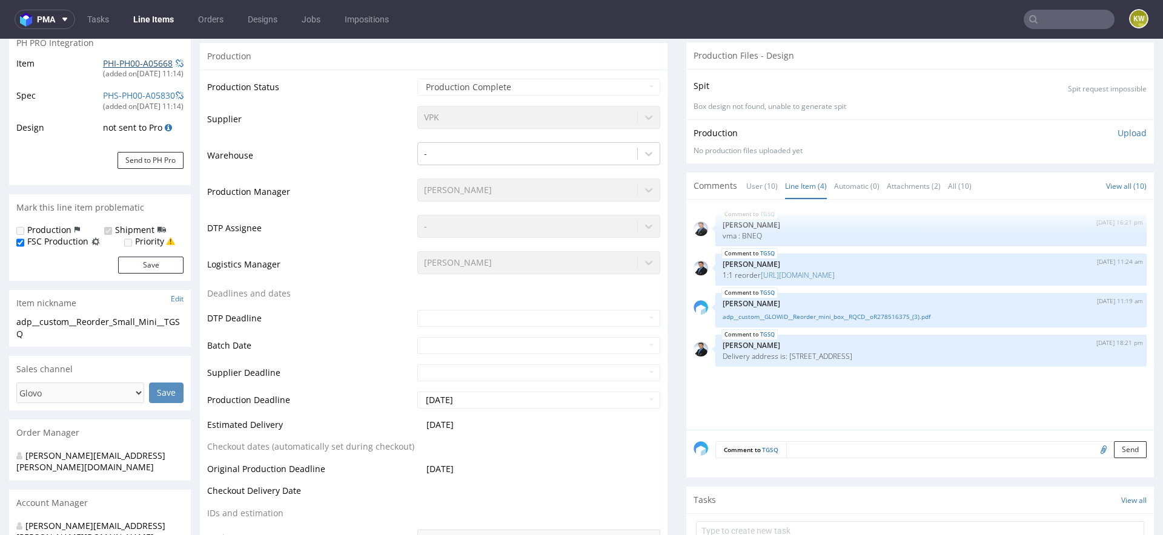
click at [113, 62] on link "PHI-PH00-A05668" at bounding box center [138, 64] width 70 height 12
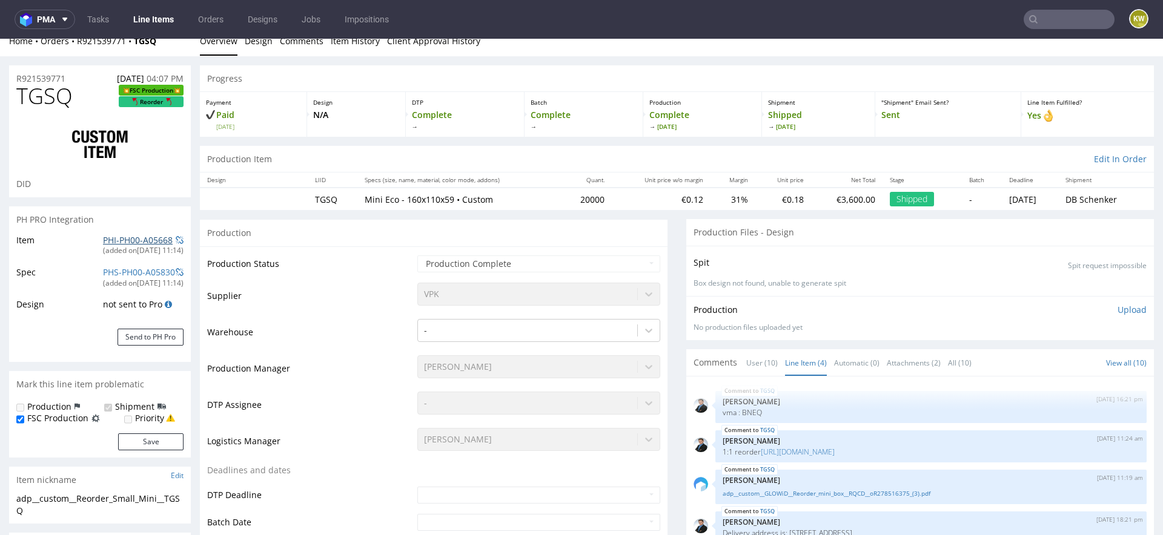
scroll to position [1, 0]
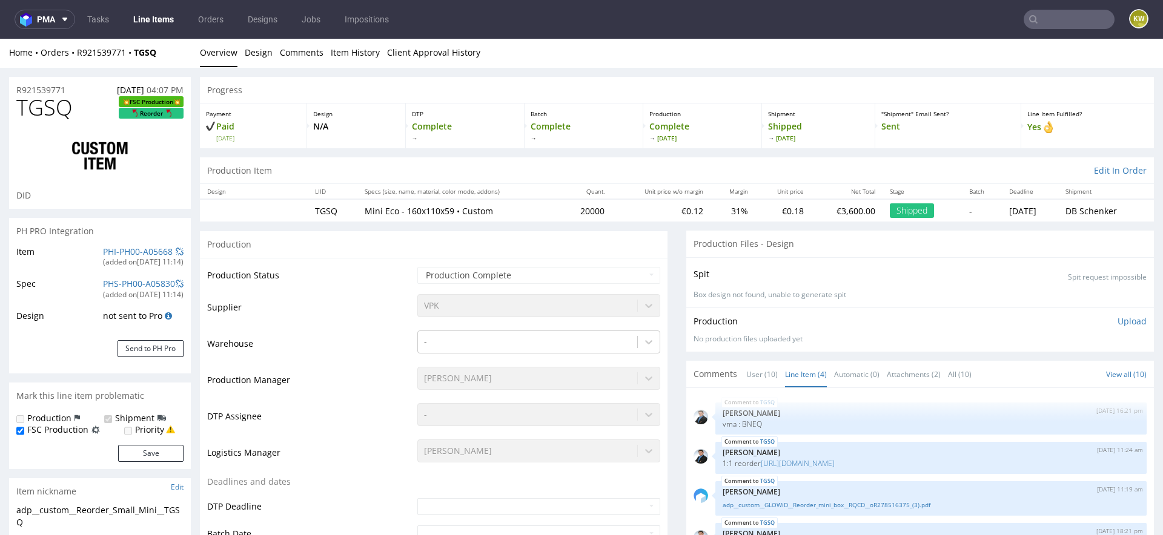
click at [58, 110] on span "TGSQ" at bounding box center [44, 108] width 56 height 24
copy span "TGSQ"
click at [1038, 24] on input "text" at bounding box center [1069, 19] width 91 height 19
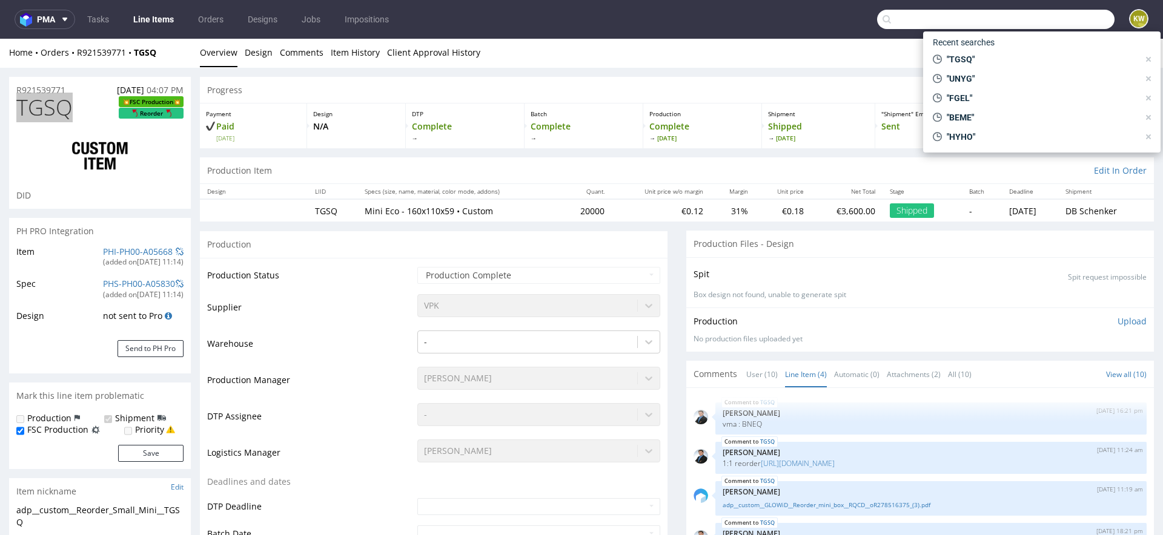
paste input "QSXW"
type input "QSXW"
